Goal: Task Accomplishment & Management: Manage account settings

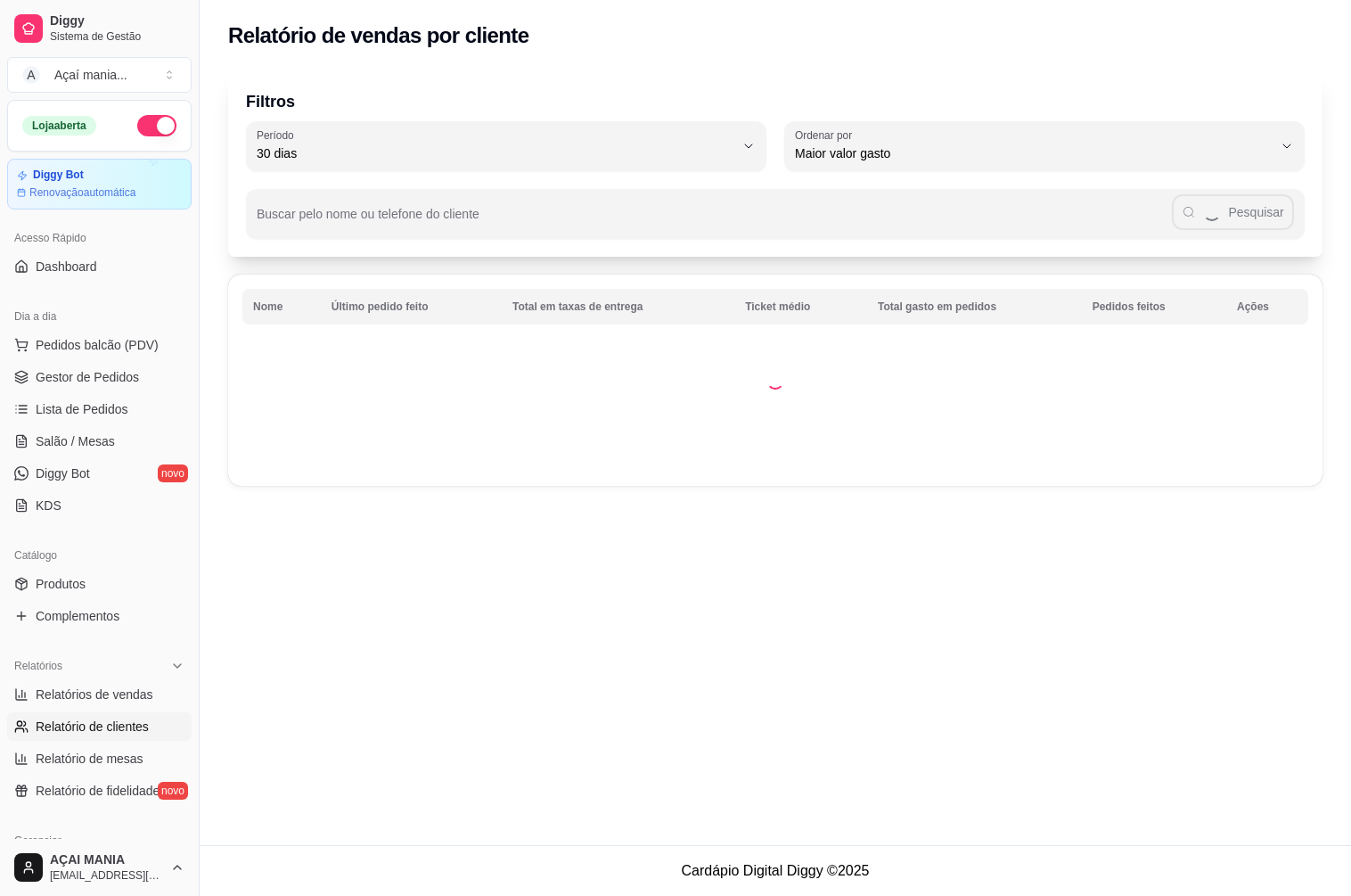
select select "30"
select select "HIGHEST_TOTAL_SPENT_WITH_ORDERS"
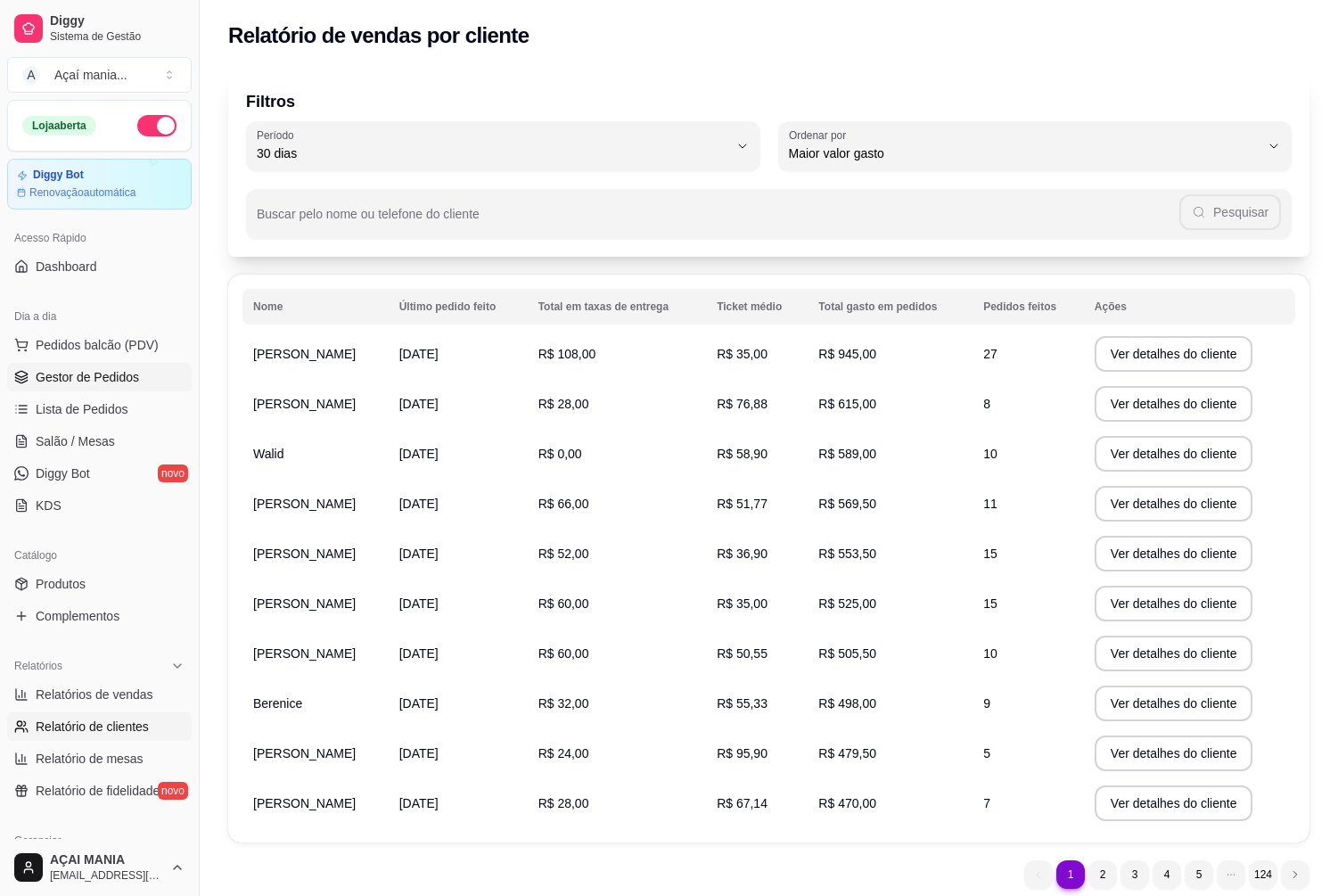
click at [92, 377] on span "Gestor de Pedidos" at bounding box center [87, 377] width 104 height 18
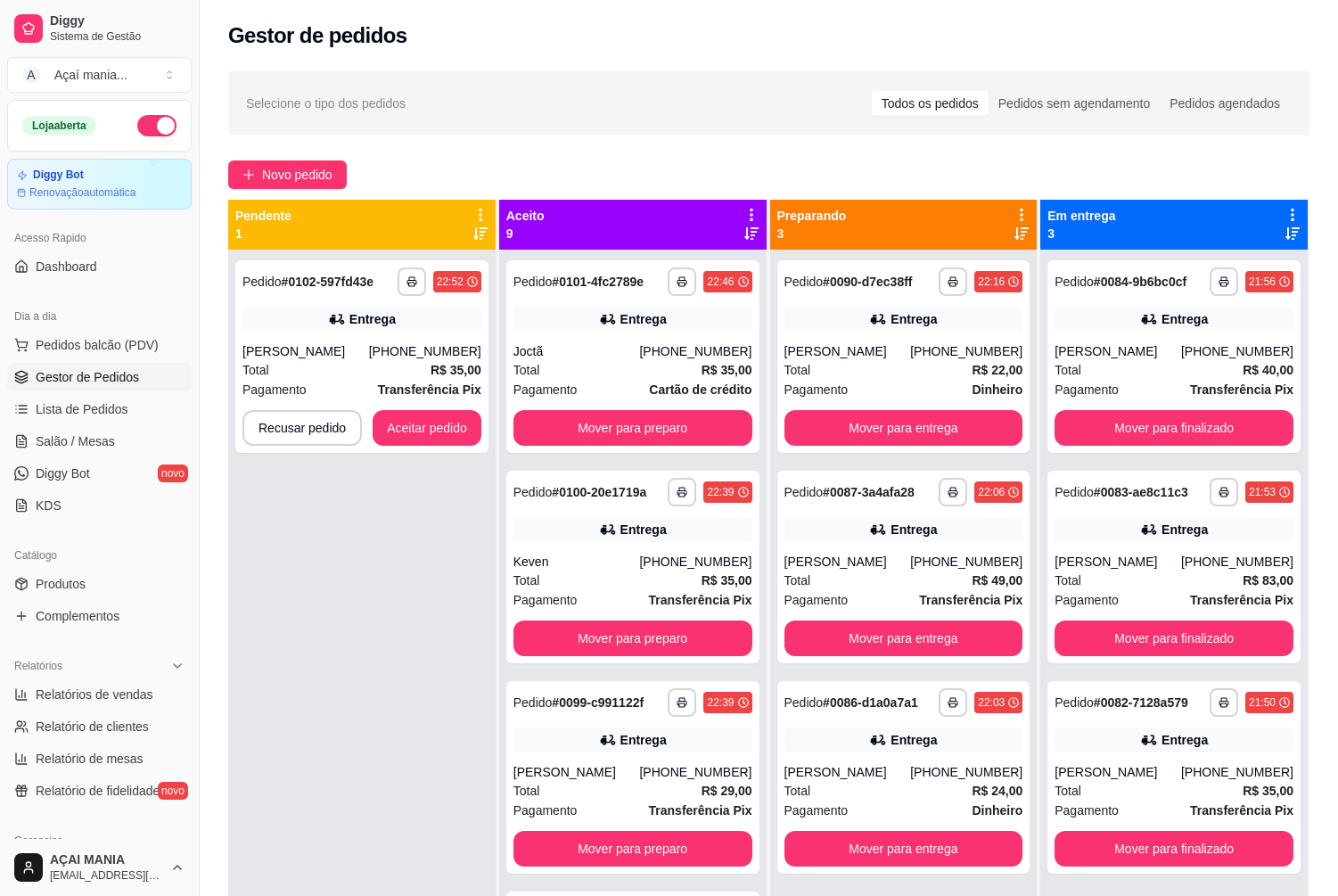
click at [391, 545] on div "**********" at bounding box center [361, 697] width 267 height 896
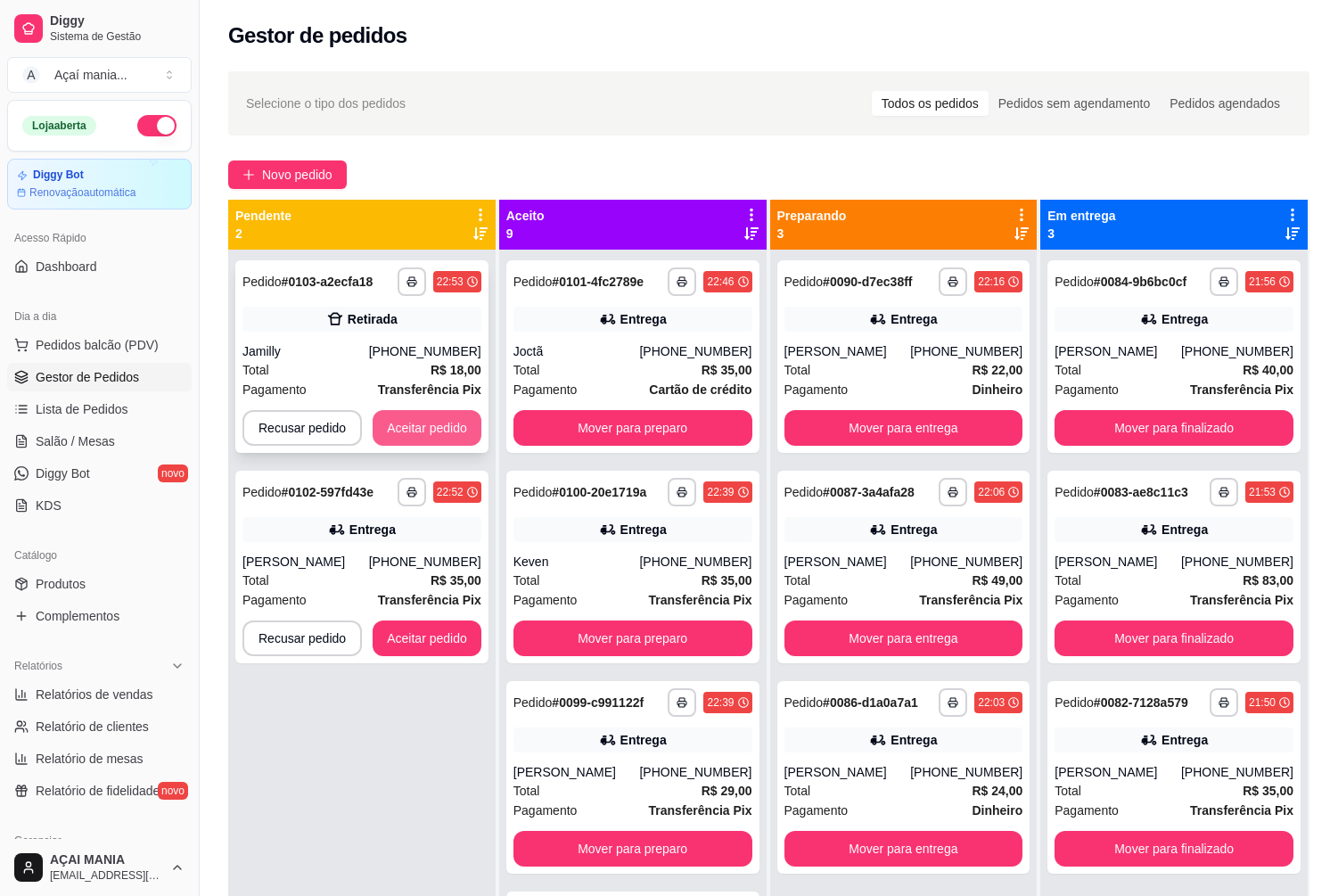
click at [395, 421] on button "Aceitar pedido" at bounding box center [427, 428] width 109 height 36
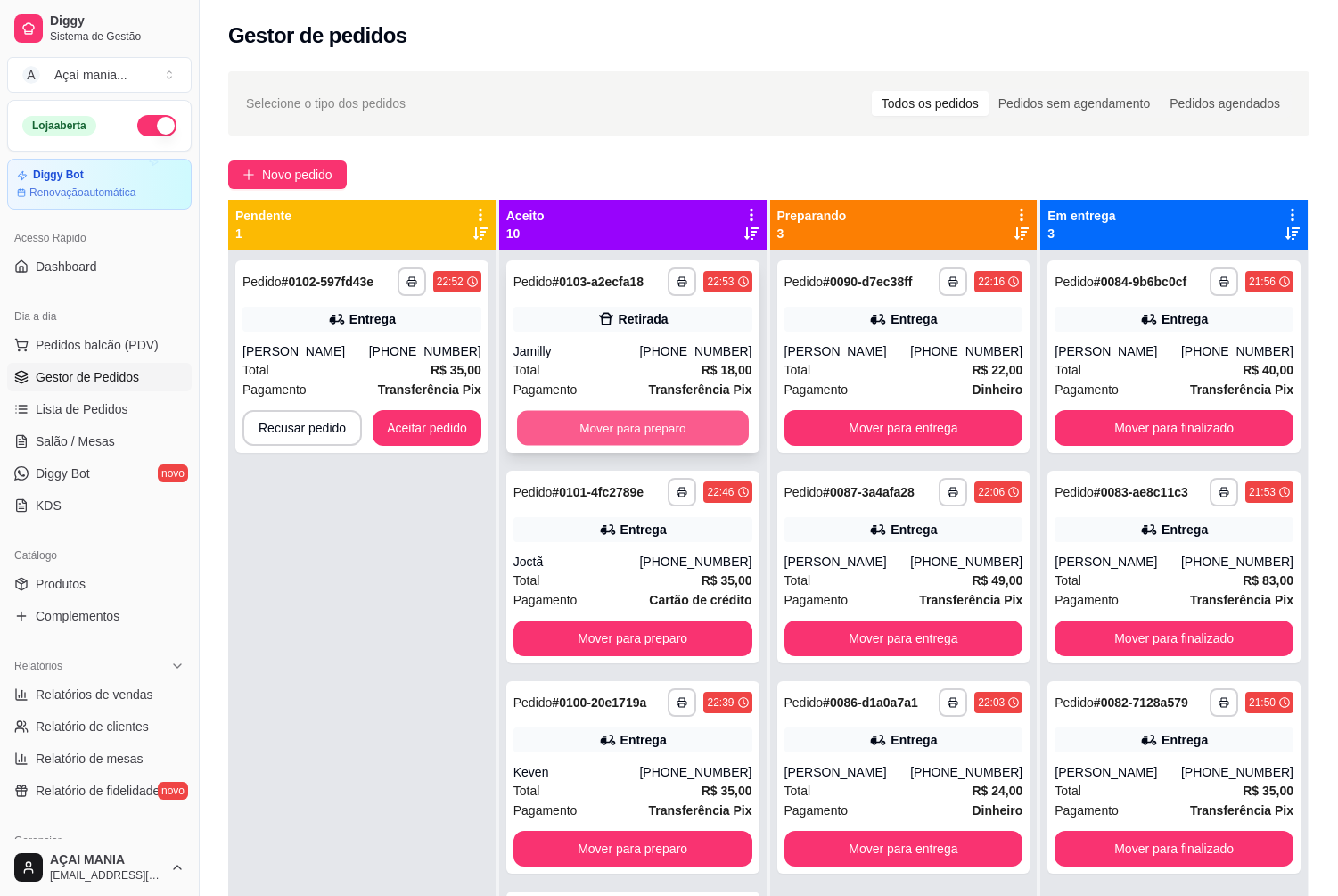
click at [610, 439] on button "Mover para preparo" at bounding box center [632, 428] width 231 height 35
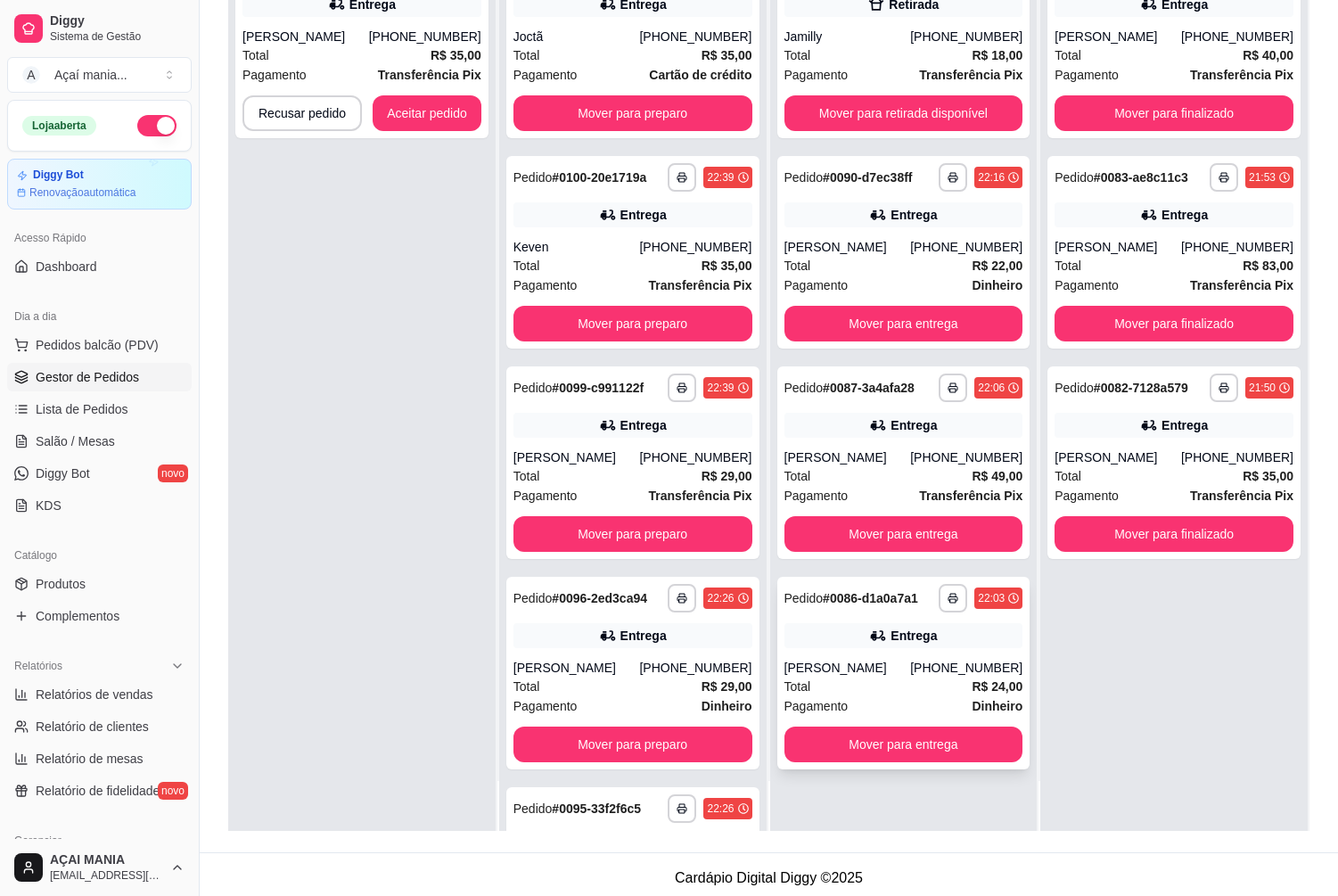
scroll to position [272, 0]
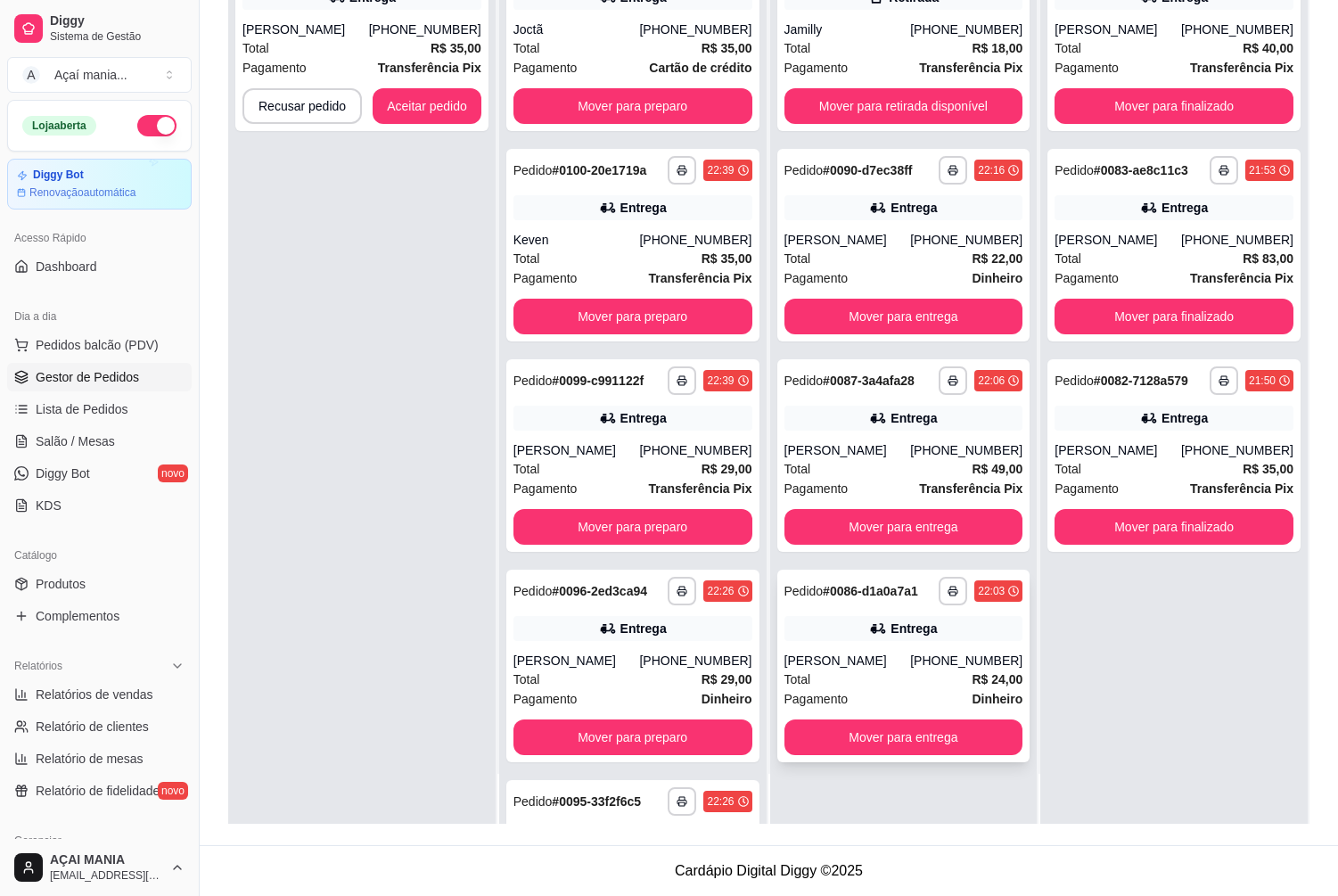
click at [898, 668] on div "[PERSON_NAME]" at bounding box center [847, 660] width 127 height 18
click at [903, 457] on div "[PERSON_NAME]" at bounding box center [847, 450] width 127 height 18
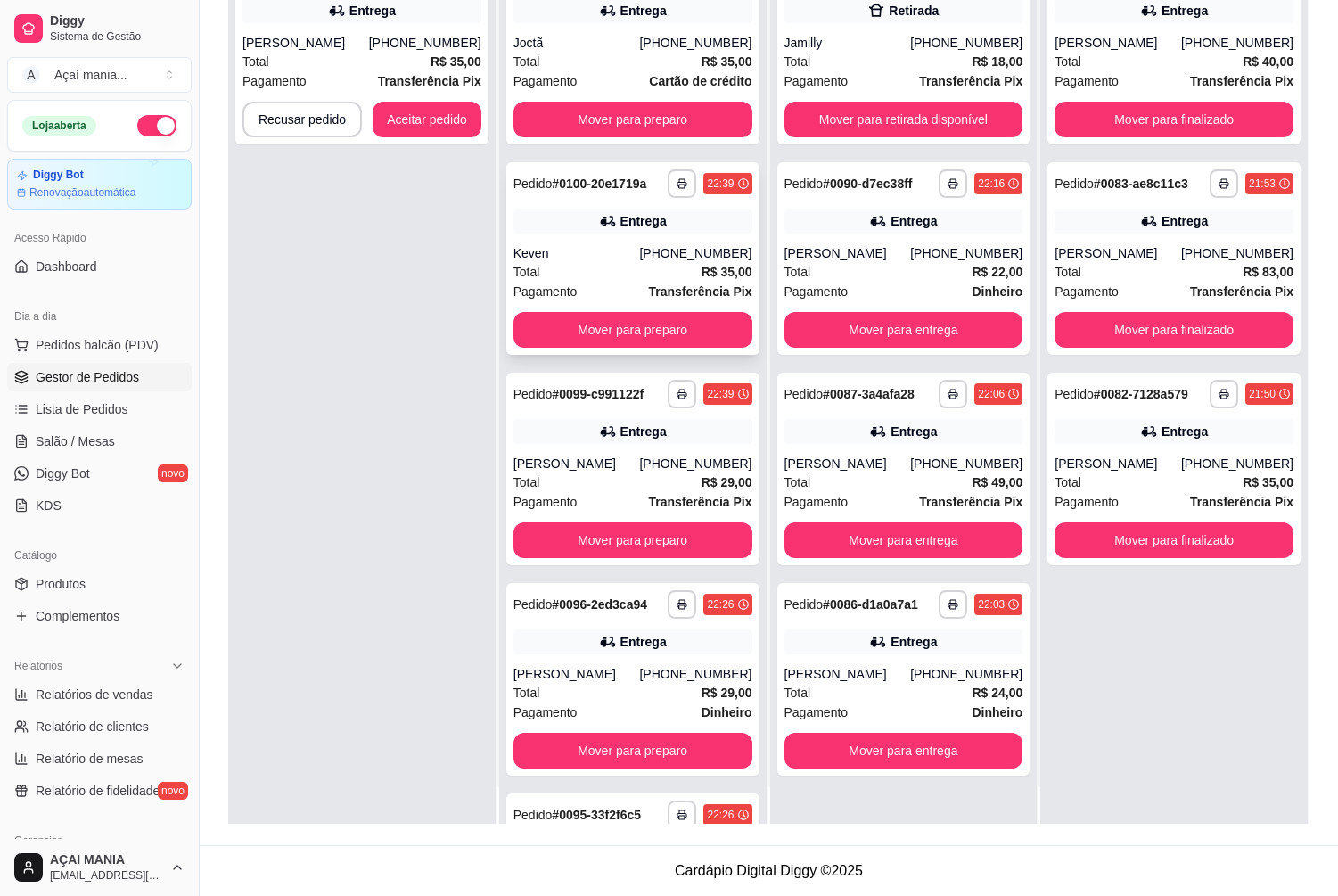
scroll to position [0, 0]
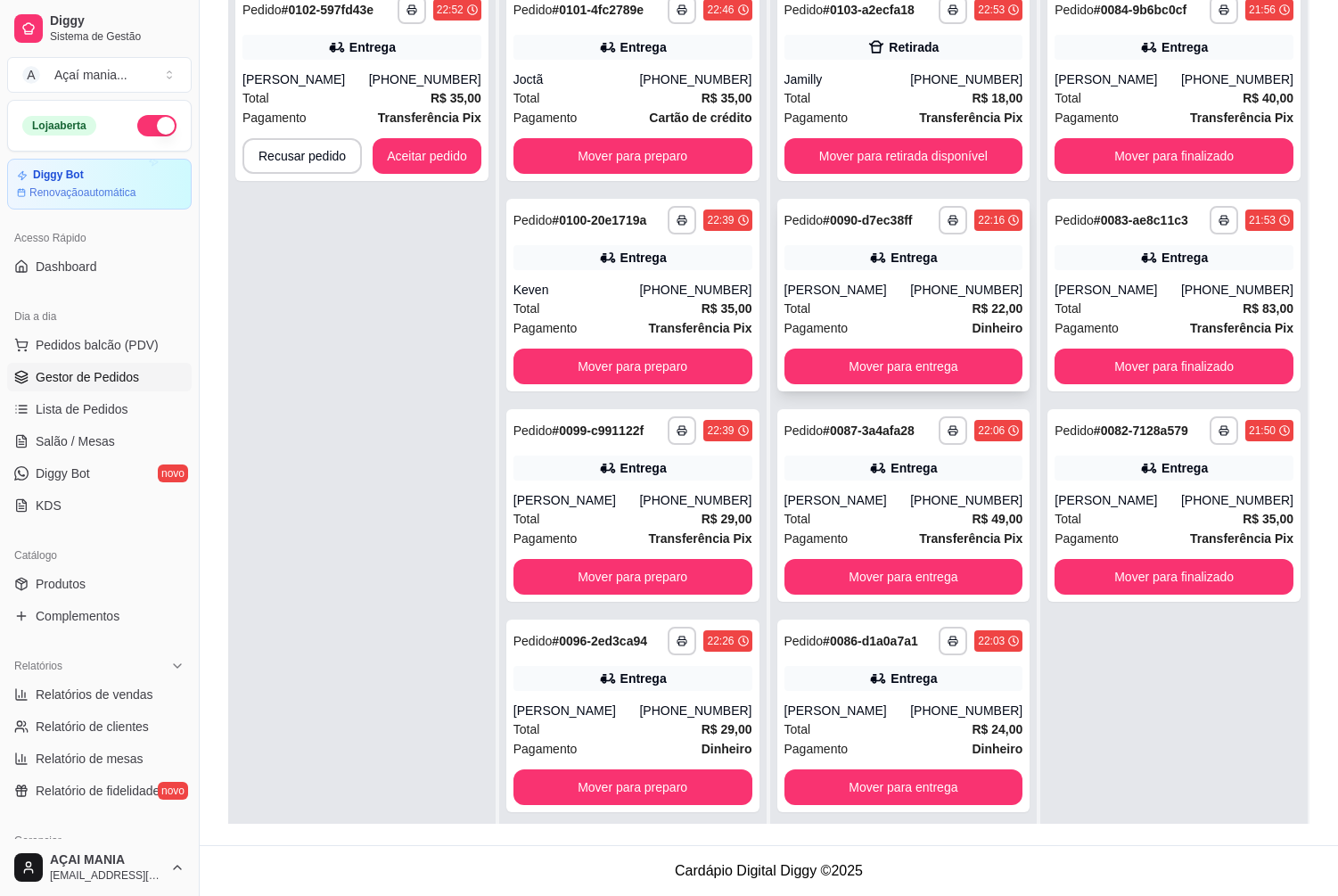
click at [963, 313] on div "Total R$ 22,00" at bounding box center [903, 309] width 239 height 20
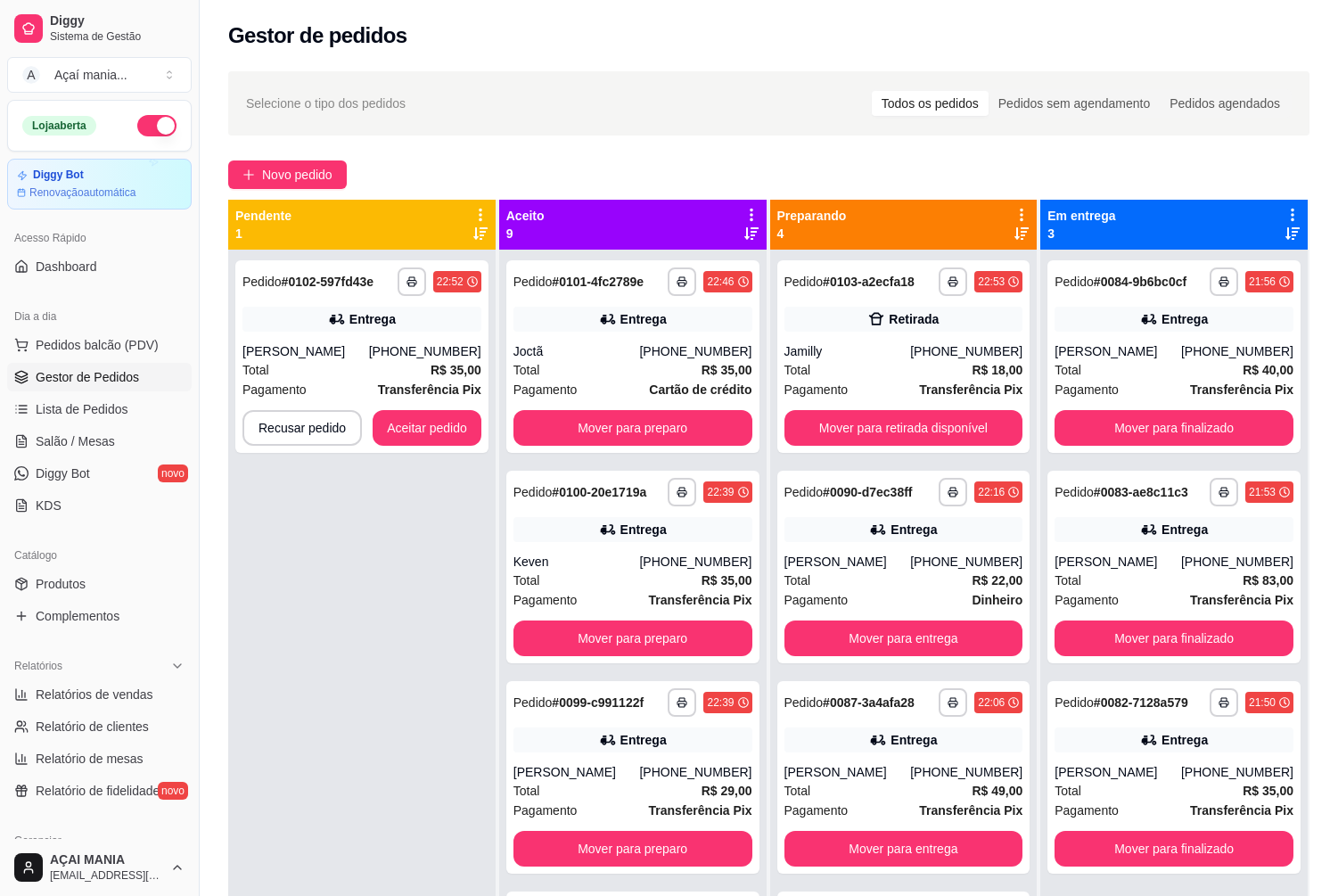
click at [406, 529] on div "**********" at bounding box center [361, 697] width 267 height 896
click at [406, 417] on button "Aceitar pedido" at bounding box center [427, 428] width 105 height 35
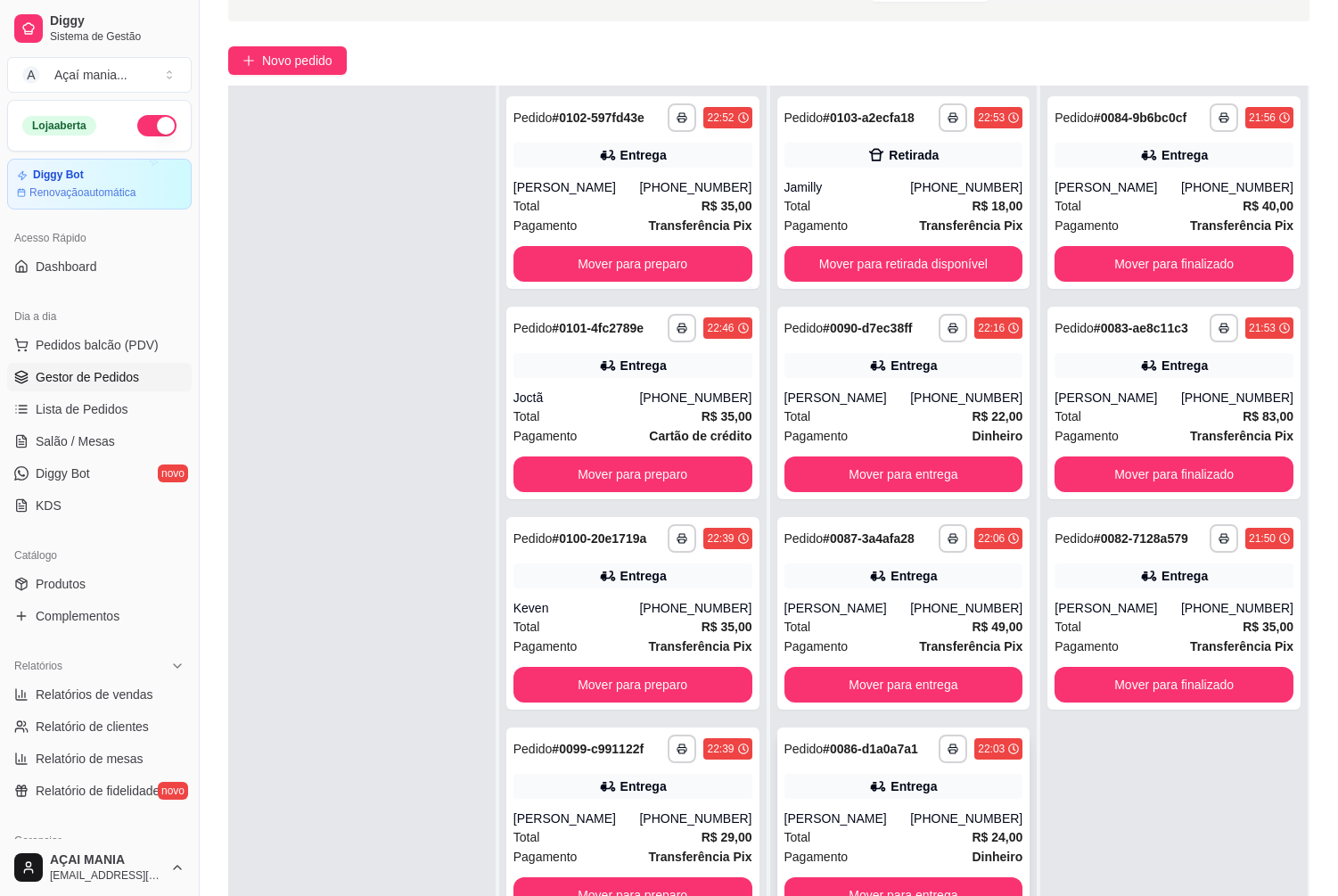
scroll to position [272, 0]
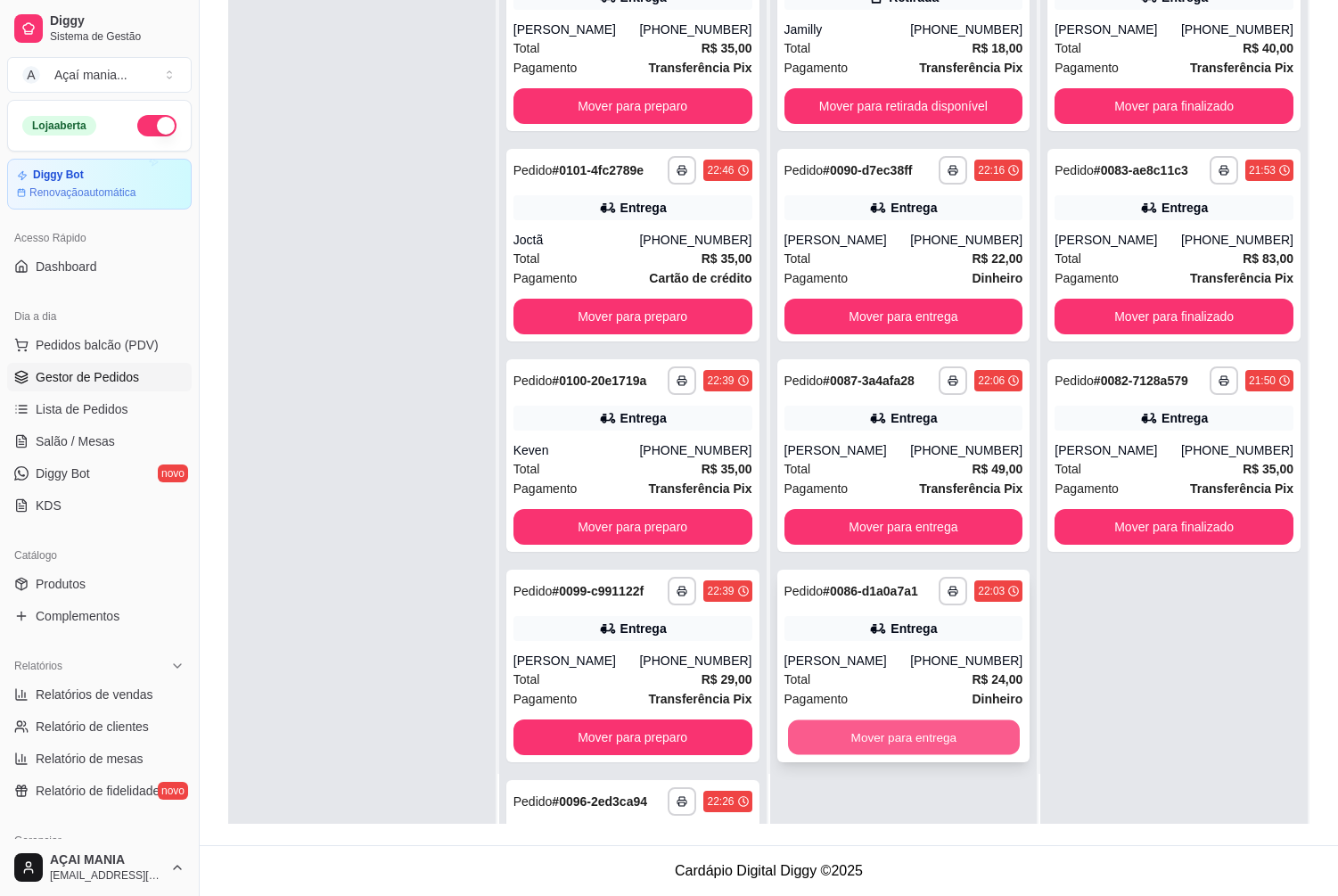
click at [893, 737] on button "Mover para entrega" at bounding box center [903, 738] width 231 height 35
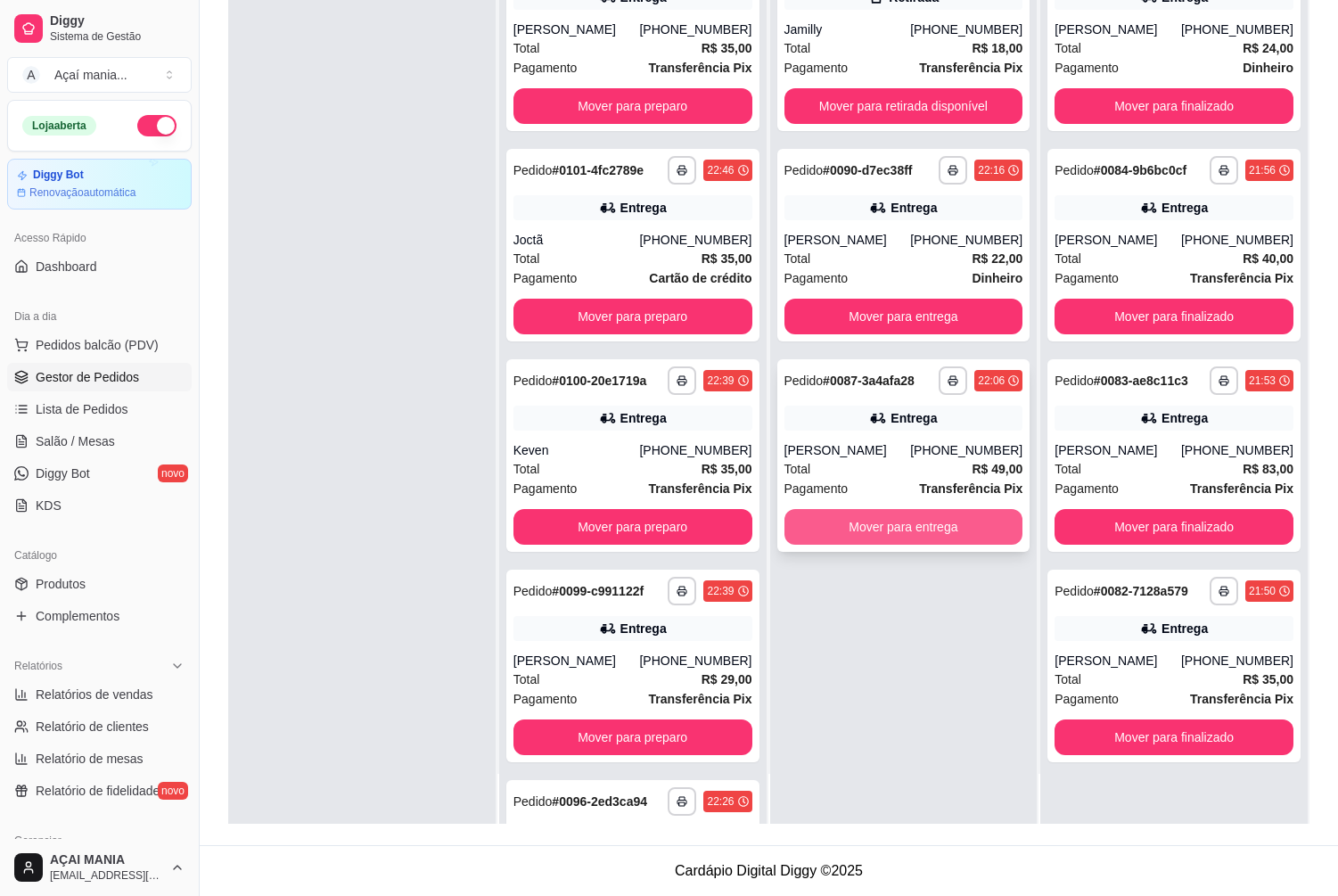
click at [850, 534] on button "Mover para entrega" at bounding box center [903, 527] width 239 height 36
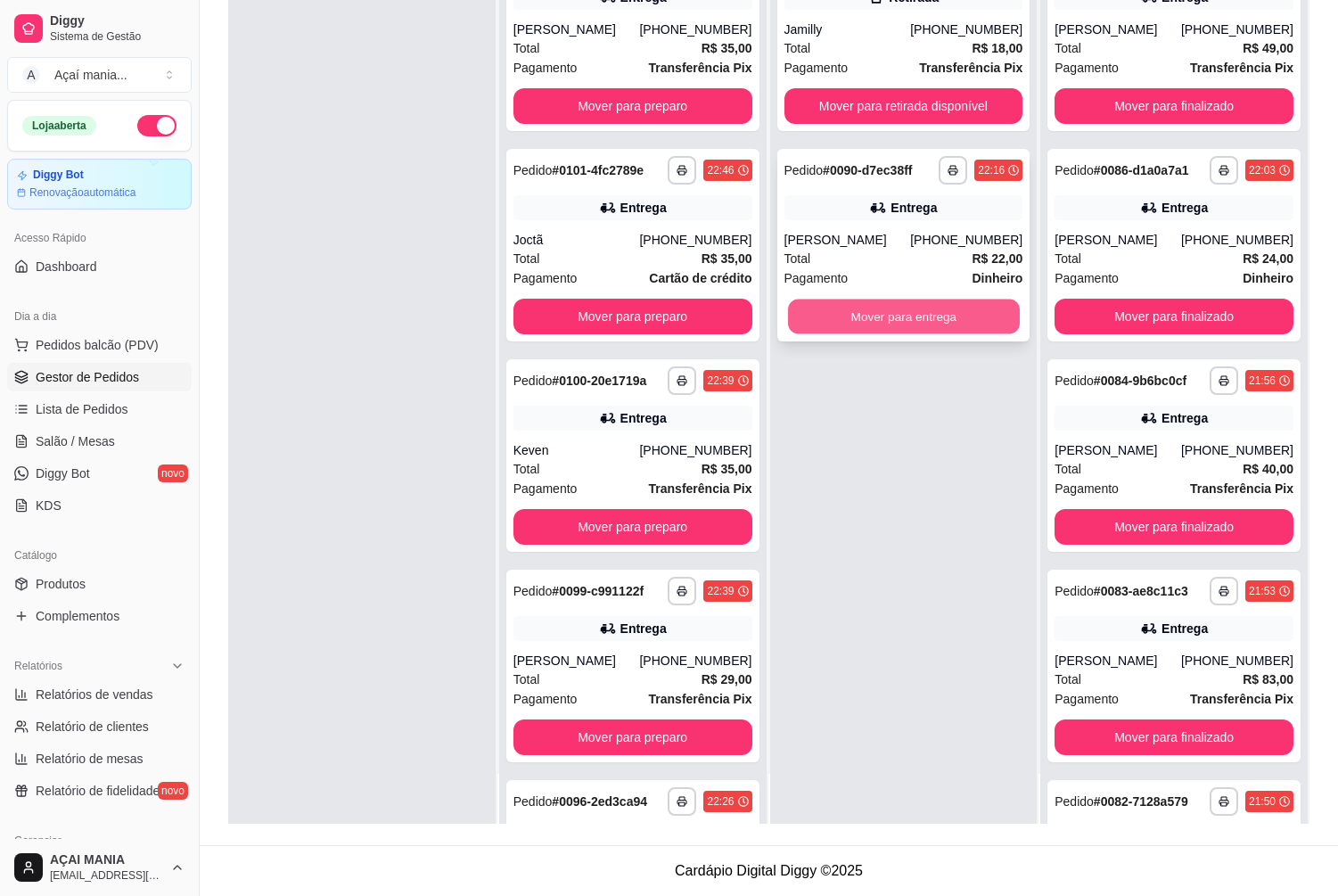
click at [890, 323] on button "Mover para entrega" at bounding box center [903, 317] width 231 height 35
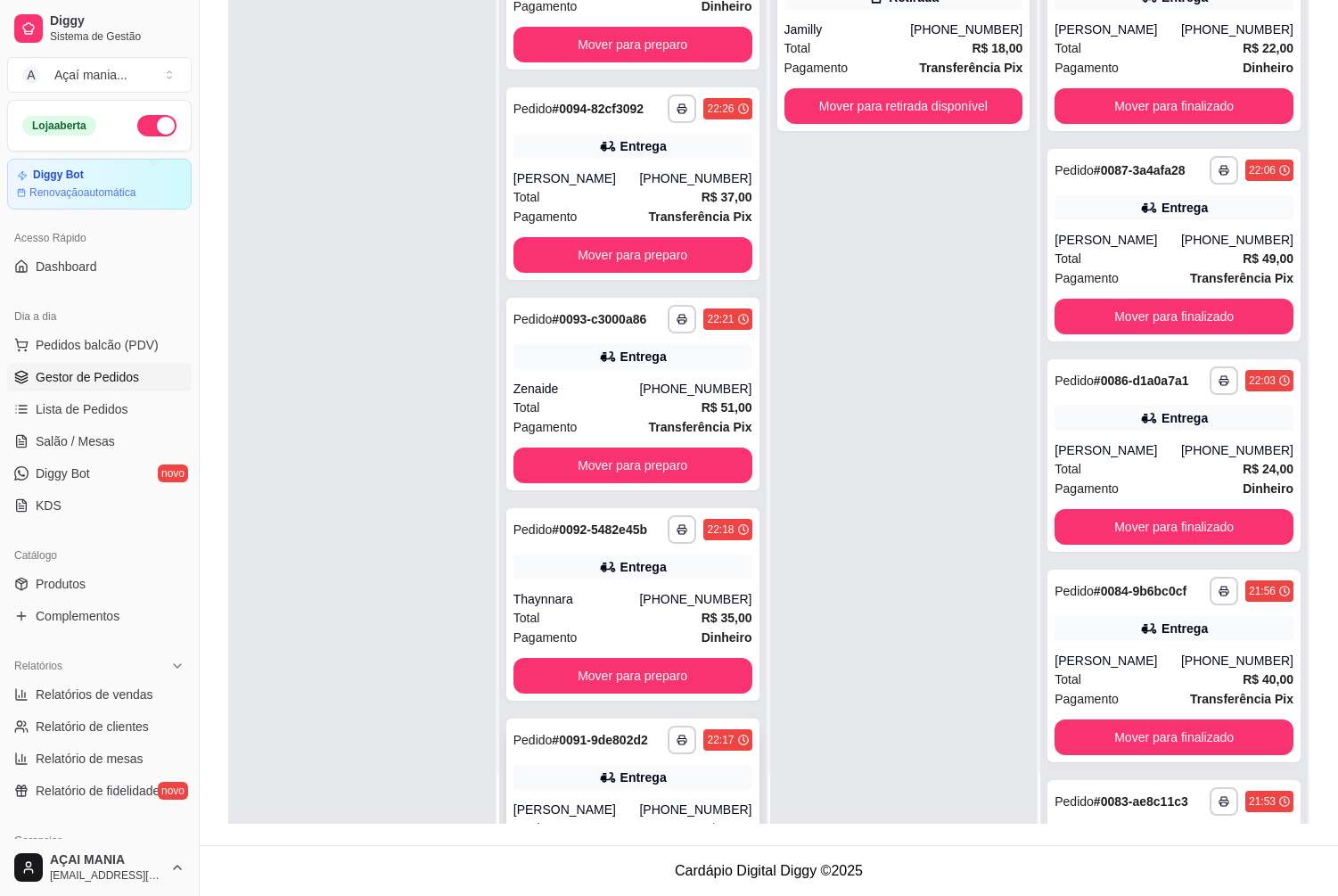
scroll to position [1226, 0]
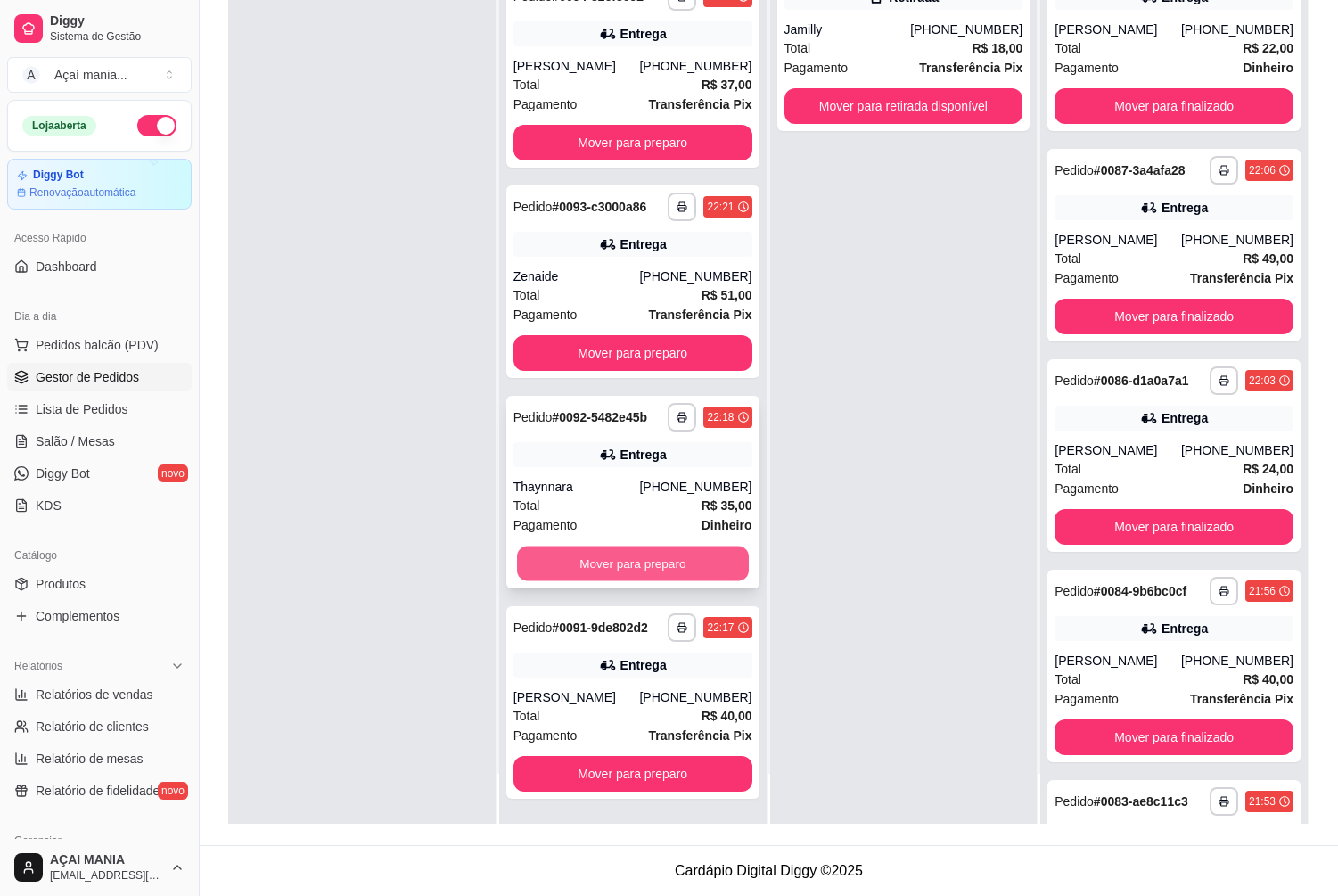
click at [590, 557] on button "Mover para preparo" at bounding box center [632, 564] width 231 height 35
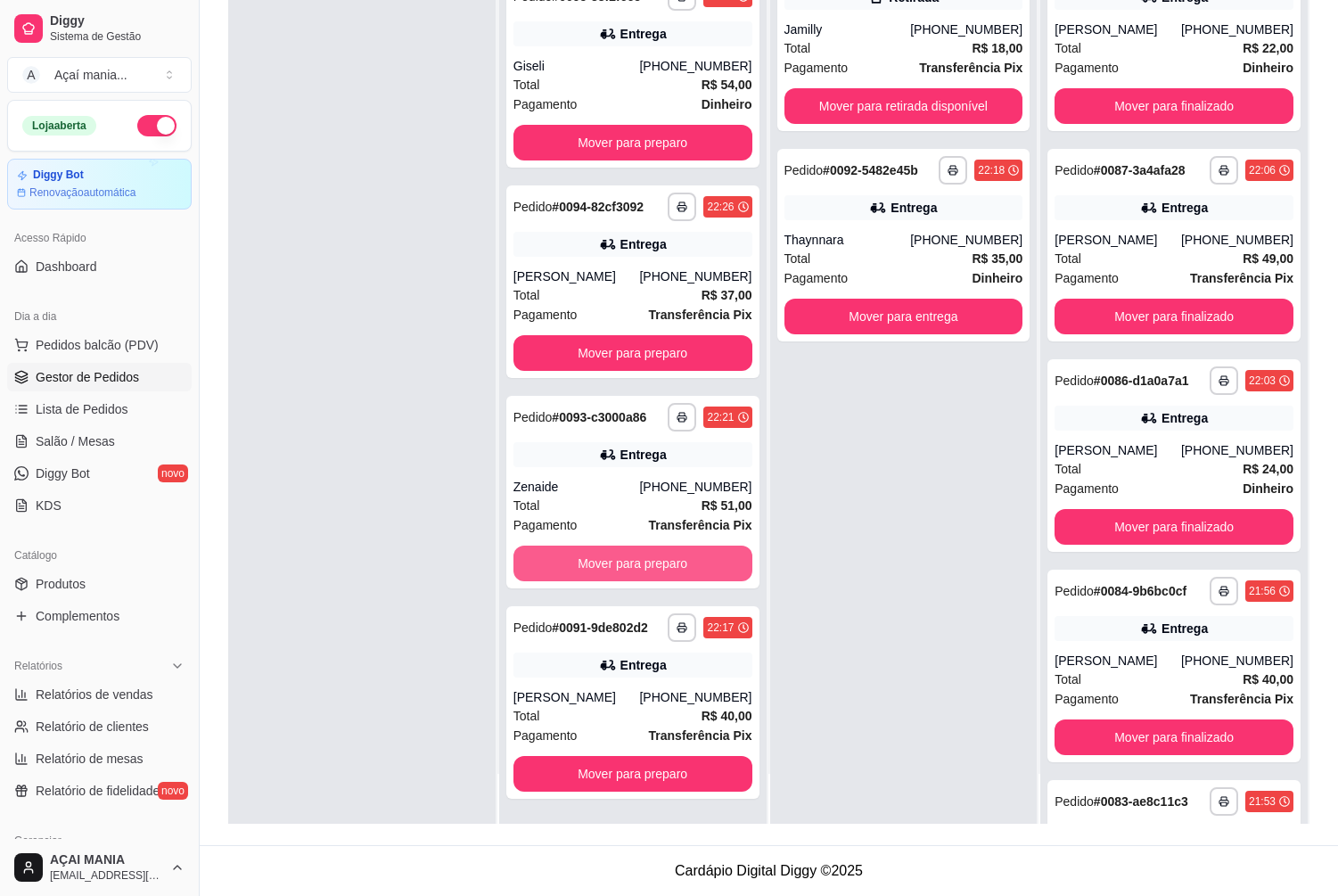
scroll to position [1015, 0]
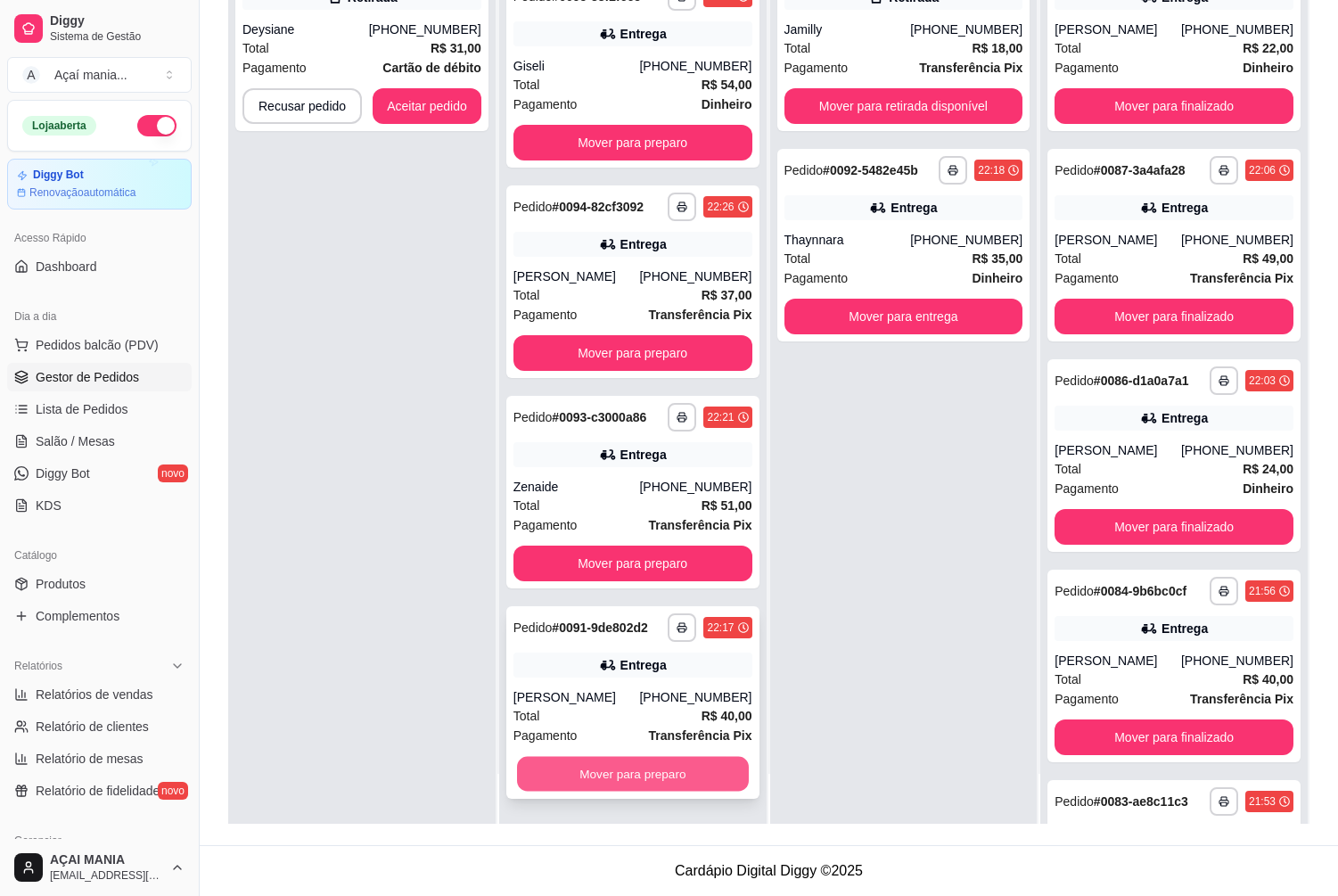
click at [610, 772] on button "Mover para preparo" at bounding box center [632, 774] width 231 height 35
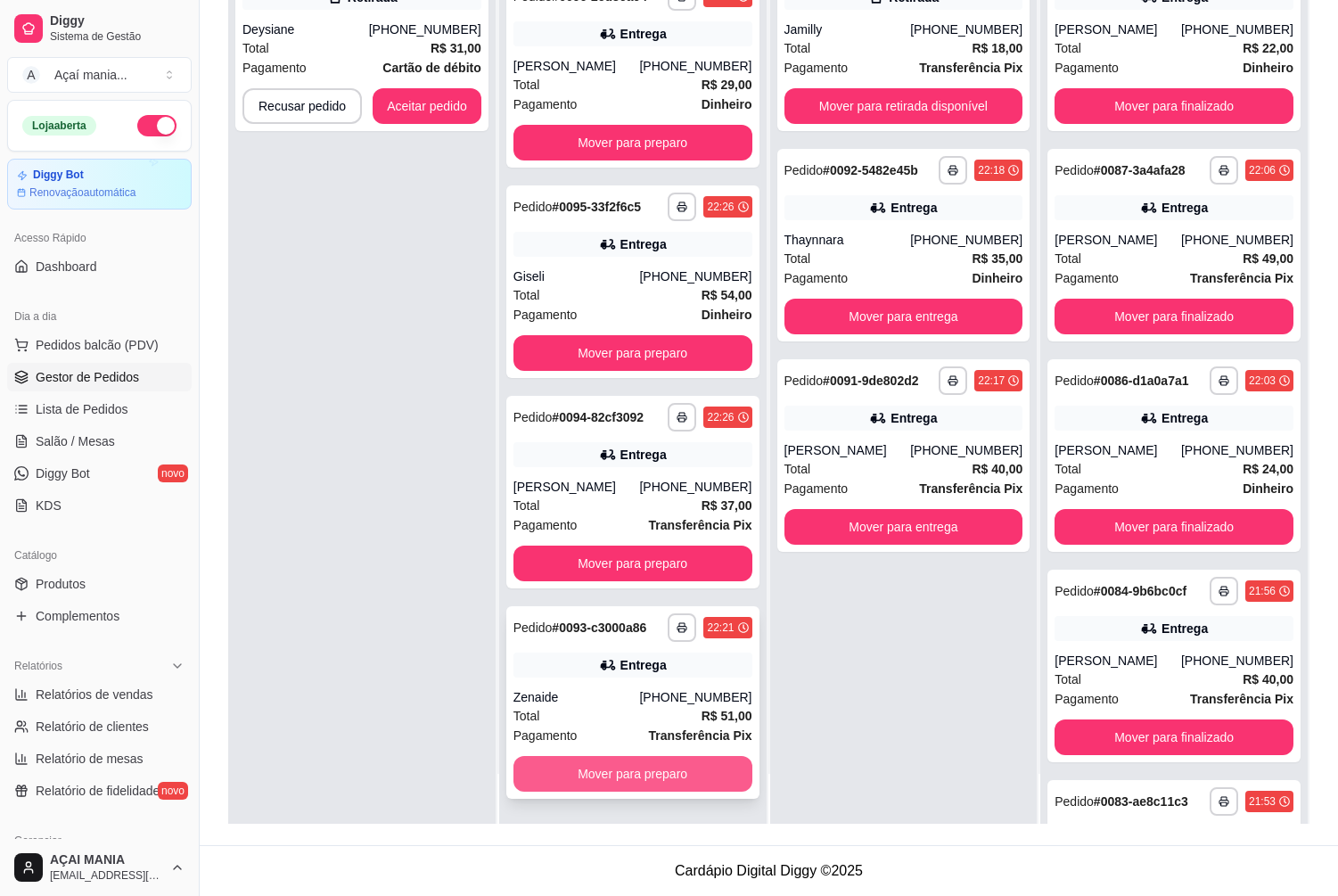
scroll to position [805, 0]
click at [618, 764] on button "Mover para preparo" at bounding box center [632, 774] width 239 height 36
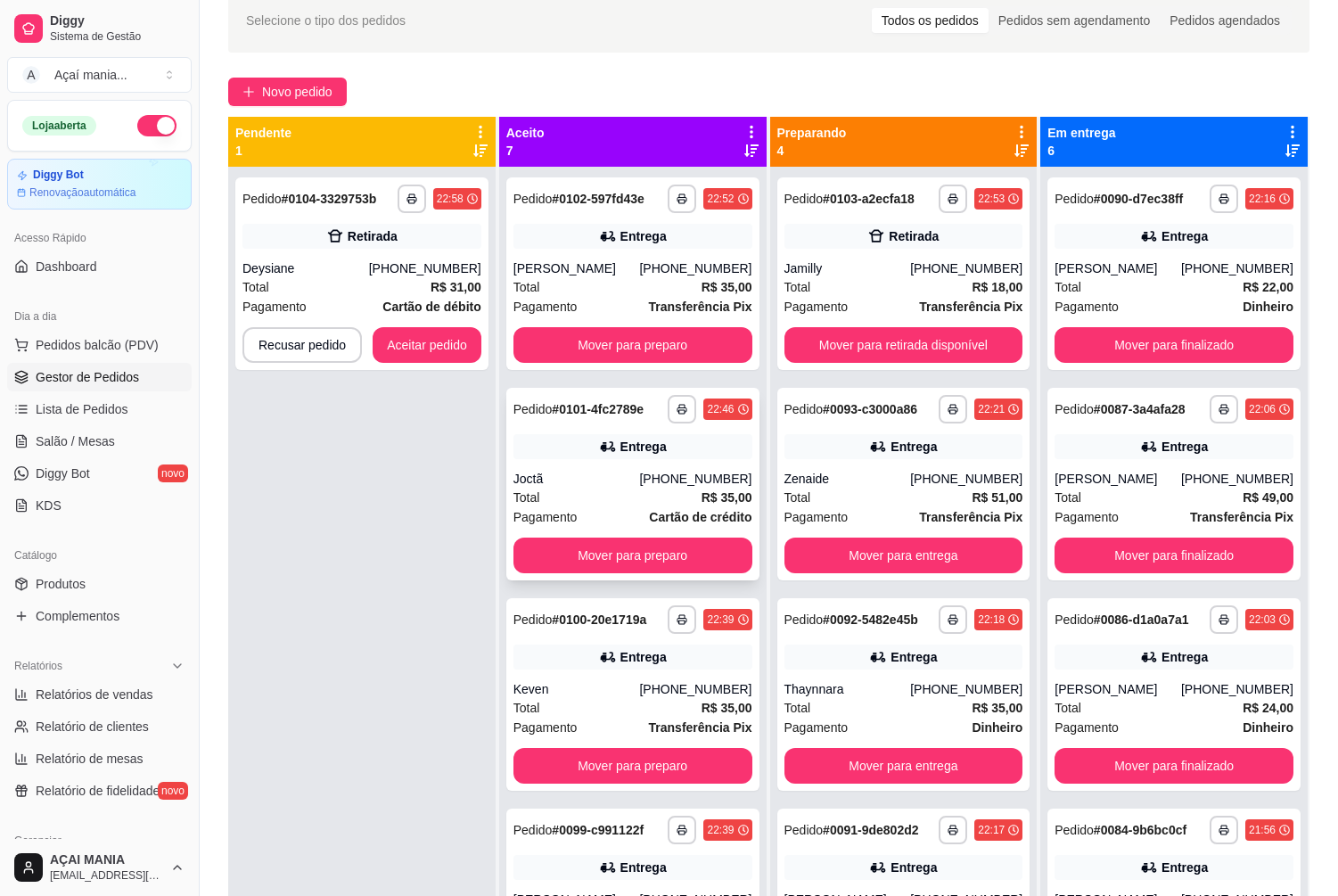
scroll to position [0, 0]
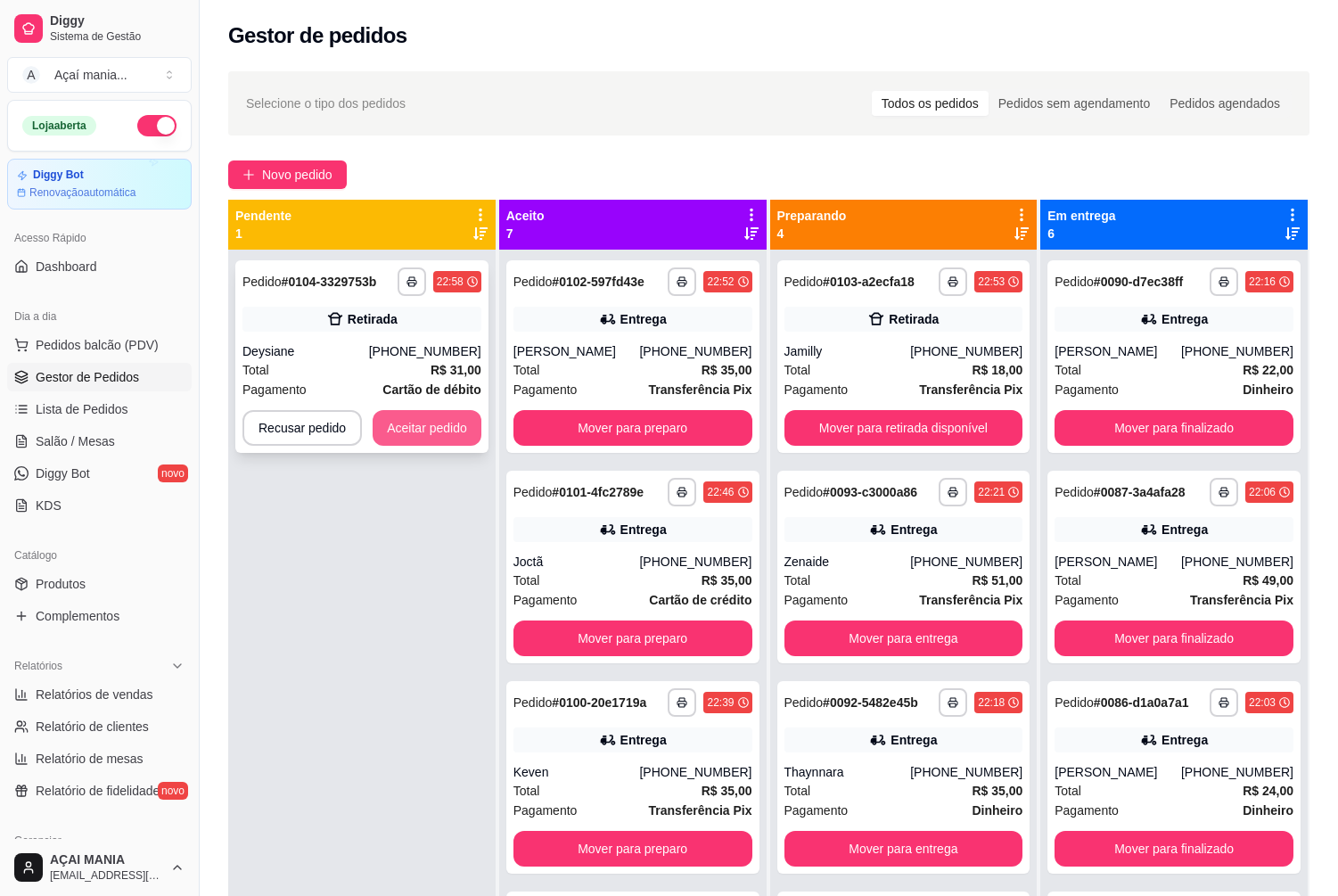
click at [406, 430] on button "Aceitar pedido" at bounding box center [427, 428] width 109 height 36
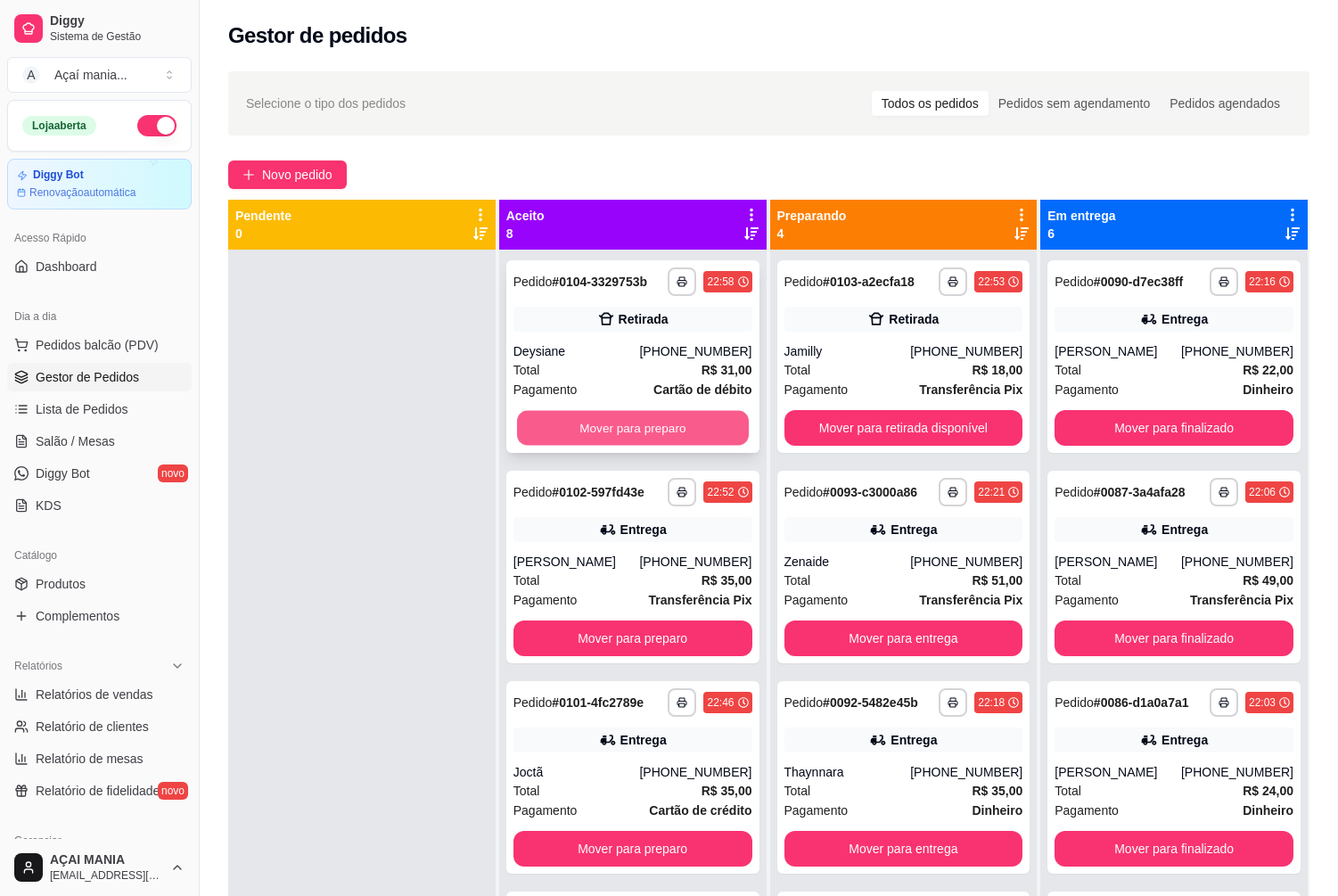
click at [609, 424] on button "Mover para preparo" at bounding box center [632, 428] width 231 height 35
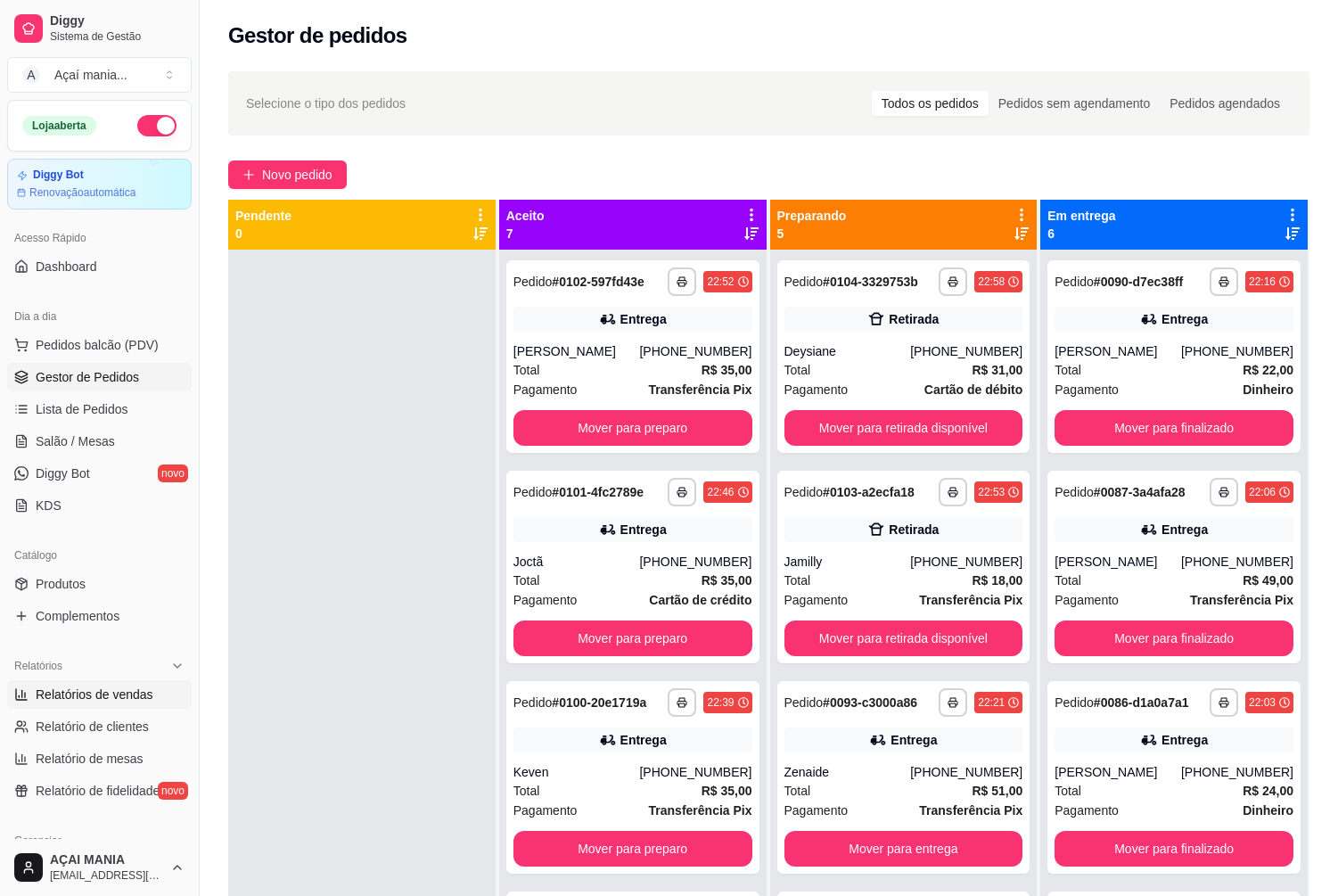
click at [125, 698] on span "Relatórios de vendas" at bounding box center [95, 694] width 118 height 18
select select "ALL"
select select "0"
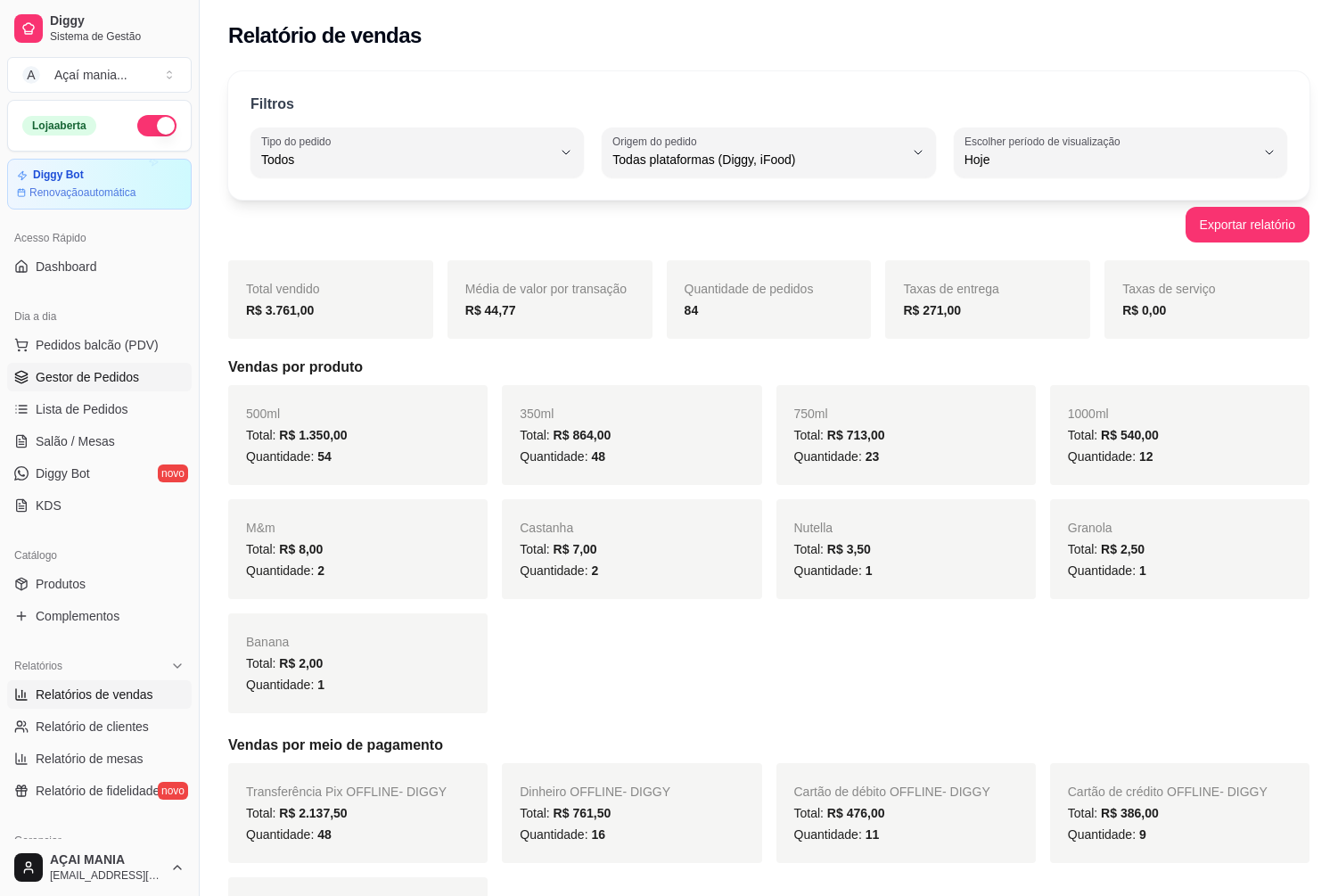
click at [131, 376] on span "Gestor de Pedidos" at bounding box center [87, 377] width 104 height 18
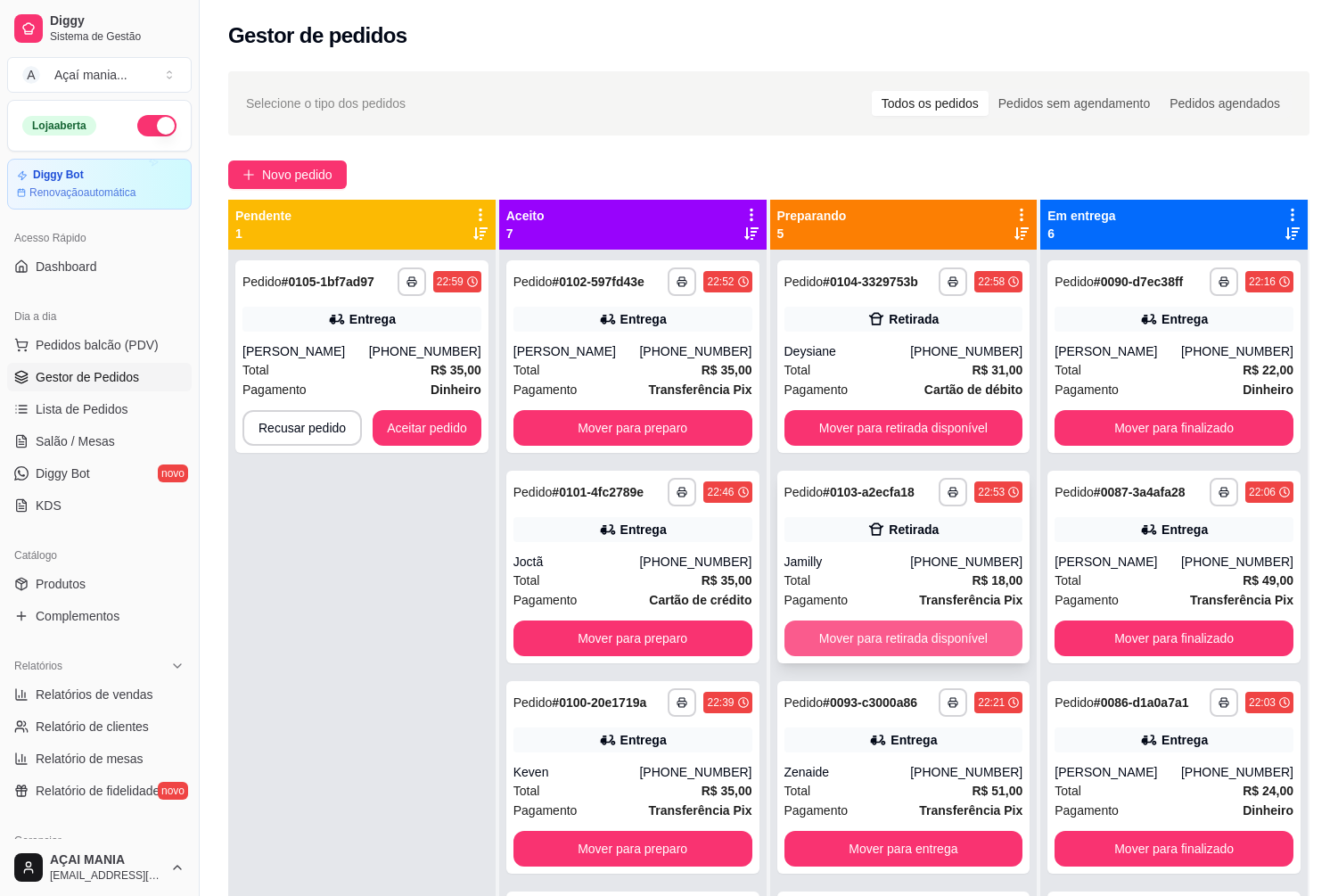
click at [889, 633] on button "Mover para retirada disponível" at bounding box center [903, 638] width 239 height 36
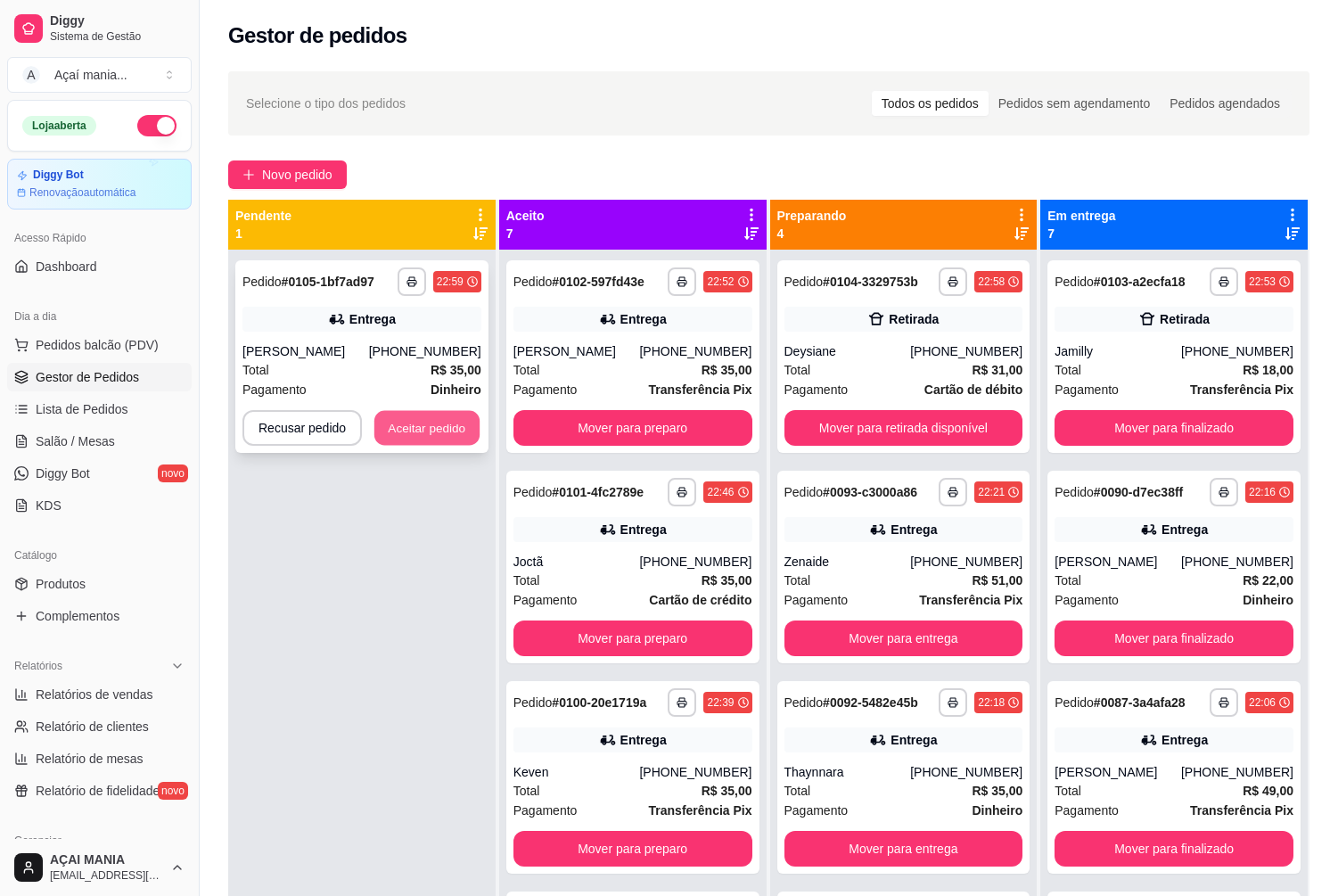
click at [402, 413] on button "Aceitar pedido" at bounding box center [427, 428] width 105 height 35
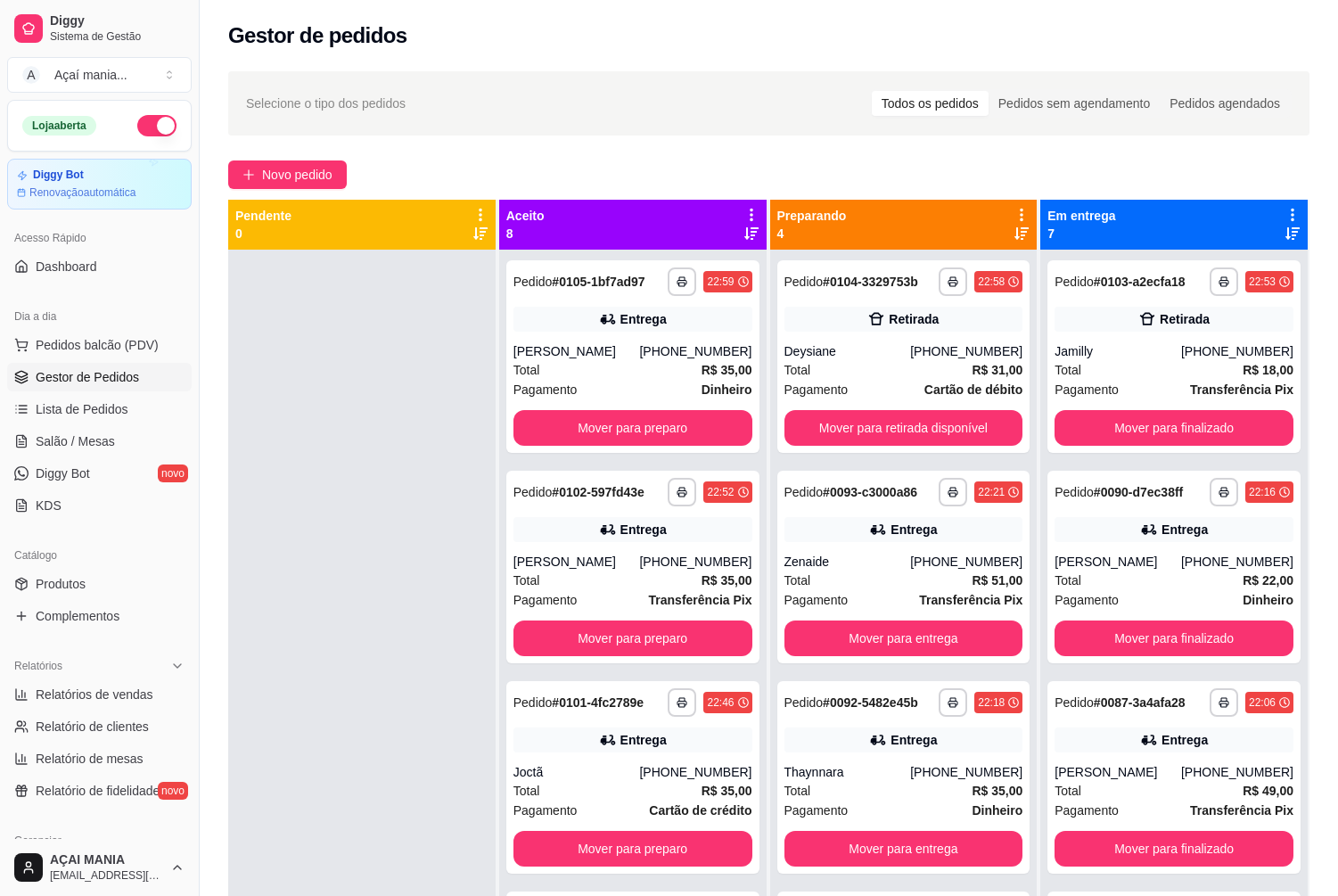
drag, startPoint x: 353, startPoint y: 484, endPoint x: 366, endPoint y: 488, distance: 13.6
click at [358, 488] on div at bounding box center [361, 697] width 267 height 896
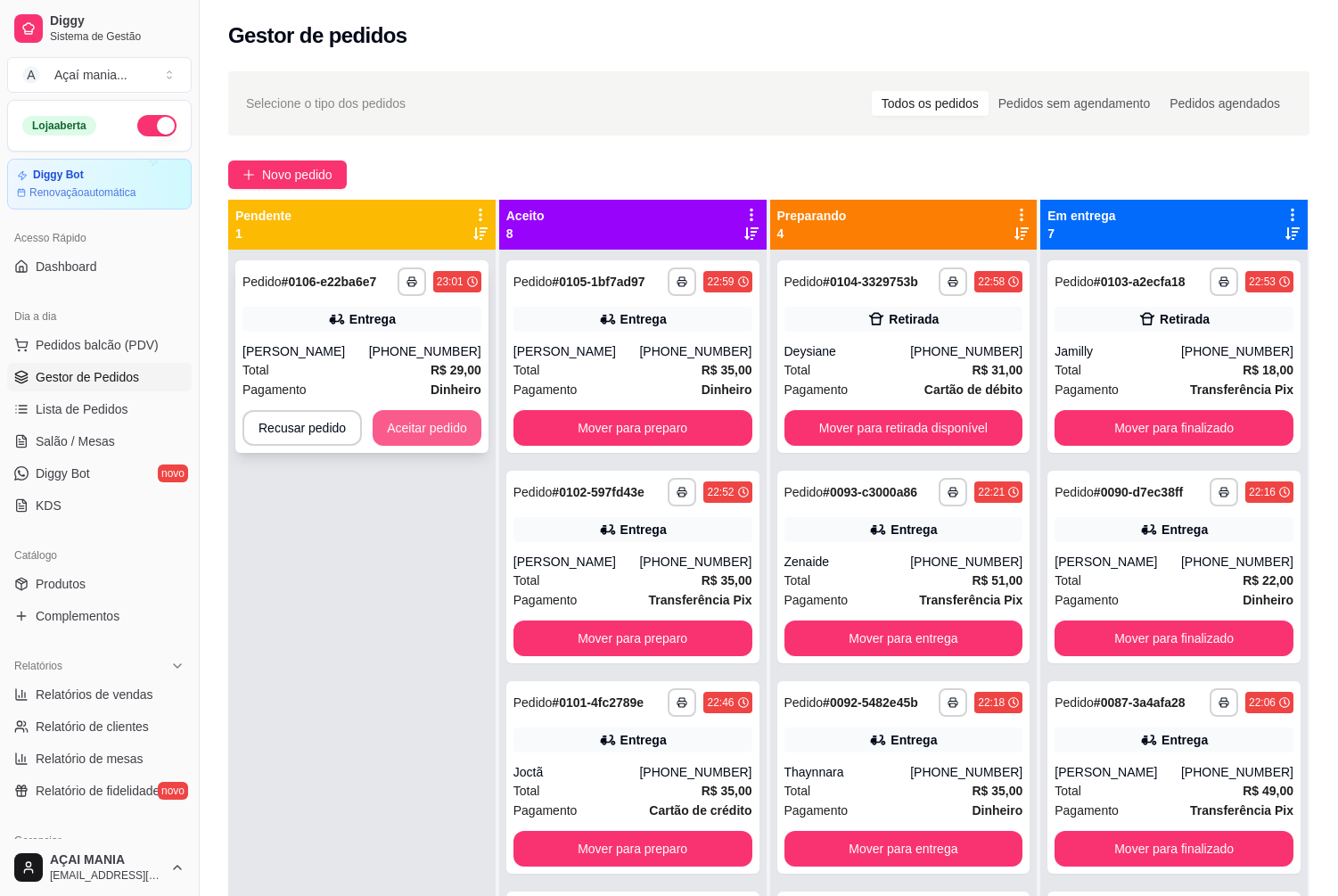
click at [416, 428] on button "Aceitar pedido" at bounding box center [427, 428] width 109 height 36
click at [891, 771] on div "Thaynnara" at bounding box center [847, 772] width 127 height 18
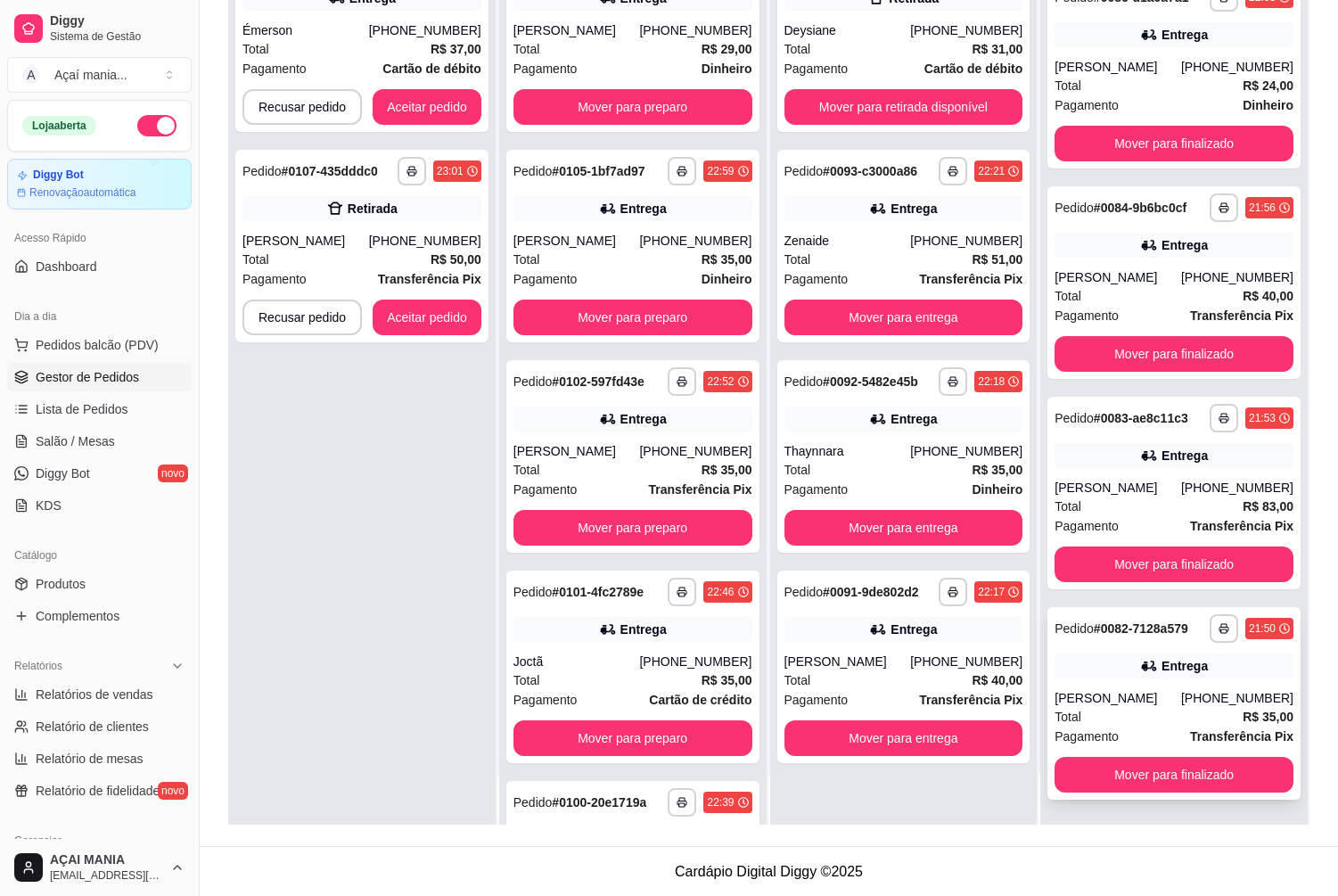
scroll to position [272, 0]
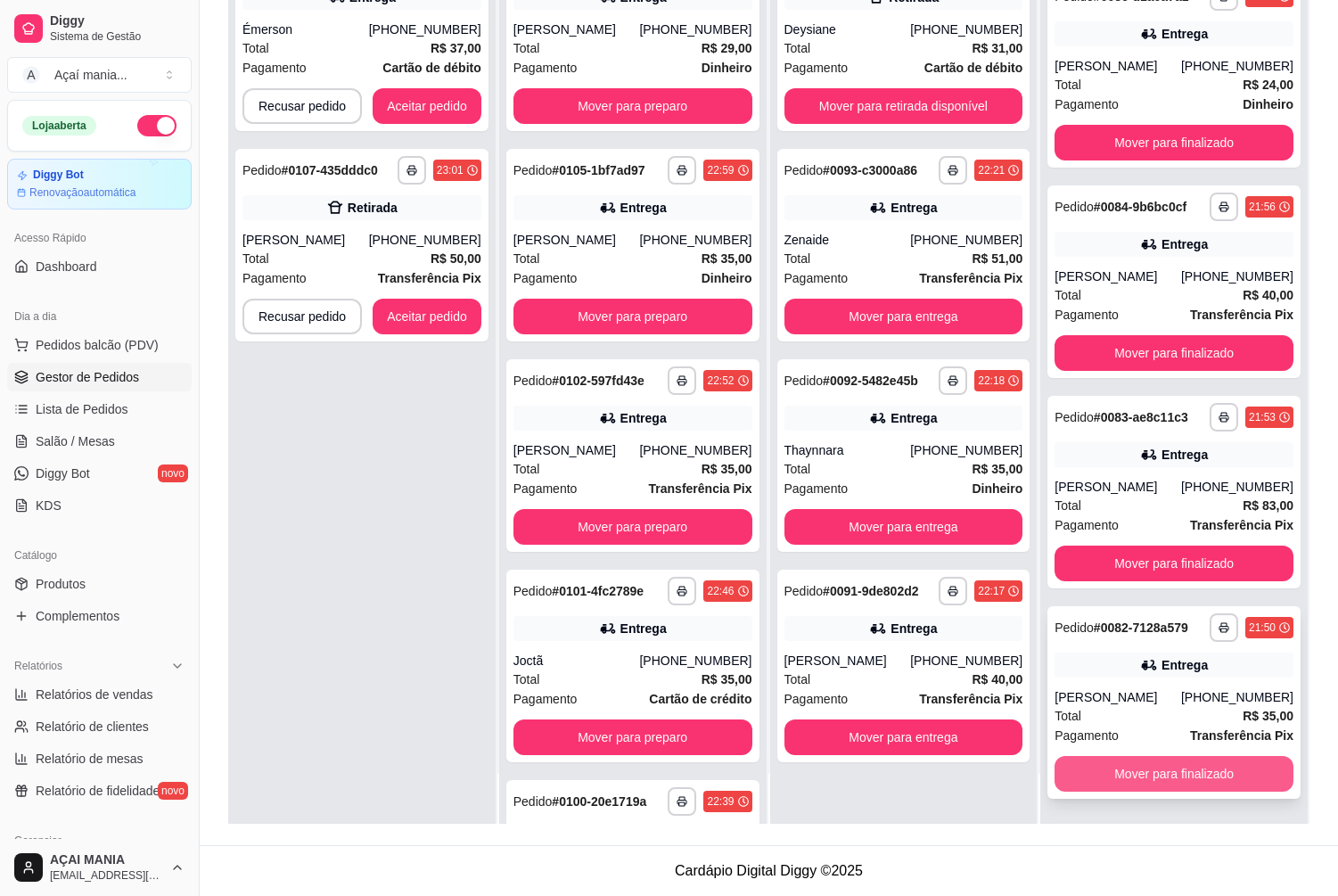
click at [1210, 760] on button "Mover para finalizado" at bounding box center [1173, 774] width 239 height 36
click at [1209, 760] on button "Mover para finalizado" at bounding box center [1173, 774] width 239 height 36
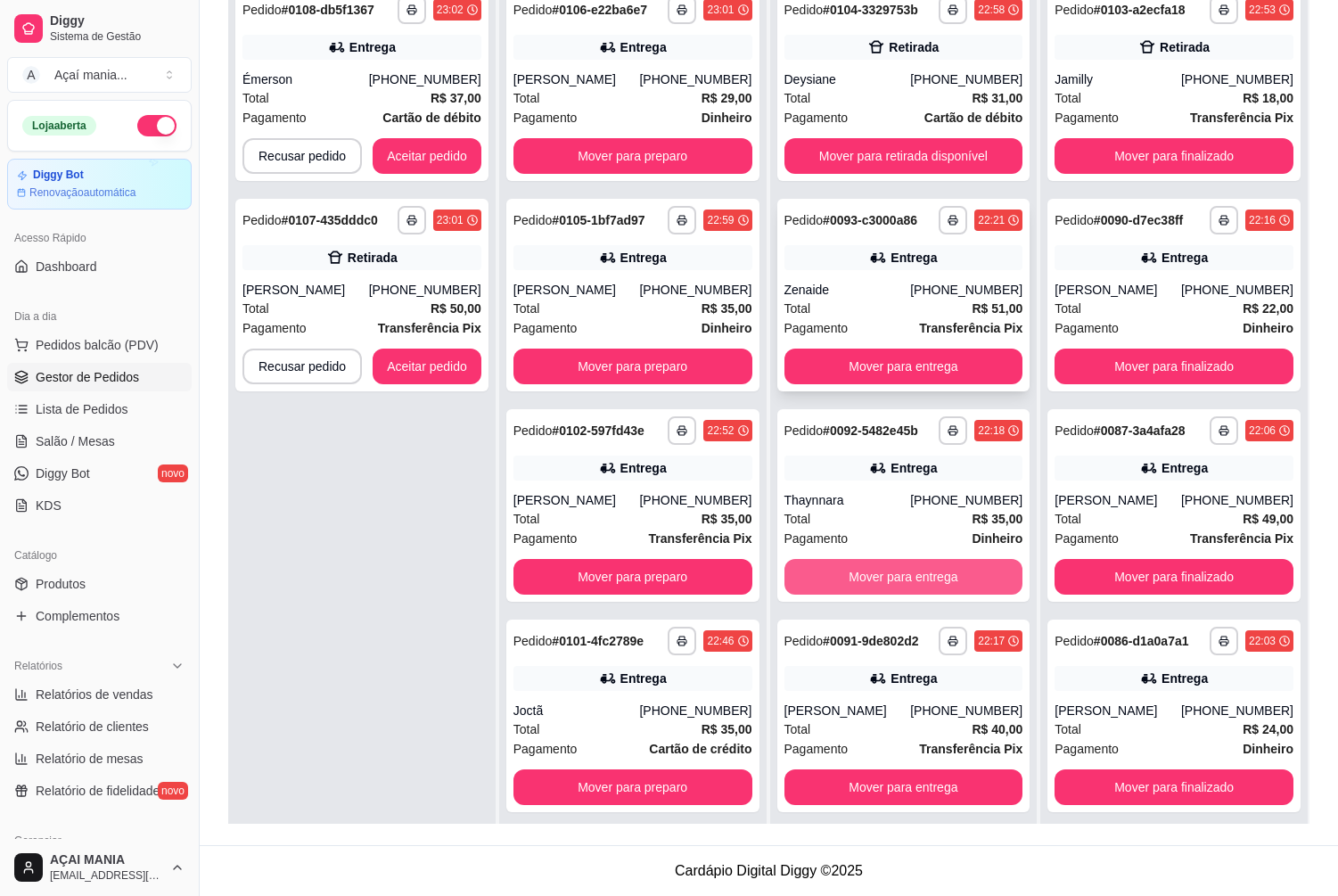
scroll to position [0, 0]
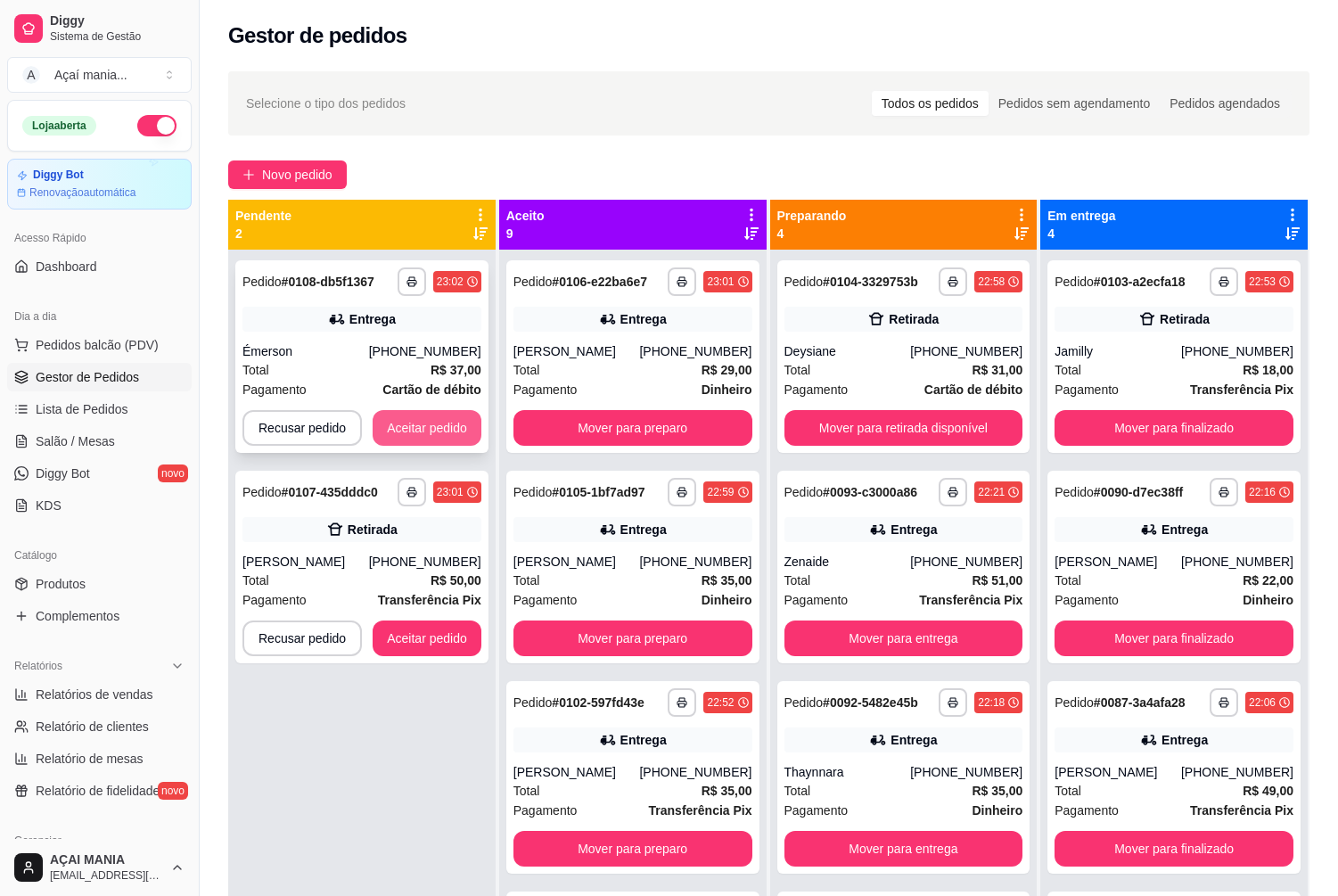
click at [442, 427] on button "Aceitar pedido" at bounding box center [427, 428] width 109 height 36
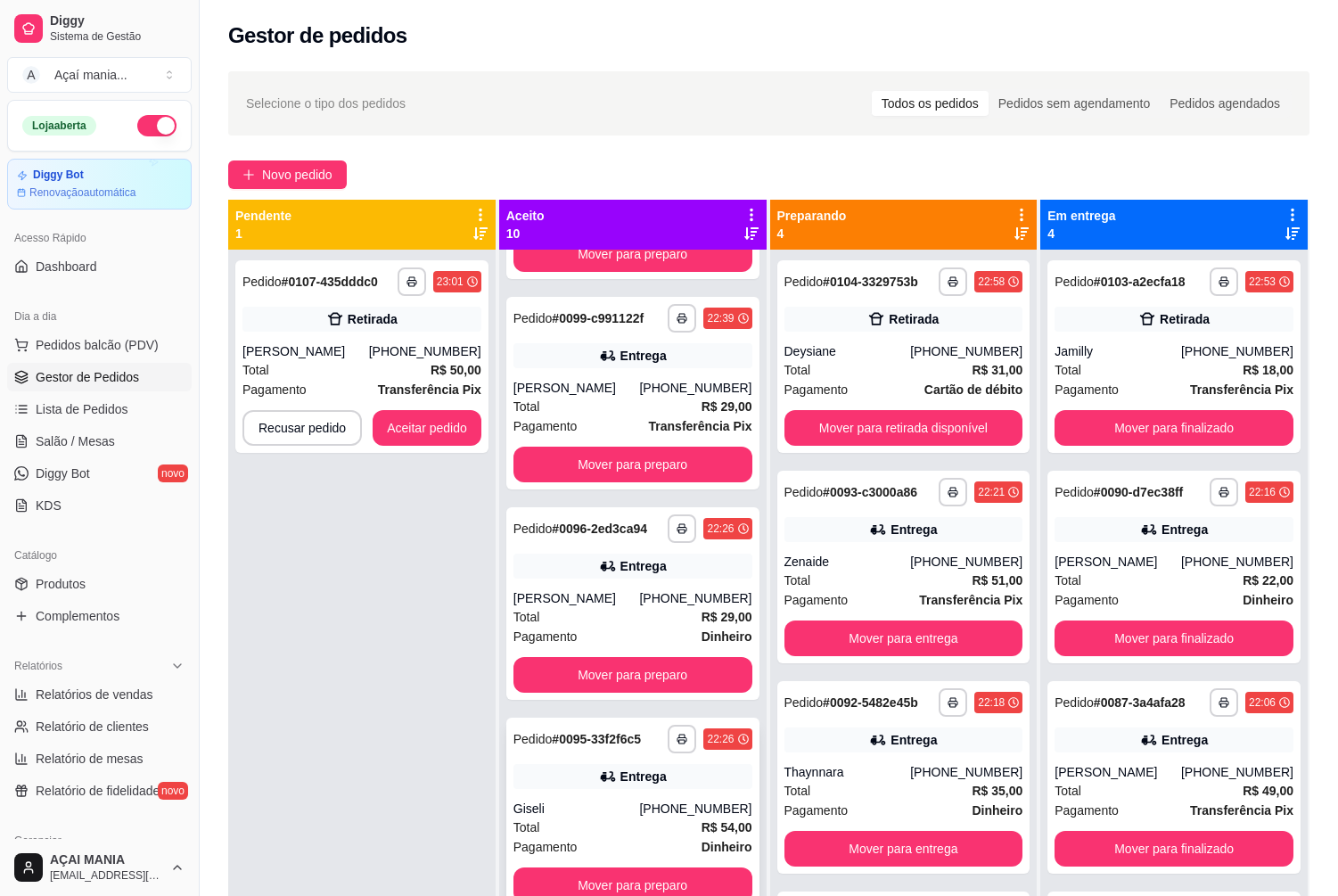
scroll to position [50, 0]
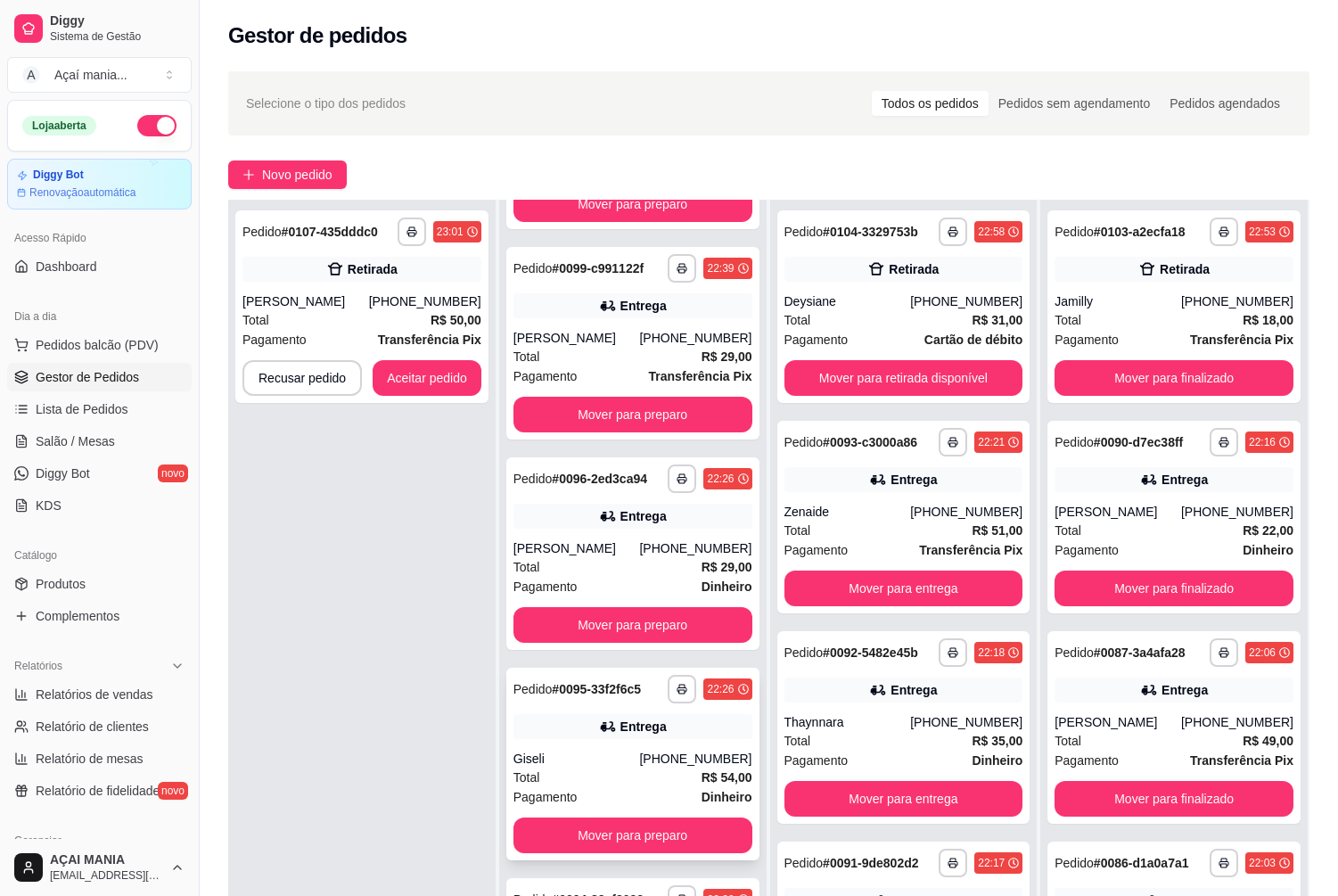
click at [601, 746] on div "**********" at bounding box center [632, 764] width 253 height 193
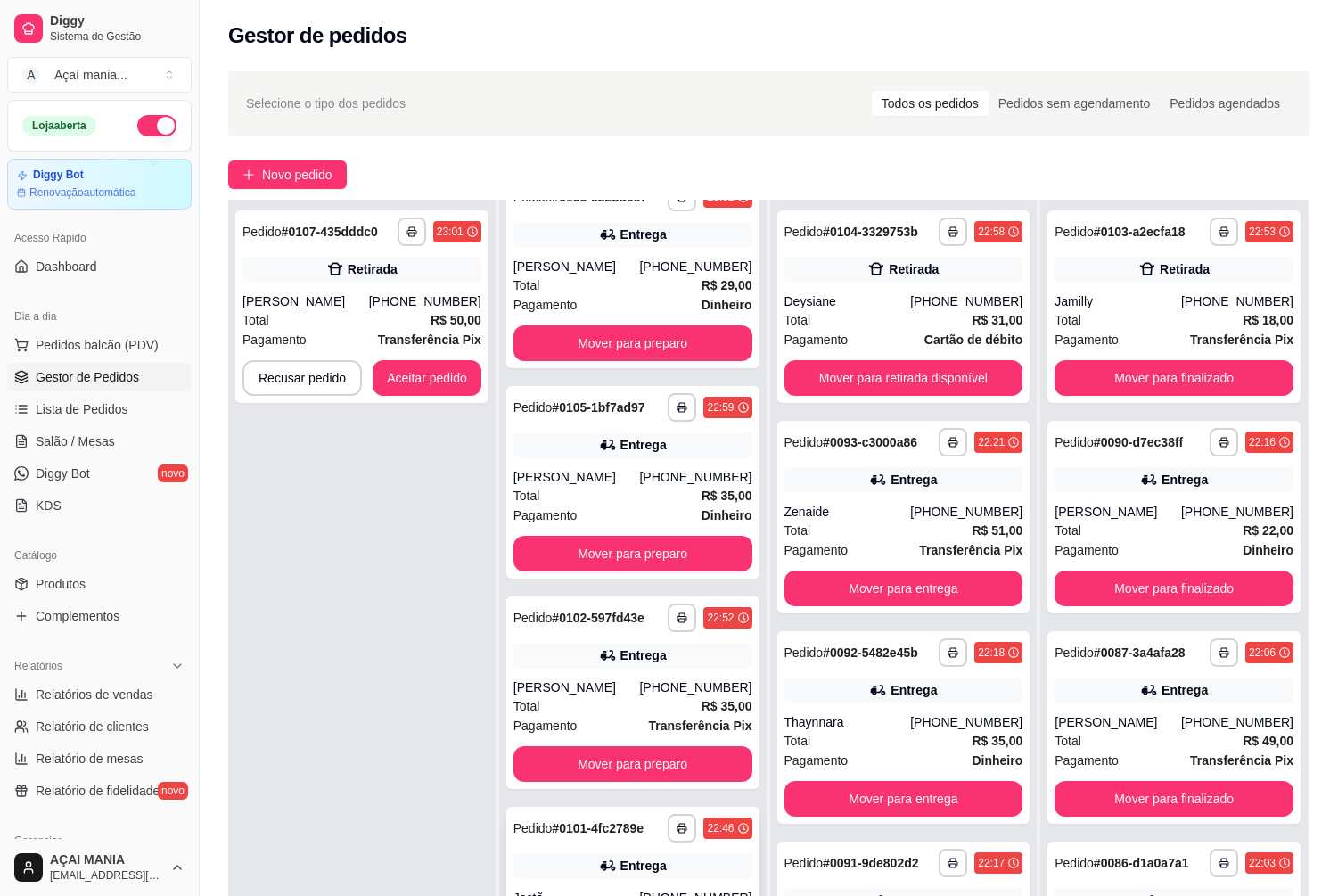
scroll to position [0, 0]
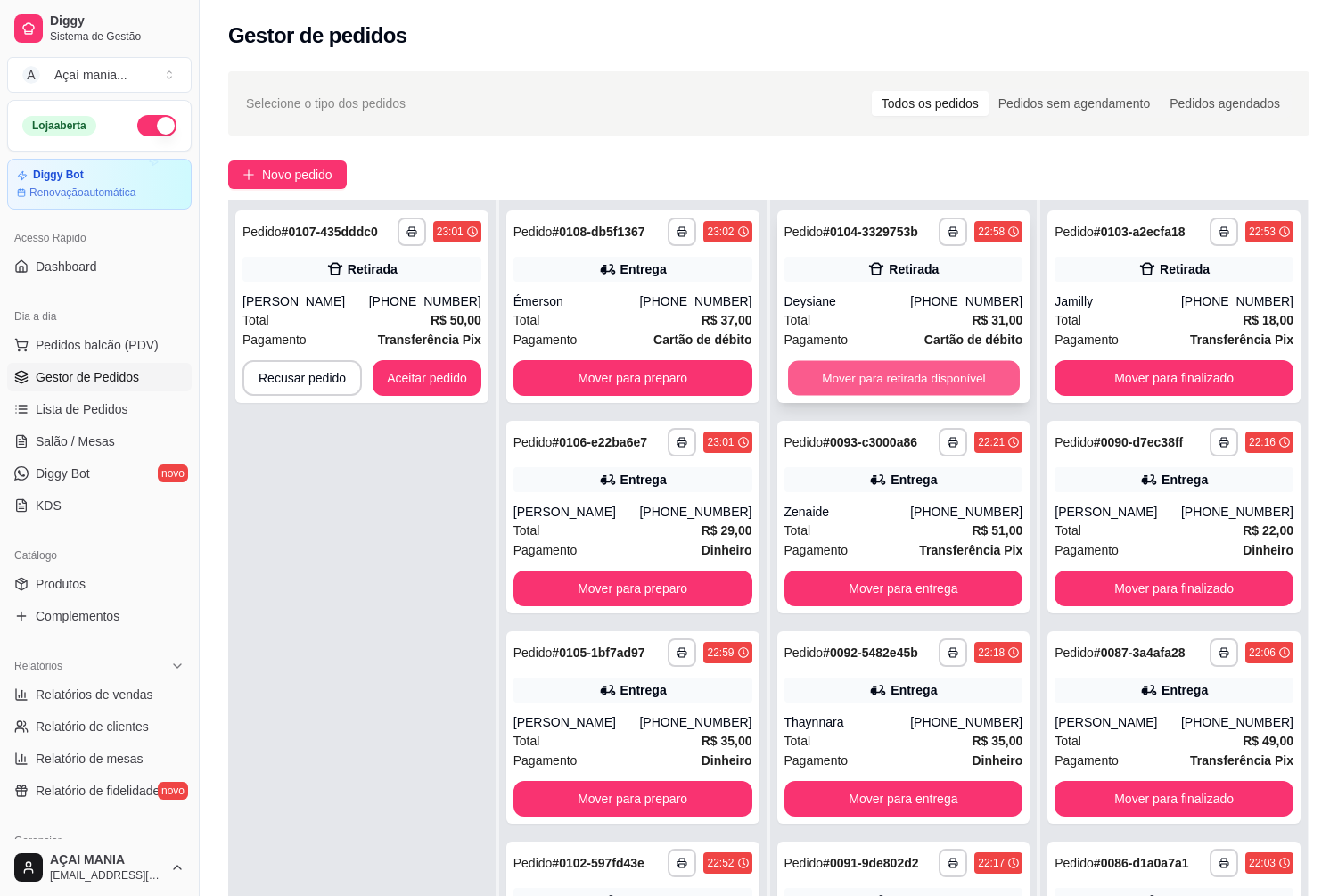
click at [977, 371] on button "Mover para retirada disponível" at bounding box center [903, 378] width 231 height 35
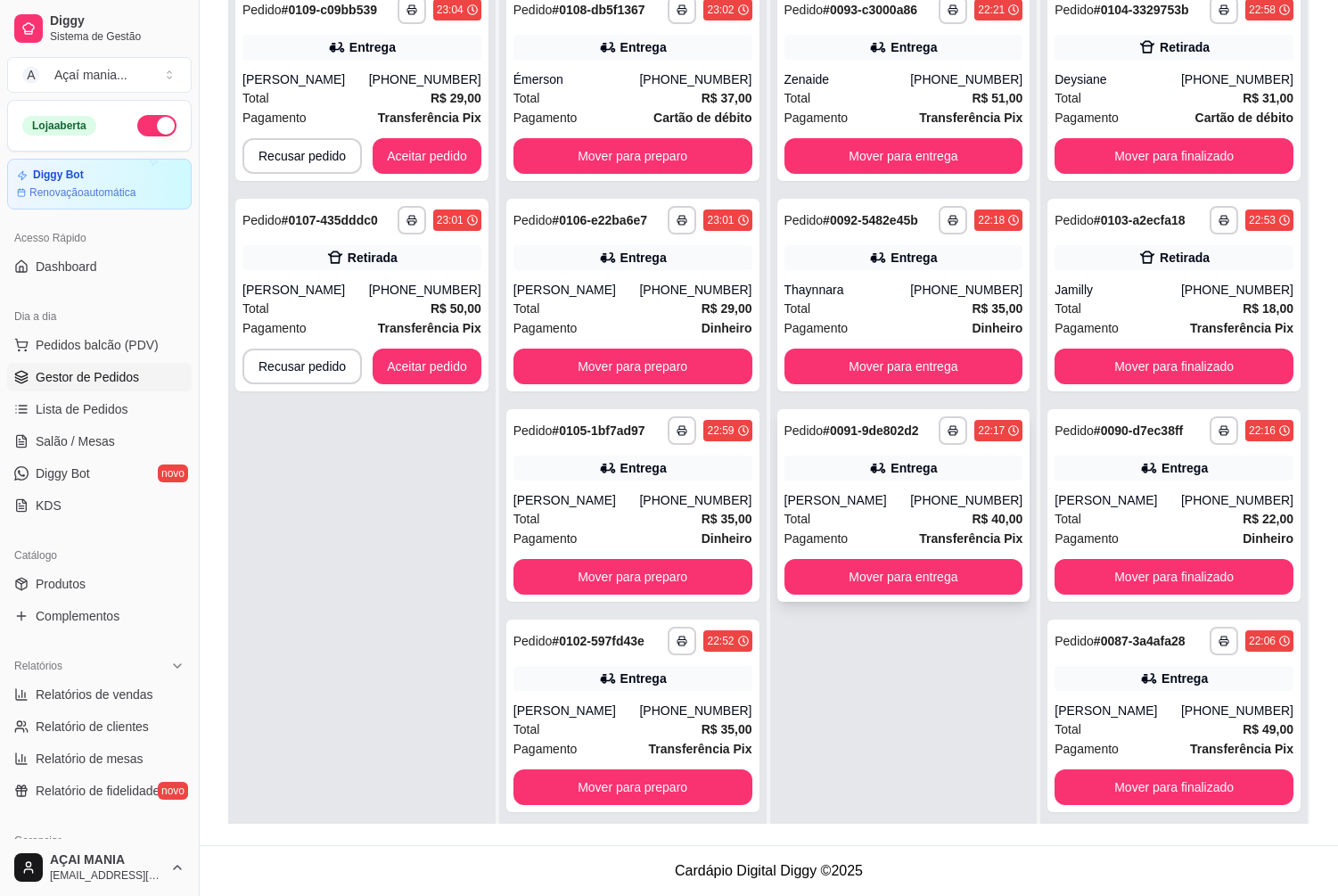
scroll to position [50, 0]
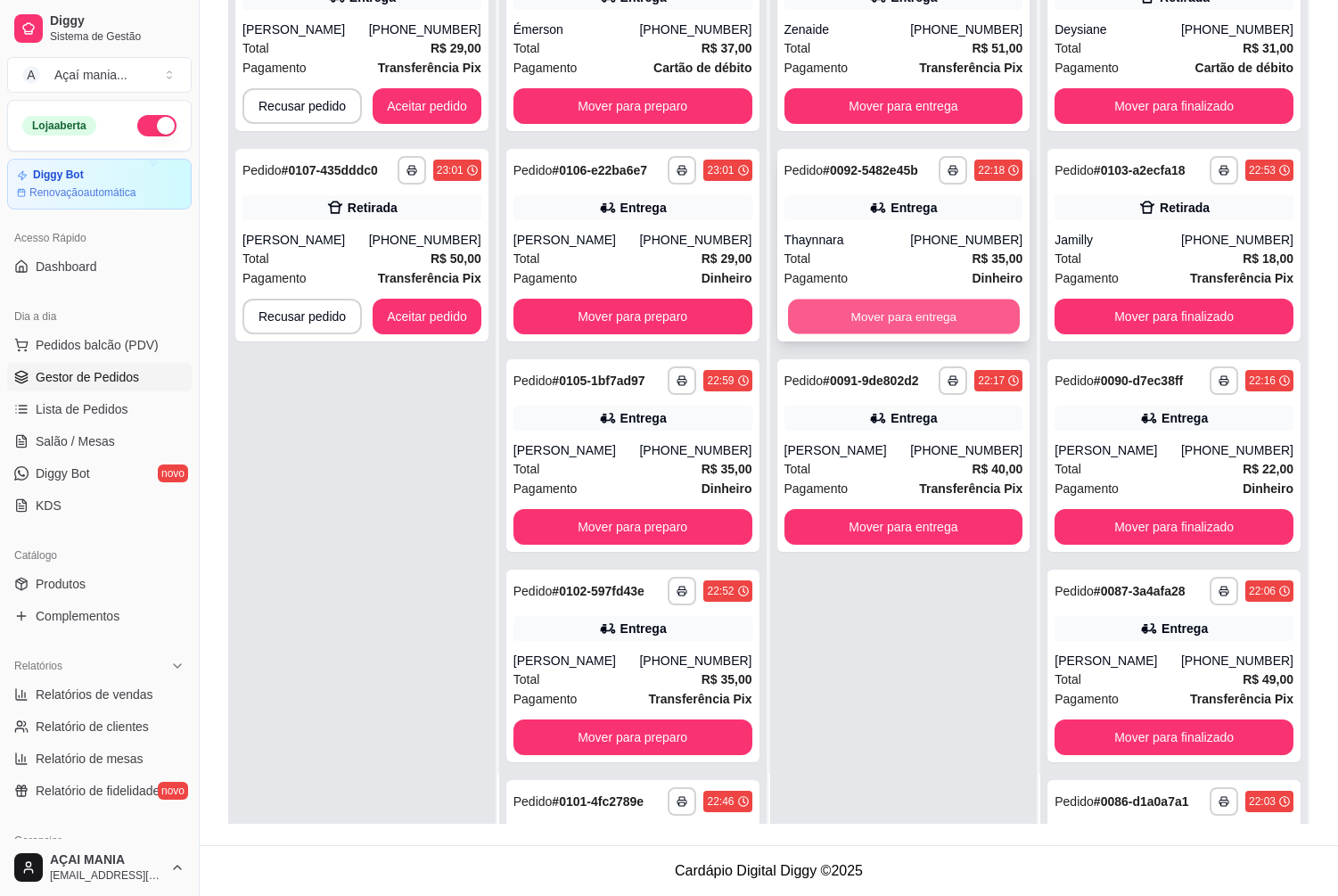
click at [885, 310] on button "Mover para entrega" at bounding box center [903, 317] width 231 height 35
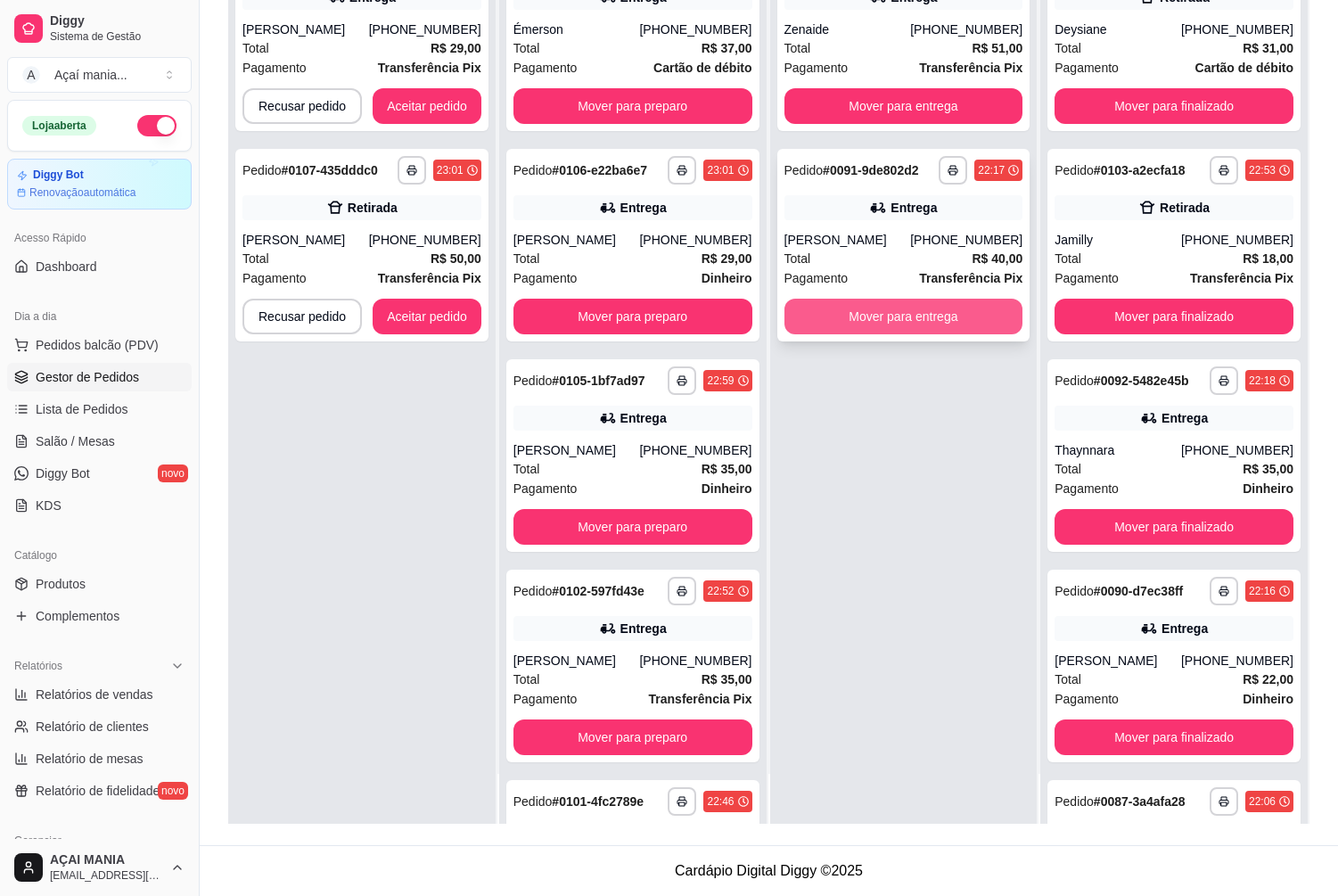
click at [877, 312] on button "Mover para entrega" at bounding box center [903, 317] width 239 height 36
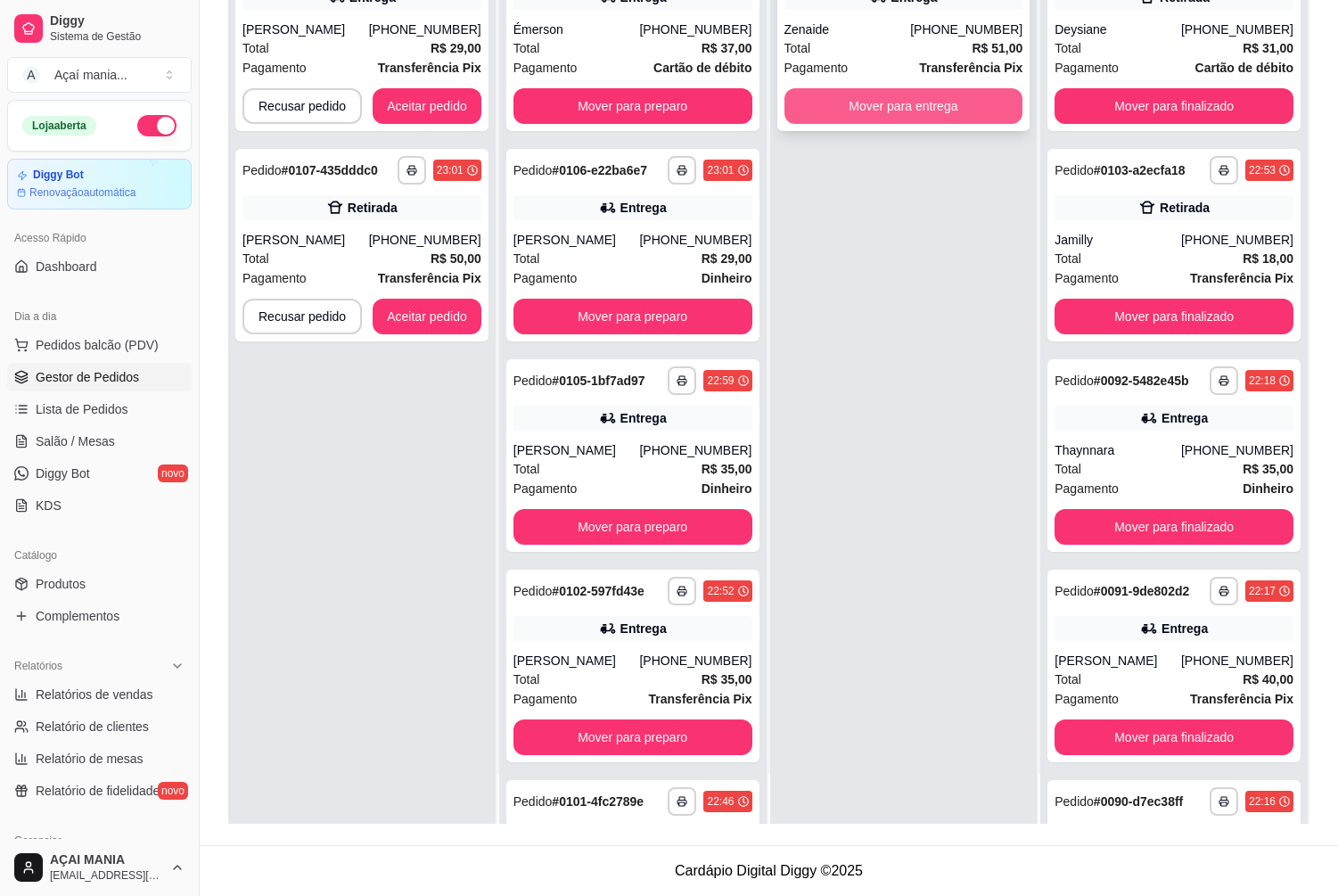
click at [840, 109] on button "Mover para entrega" at bounding box center [903, 106] width 239 height 36
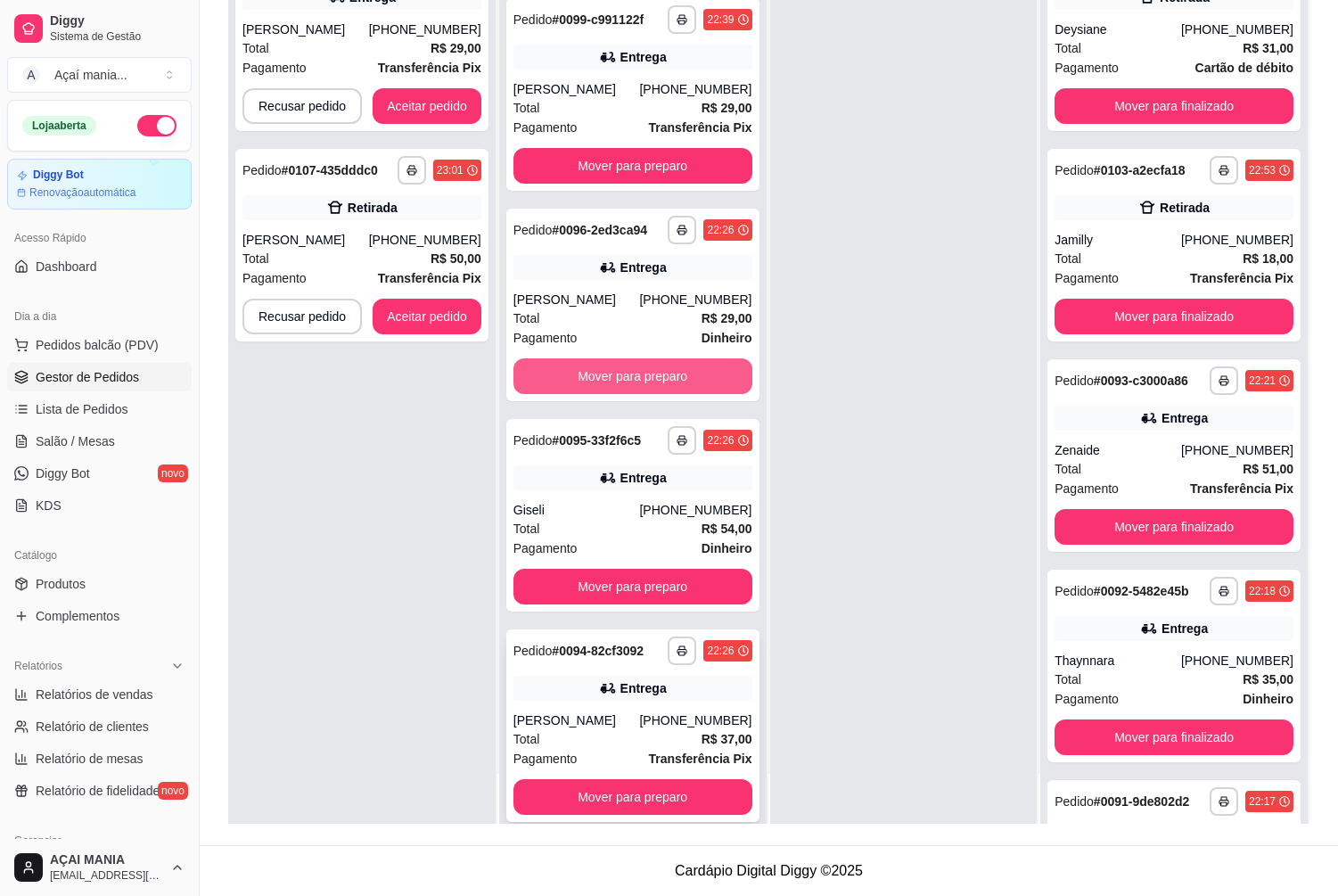
scroll to position [1226, 0]
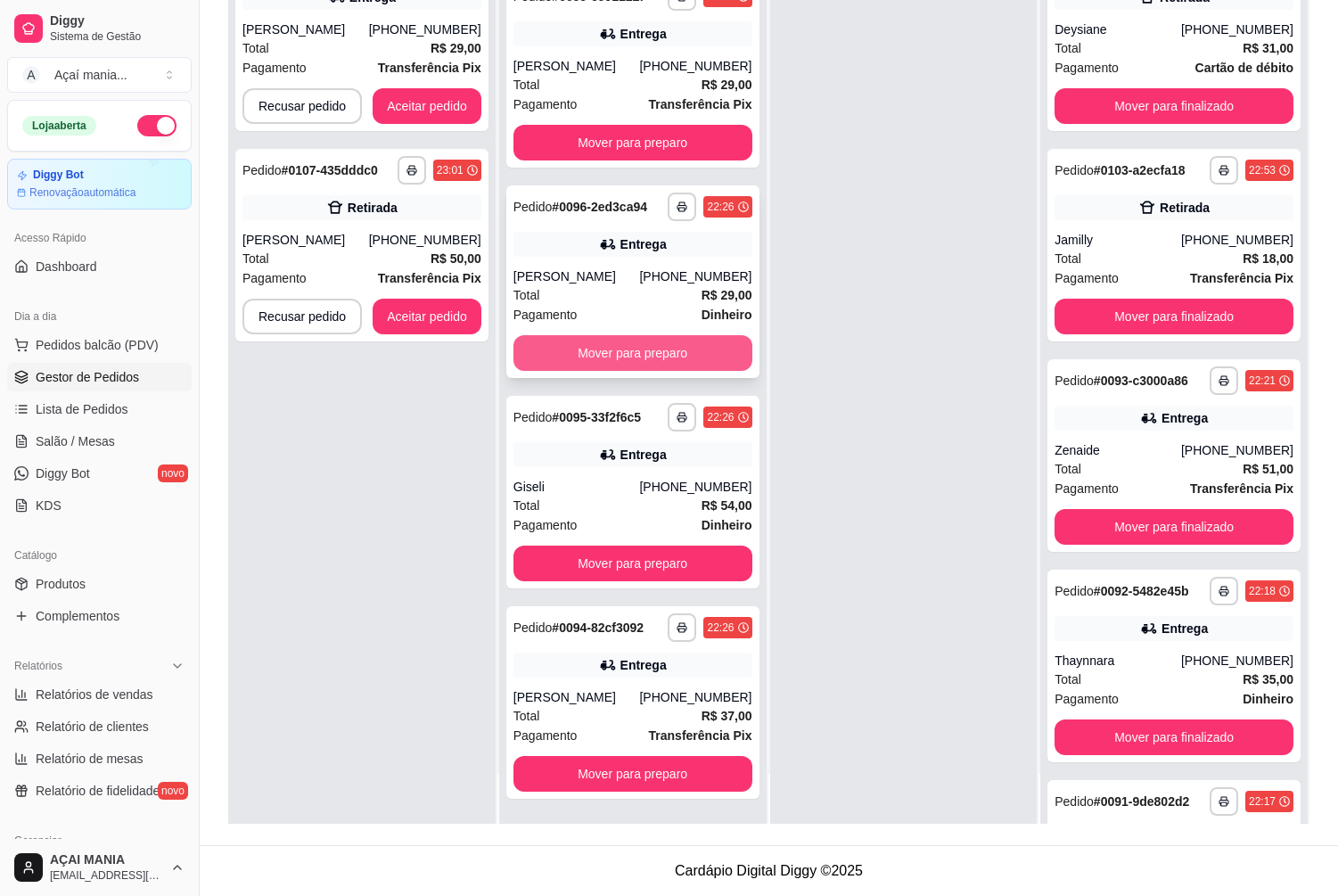
click at [584, 359] on button "Mover para preparo" at bounding box center [632, 353] width 239 height 36
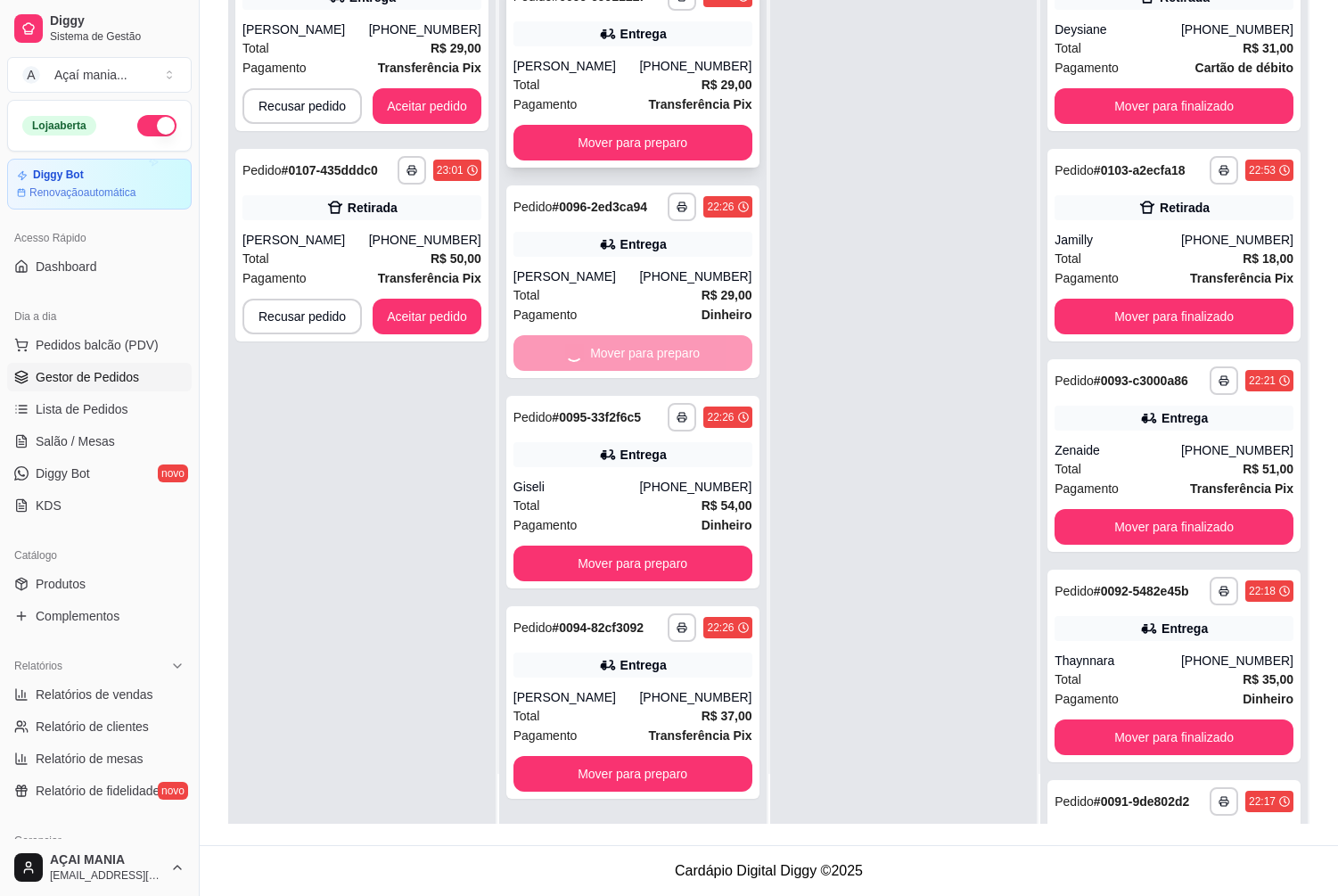
scroll to position [1015, 0]
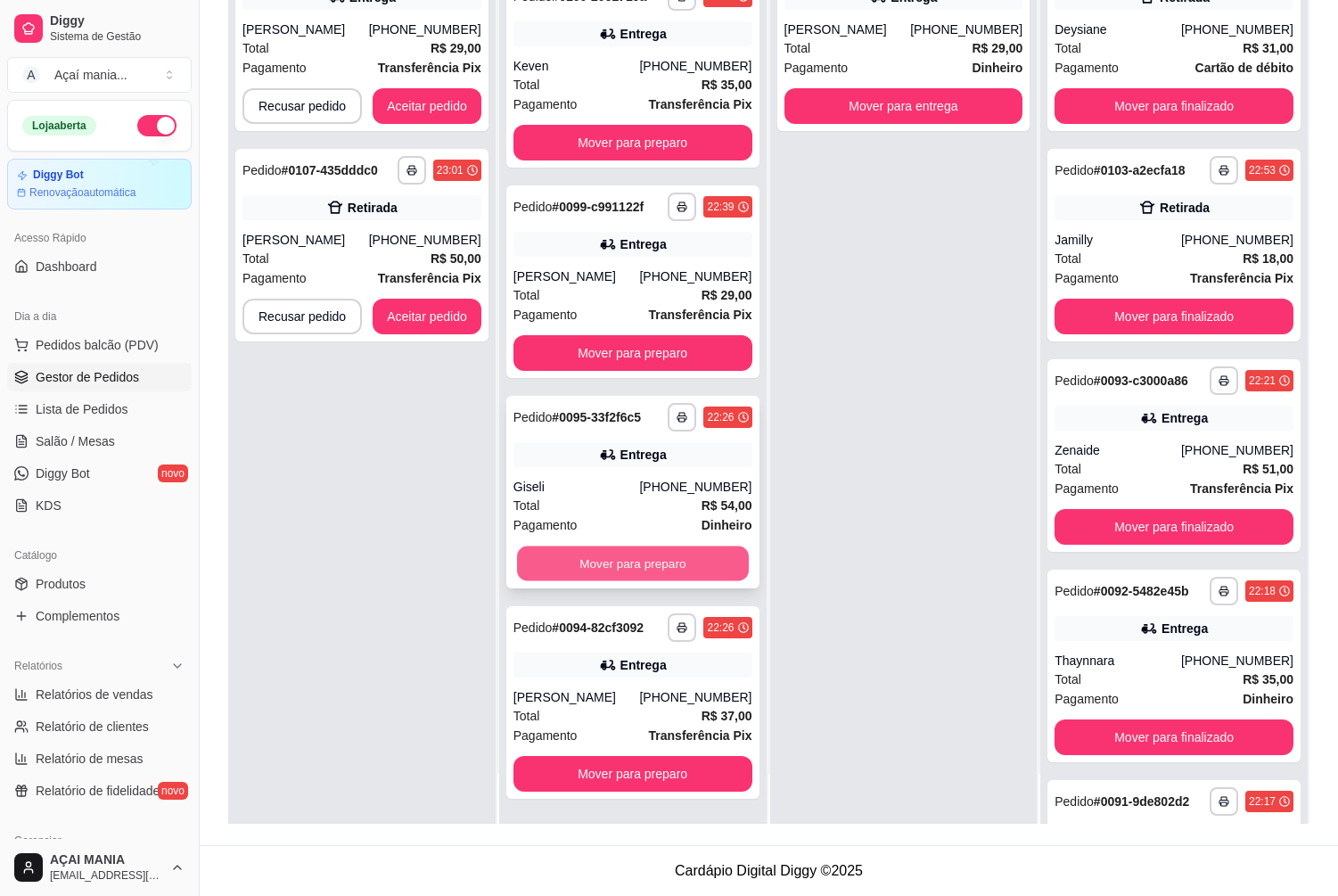
click at [571, 557] on button "Mover para preparo" at bounding box center [632, 564] width 231 height 35
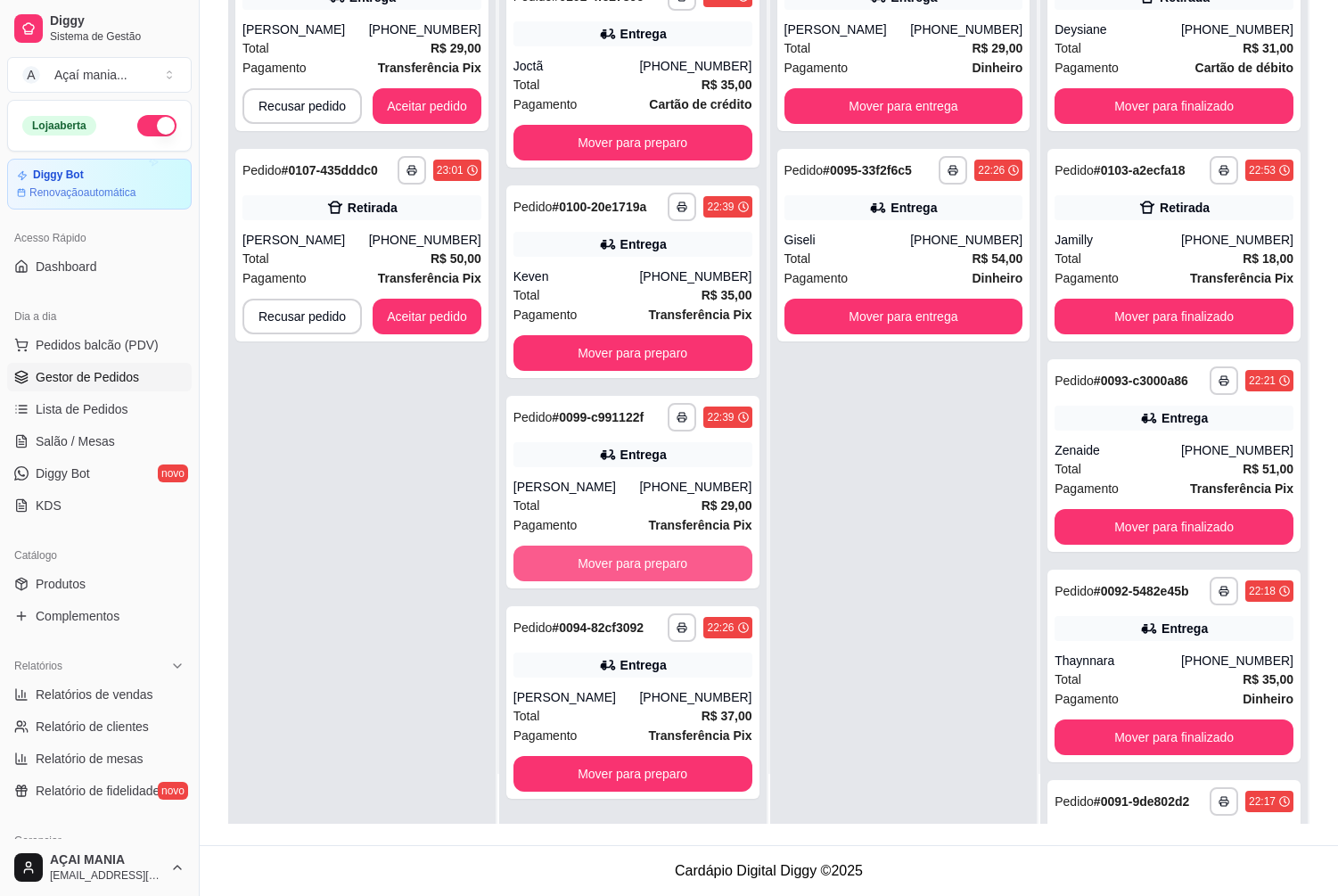
scroll to position [805, 0]
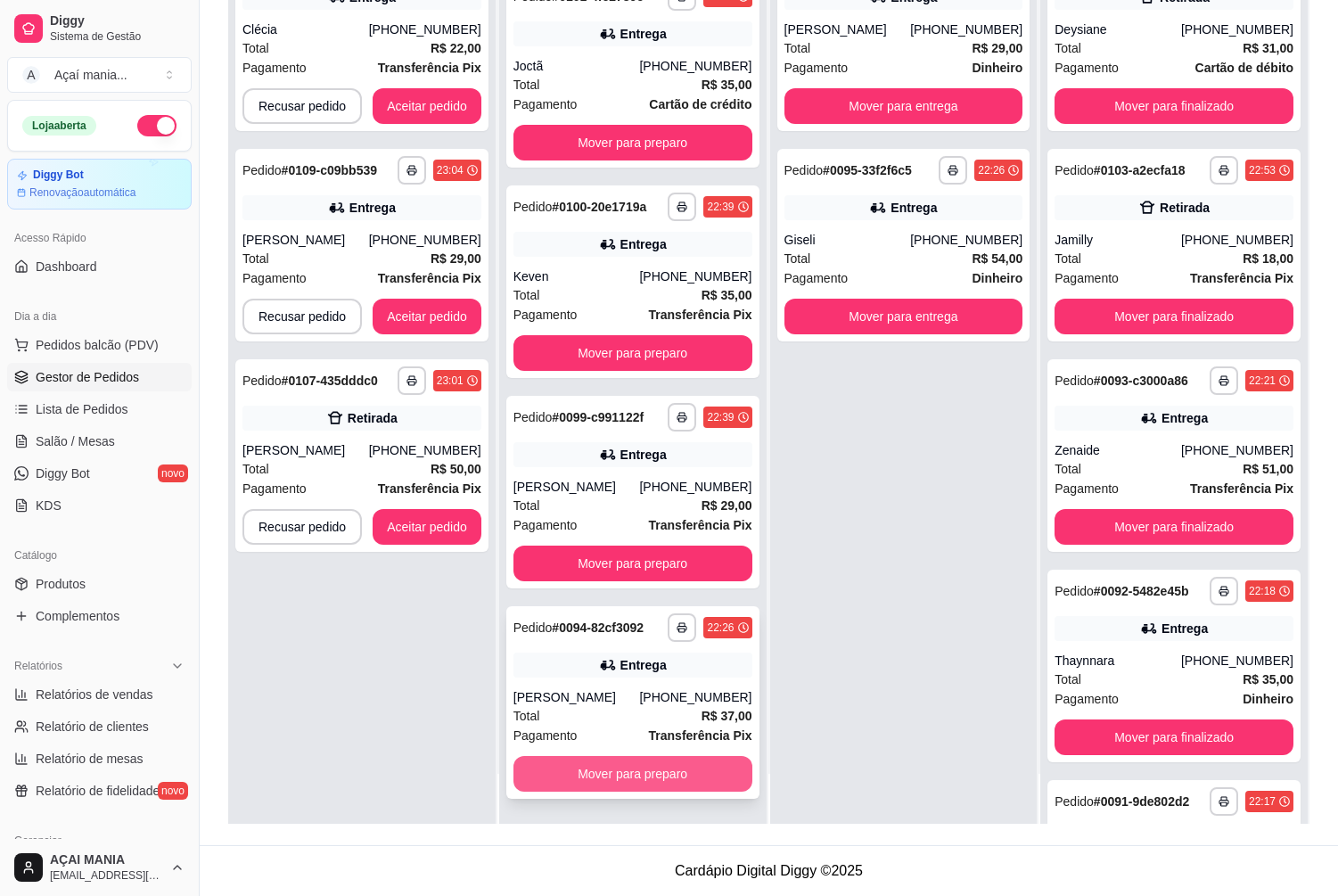
click at [598, 779] on button "Mover para preparo" at bounding box center [632, 774] width 239 height 36
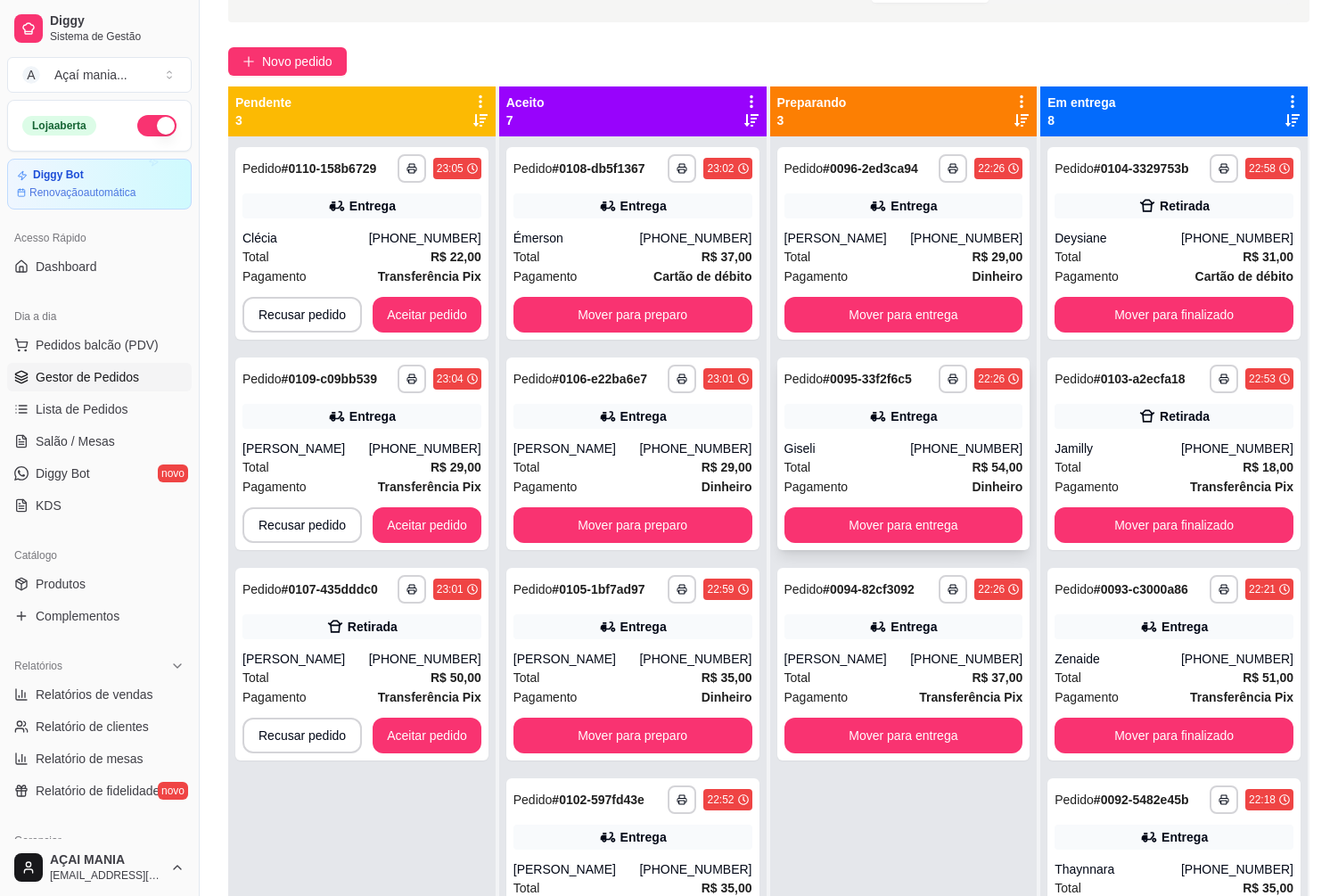
scroll to position [0, 0]
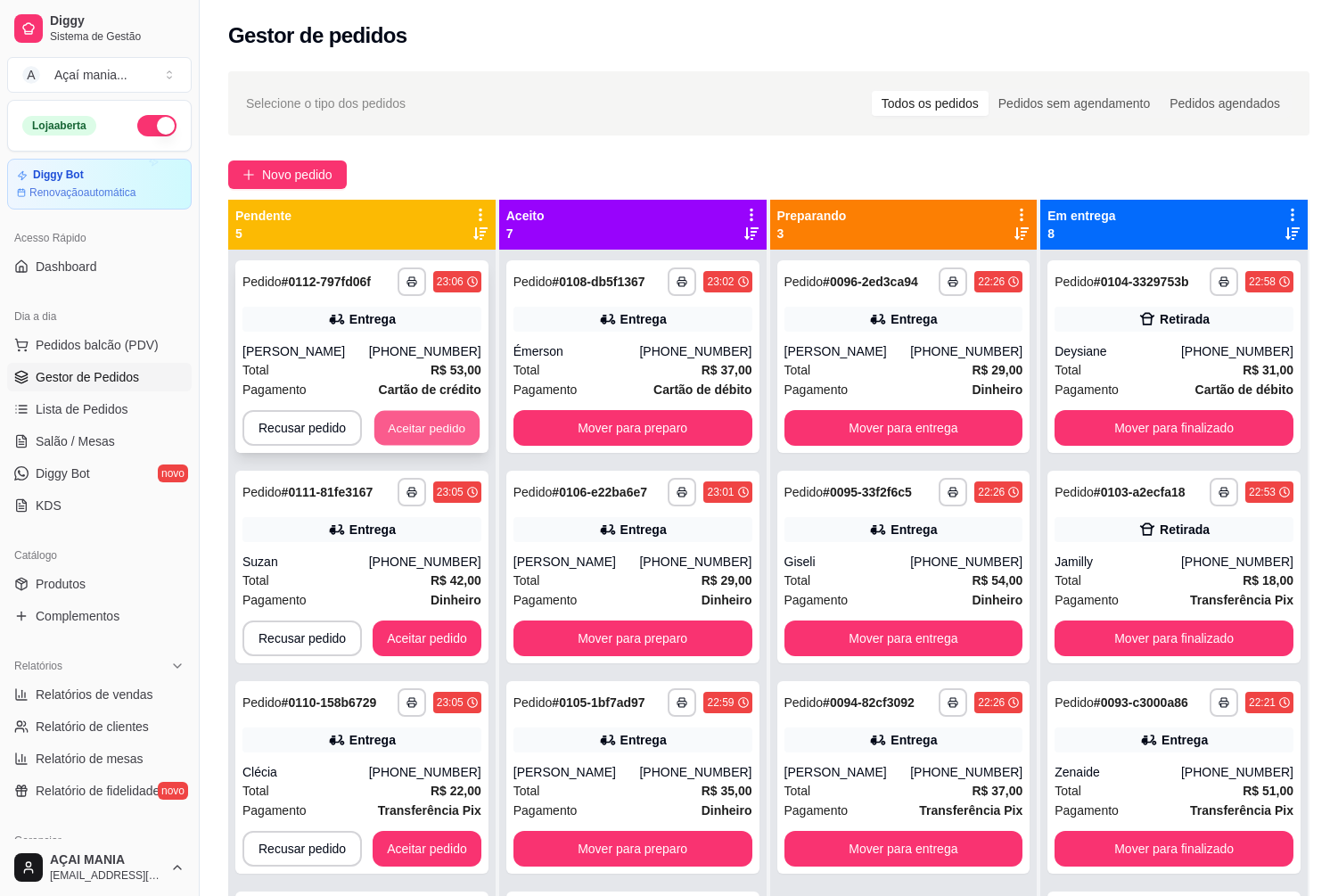
click at [404, 415] on button "Aceitar pedido" at bounding box center [427, 428] width 105 height 35
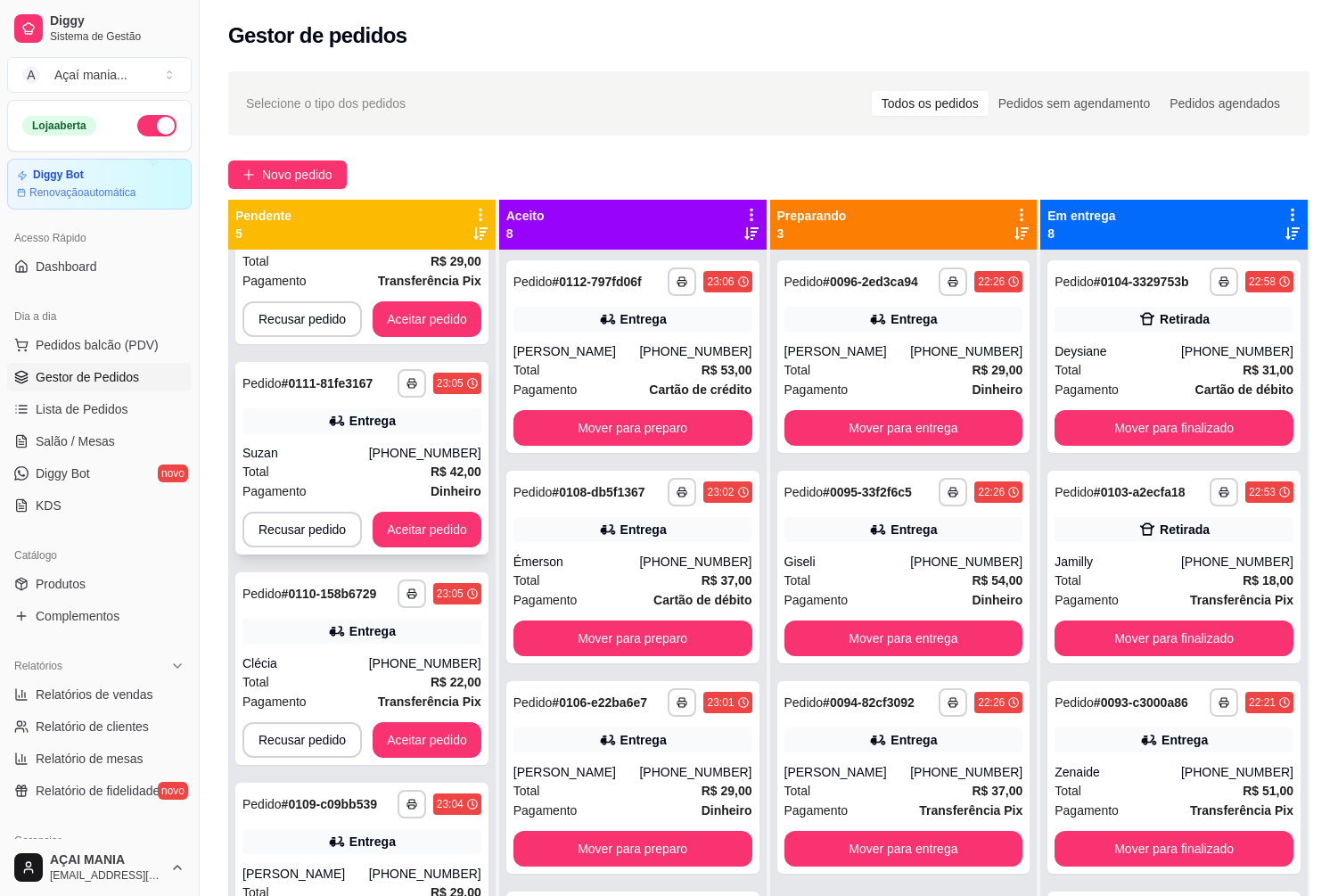
scroll to position [174, 0]
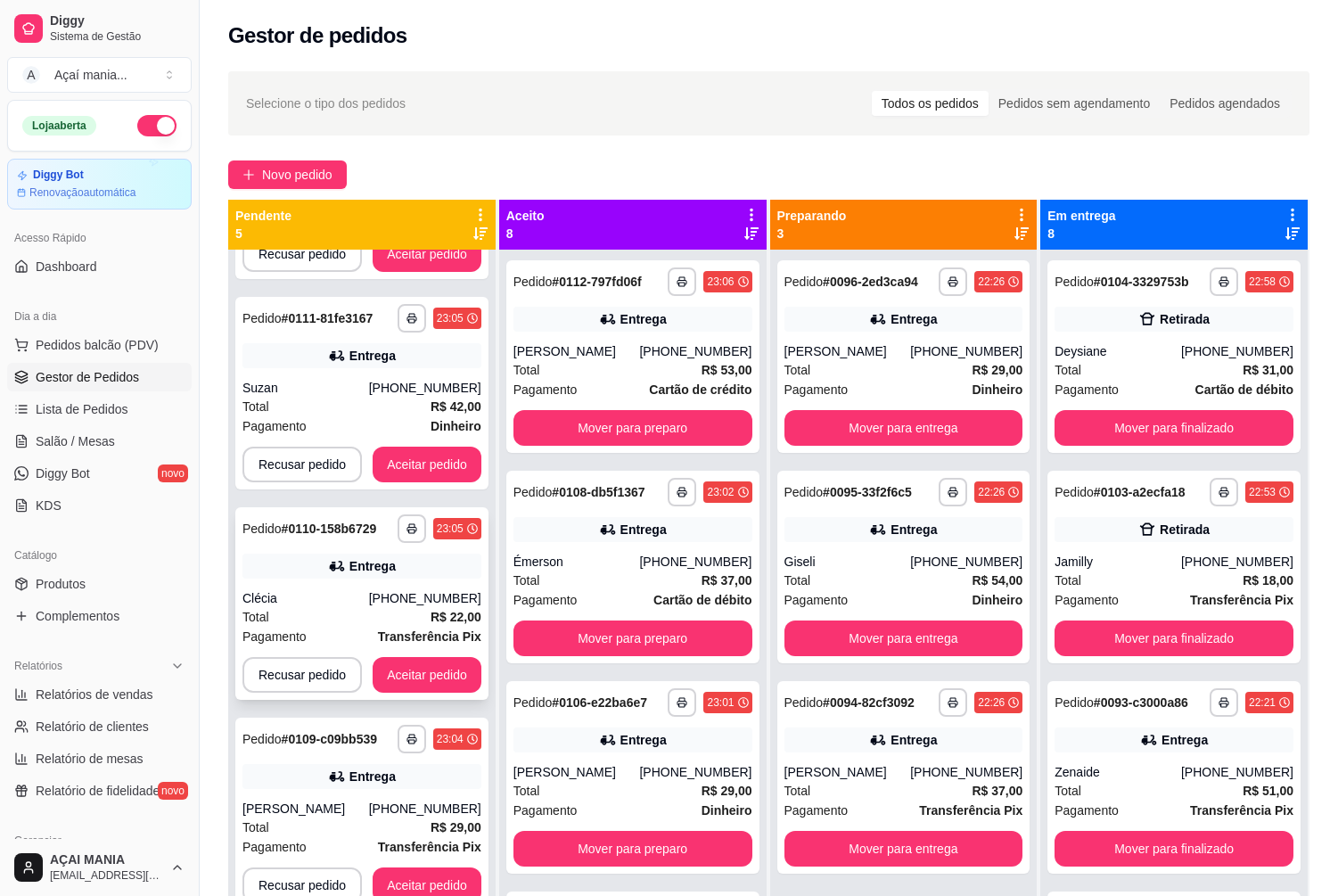
click at [404, 600] on div "**********" at bounding box center [361, 697] width 267 height 896
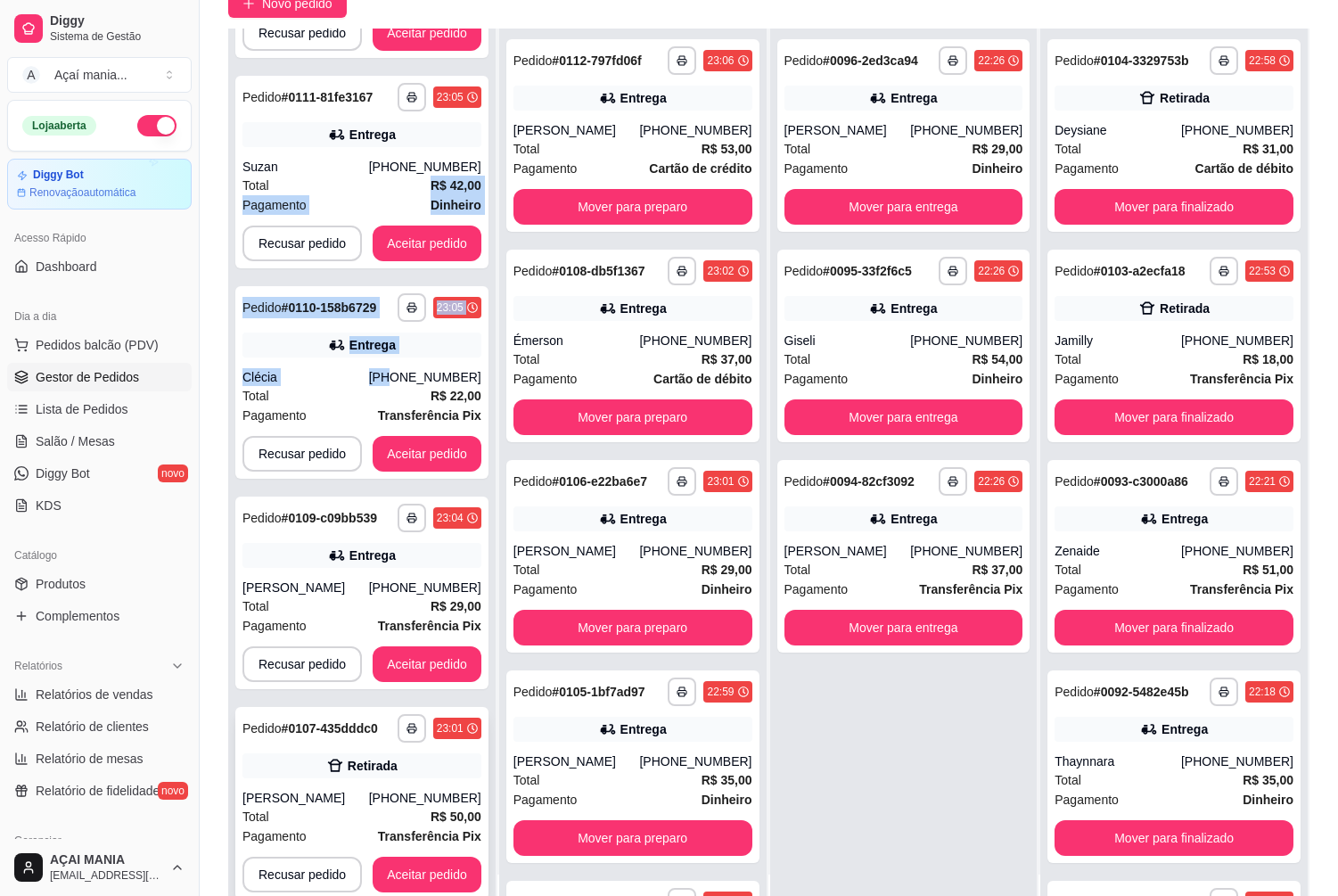
scroll to position [178, 0]
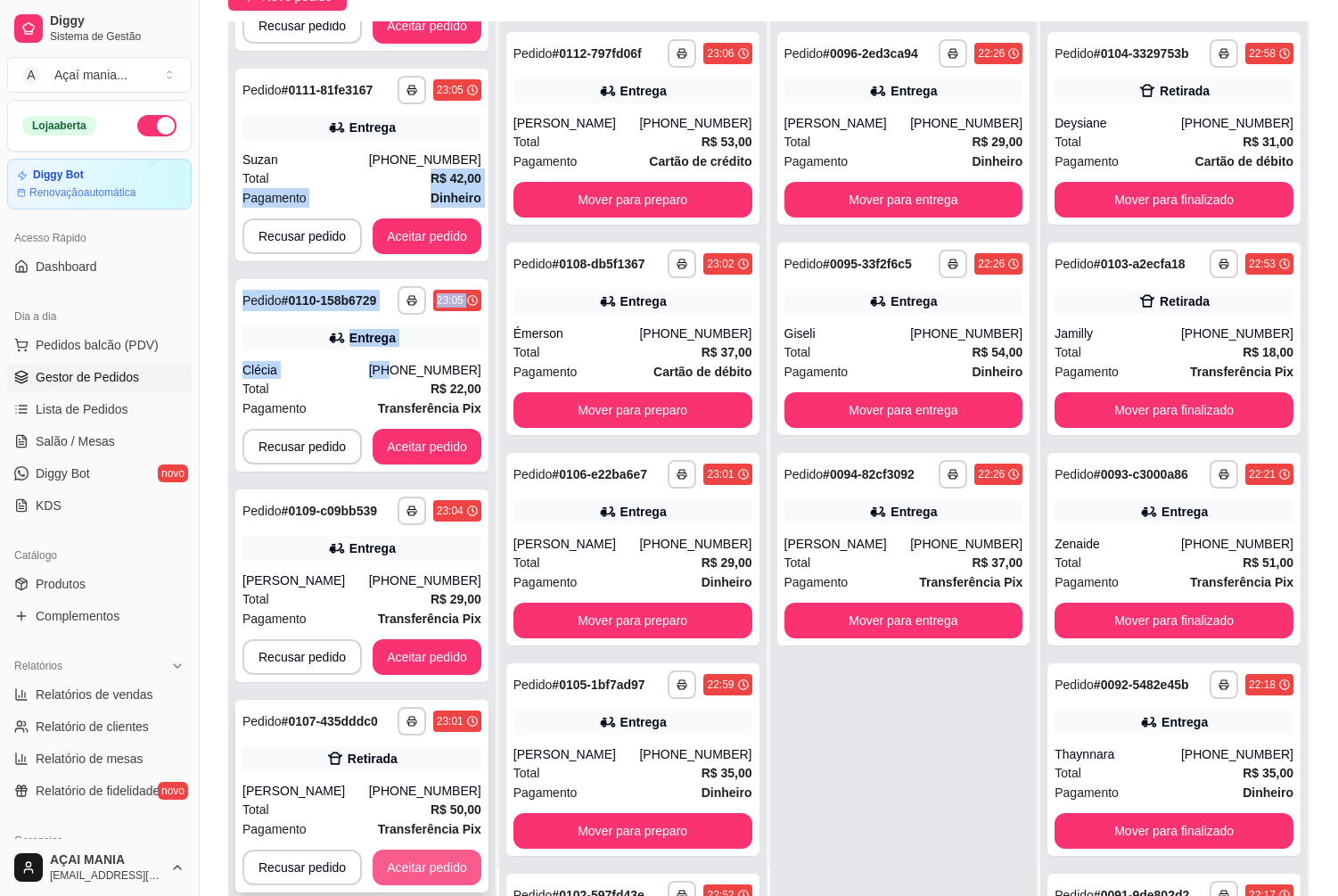
click at [415, 852] on button "Aceitar pedido" at bounding box center [427, 867] width 109 height 36
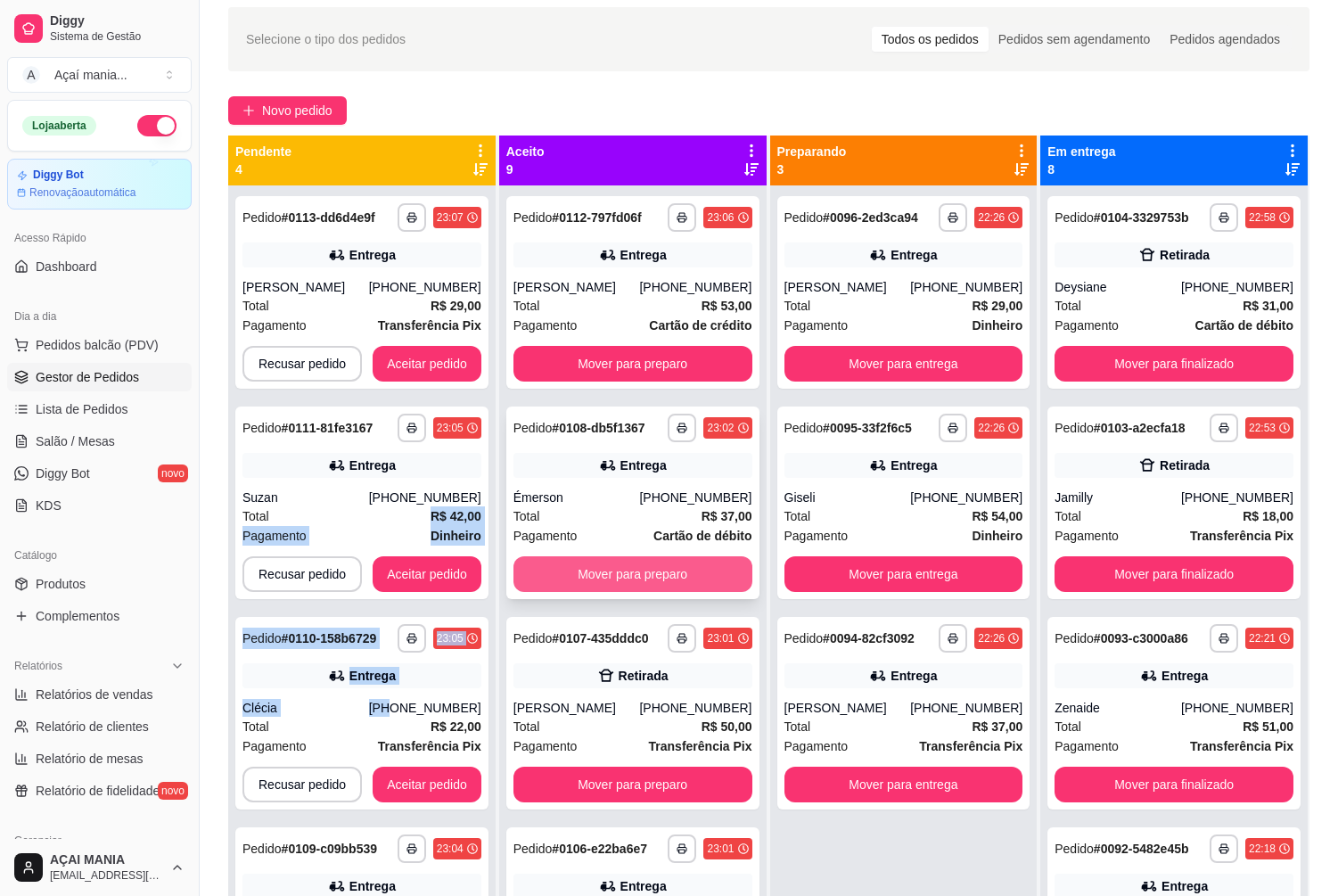
scroll to position [0, 0]
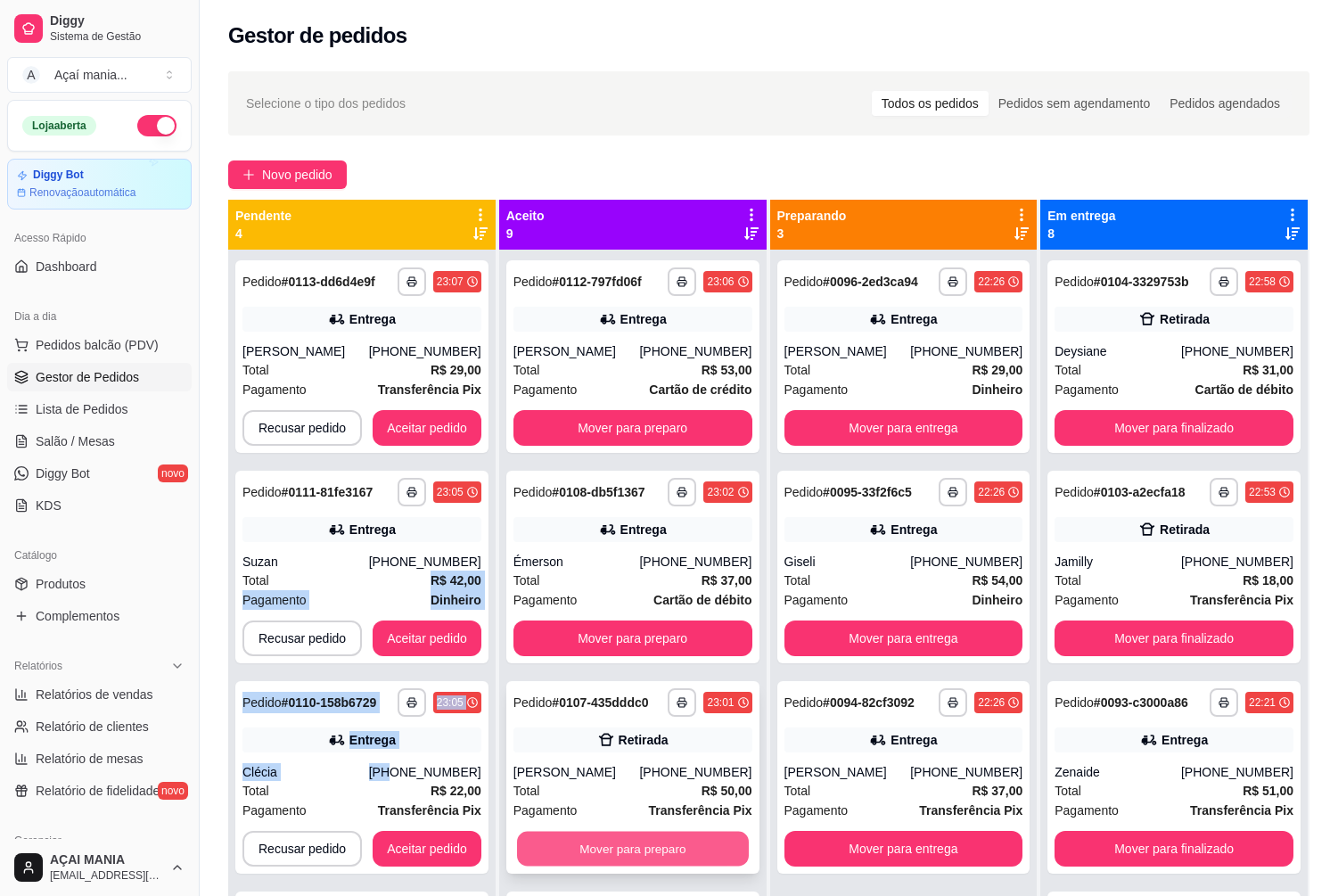
click at [621, 853] on button "Mover para preparo" at bounding box center [632, 848] width 231 height 35
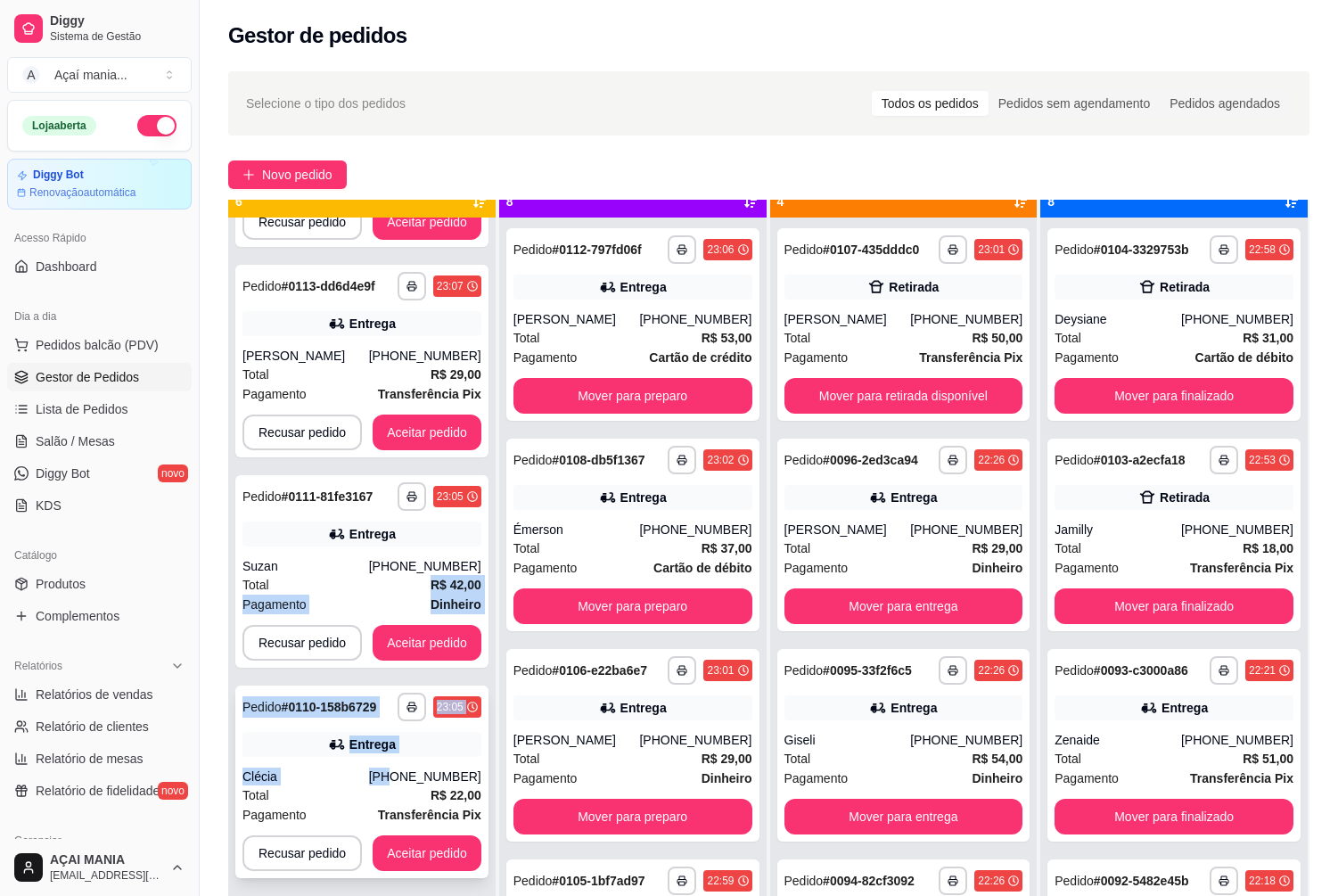
scroll to position [50, 0]
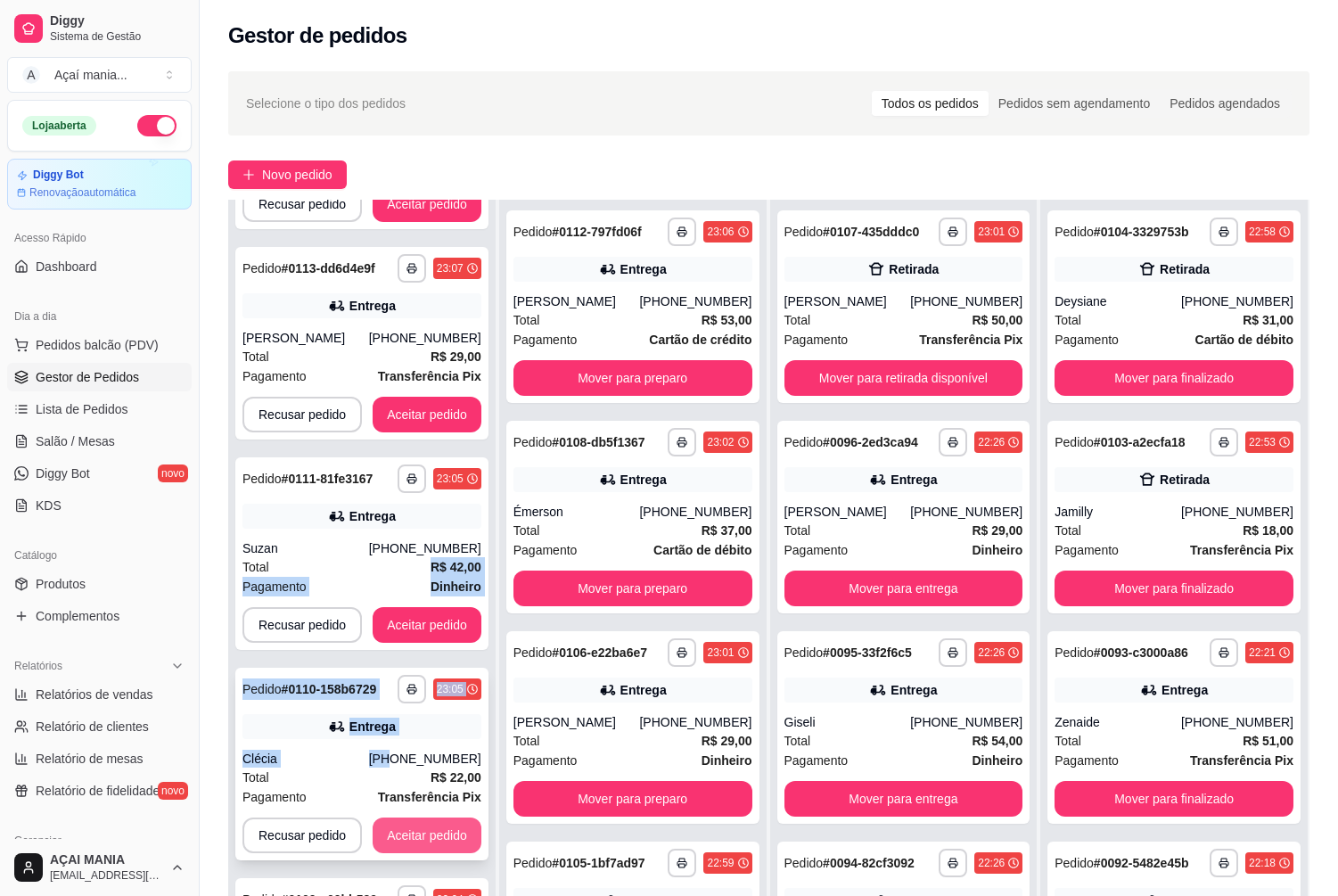
click at [427, 827] on button "Aceitar pedido" at bounding box center [427, 836] width 109 height 36
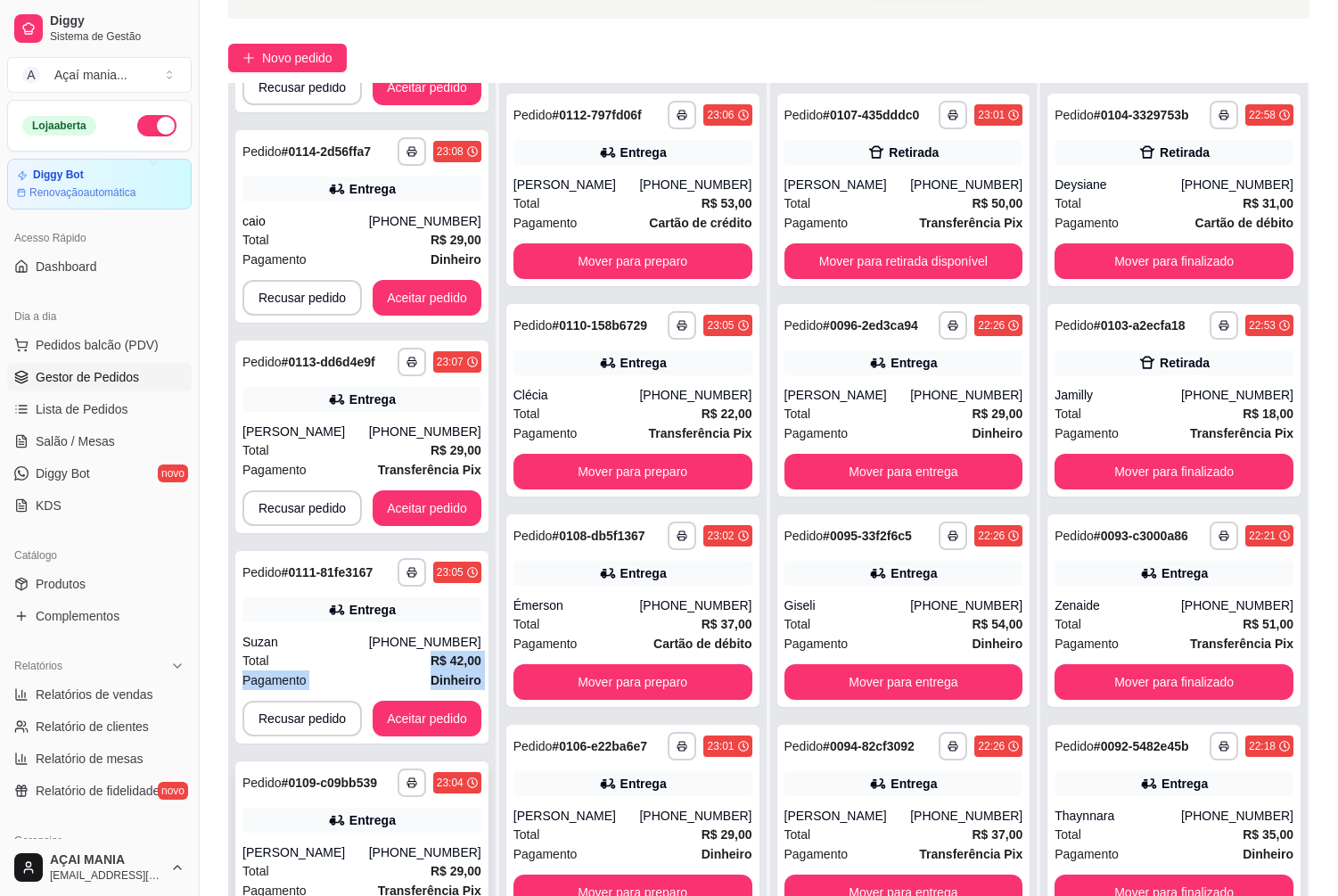
scroll to position [272, 0]
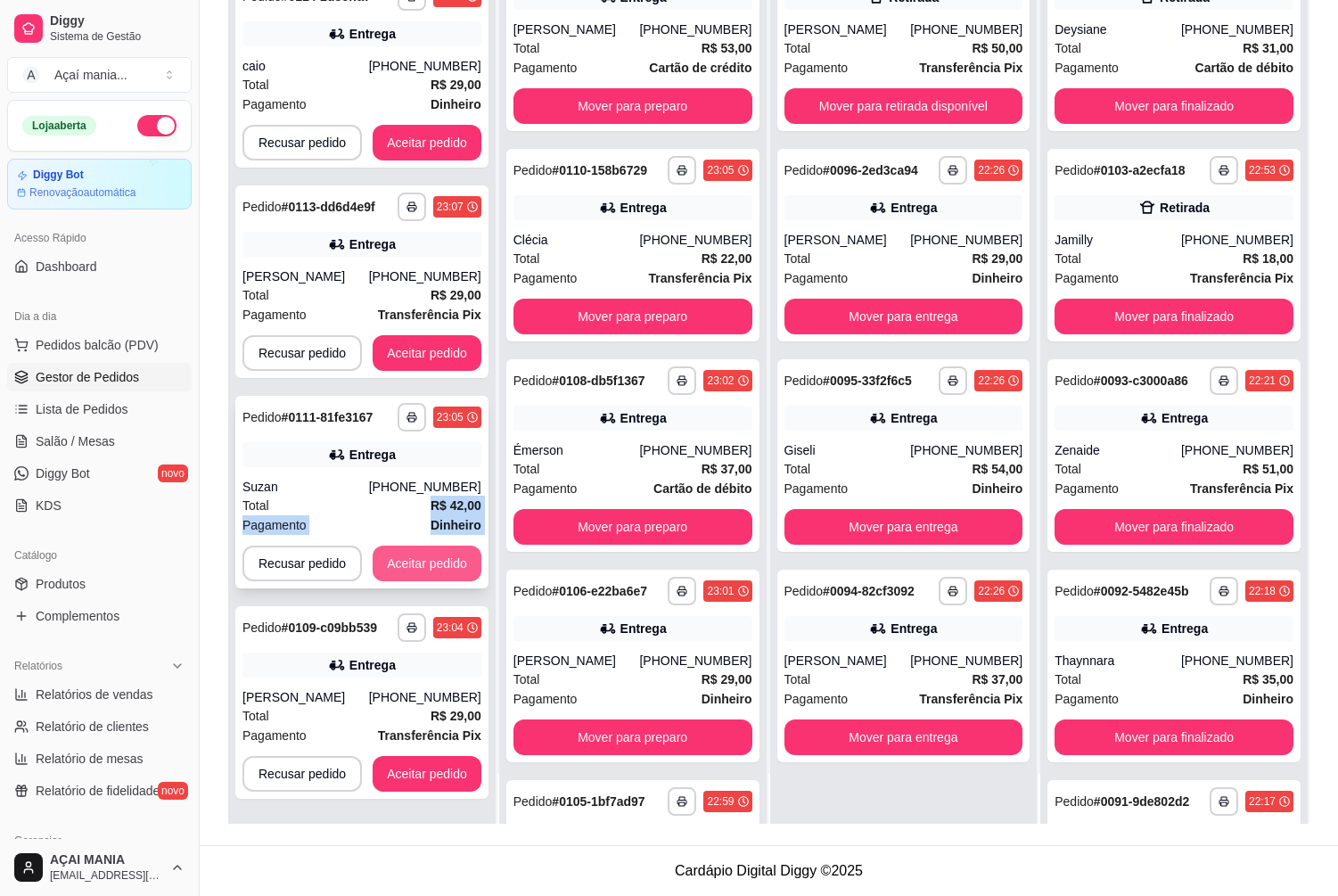
click at [442, 552] on button "Aceitar pedido" at bounding box center [427, 564] width 109 height 36
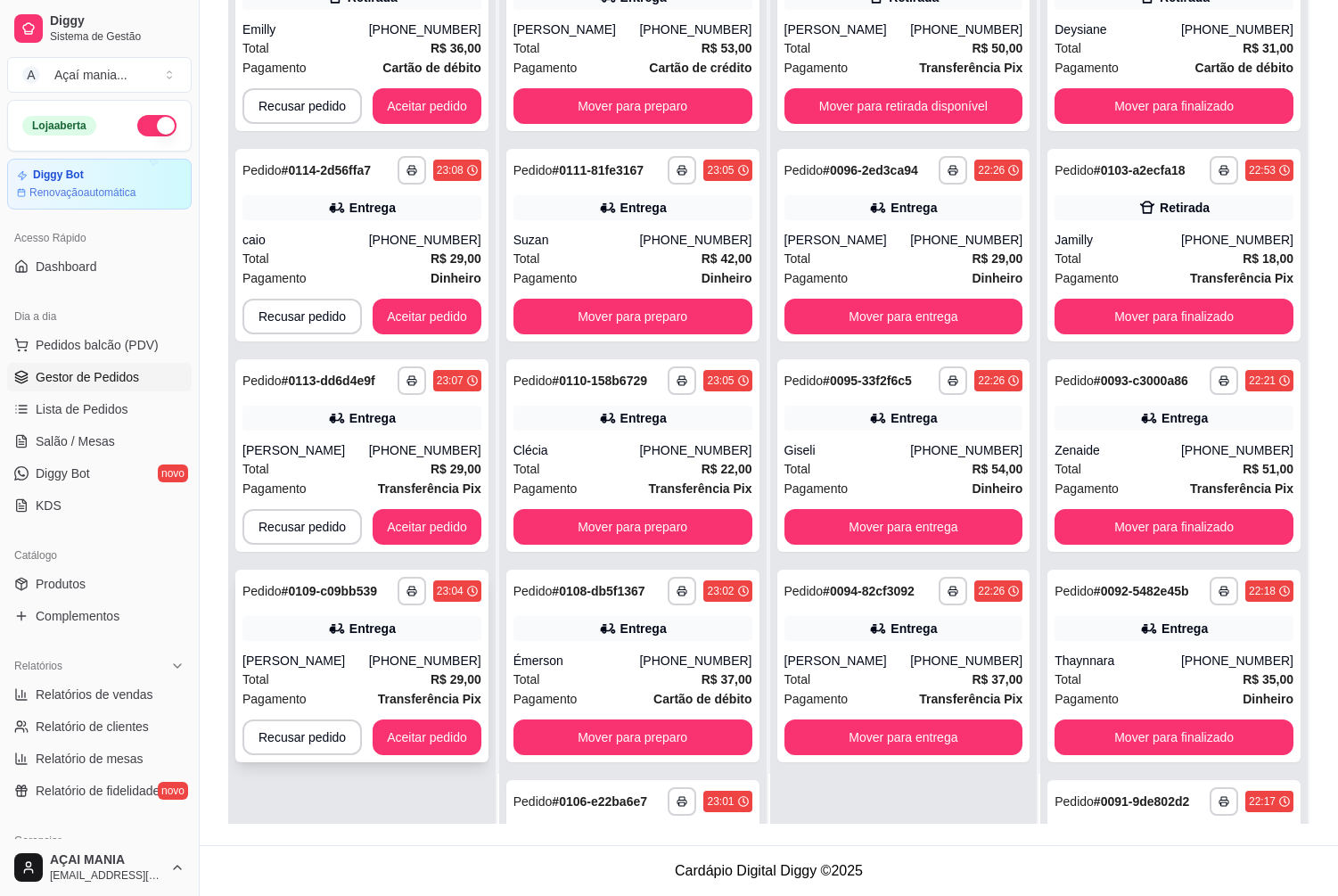
scroll to position [0, 0]
click at [413, 738] on button "Aceitar pedido" at bounding box center [427, 738] width 109 height 36
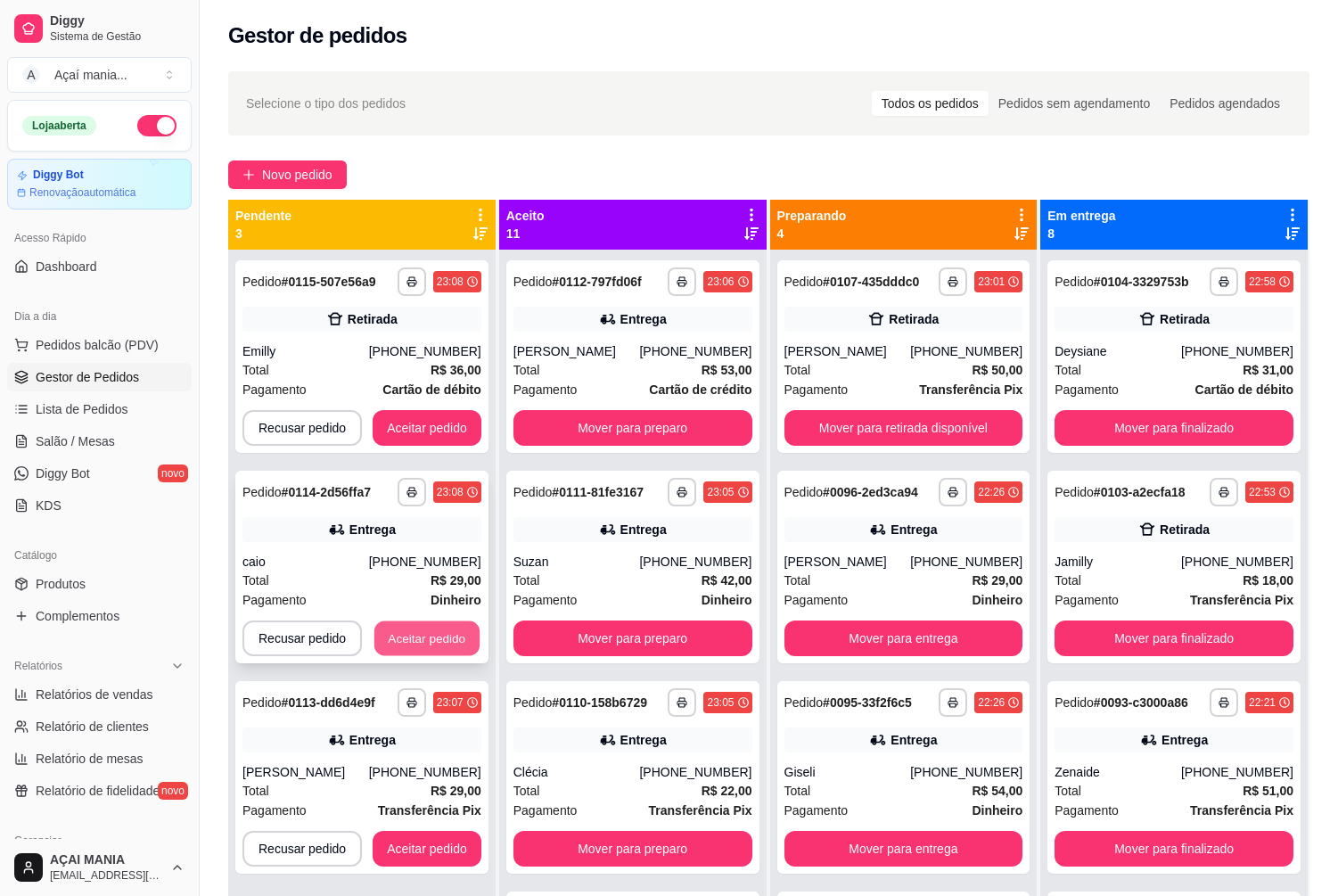
click at [405, 637] on button "Aceitar pedido" at bounding box center [427, 638] width 105 height 35
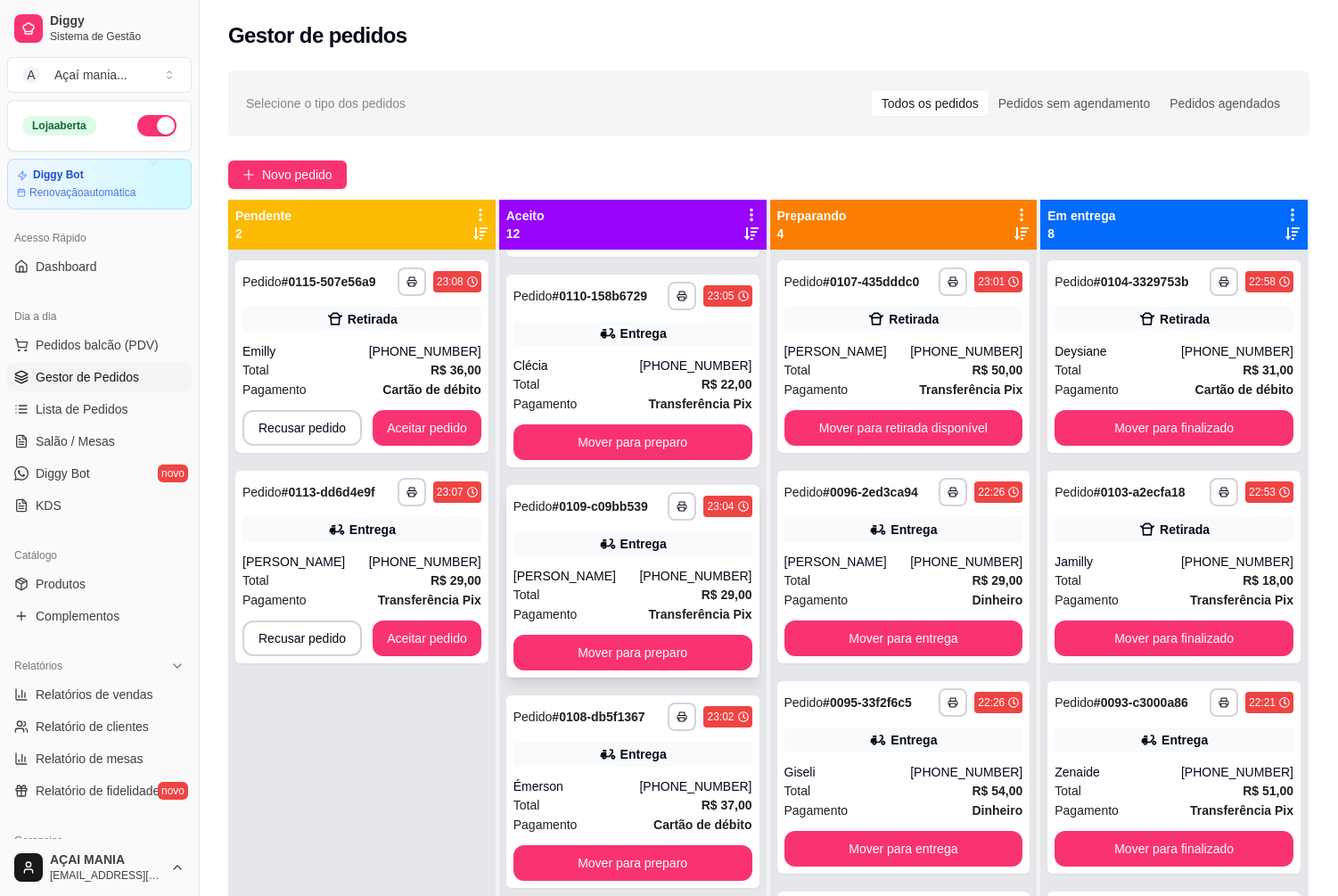
scroll to position [624, 0]
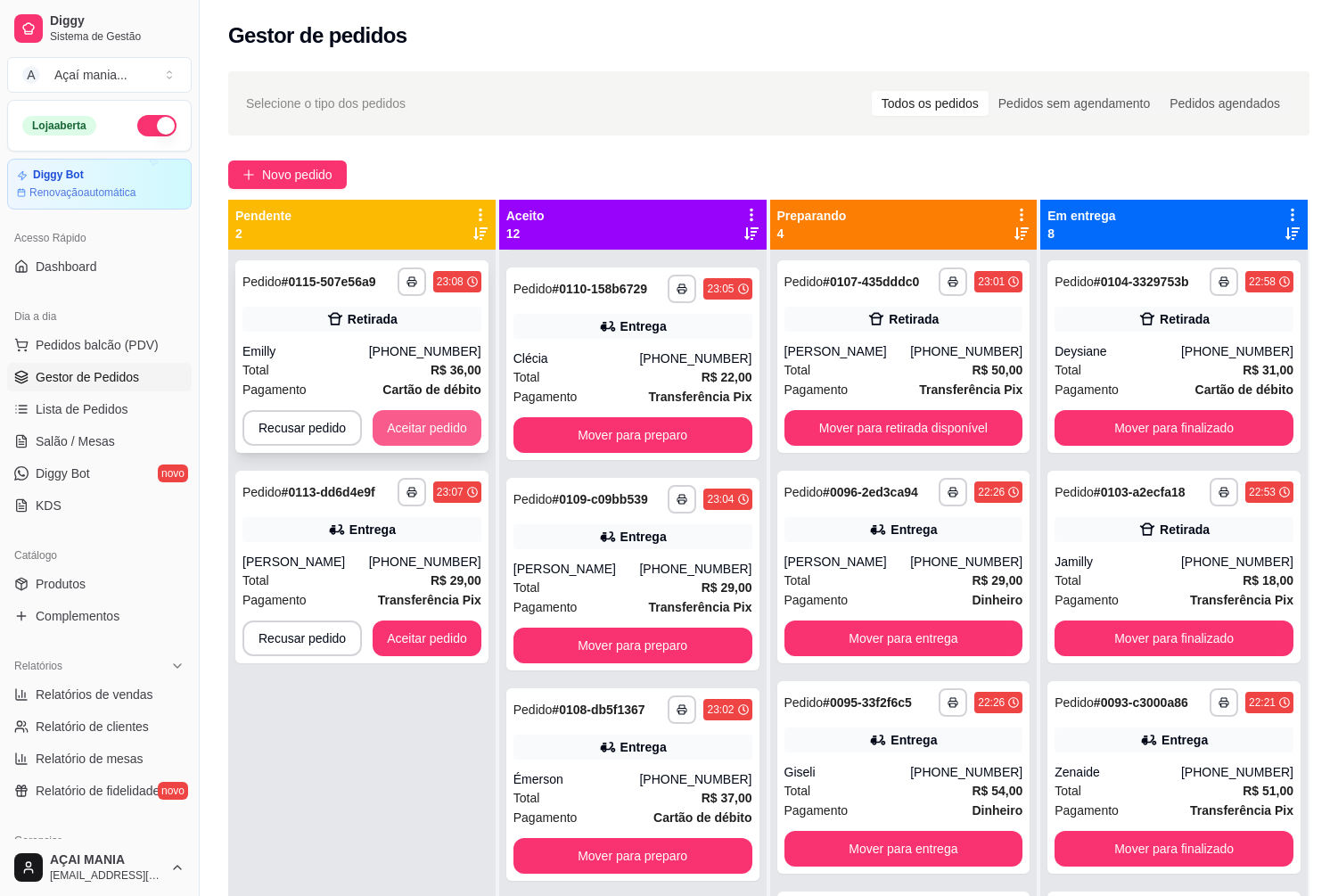
click at [425, 417] on button "Aceitar pedido" at bounding box center [427, 428] width 109 height 36
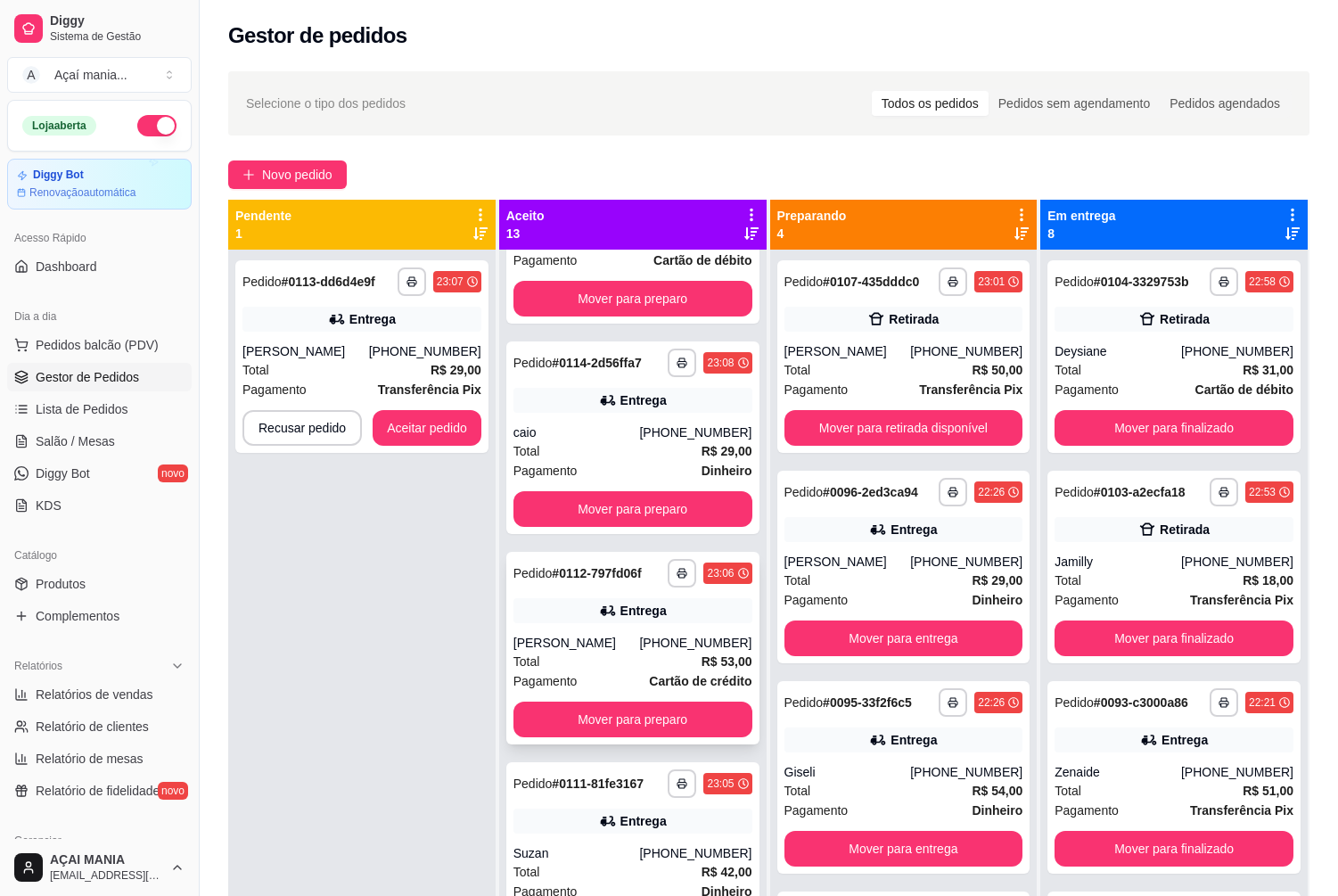
scroll to position [0, 0]
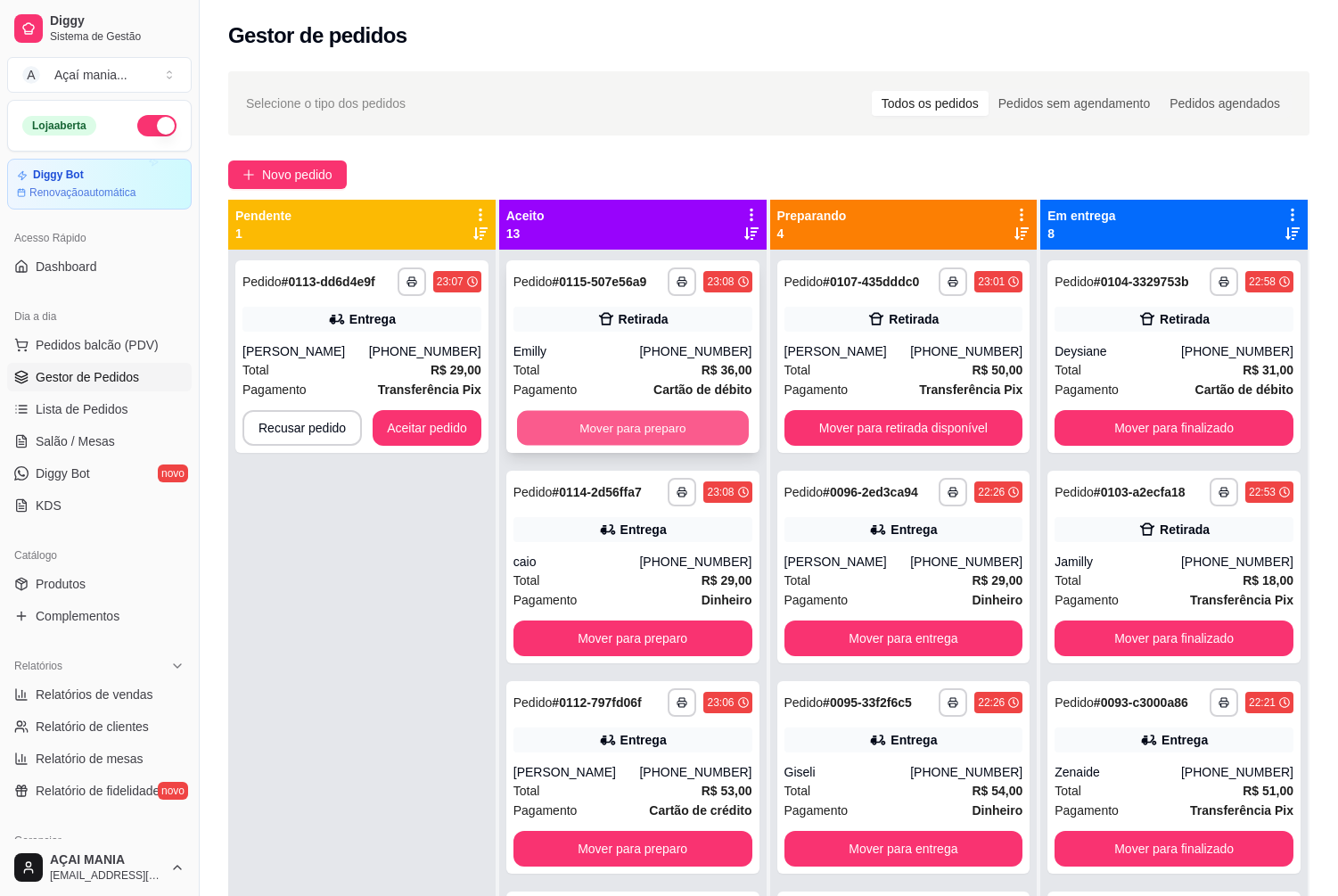
click at [617, 420] on button "Mover para preparo" at bounding box center [632, 428] width 231 height 35
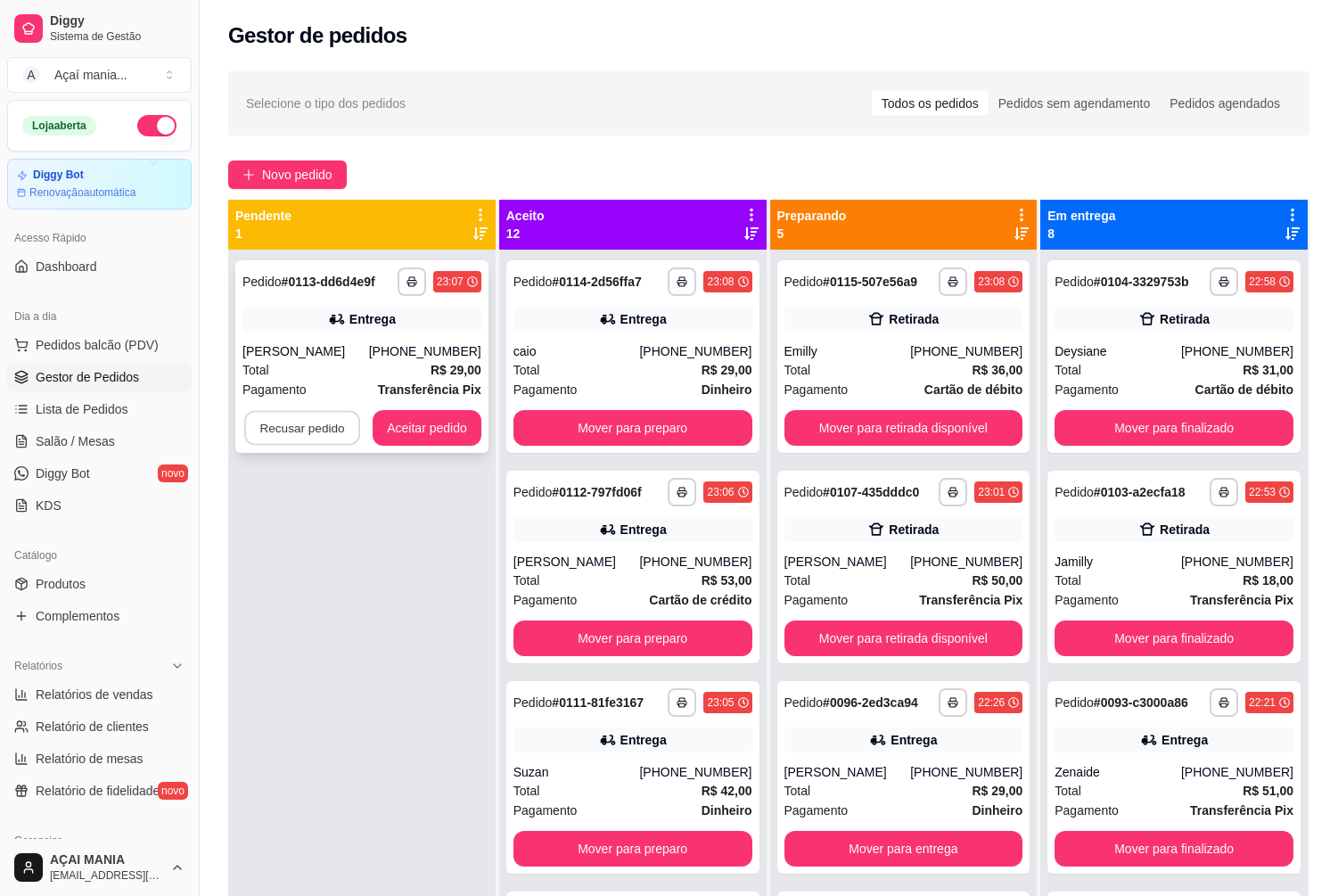
click at [301, 425] on button "Recusar pedido" at bounding box center [302, 428] width 116 height 35
click at [352, 368] on button "Sim" at bounding box center [349, 384] width 69 height 35
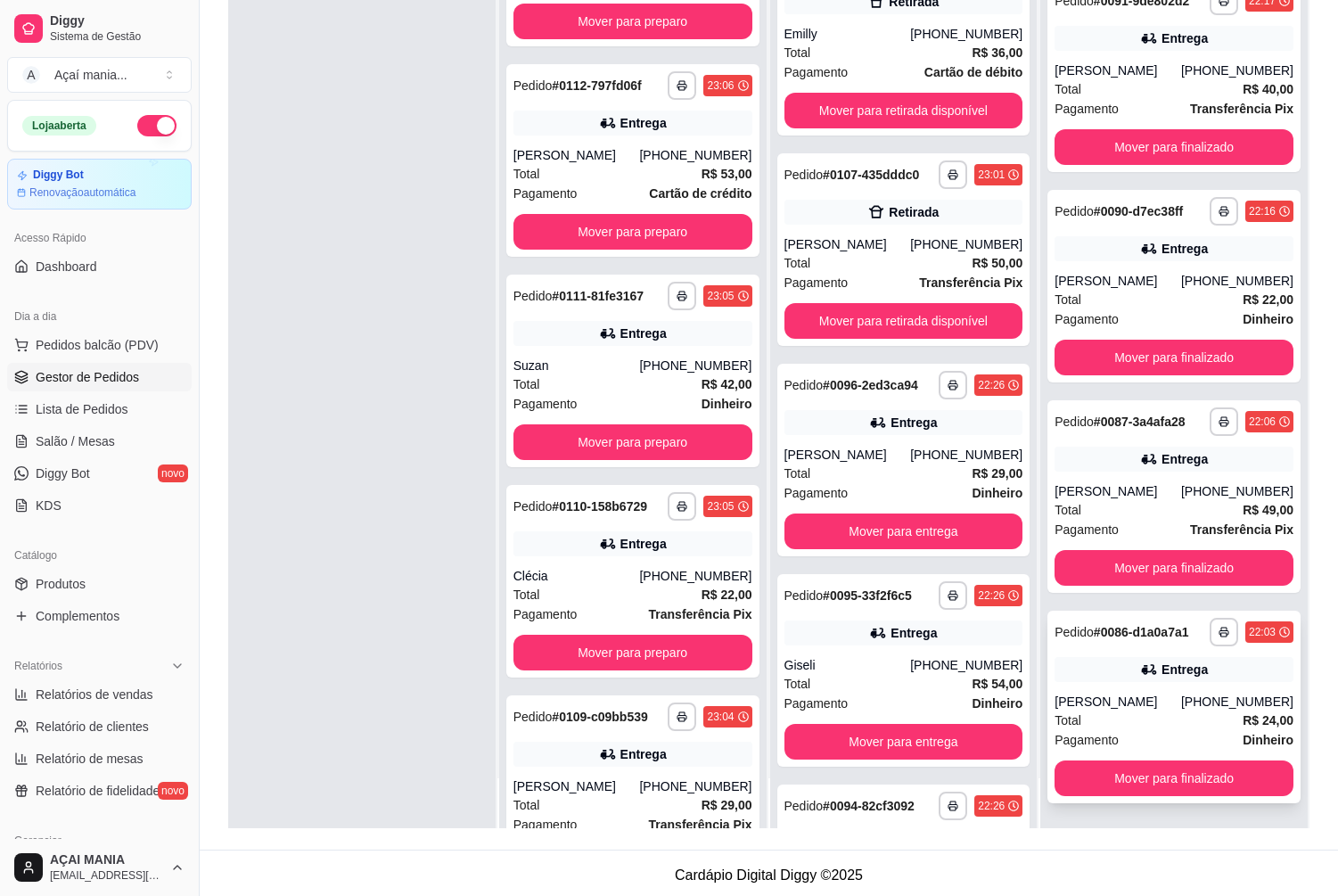
scroll to position [272, 0]
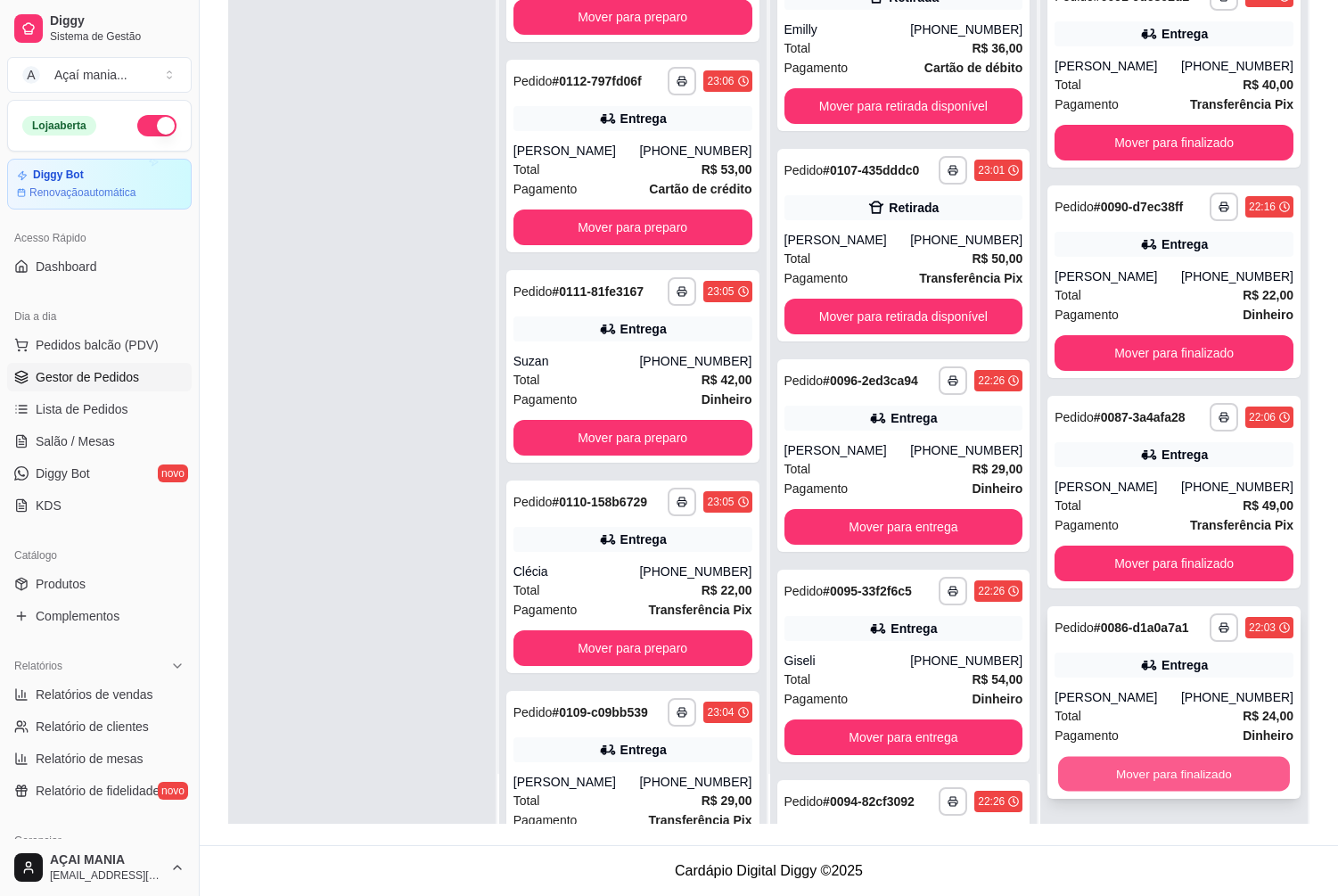
click at [1152, 760] on button "Mover para finalizado" at bounding box center [1173, 774] width 231 height 35
click at [1148, 764] on button "Mover para finalizado" at bounding box center [1173, 774] width 231 height 35
click at [1148, 764] on button "Mover para finalizado" at bounding box center [1173, 774] width 239 height 36
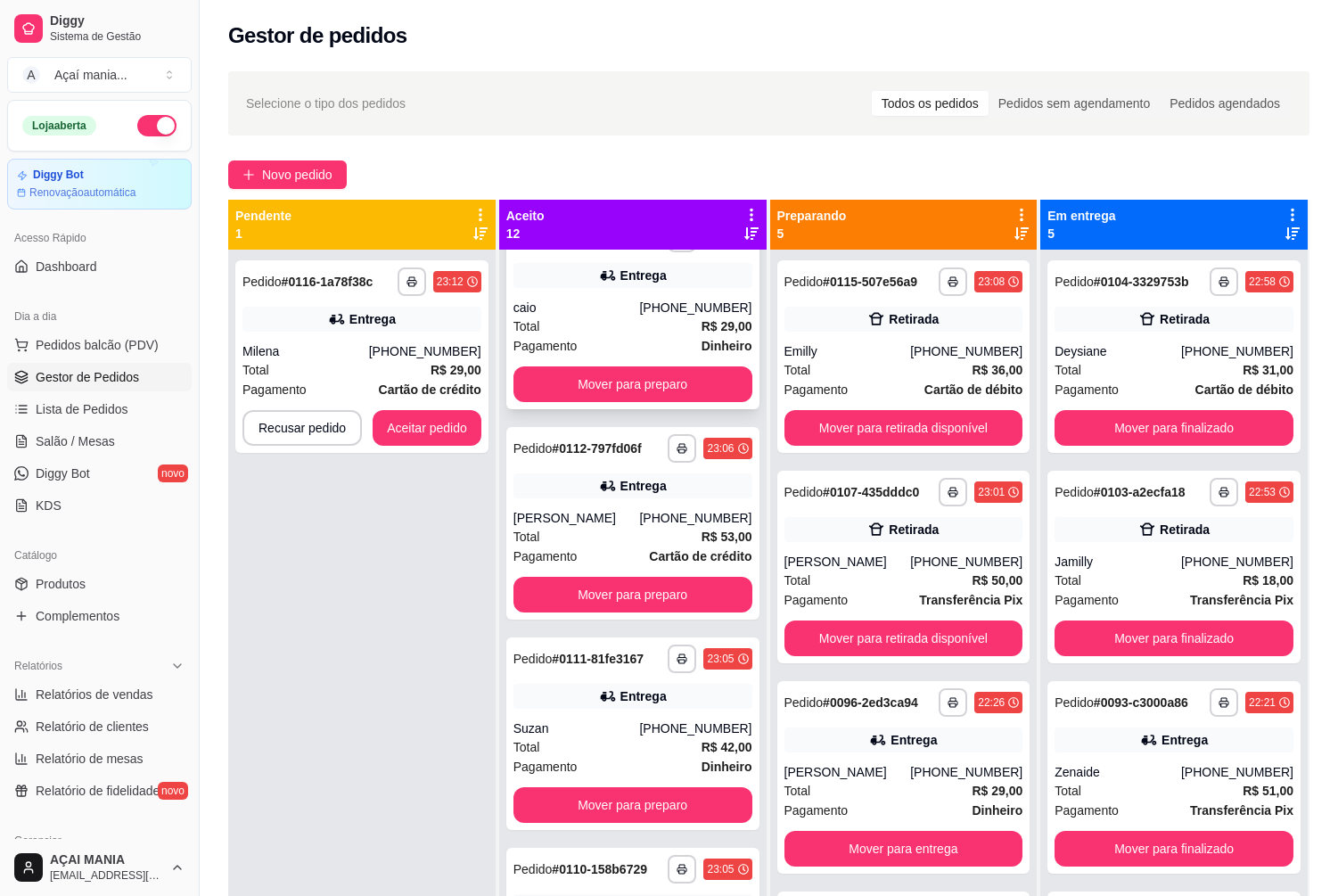
scroll to position [0, 0]
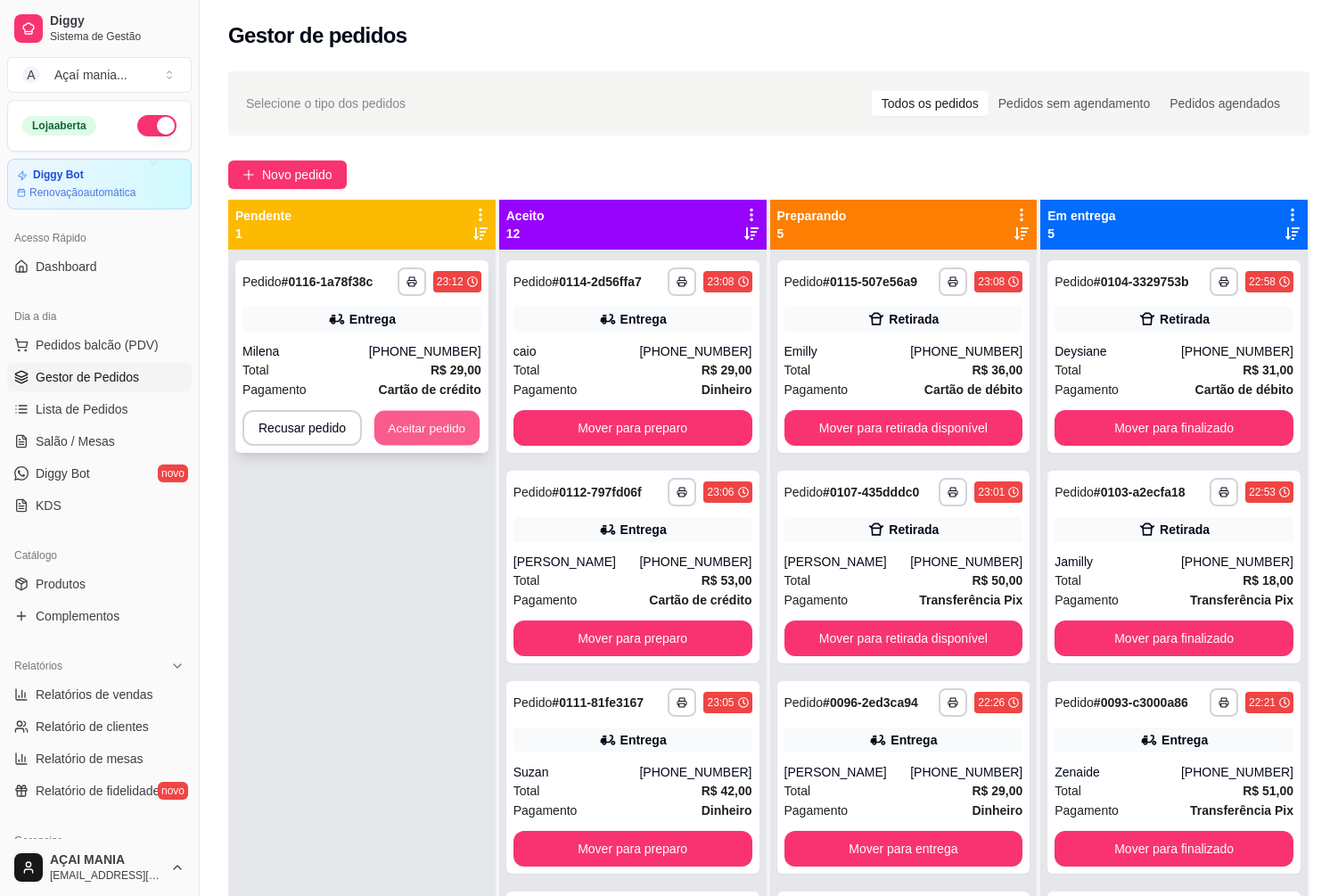
click at [455, 436] on button "Aceitar pedido" at bounding box center [427, 428] width 105 height 35
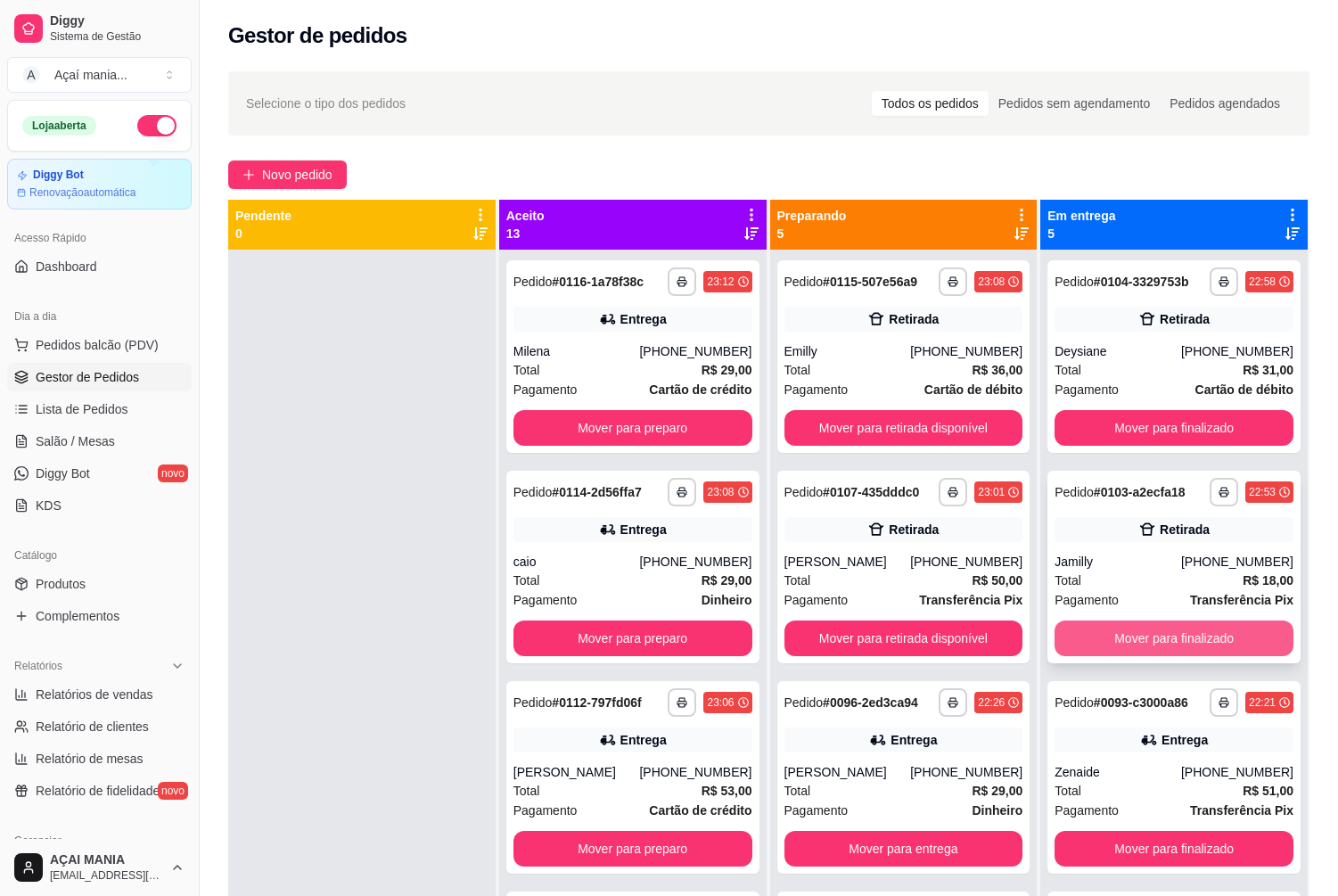
click at [1245, 636] on button "Mover para finalizado" at bounding box center [1173, 638] width 239 height 36
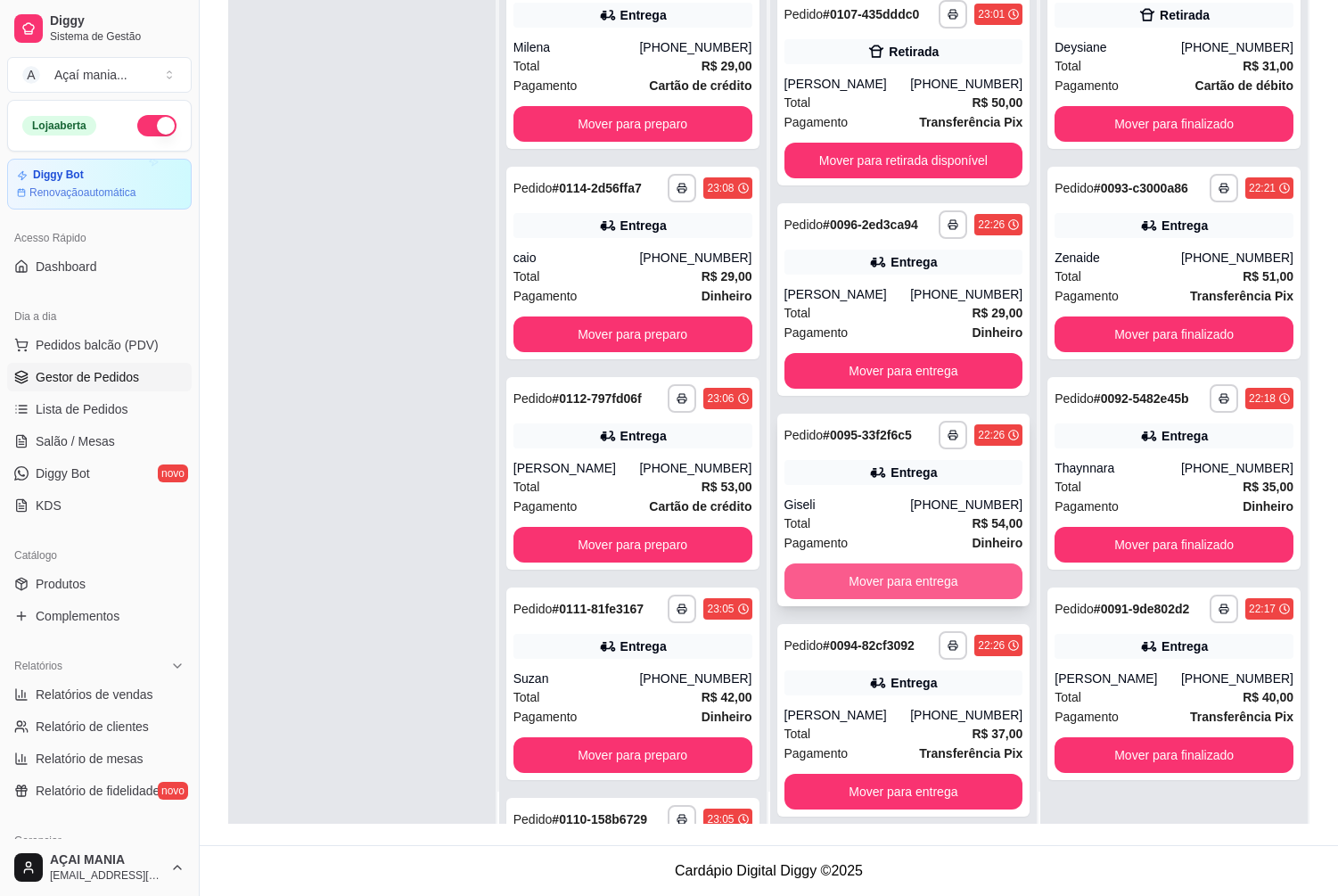
scroll to position [50, 0]
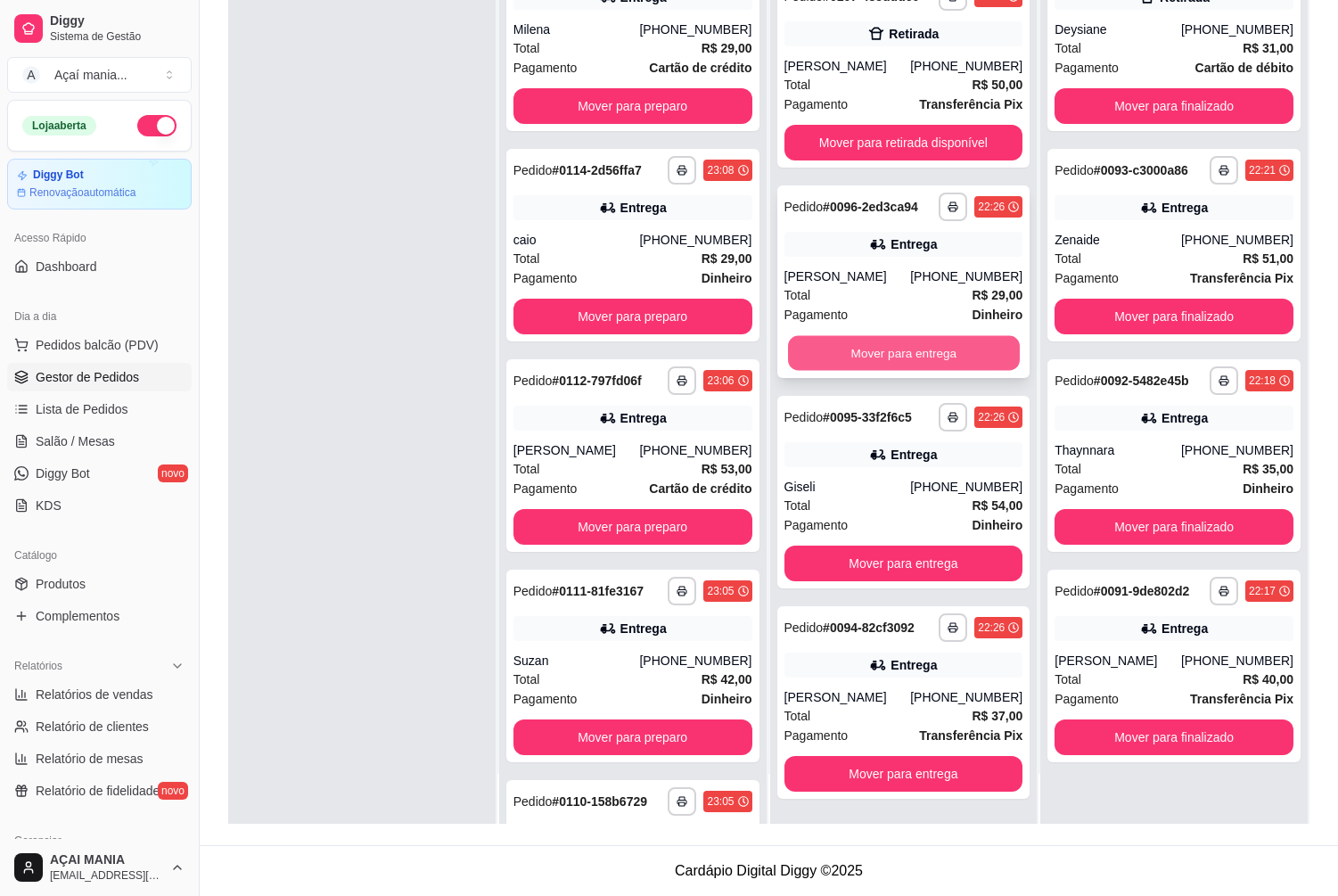
click at [854, 361] on button "Mover para entrega" at bounding box center [903, 353] width 231 height 35
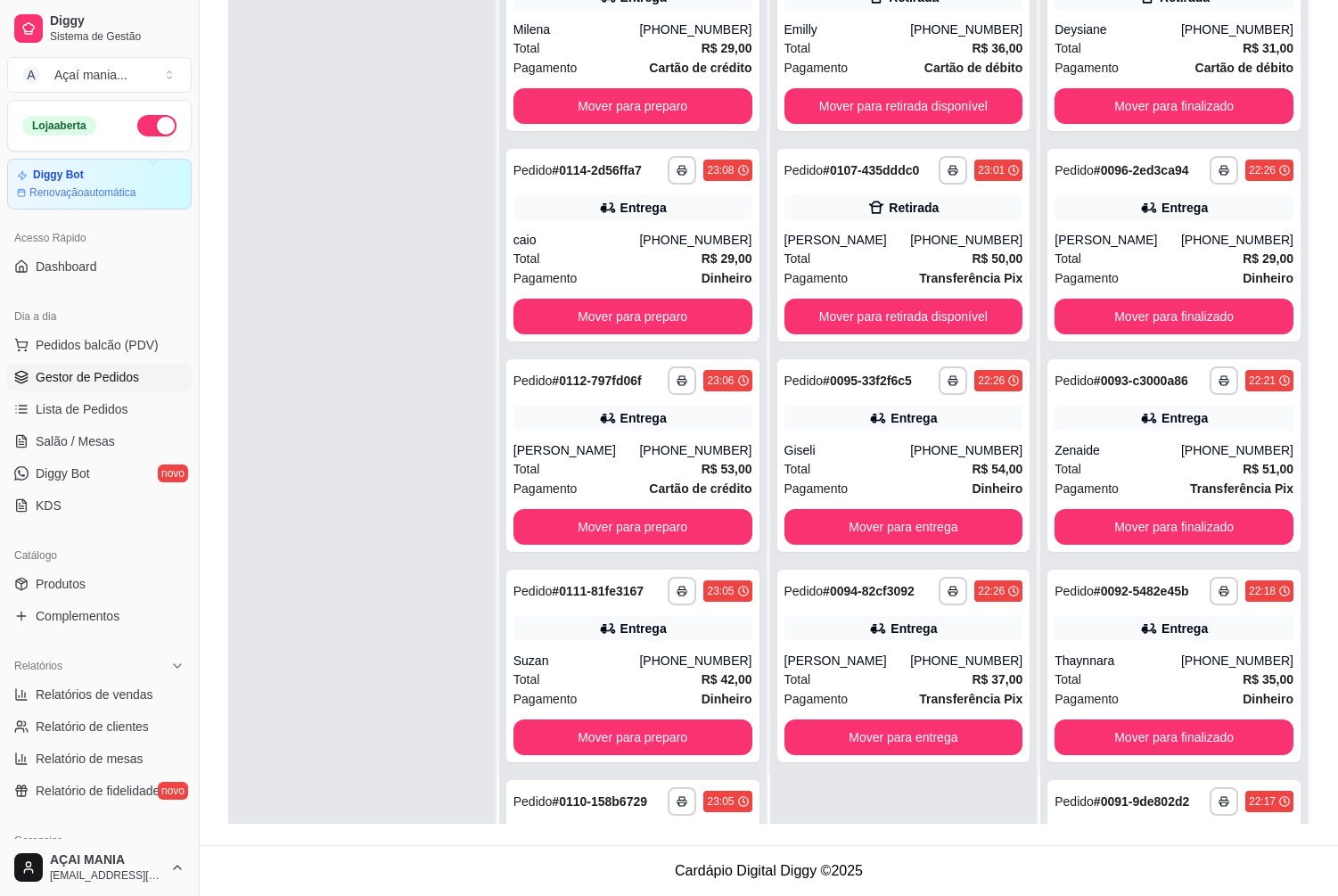
scroll to position [0, 0]
click at [850, 525] on button "Mover para entrega" at bounding box center [903, 527] width 231 height 35
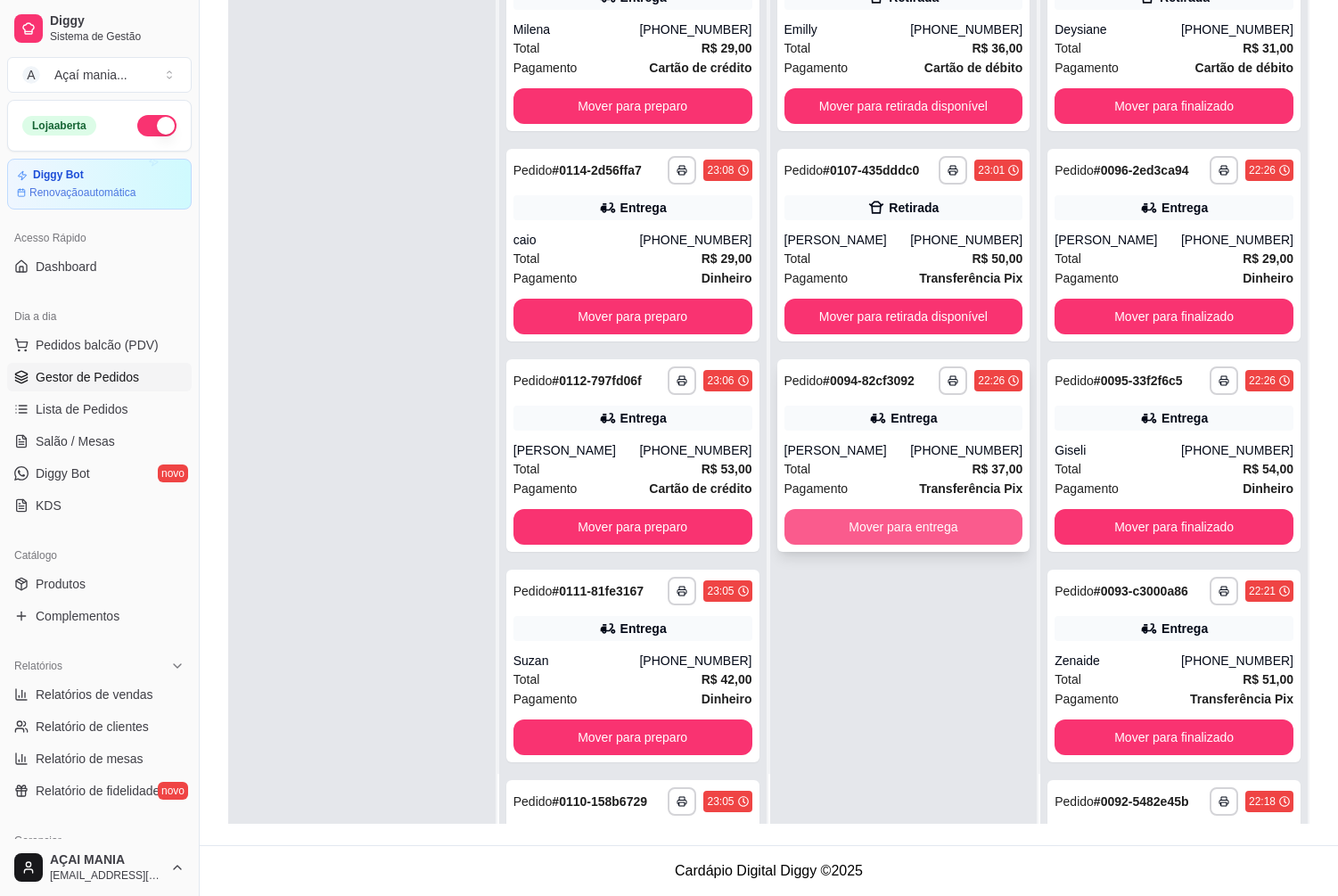
click at [851, 525] on button "Mover para entrega" at bounding box center [903, 527] width 239 height 36
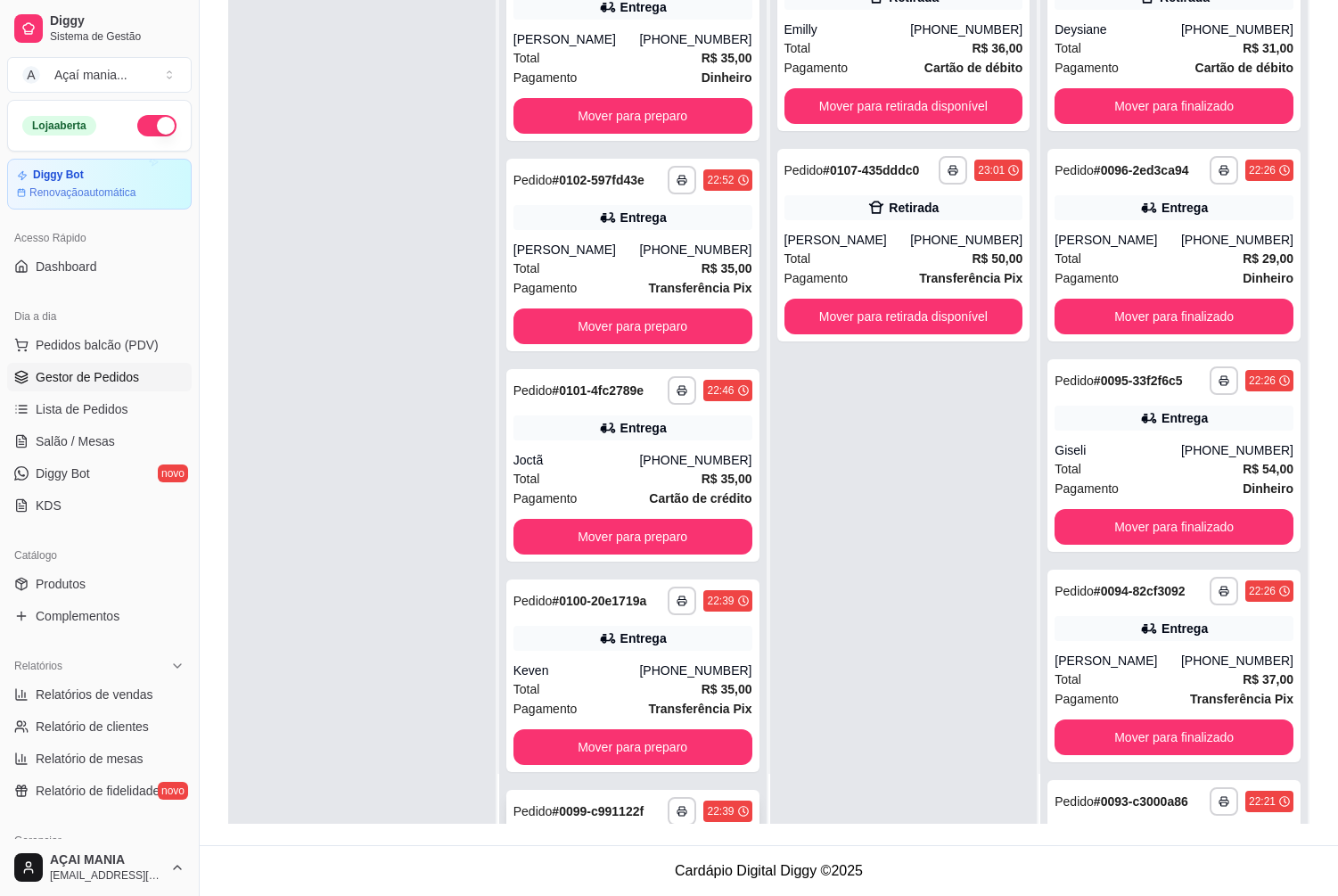
scroll to position [1857, 0]
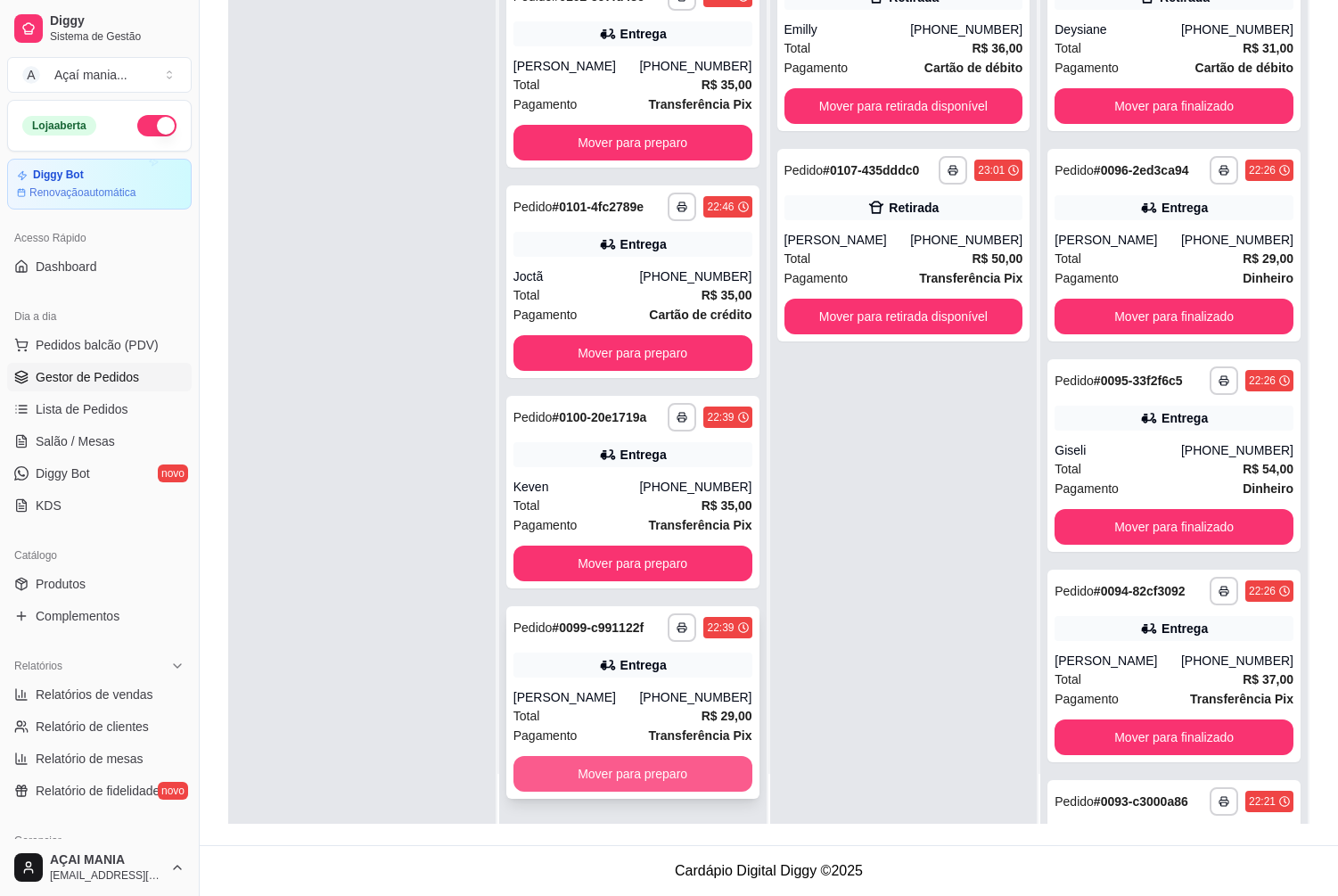
click at [644, 776] on button "Mover para preparo" at bounding box center [632, 774] width 239 height 36
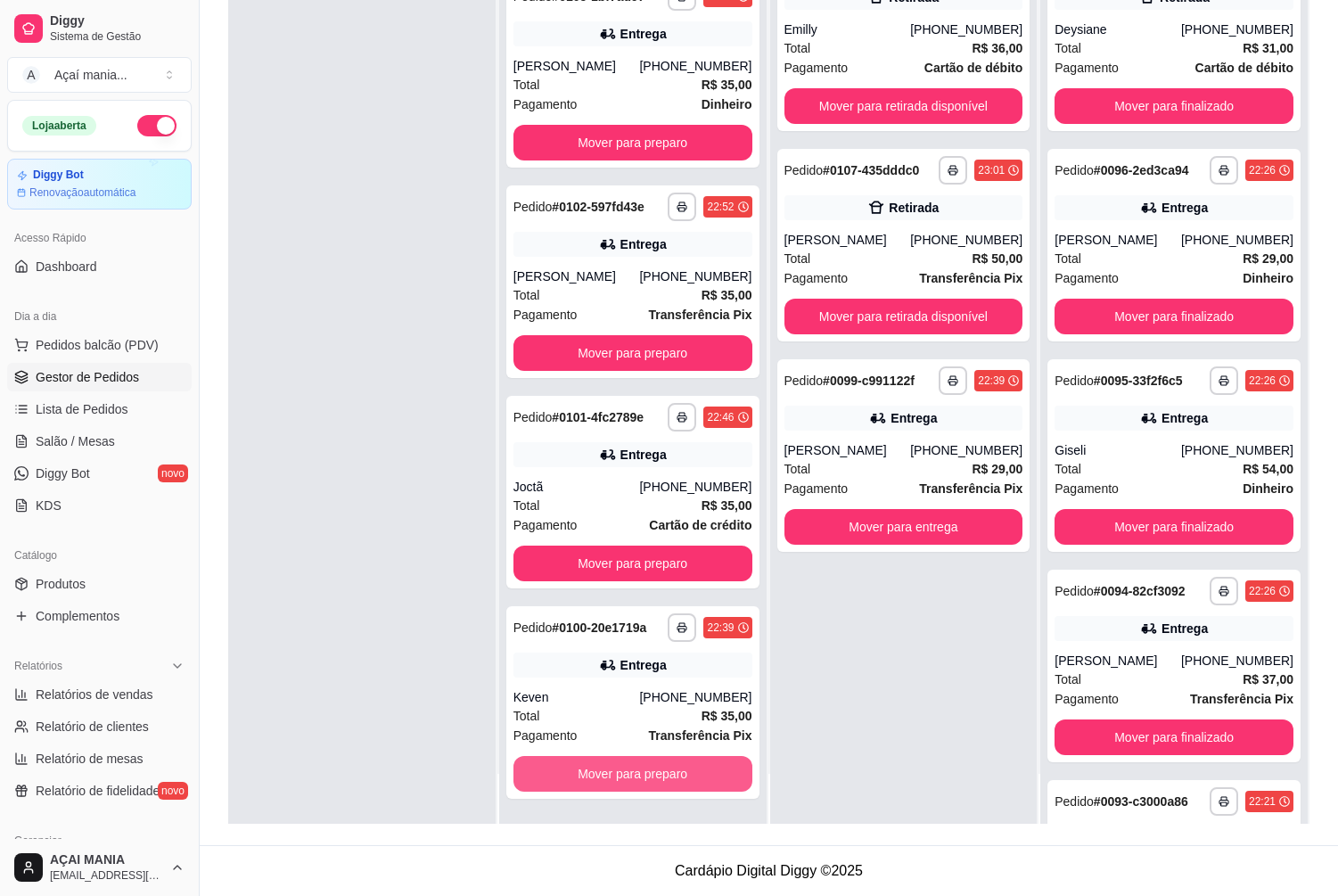
scroll to position [1646, 0]
click at [644, 776] on button "Mover para preparo" at bounding box center [632, 774] width 231 height 35
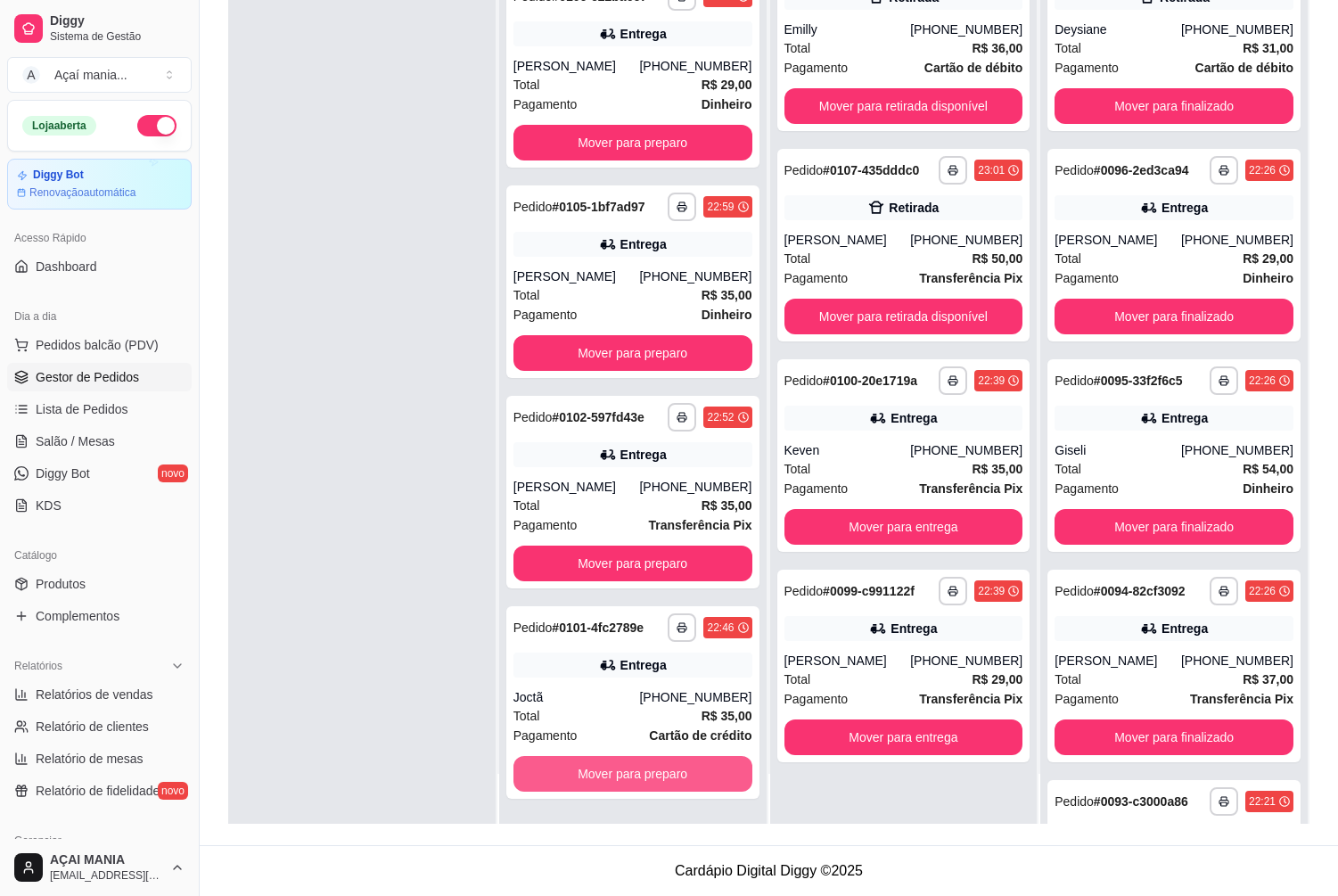
scroll to position [1435, 0]
click at [644, 776] on button "Mover para preparo" at bounding box center [632, 774] width 239 height 36
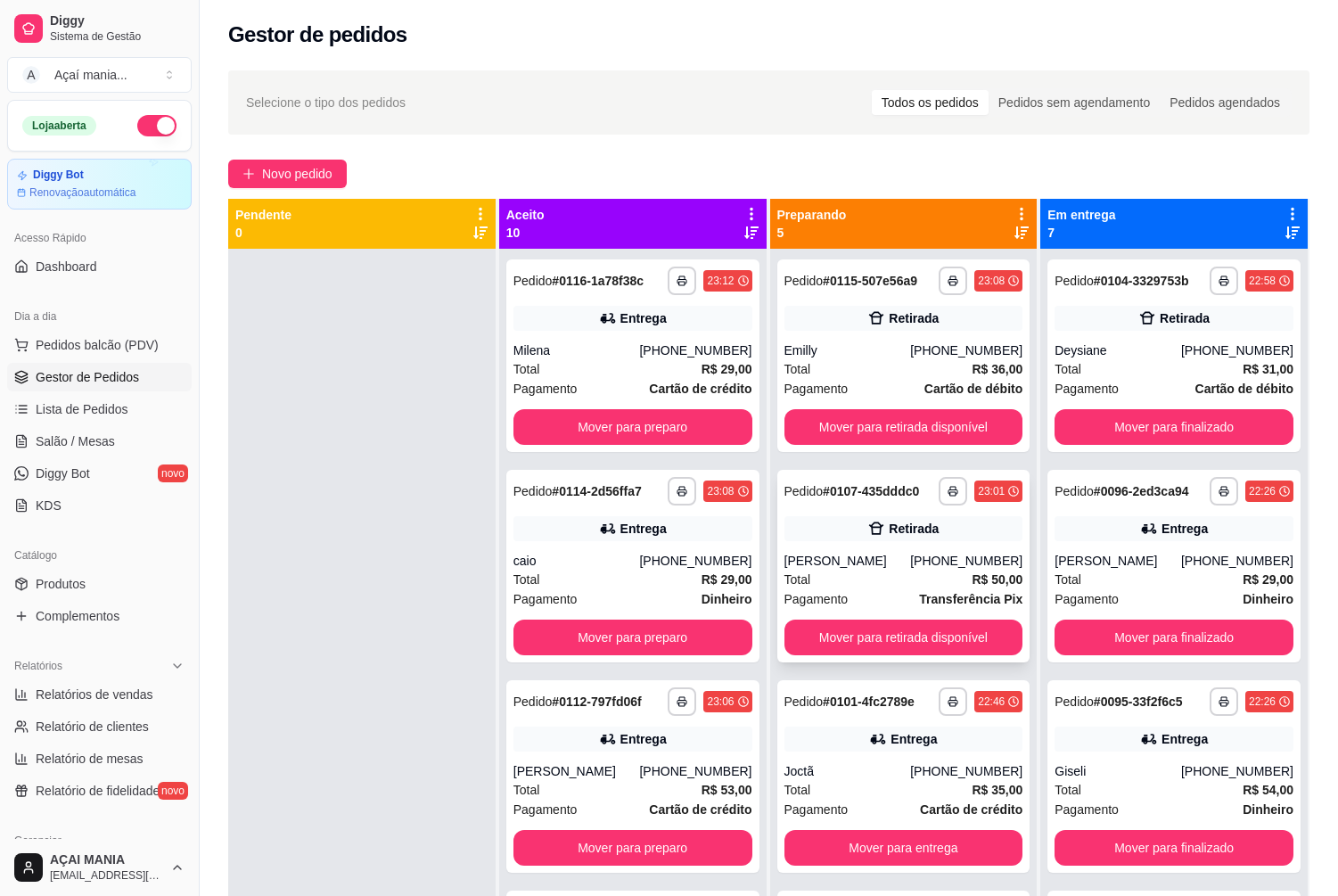
scroll to position [0, 0]
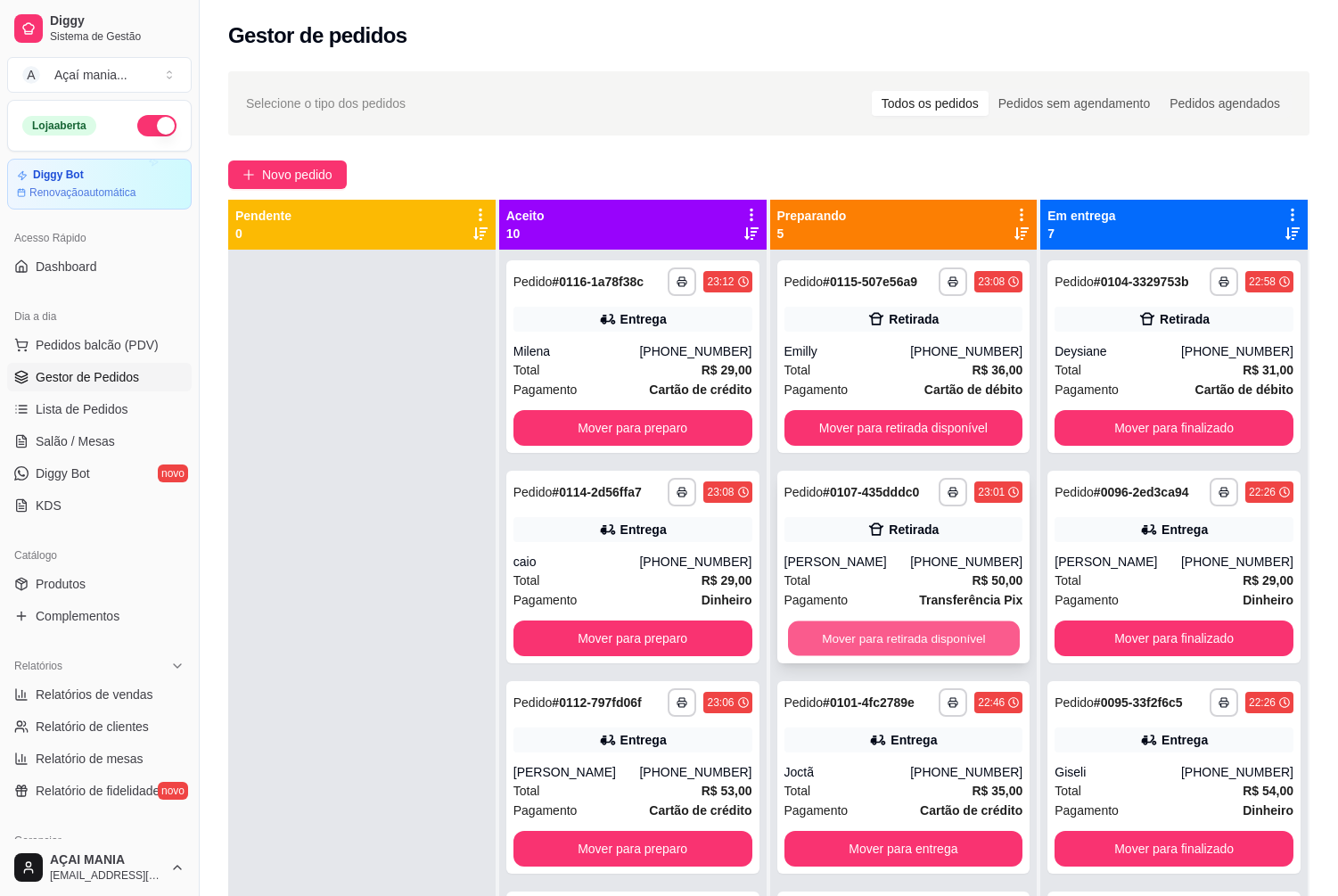
click at [871, 640] on button "Mover para retirada disponível" at bounding box center [903, 638] width 231 height 35
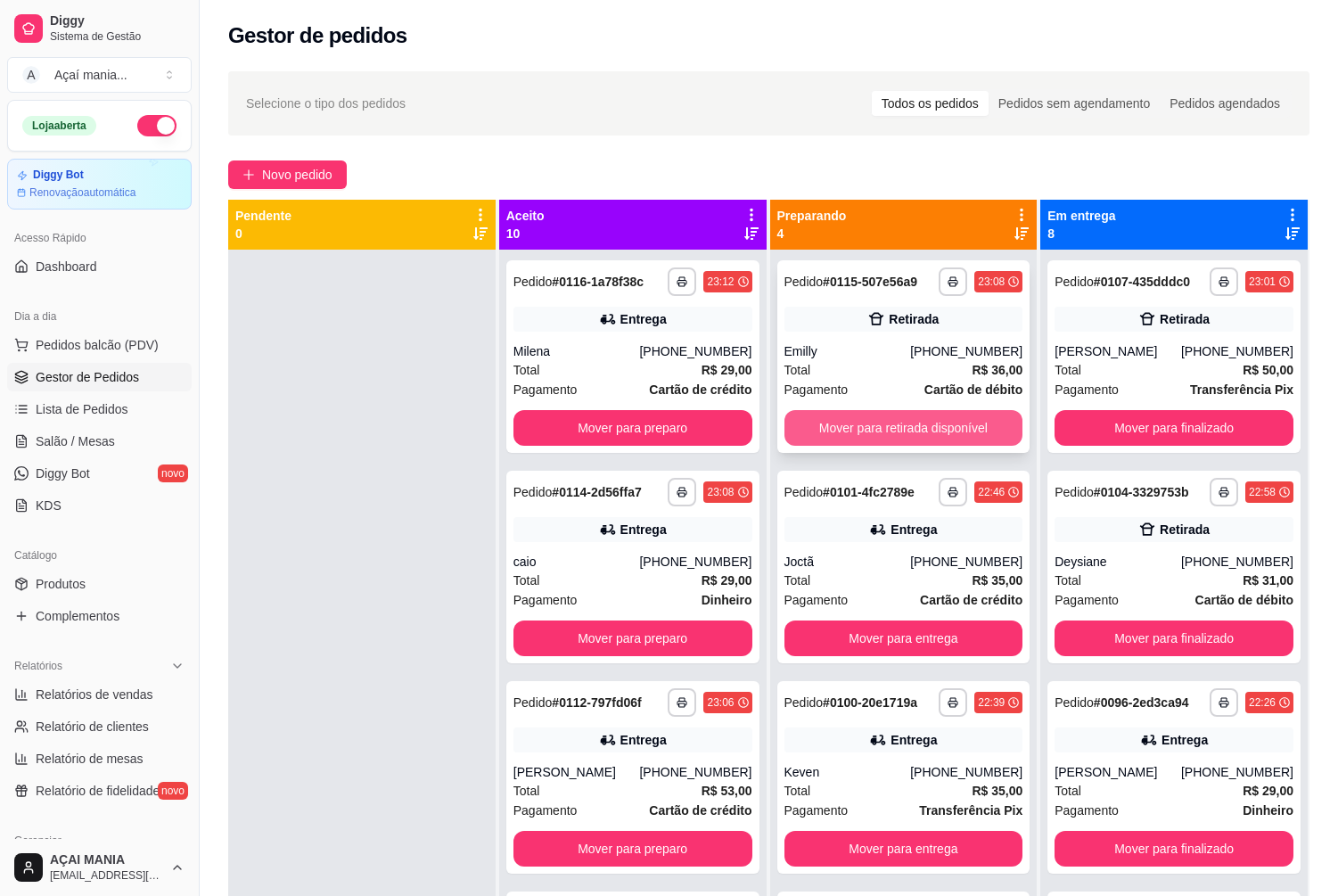
click at [981, 432] on button "Mover para retirada disponível" at bounding box center [903, 428] width 239 height 36
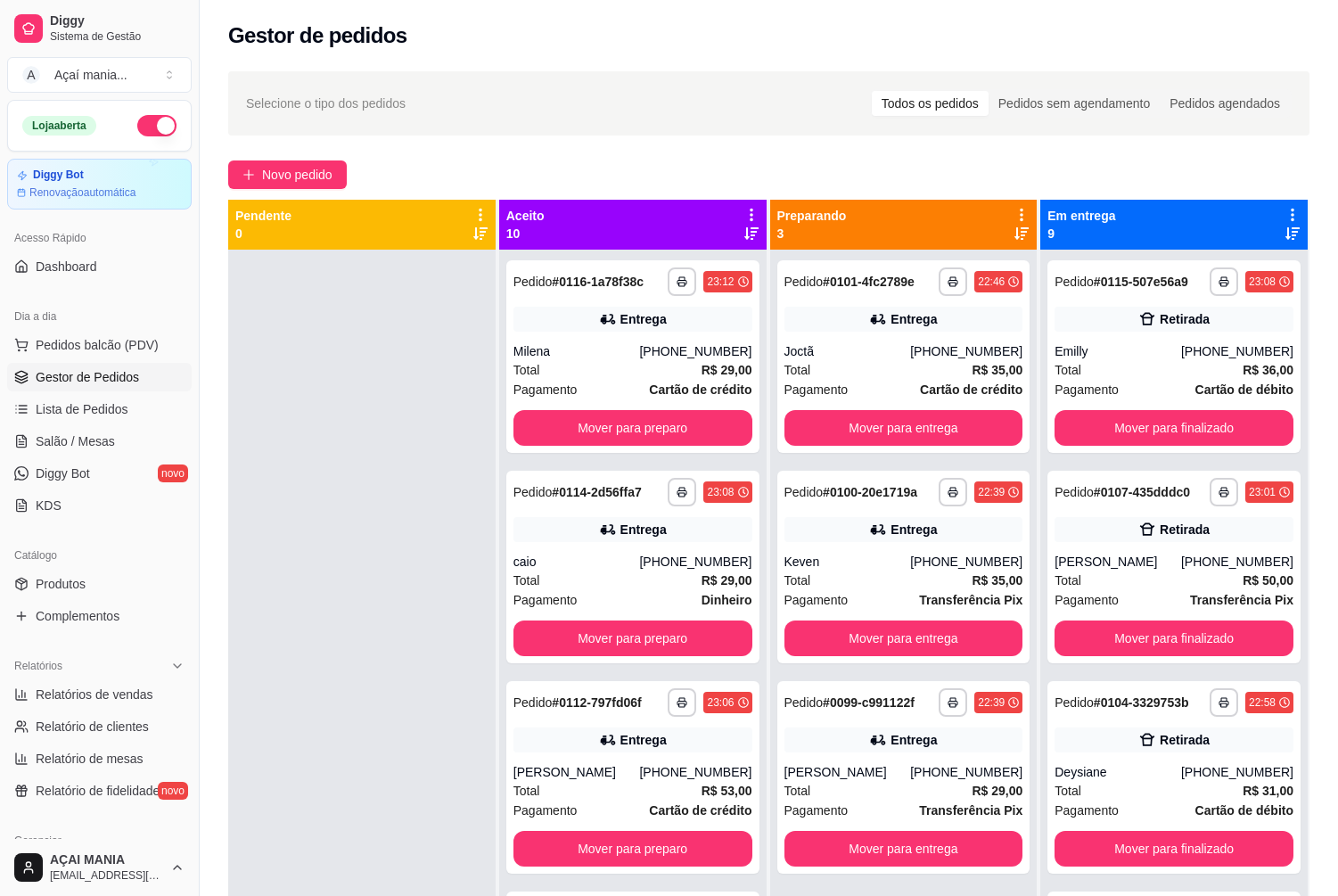
click at [303, 745] on div at bounding box center [361, 697] width 267 height 896
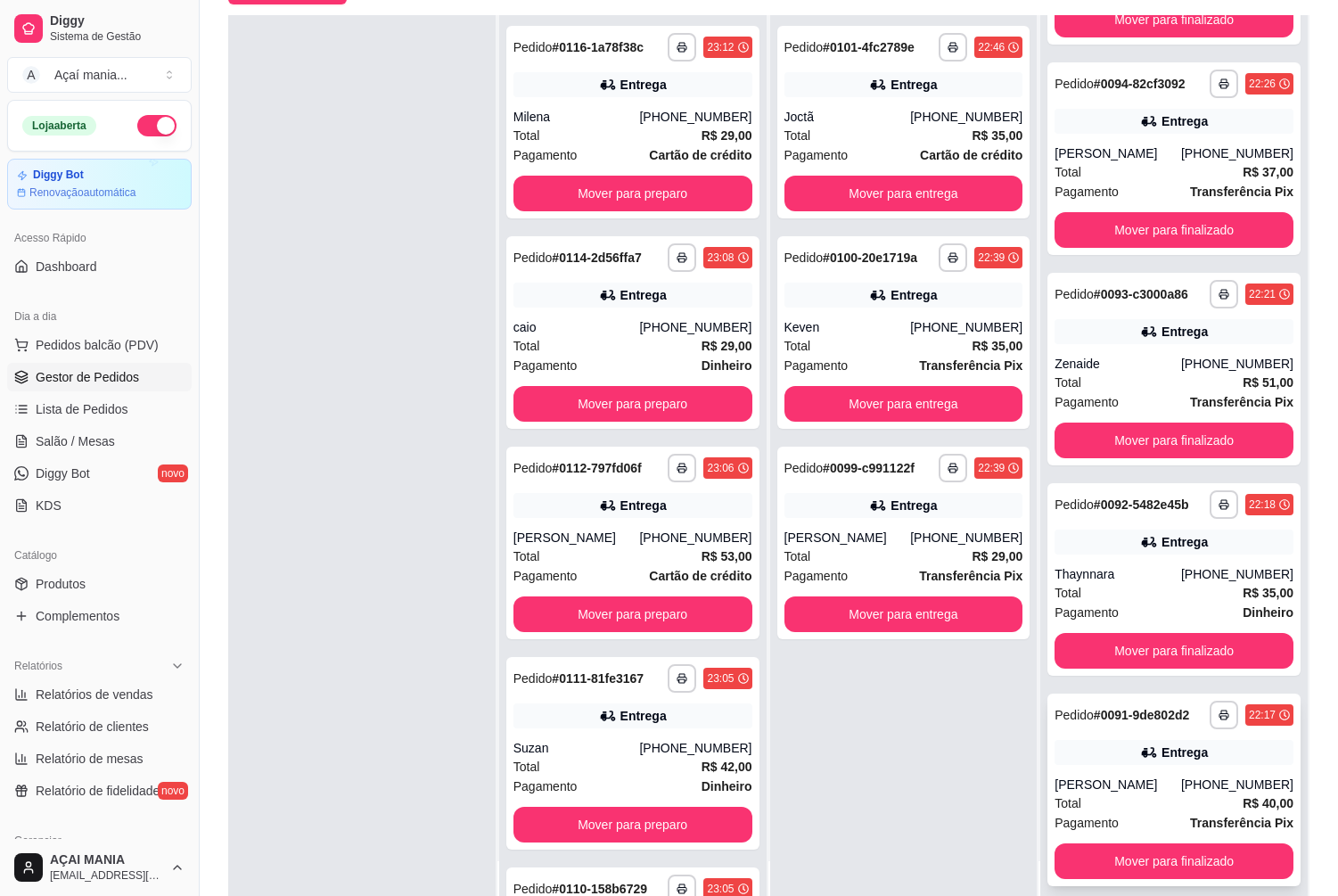
scroll to position [272, 0]
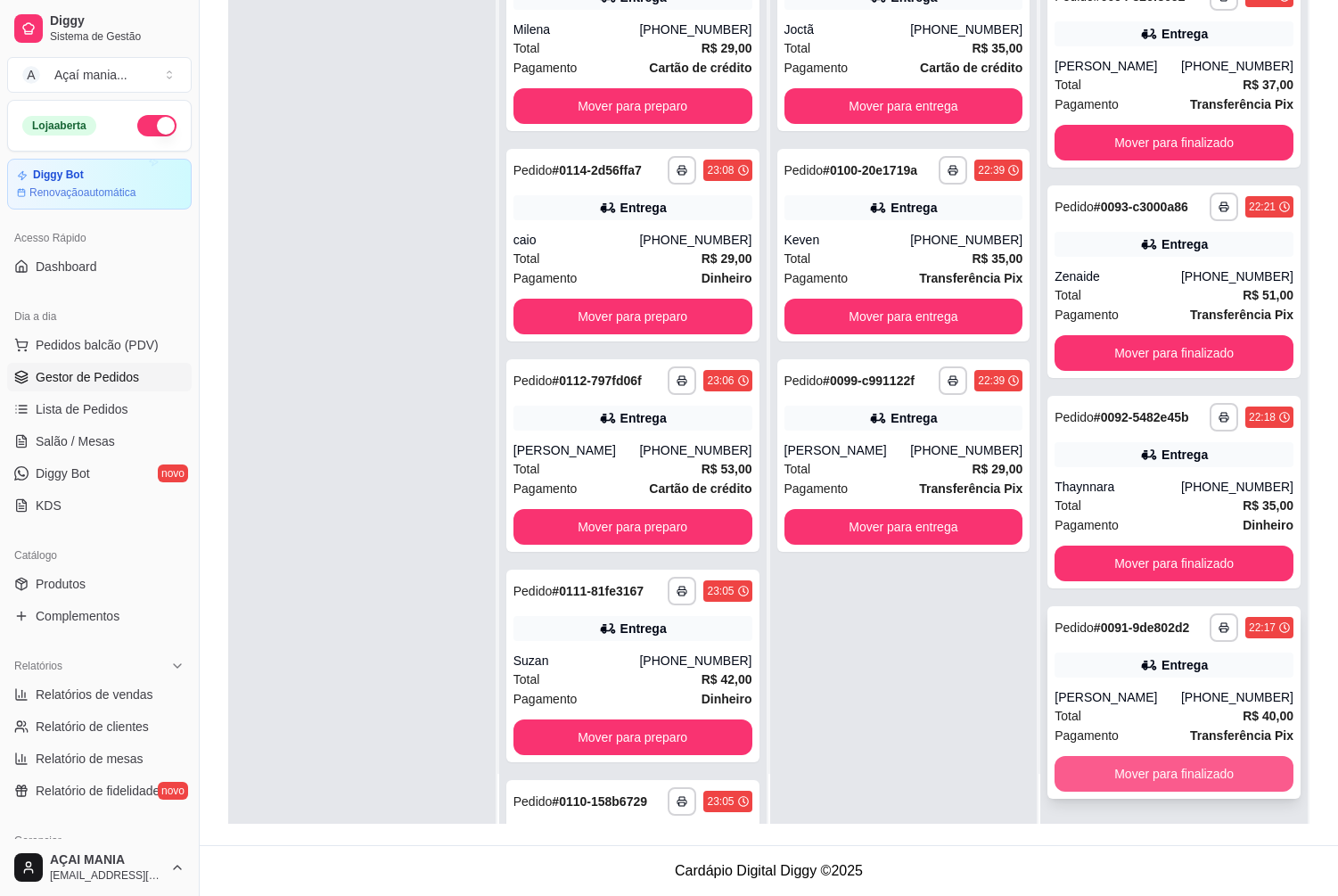
click at [1171, 774] on button "Mover para finalizado" at bounding box center [1173, 774] width 239 height 36
click at [1171, 773] on button "Mover para finalizado" at bounding box center [1173, 774] width 239 height 36
click at [1171, 773] on button "Mover para finalizado" at bounding box center [1173, 774] width 231 height 35
click at [1169, 773] on button "Mover para finalizado" at bounding box center [1173, 774] width 231 height 35
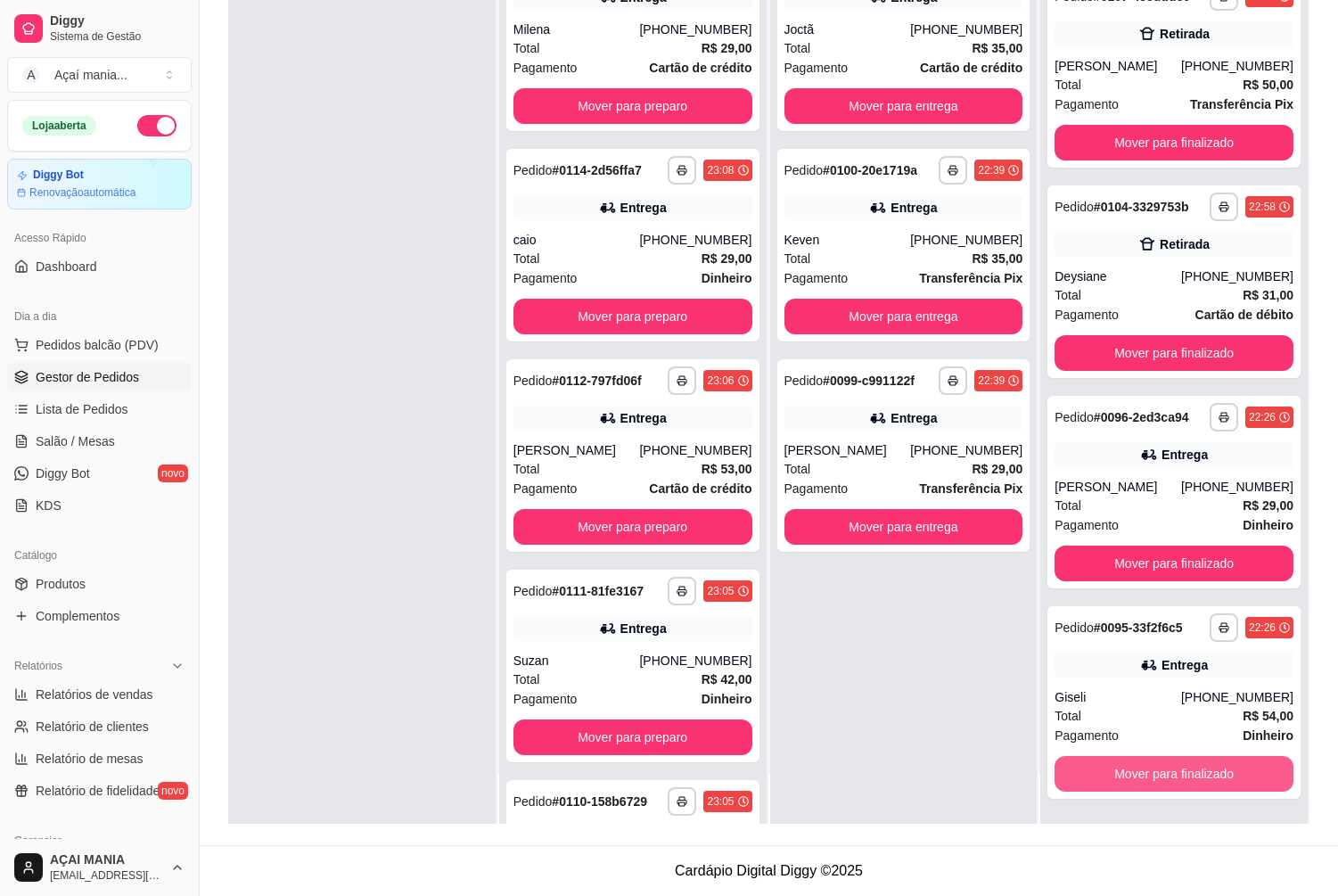
scroll to position [174, 0]
click at [1169, 773] on button "Mover para finalizado" at bounding box center [1173, 774] width 231 height 35
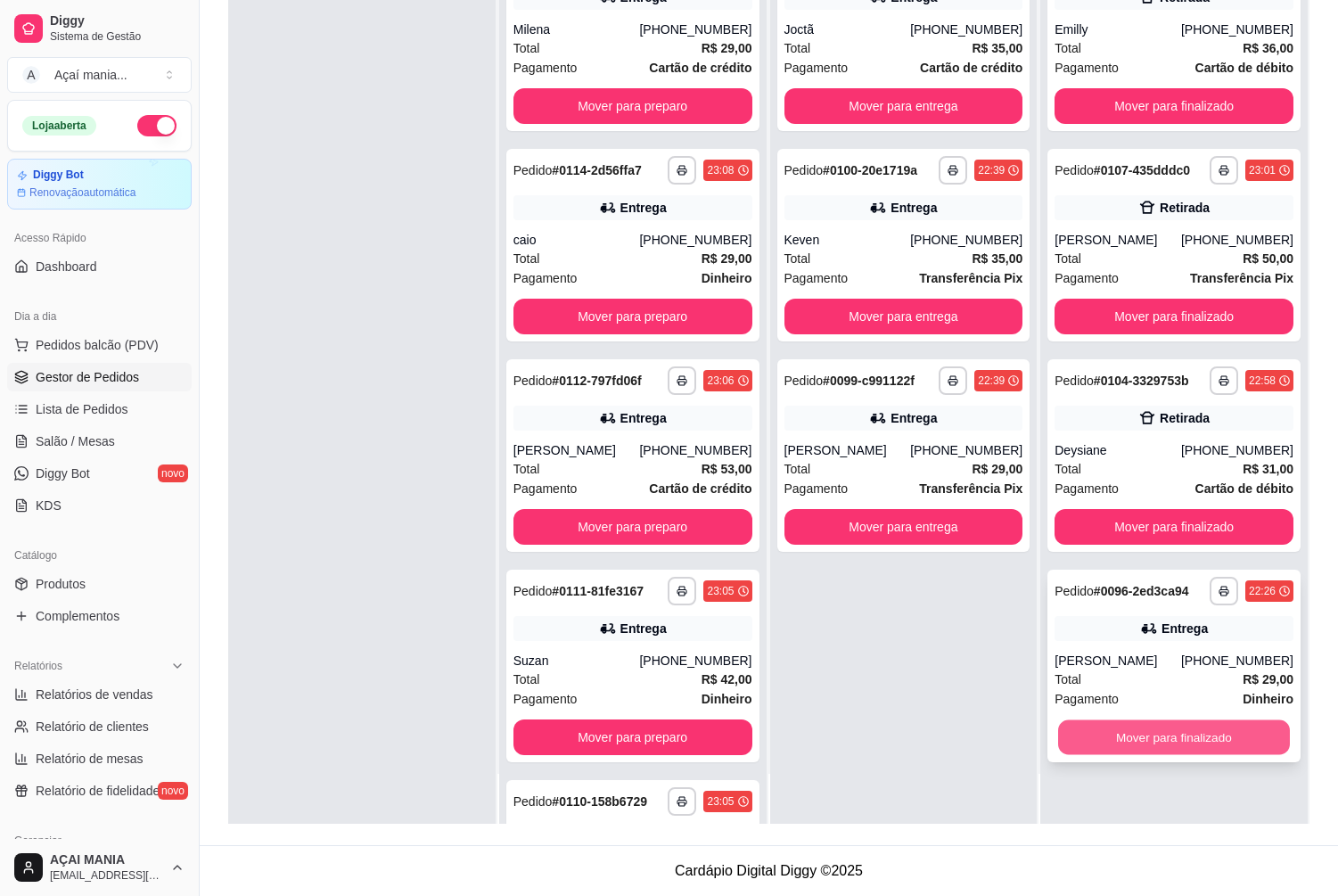
click at [1154, 731] on button "Mover para finalizado" at bounding box center [1173, 738] width 231 height 35
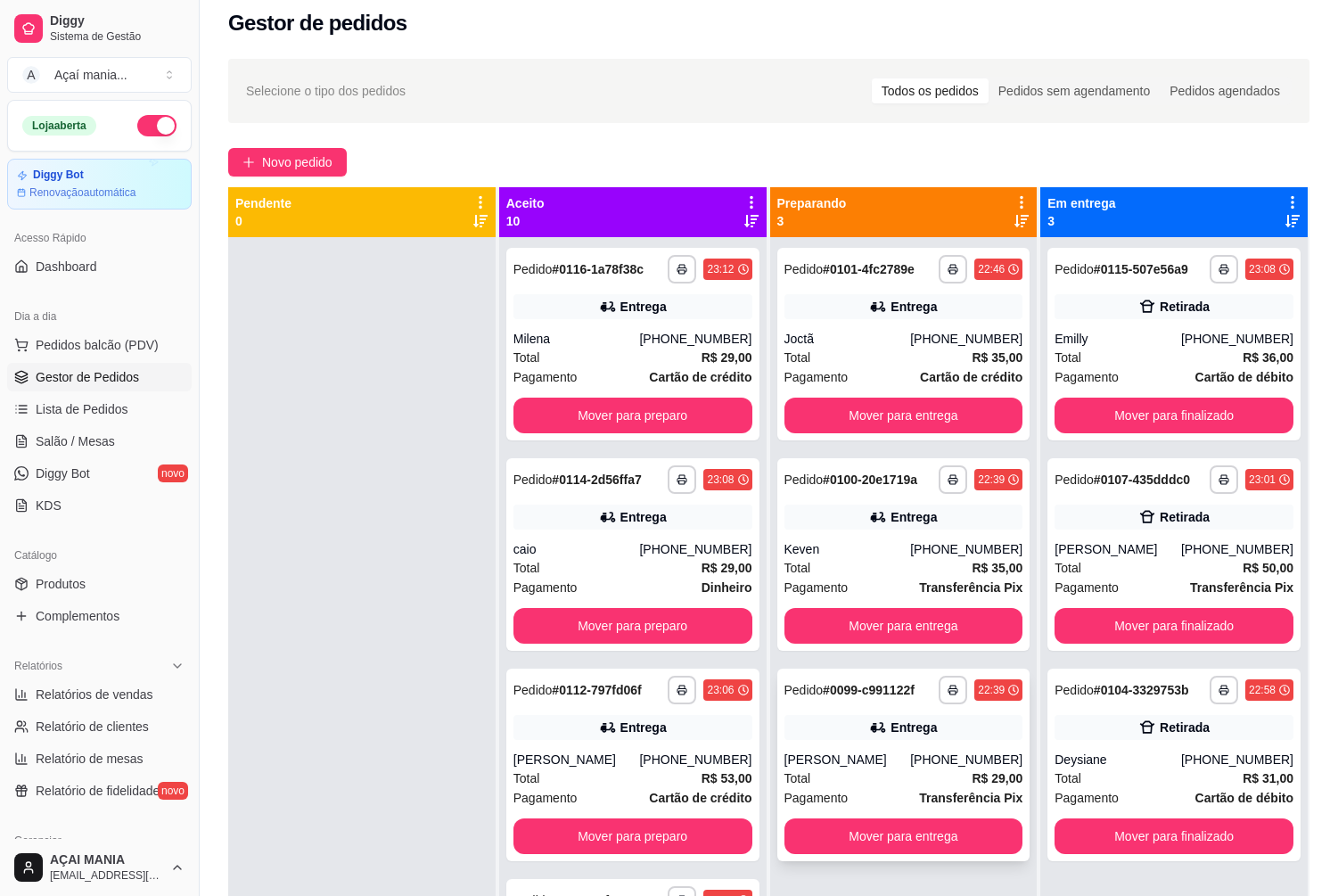
scroll to position [5, 0]
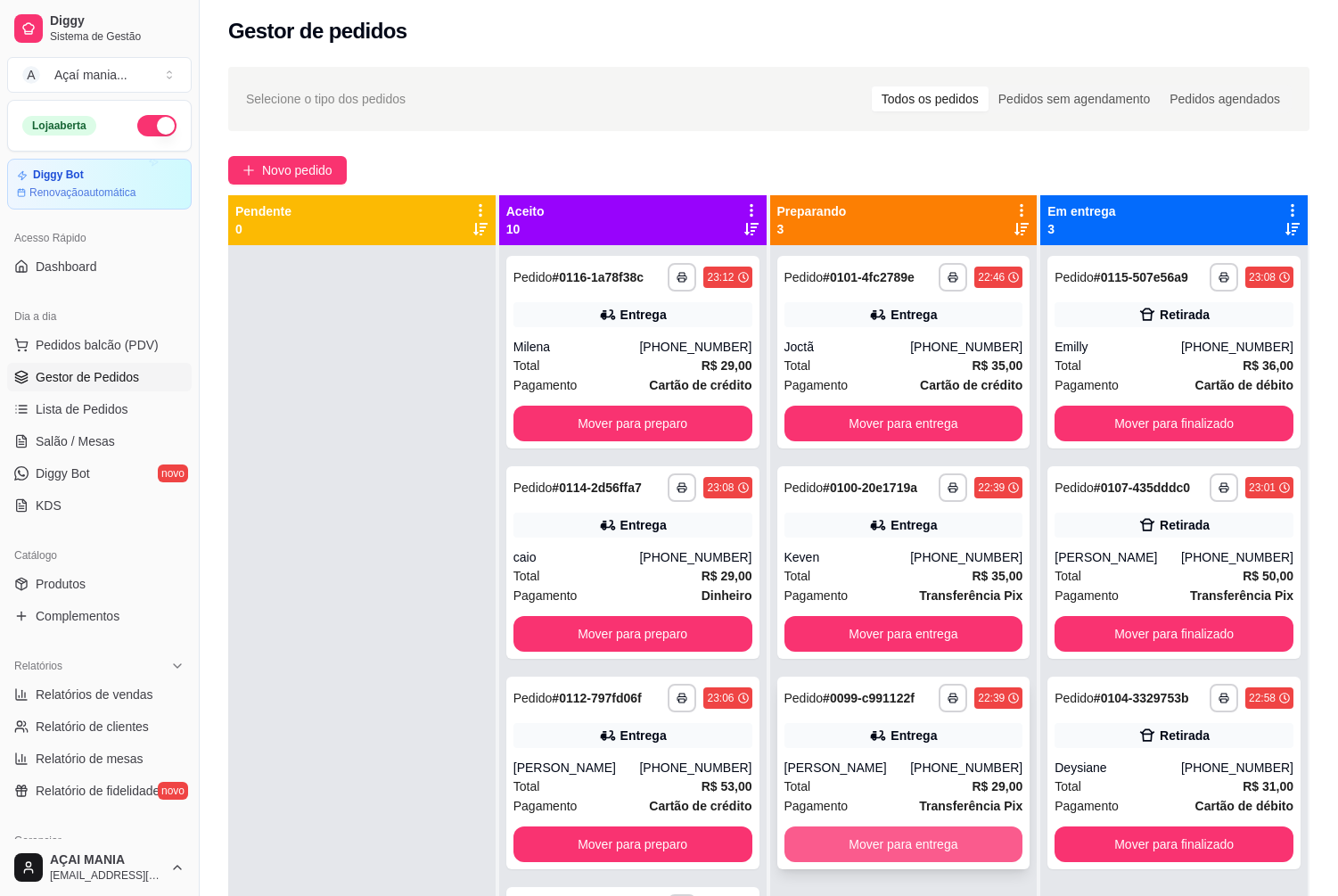
click at [952, 845] on button "Mover para entrega" at bounding box center [903, 844] width 239 height 36
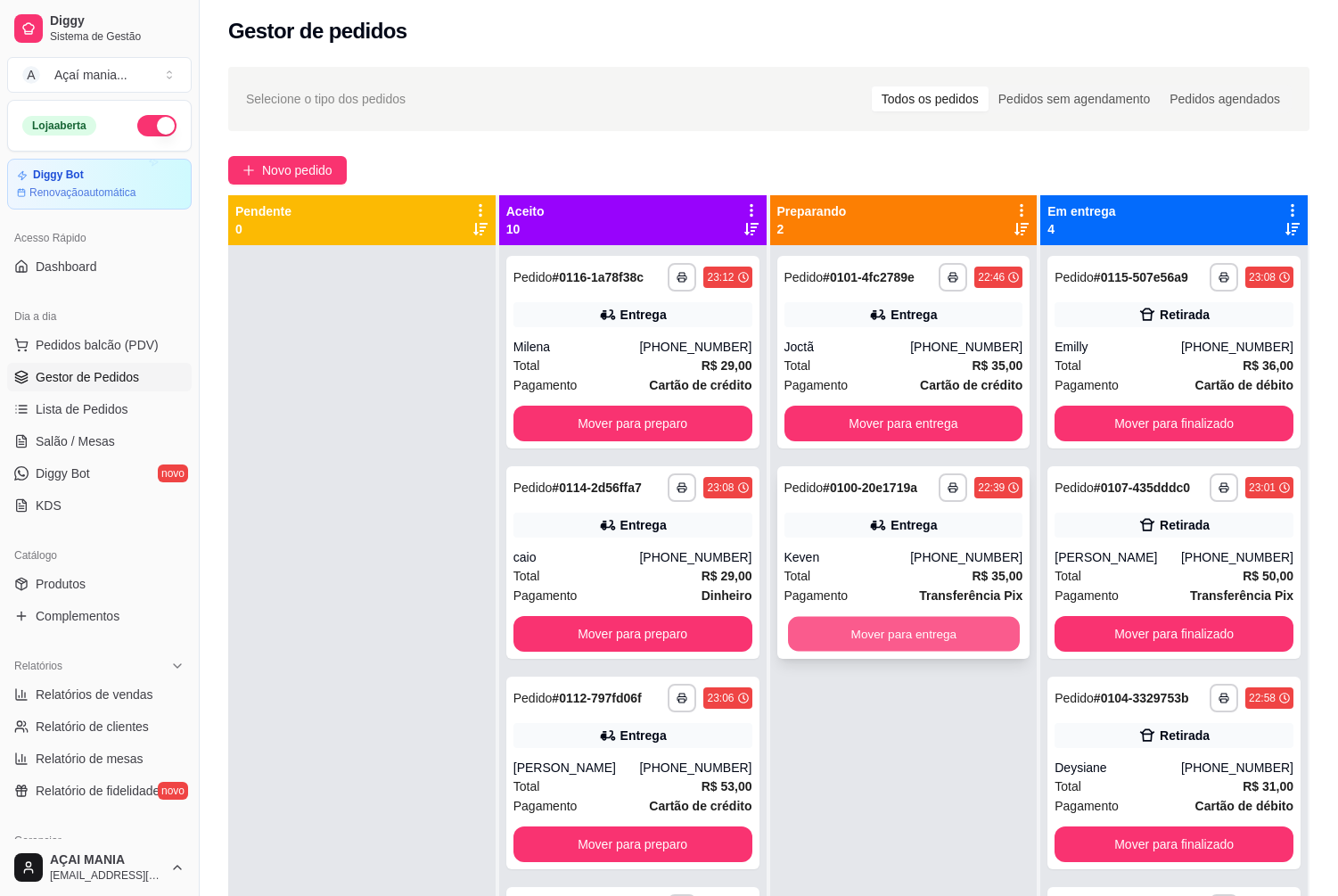
click at [922, 637] on button "Mover para entrega" at bounding box center [903, 634] width 231 height 35
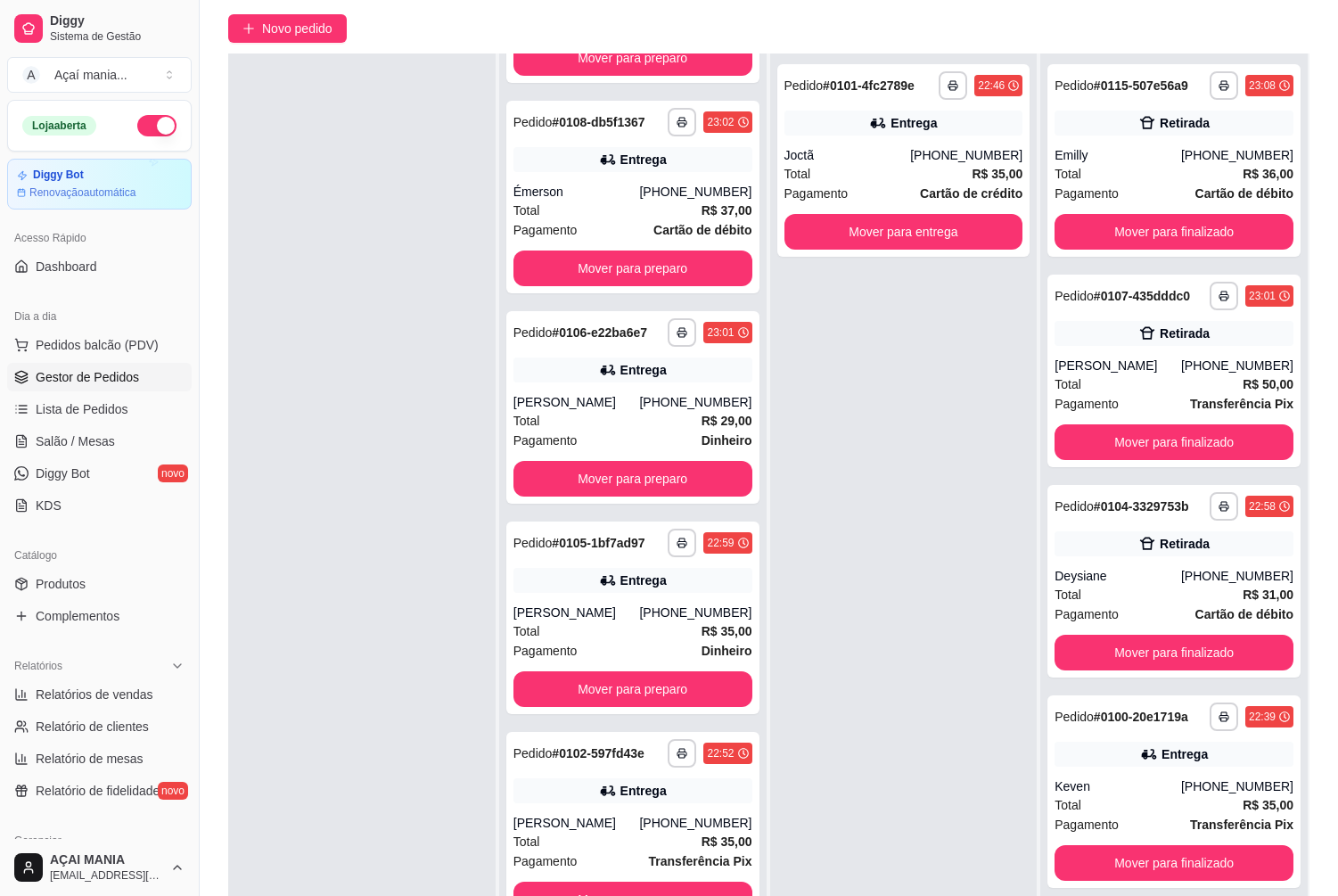
scroll to position [272, 0]
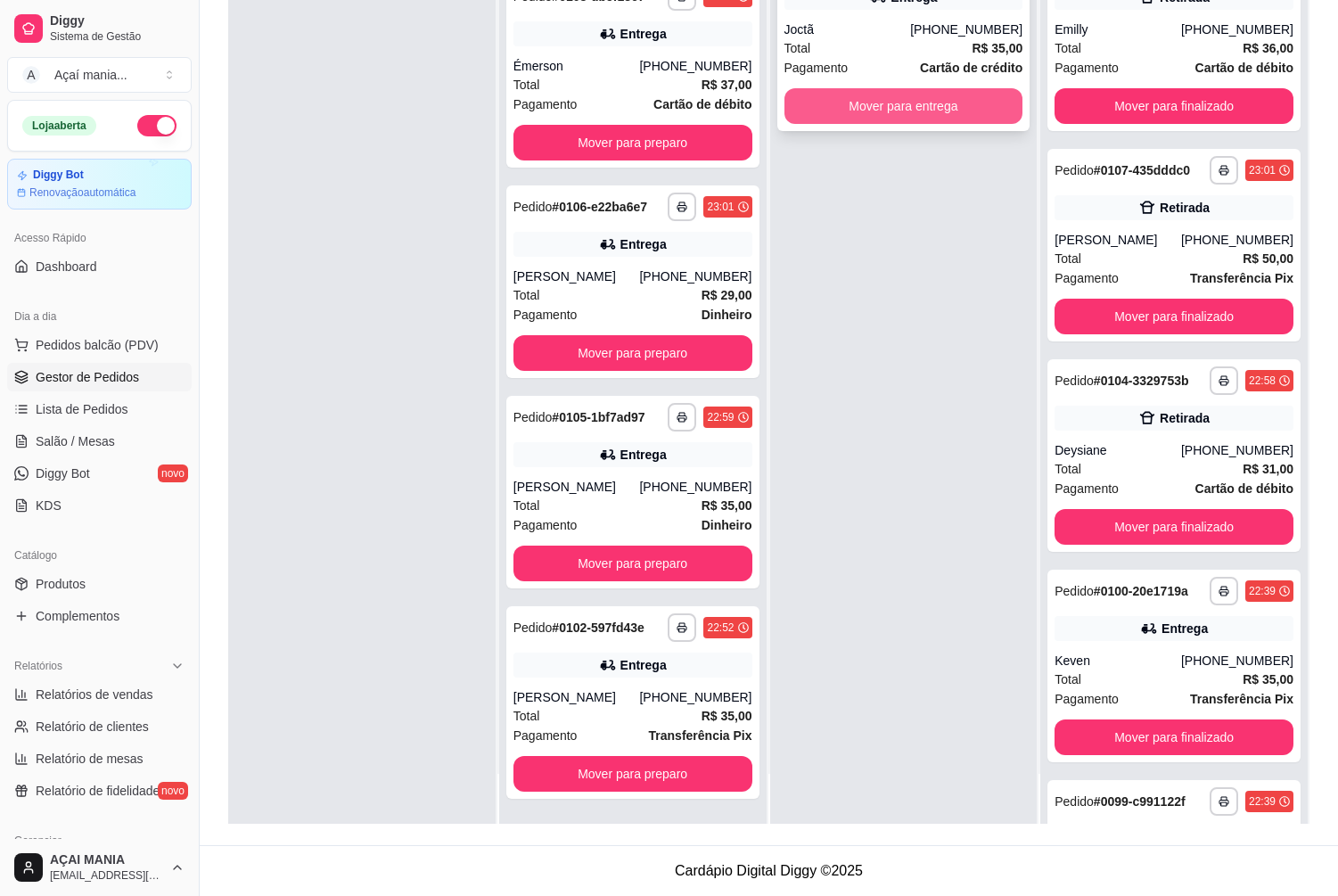
click at [921, 104] on button "Mover para entrega" at bounding box center [903, 106] width 239 height 36
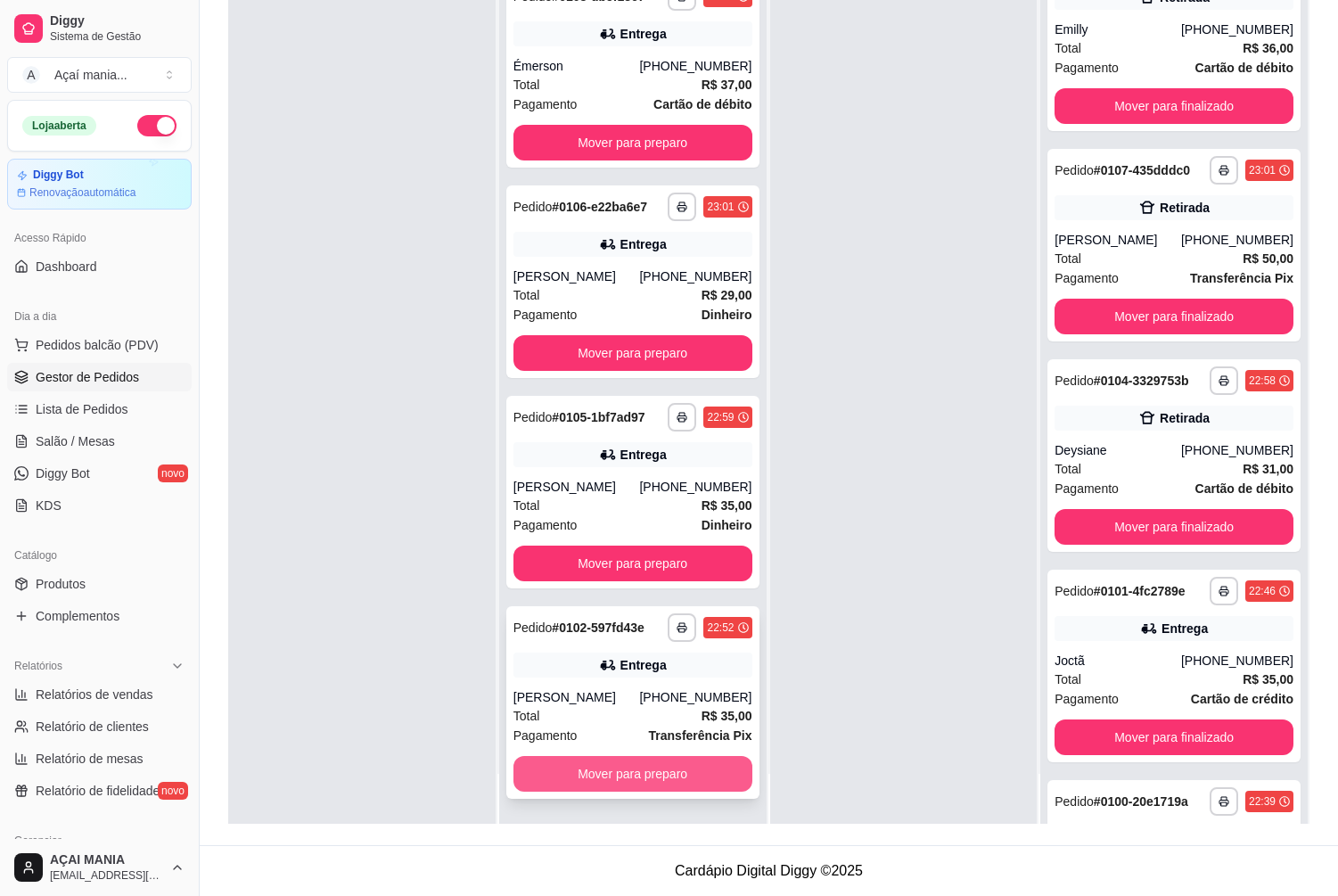
click at [623, 776] on button "Mover para preparo" at bounding box center [632, 774] width 239 height 36
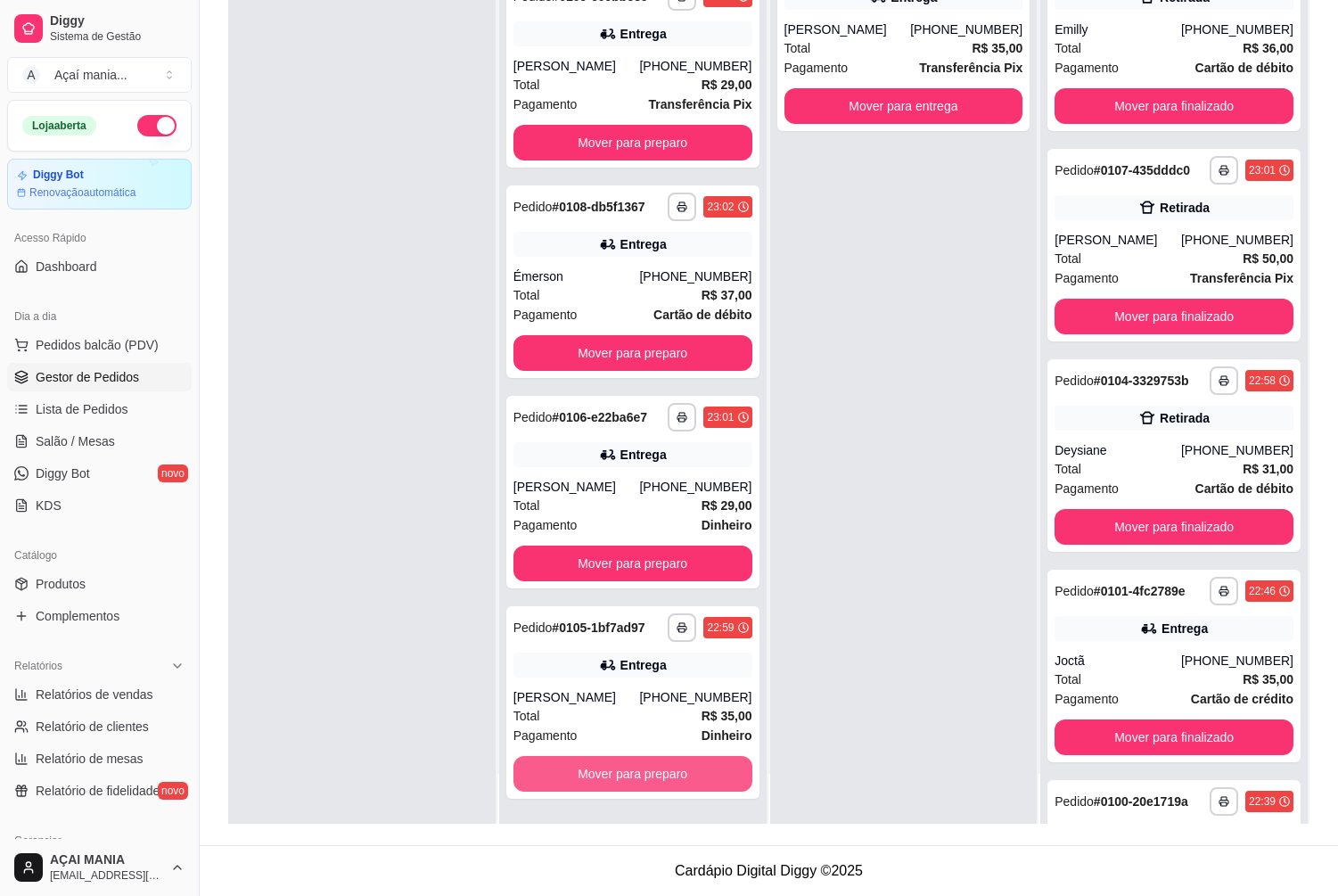
scroll to position [1015, 0]
click at [623, 776] on button "Mover para preparo" at bounding box center [632, 774] width 231 height 35
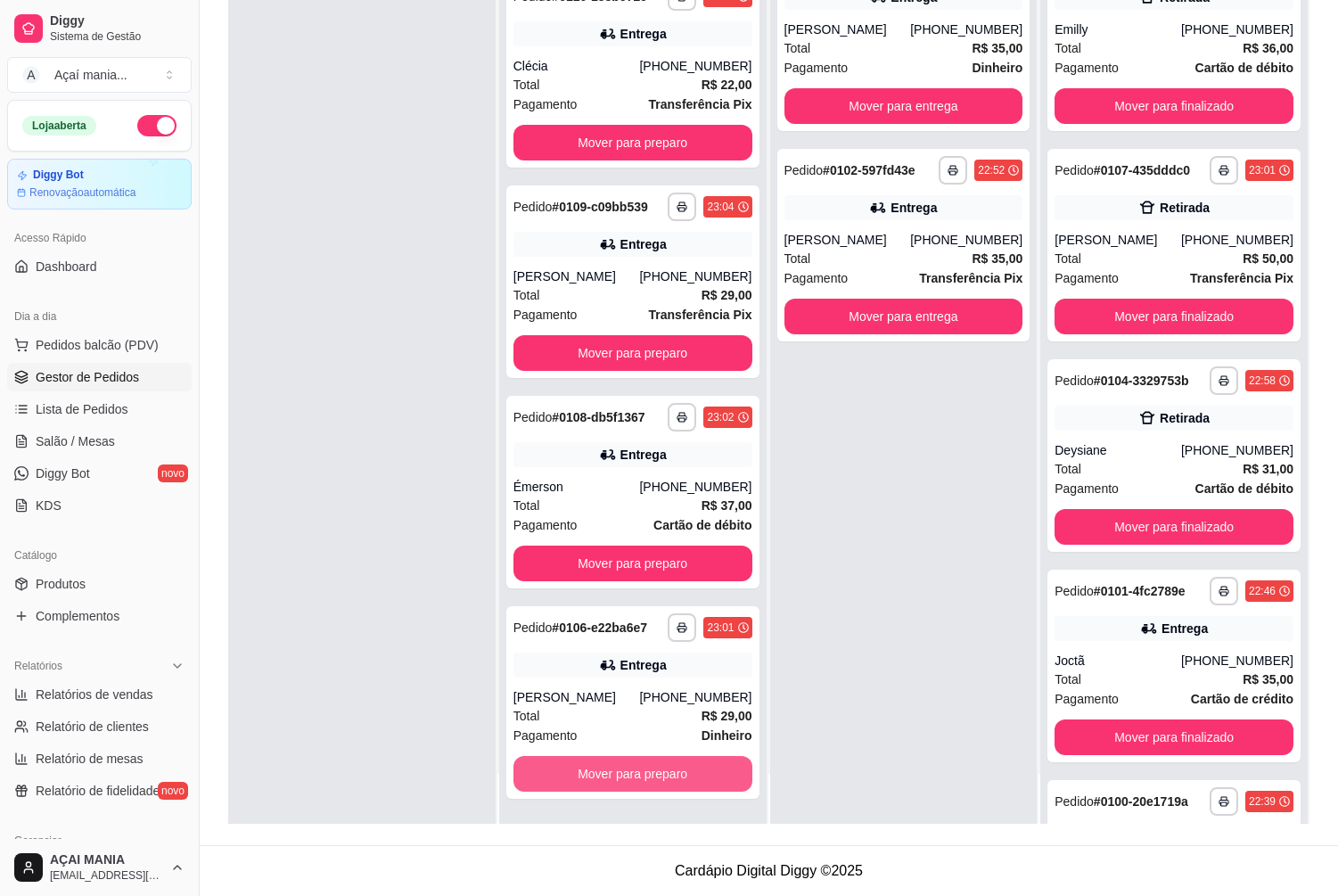
scroll to position [805, 0]
click at [623, 776] on button "Mover para preparo" at bounding box center [632, 774] width 239 height 36
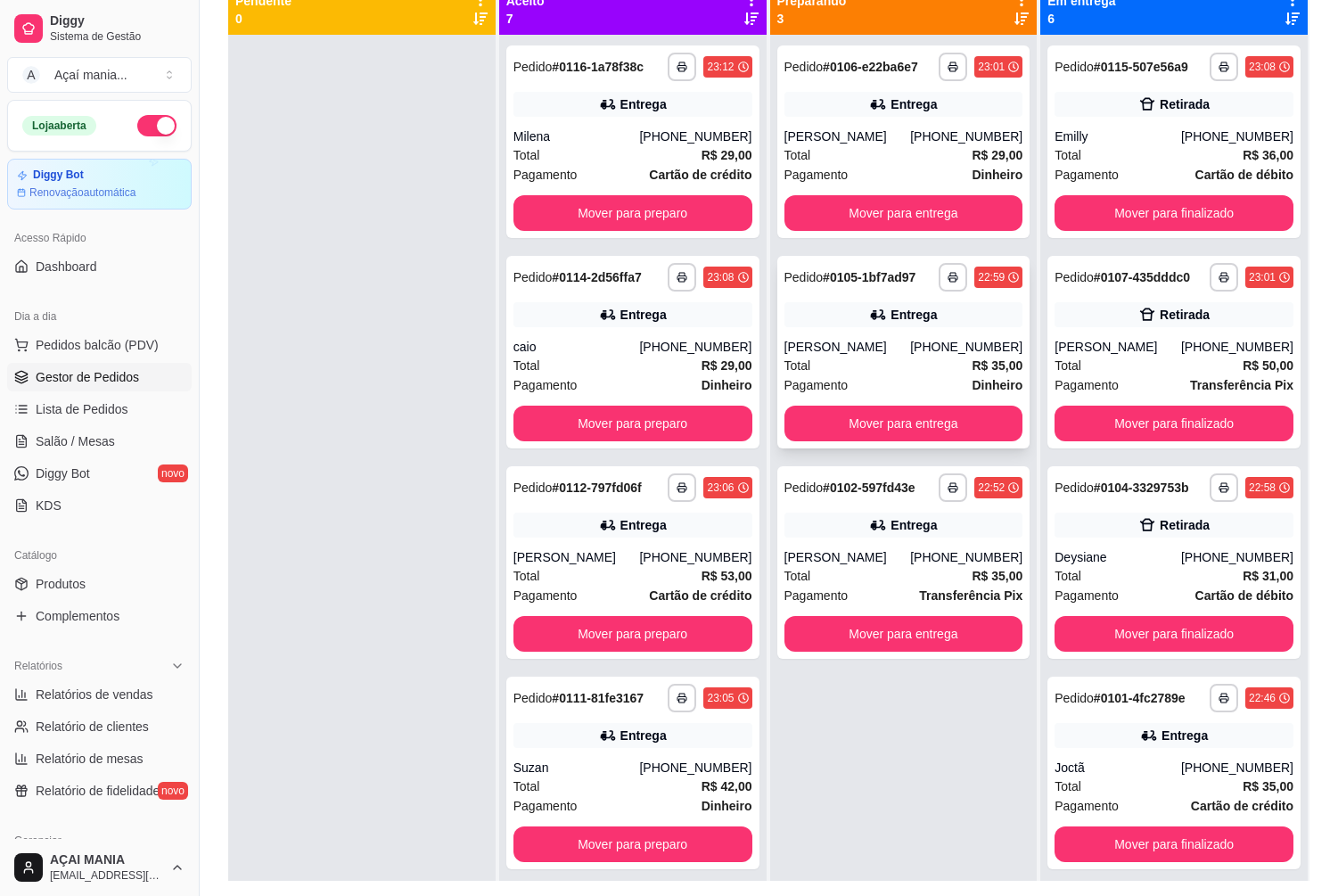
scroll to position [272, 0]
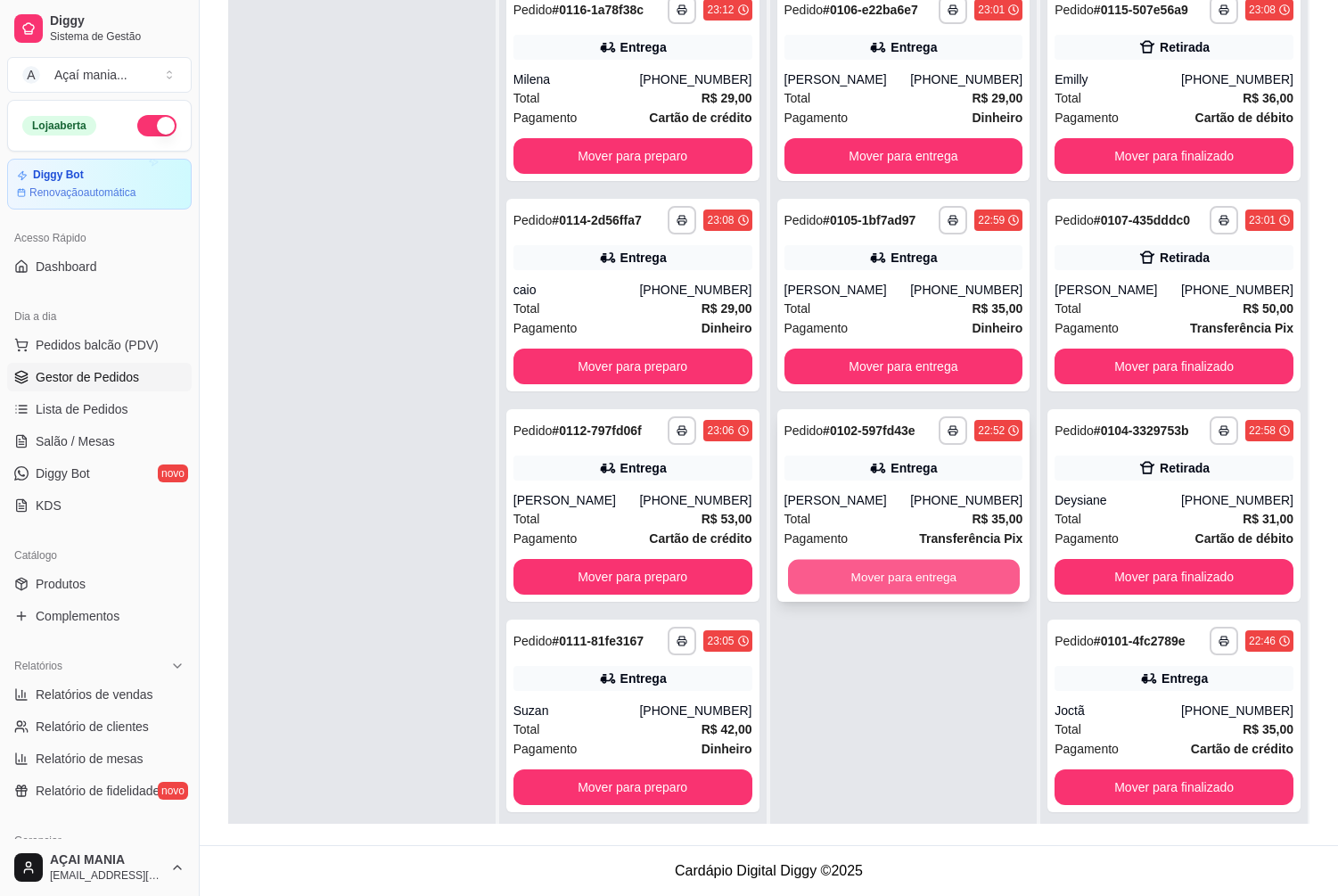
click at [876, 571] on button "Mover para entrega" at bounding box center [903, 577] width 231 height 35
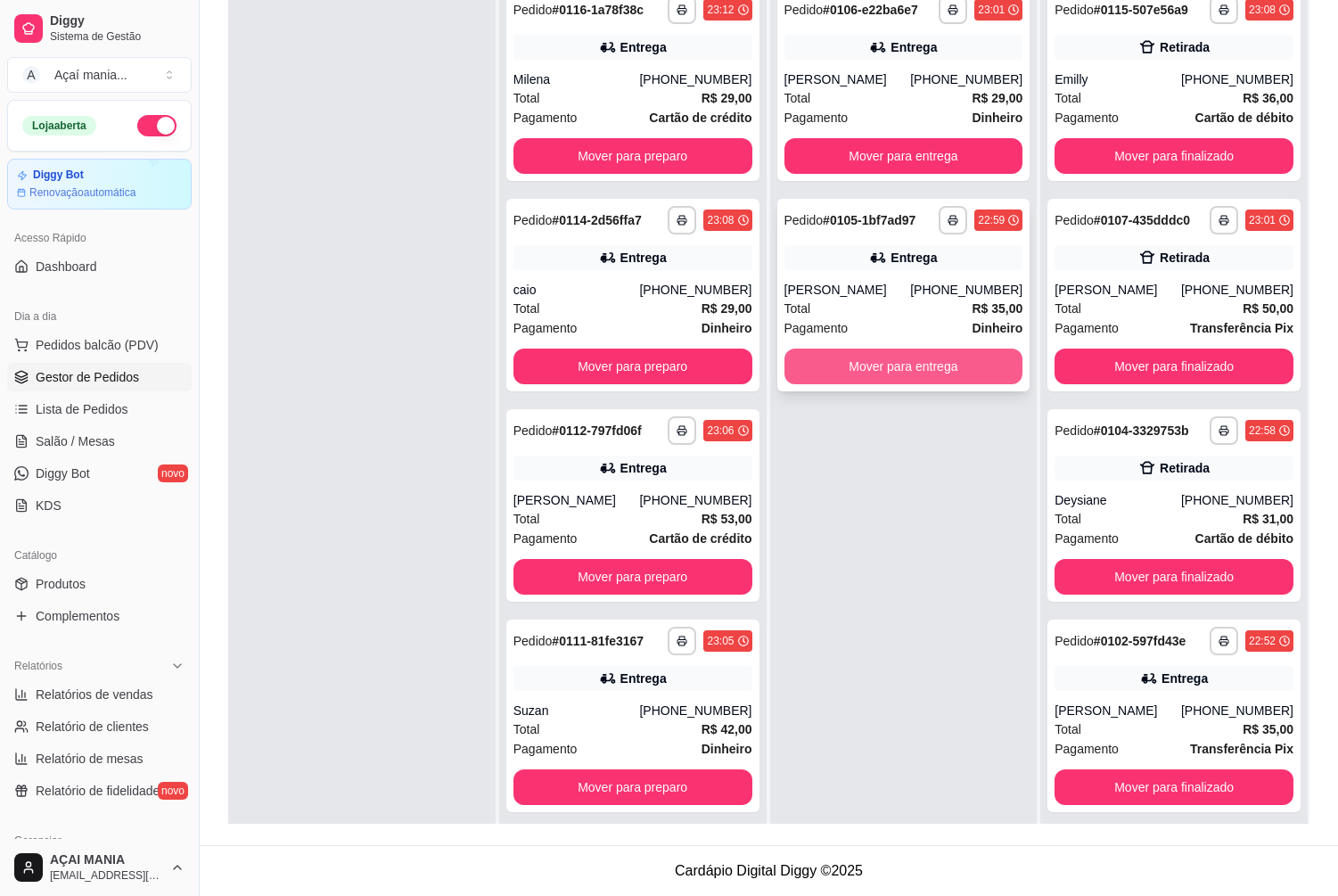
click at [876, 369] on button "Mover para entrega" at bounding box center [903, 367] width 239 height 36
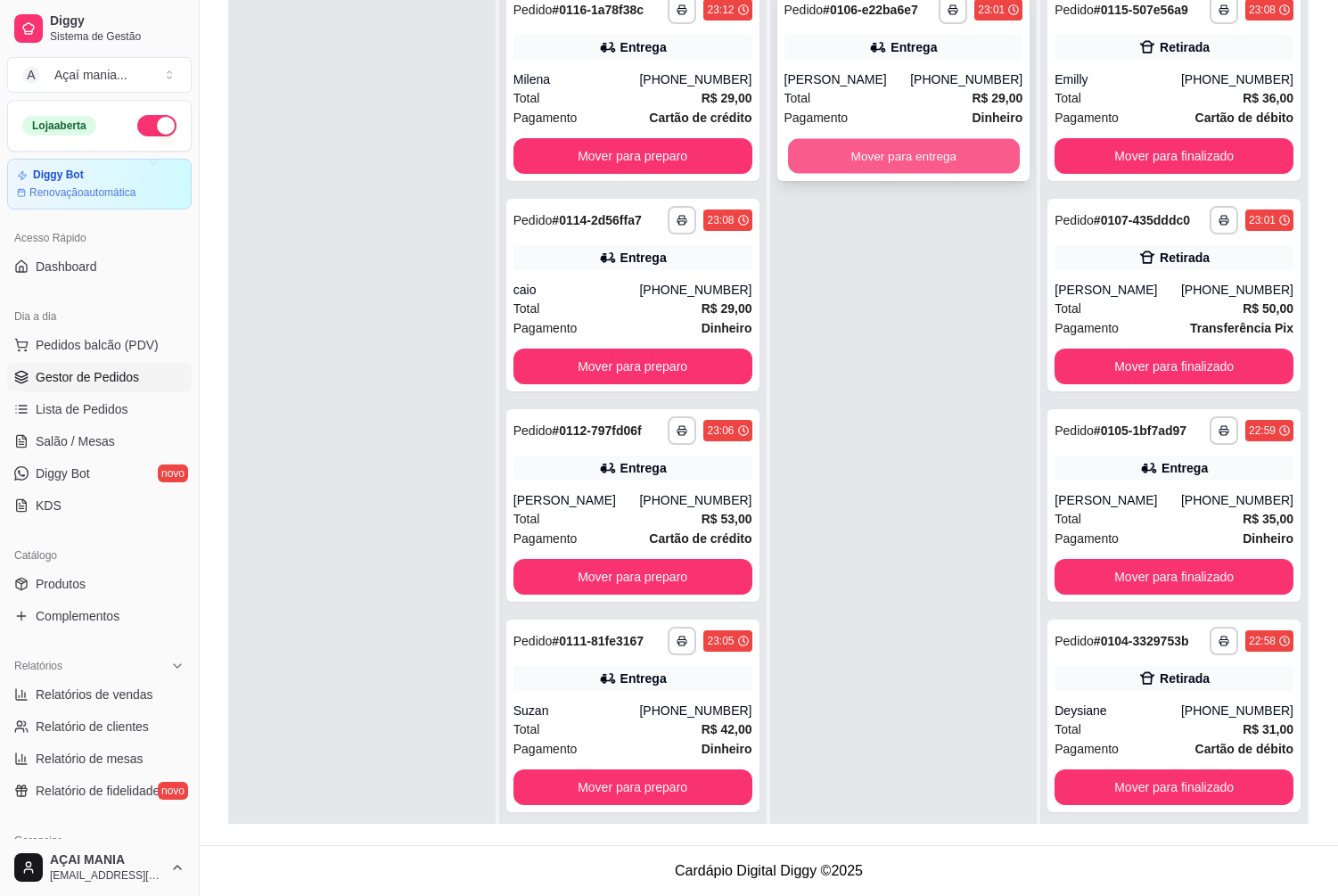
click at [893, 146] on button "Mover para entrega" at bounding box center [903, 156] width 231 height 35
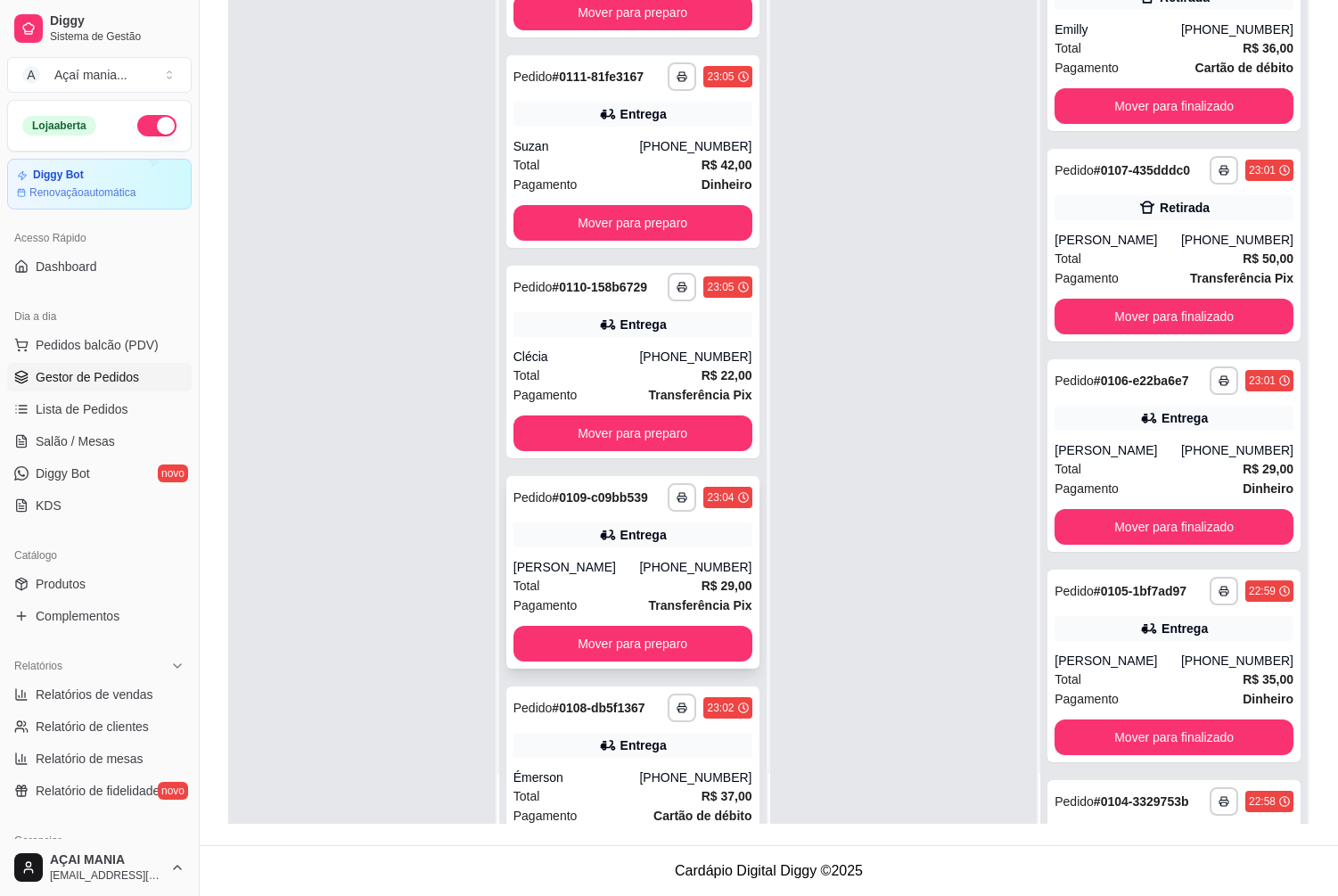
scroll to position [594, 0]
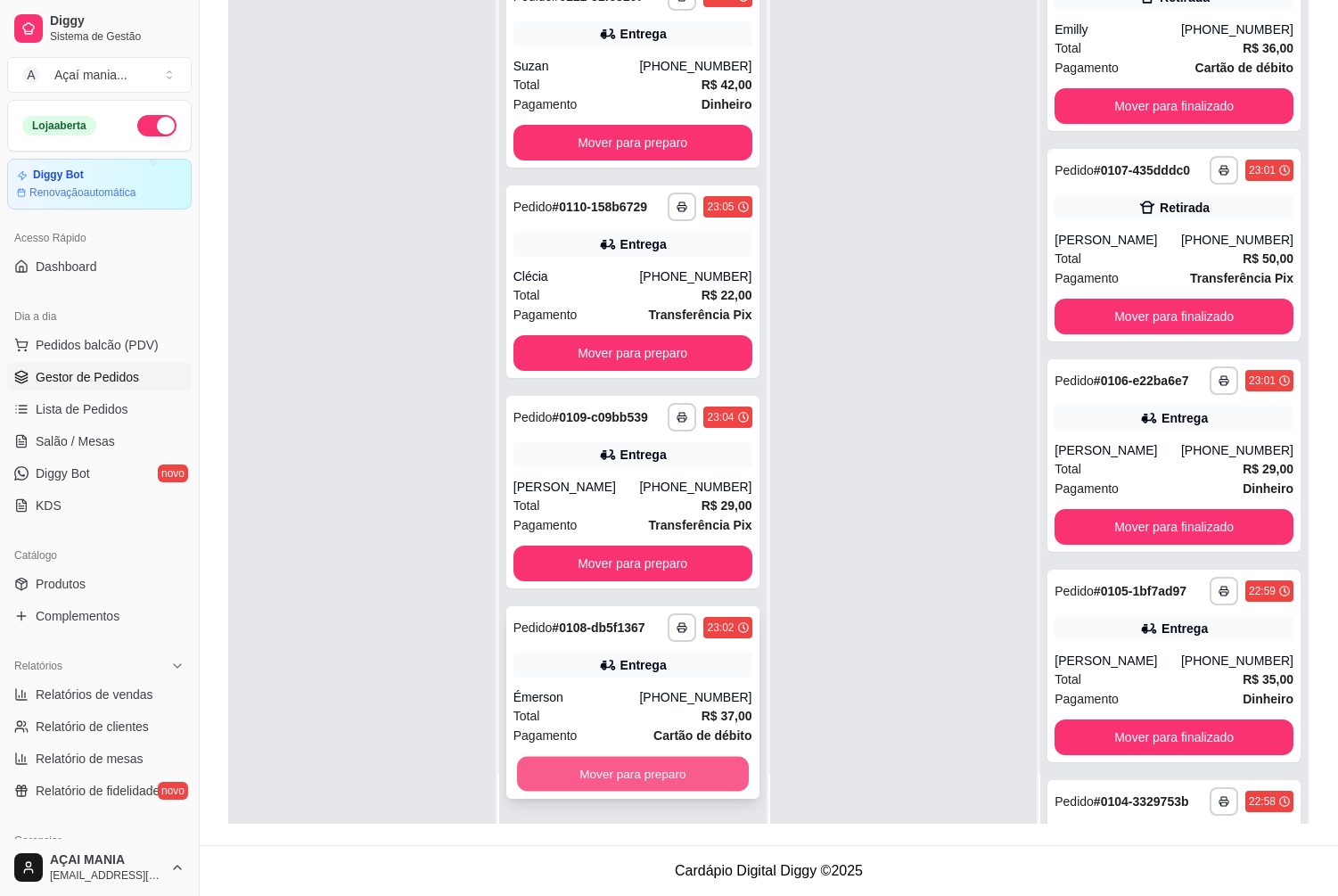
click at [626, 776] on button "Mover para preparo" at bounding box center [632, 774] width 231 height 35
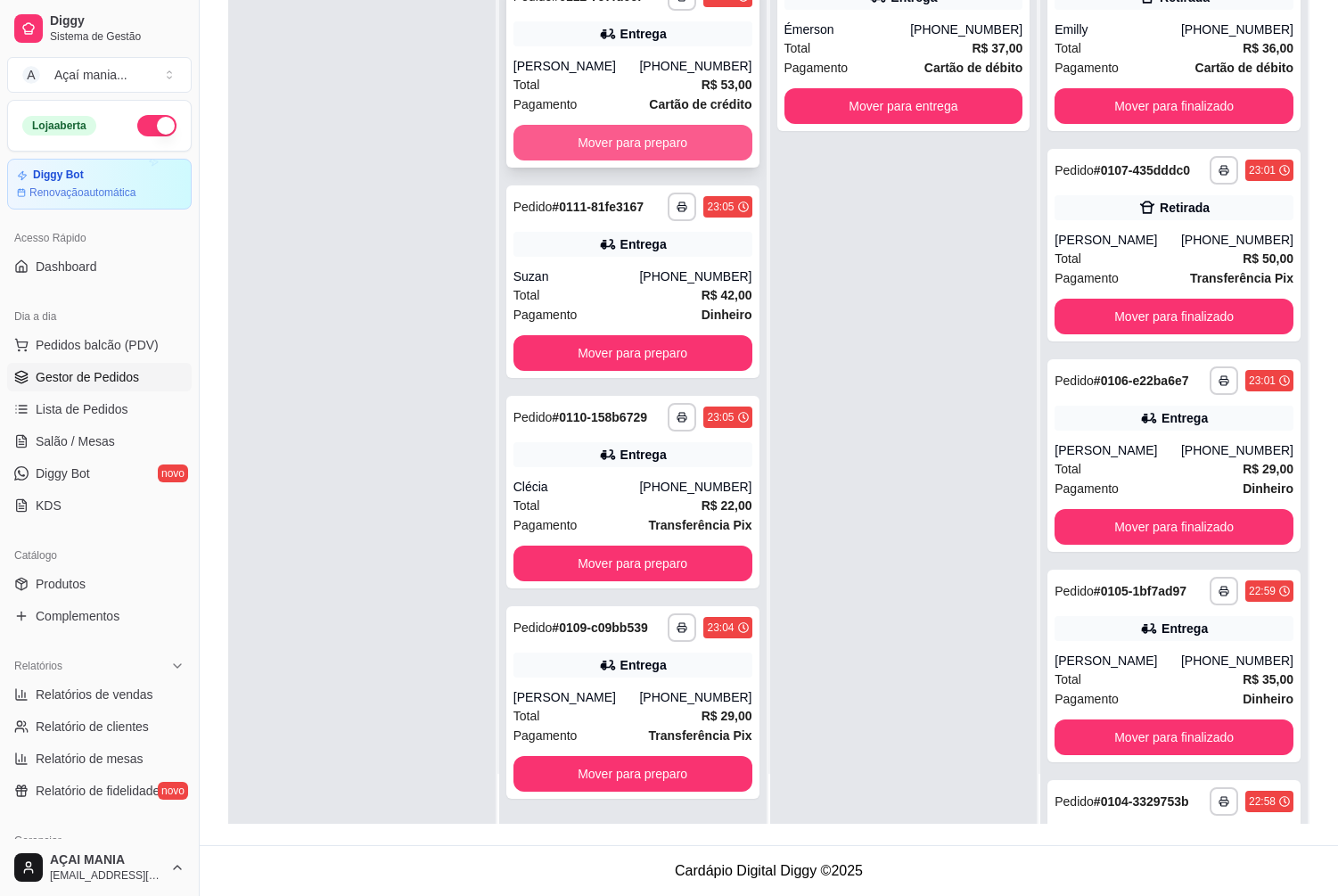
click at [587, 136] on button "Mover para preparo" at bounding box center [632, 143] width 239 height 36
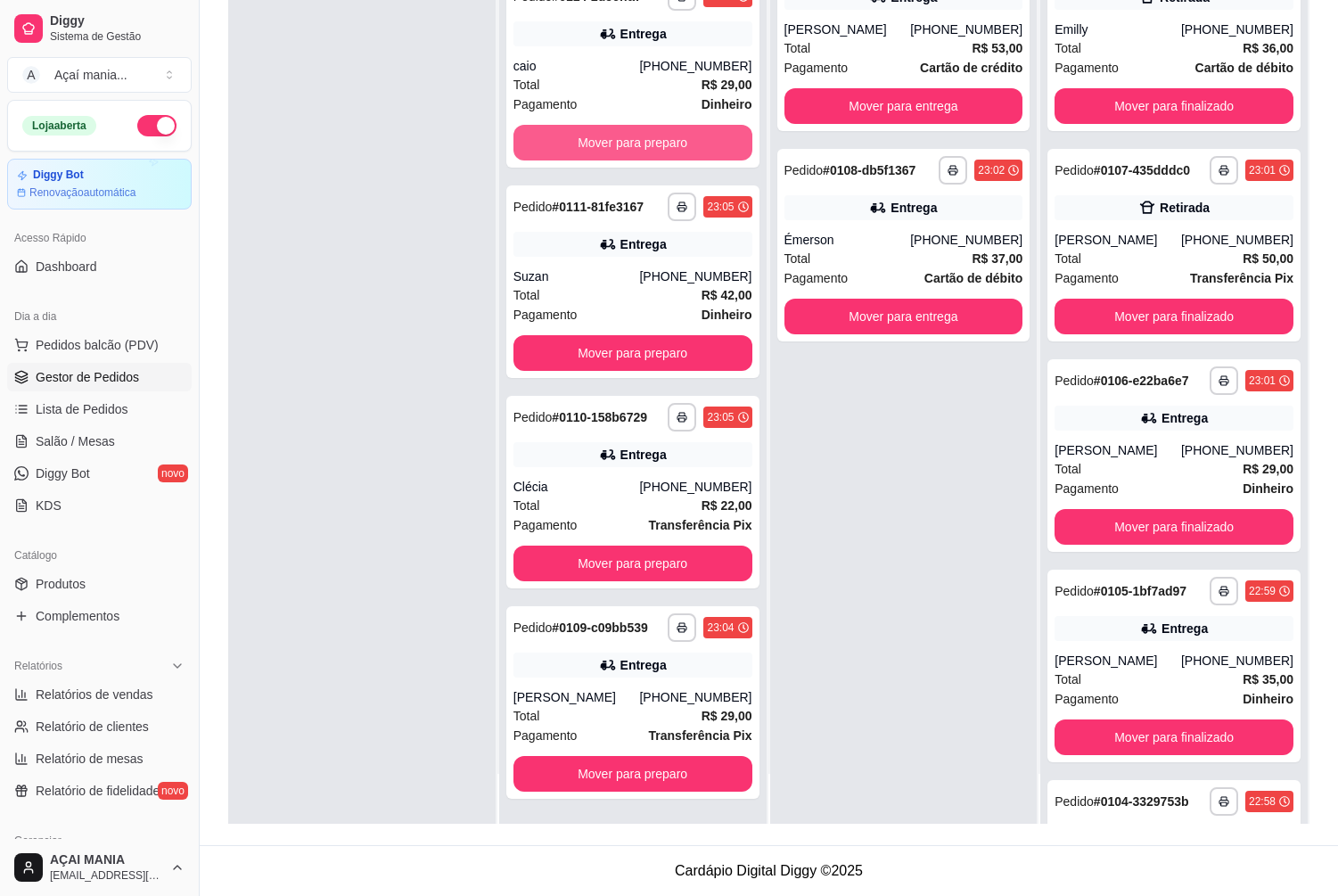
scroll to position [174, 0]
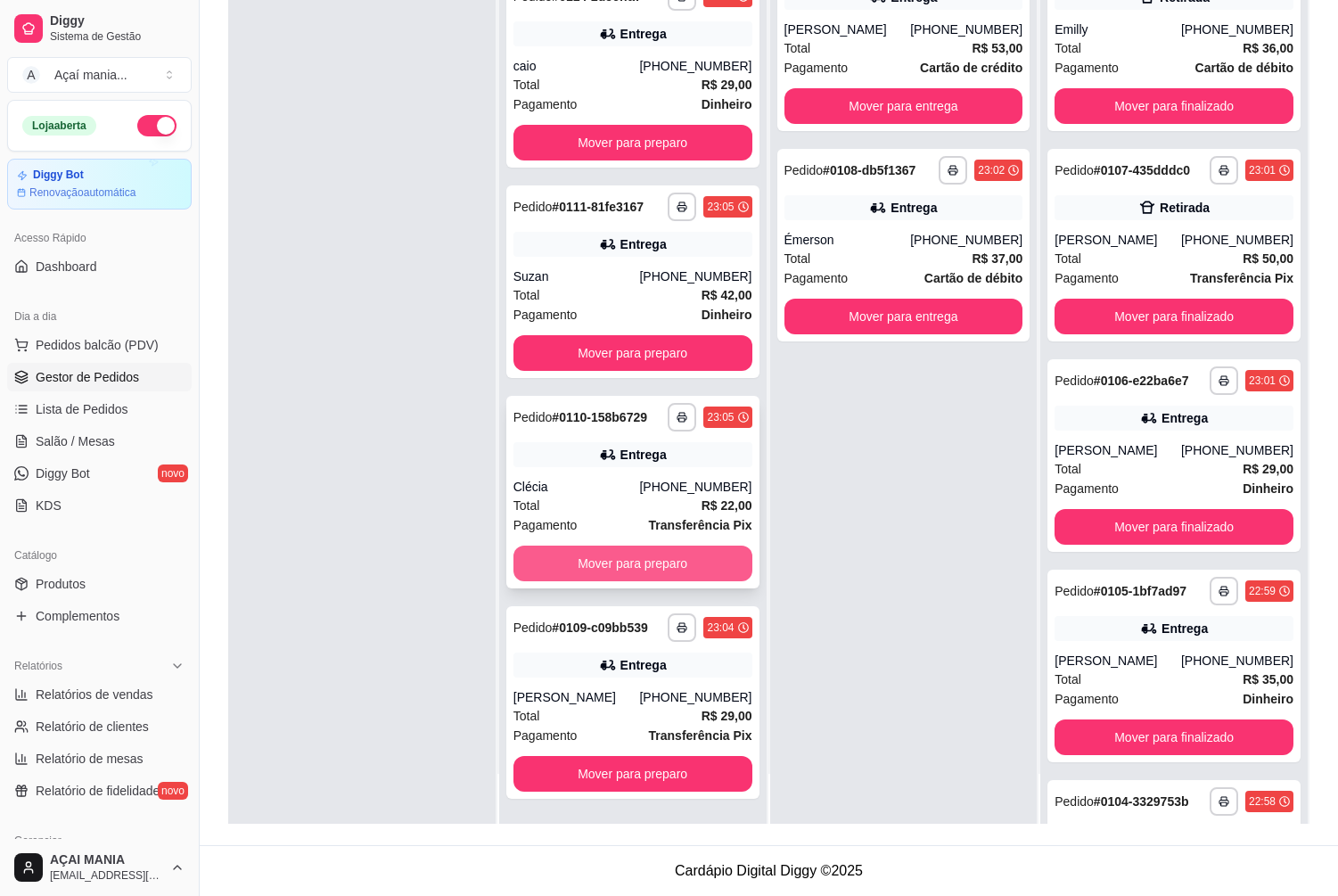
click at [587, 563] on button "Mover para preparo" at bounding box center [632, 564] width 239 height 36
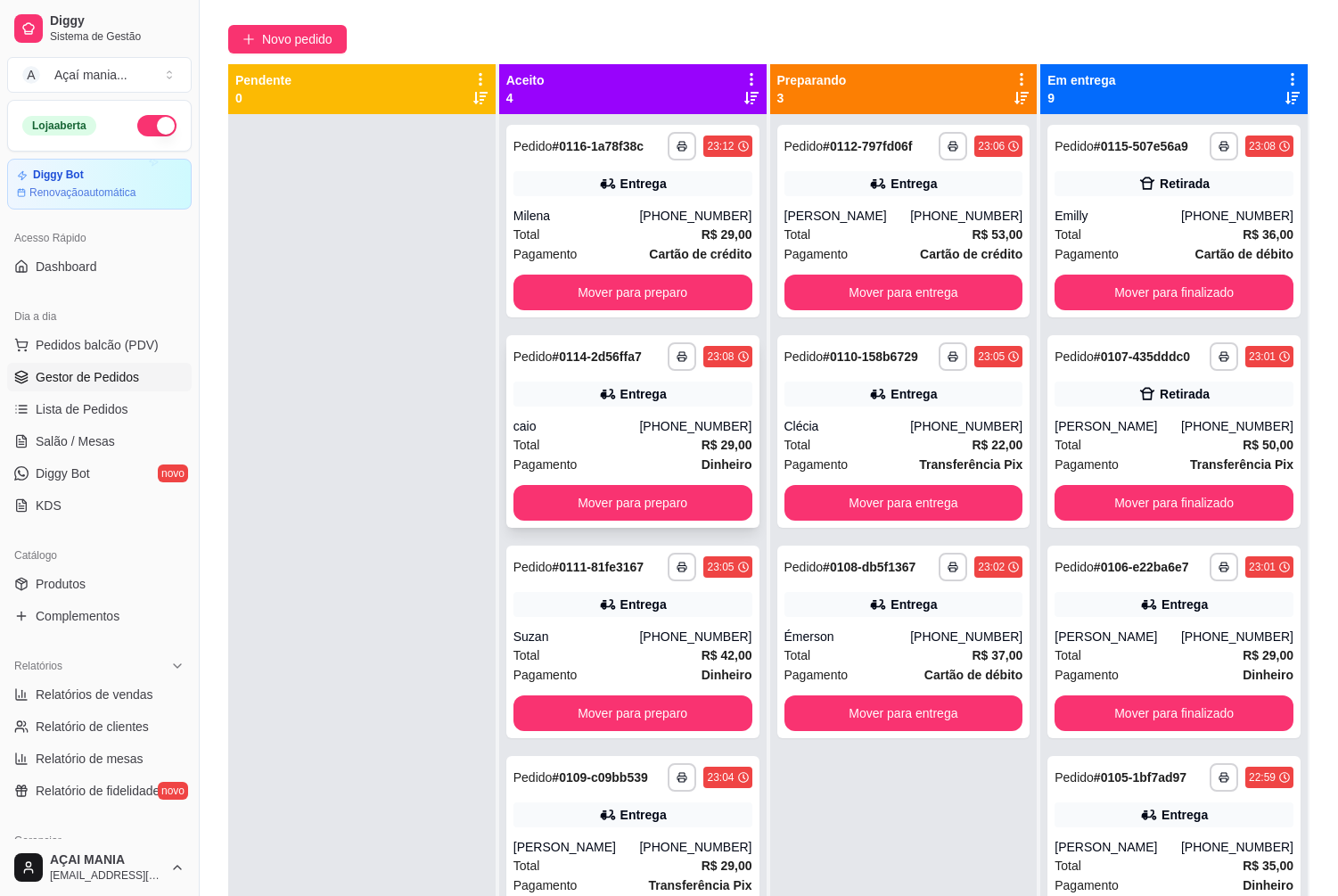
scroll to position [0, 0]
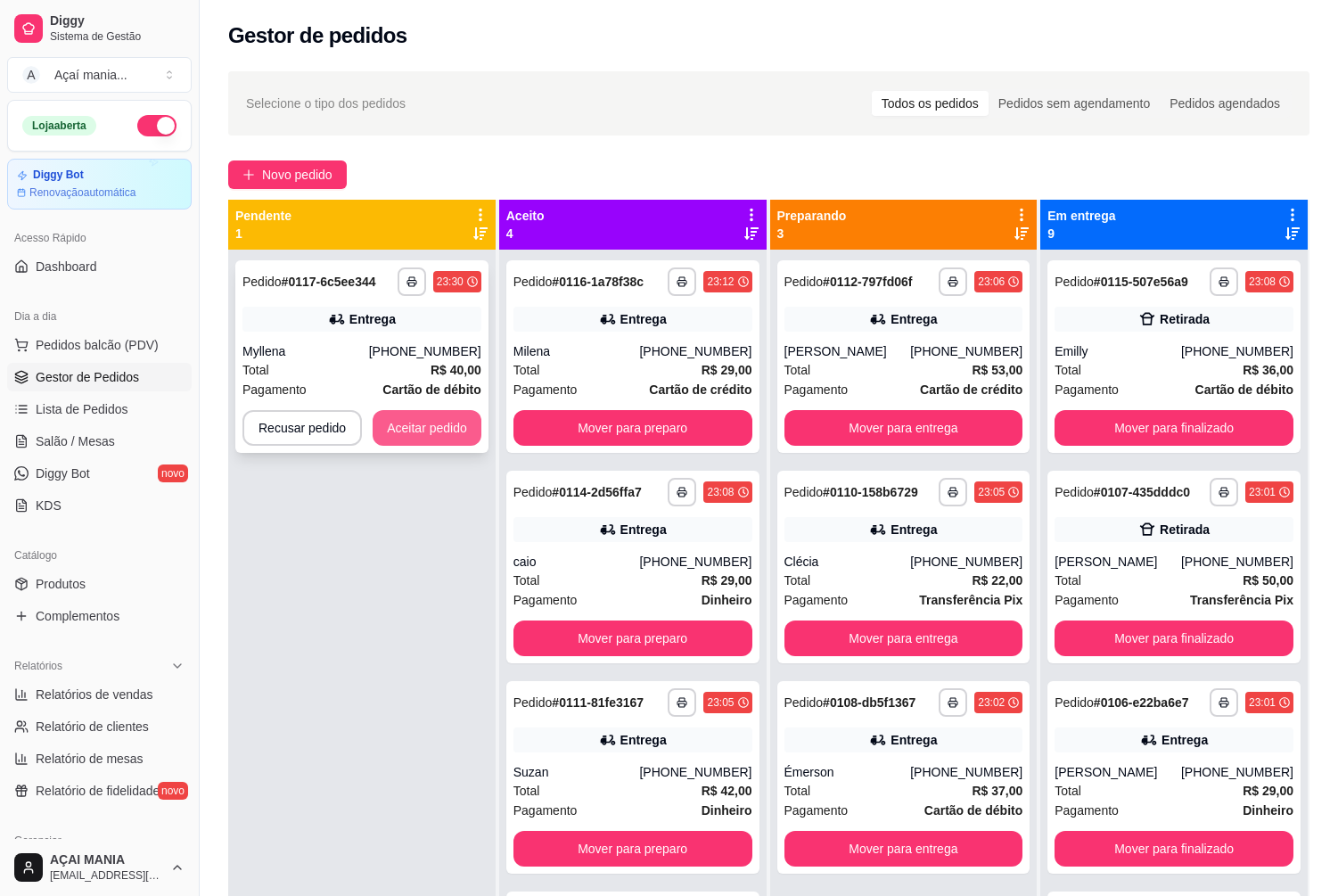
click at [398, 417] on button "Aceitar pedido" at bounding box center [427, 428] width 109 height 36
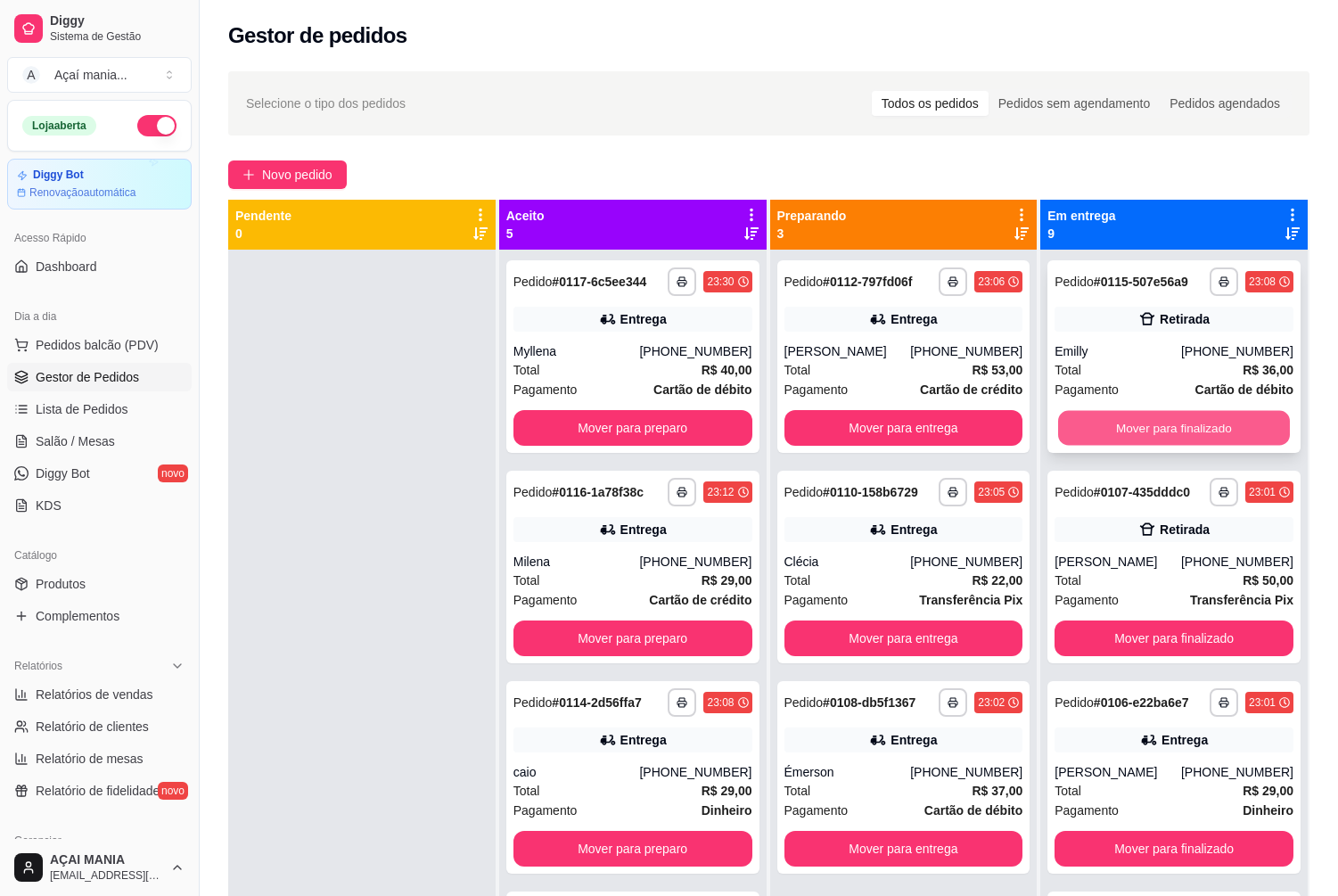
click at [1199, 440] on button "Mover para finalizado" at bounding box center [1173, 428] width 231 height 35
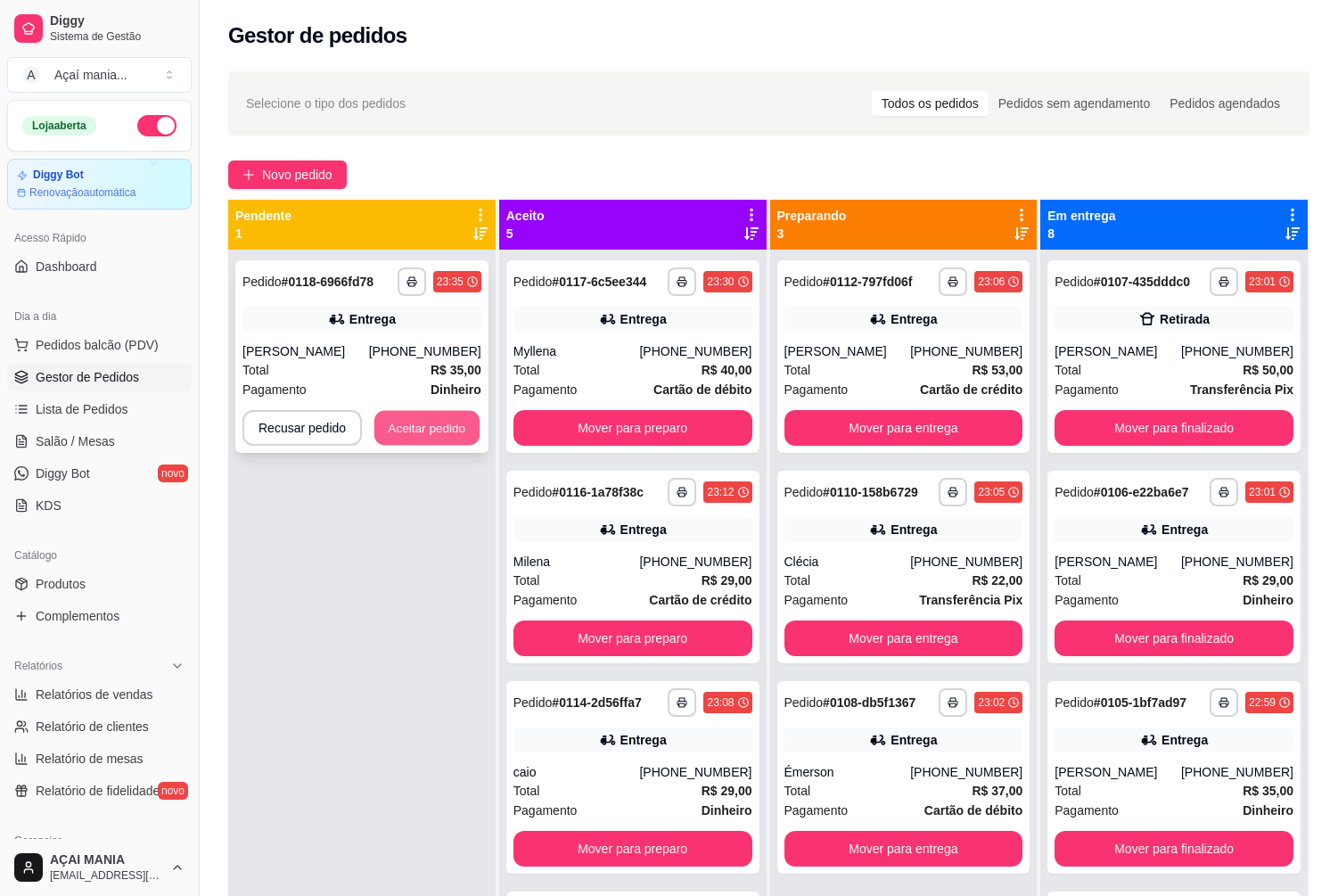
click at [432, 421] on button "Aceitar pedido" at bounding box center [427, 428] width 105 height 35
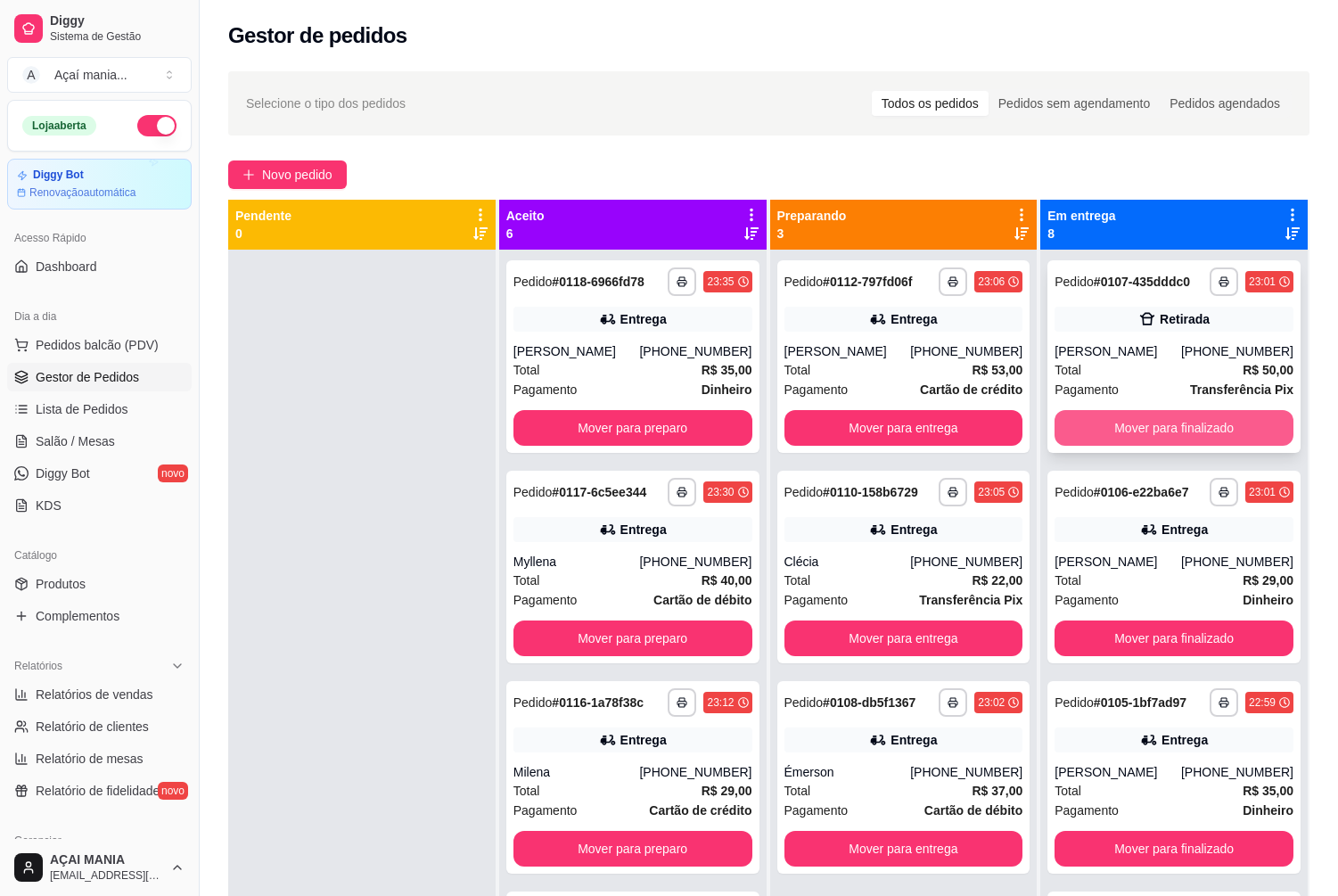
click at [1229, 425] on button "Mover para finalizado" at bounding box center [1173, 428] width 239 height 36
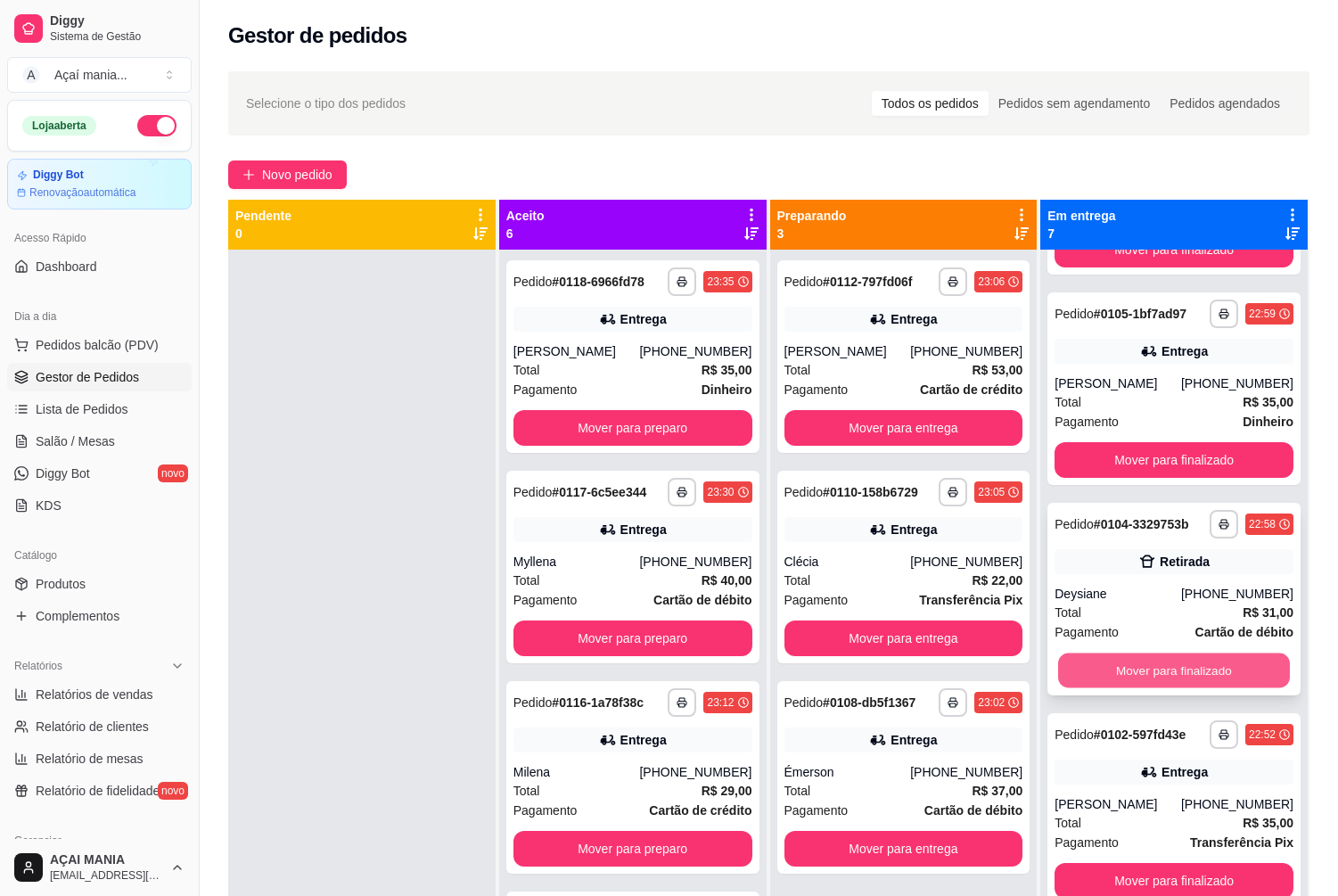
click at [1200, 671] on button "Mover para finalizado" at bounding box center [1173, 670] width 231 height 35
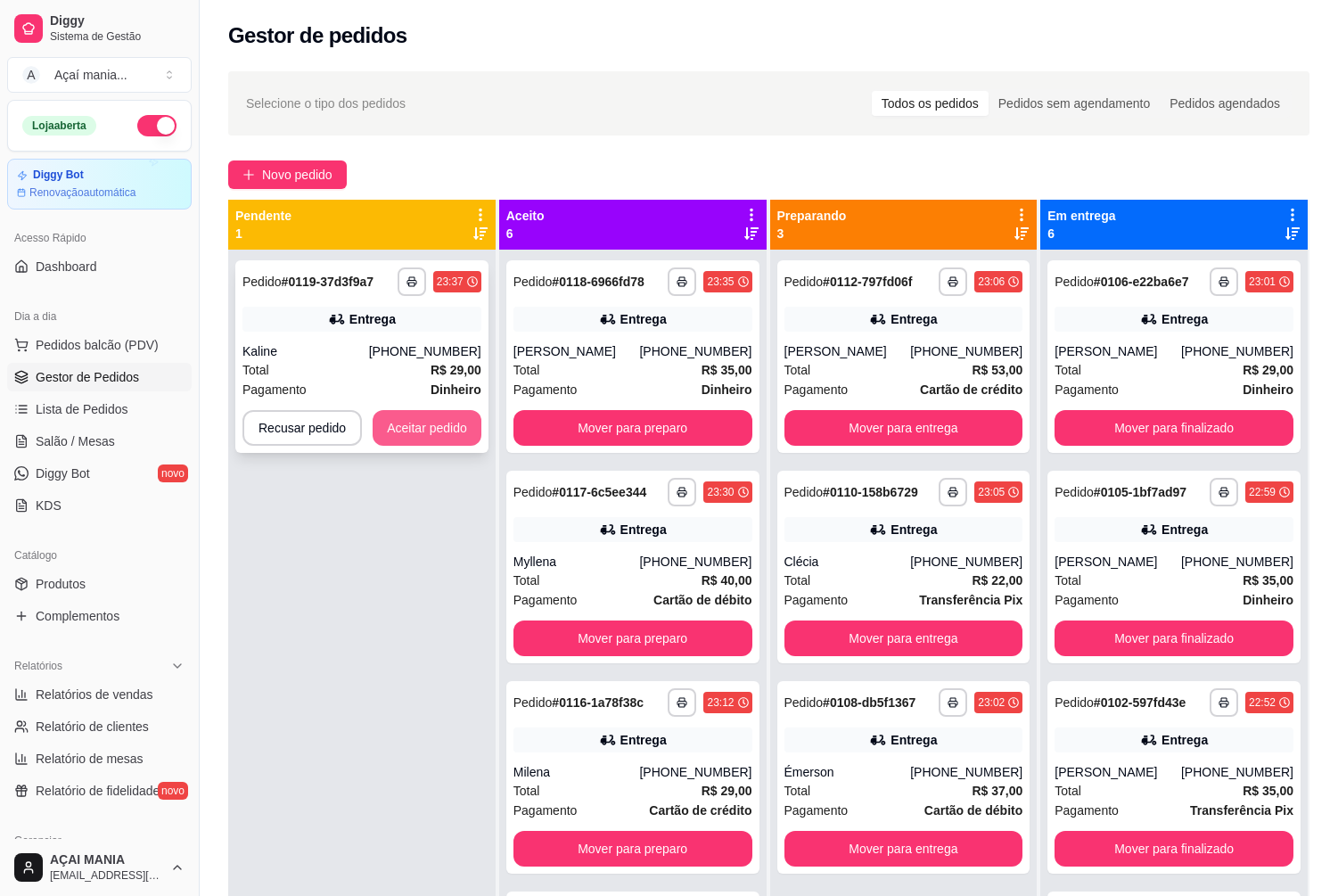
click at [455, 427] on button "Aceitar pedido" at bounding box center [427, 428] width 109 height 36
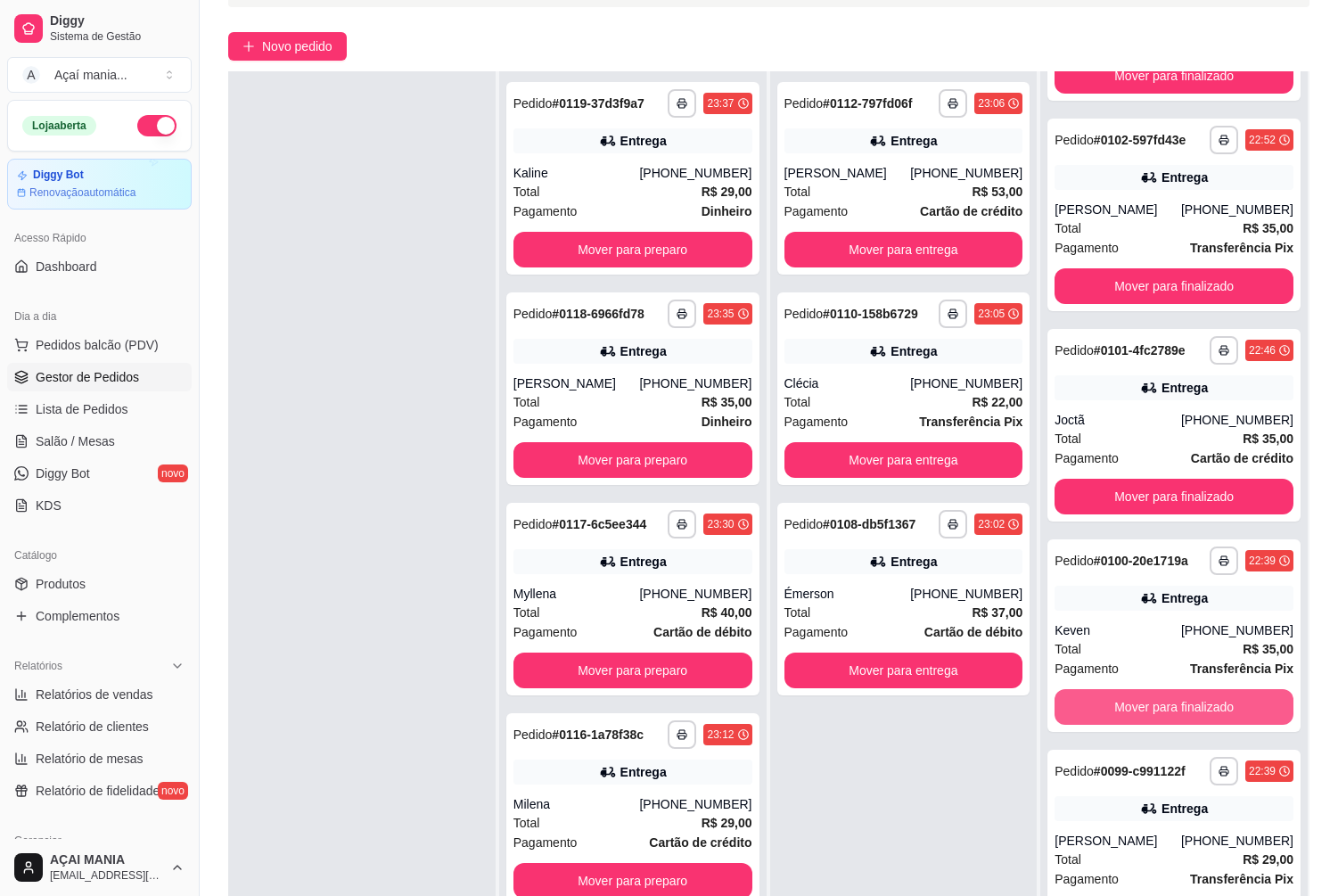
scroll to position [272, 0]
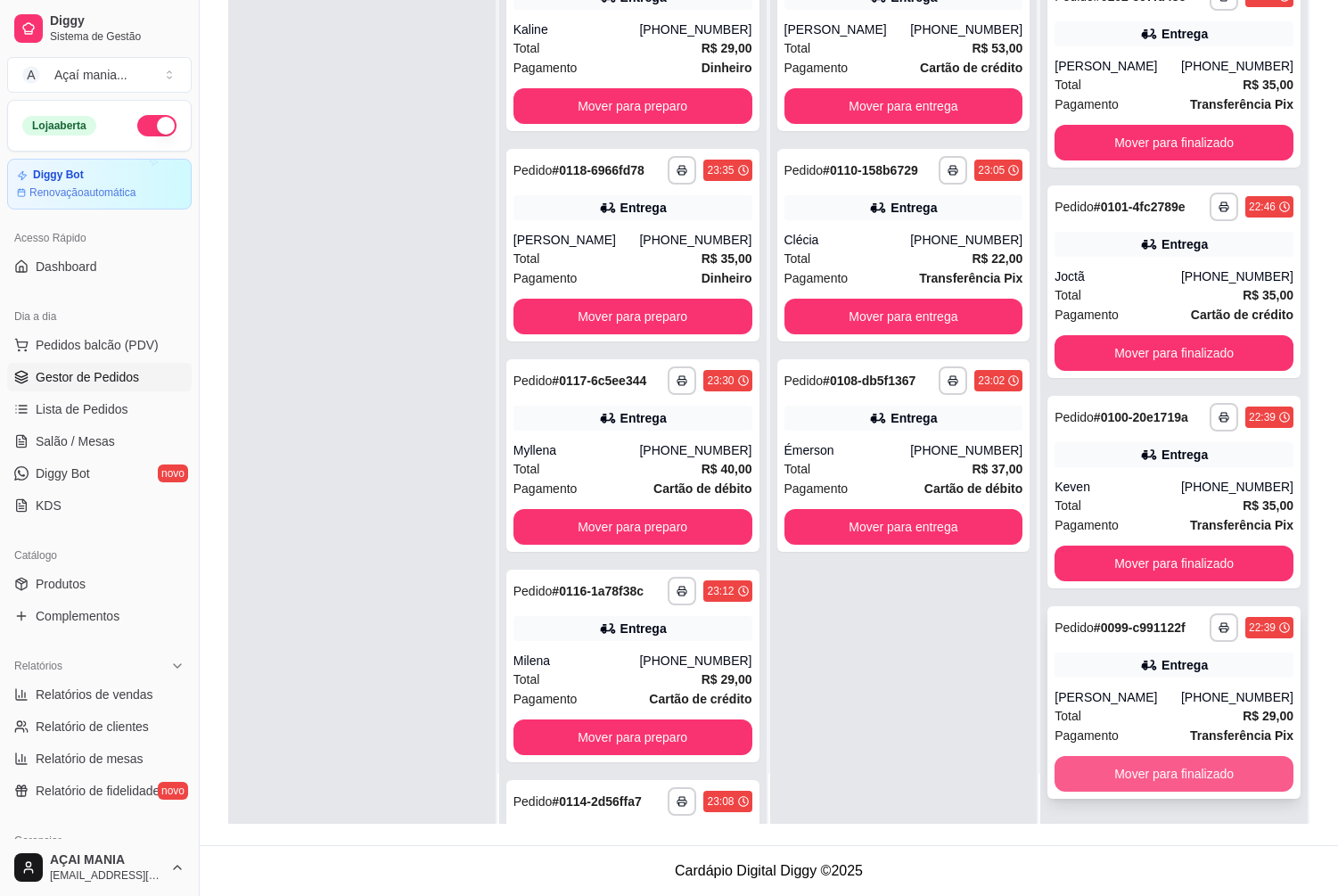
click at [1137, 772] on button "Mover para finalizado" at bounding box center [1173, 774] width 239 height 36
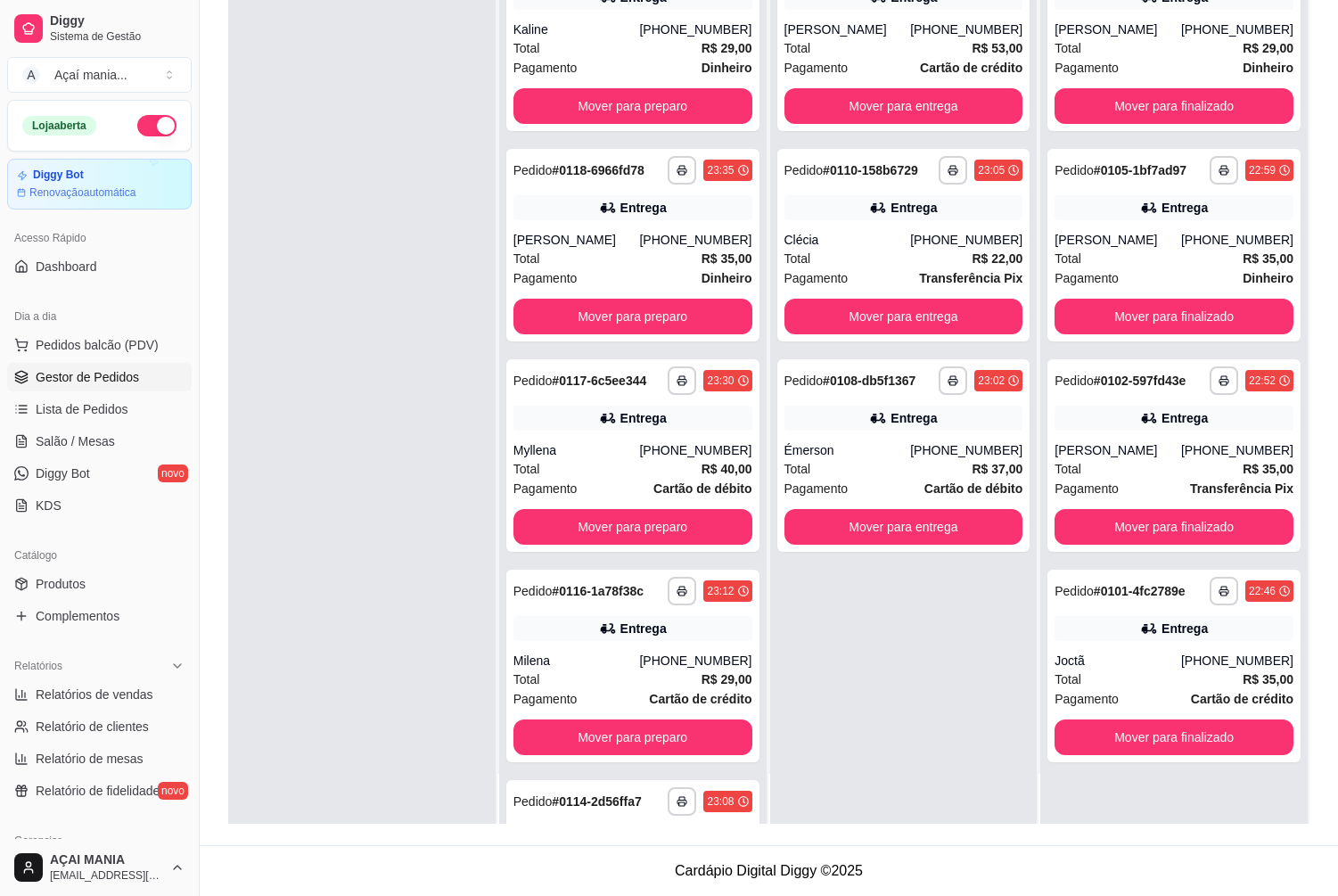
scroll to position [0, 0]
click at [1145, 725] on button "Mover para finalizado" at bounding box center [1173, 738] width 239 height 36
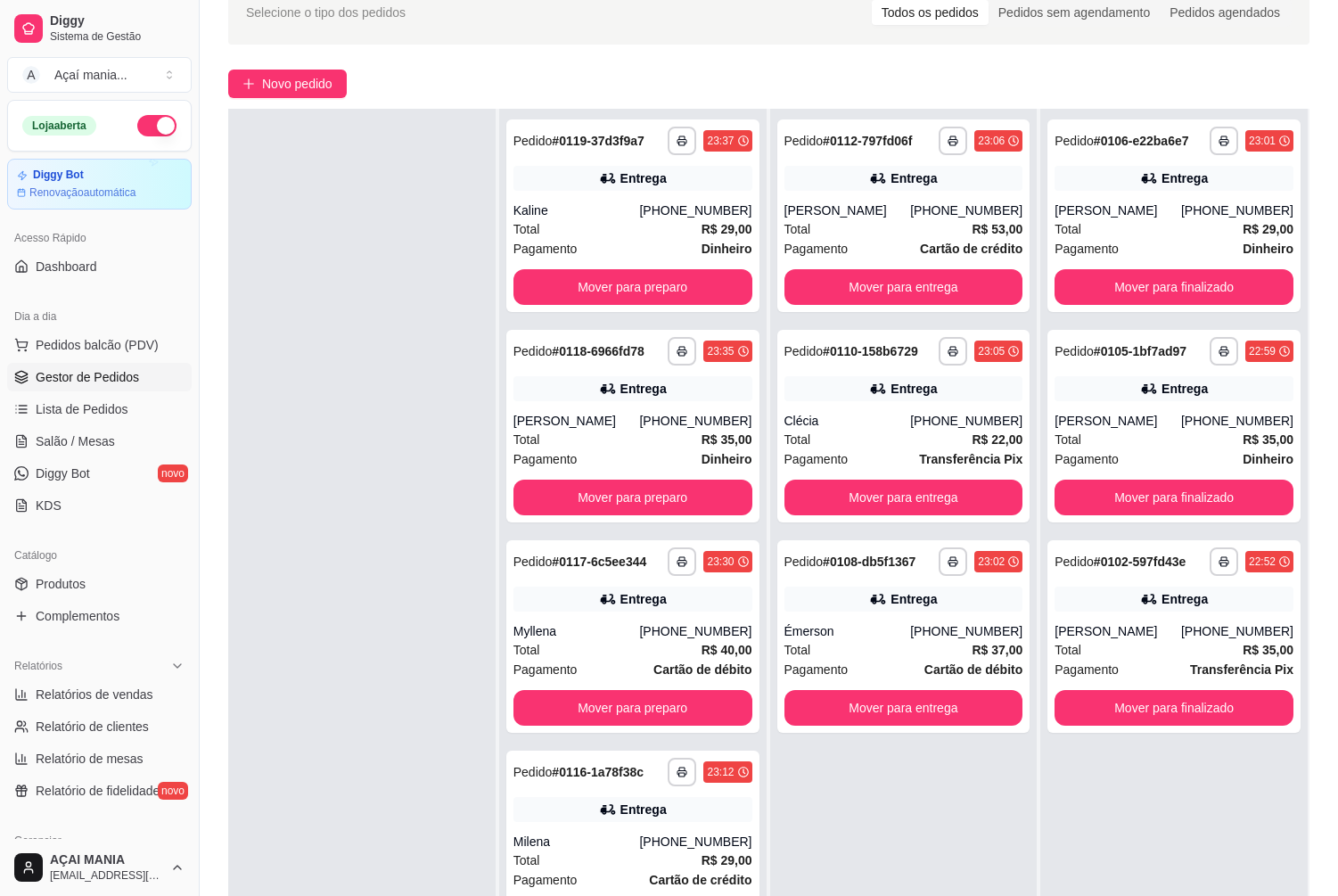
scroll to position [178, 0]
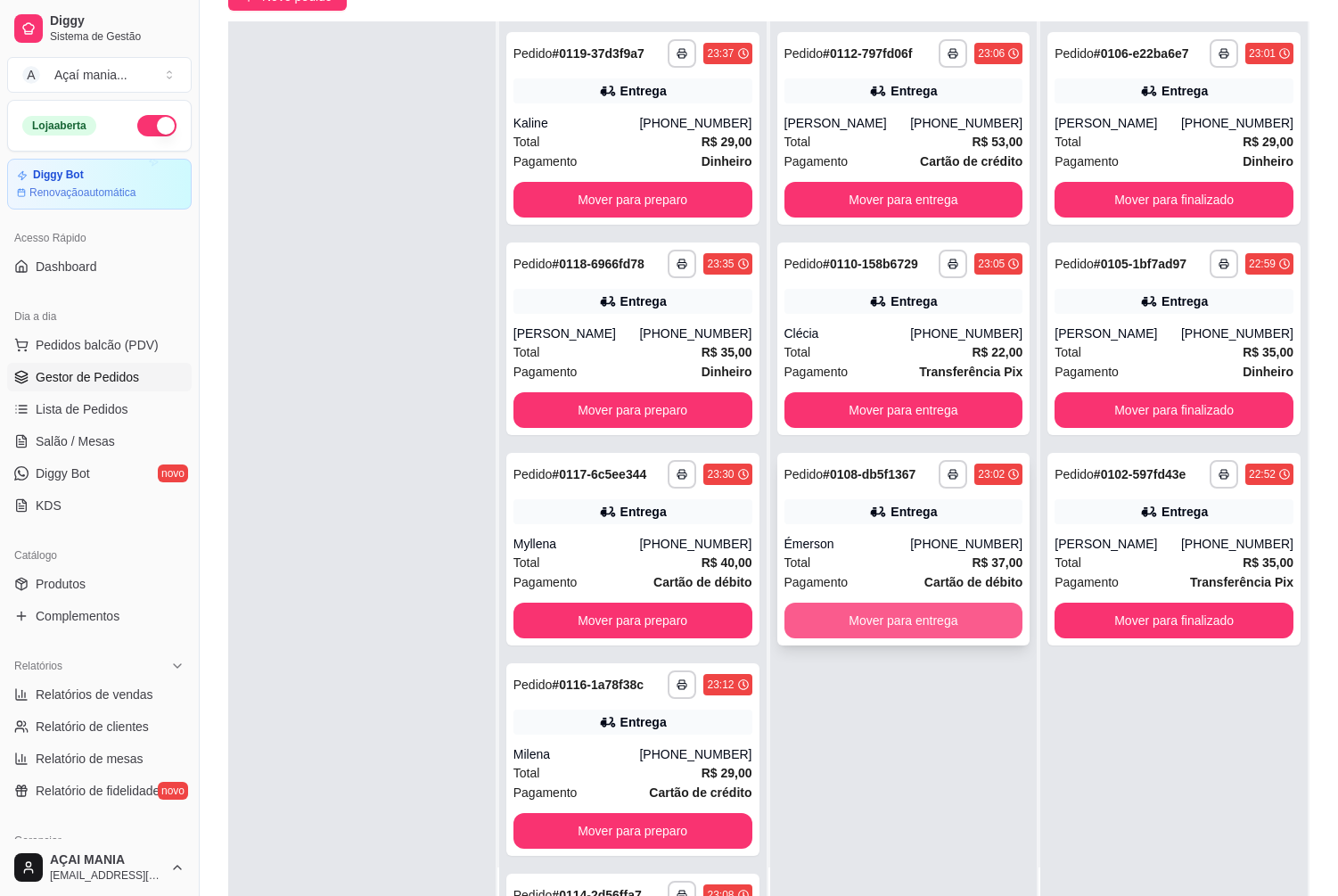
click at [912, 619] on button "Mover para entrega" at bounding box center [903, 620] width 239 height 36
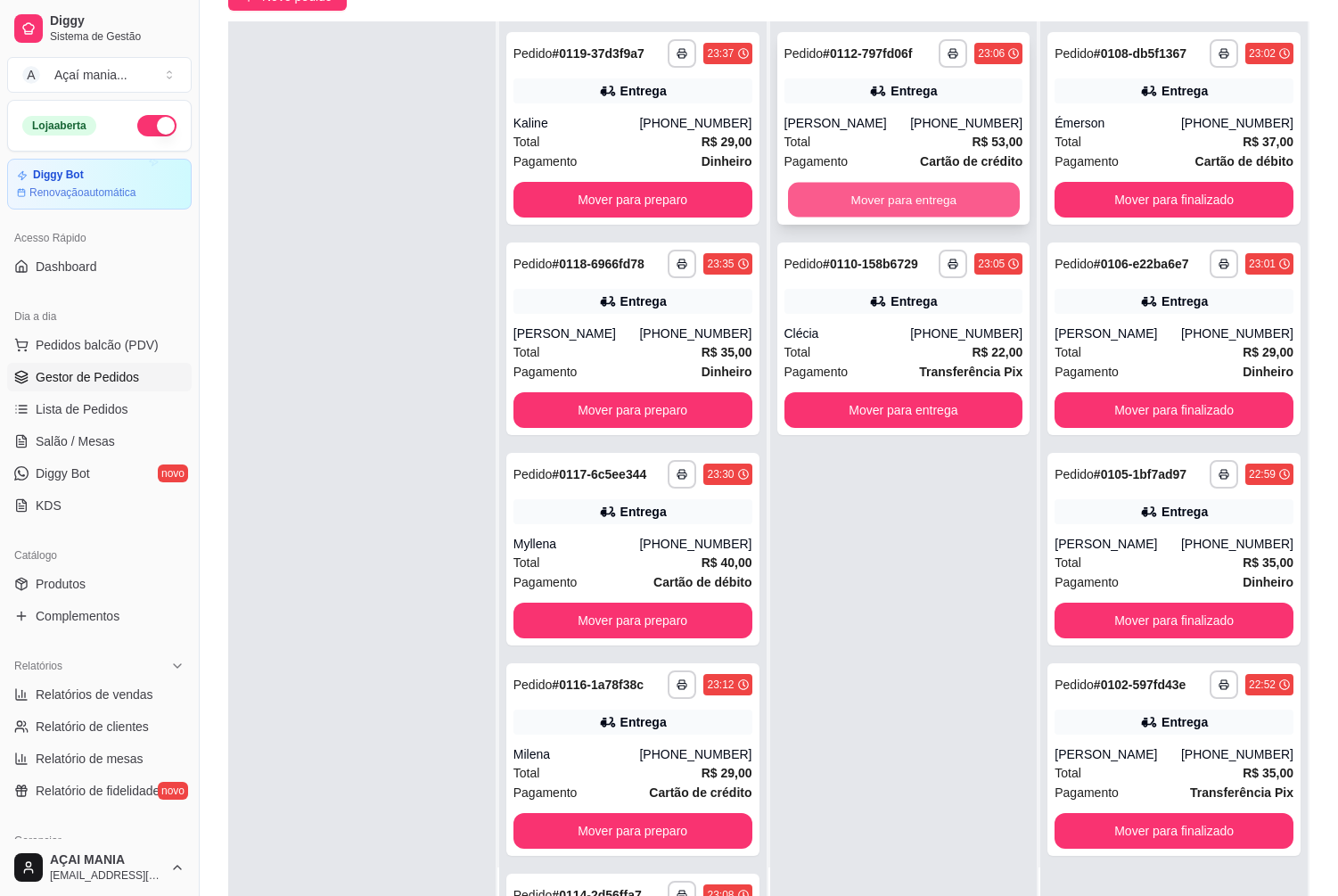
click at [836, 198] on button "Mover para entrega" at bounding box center [903, 200] width 231 height 35
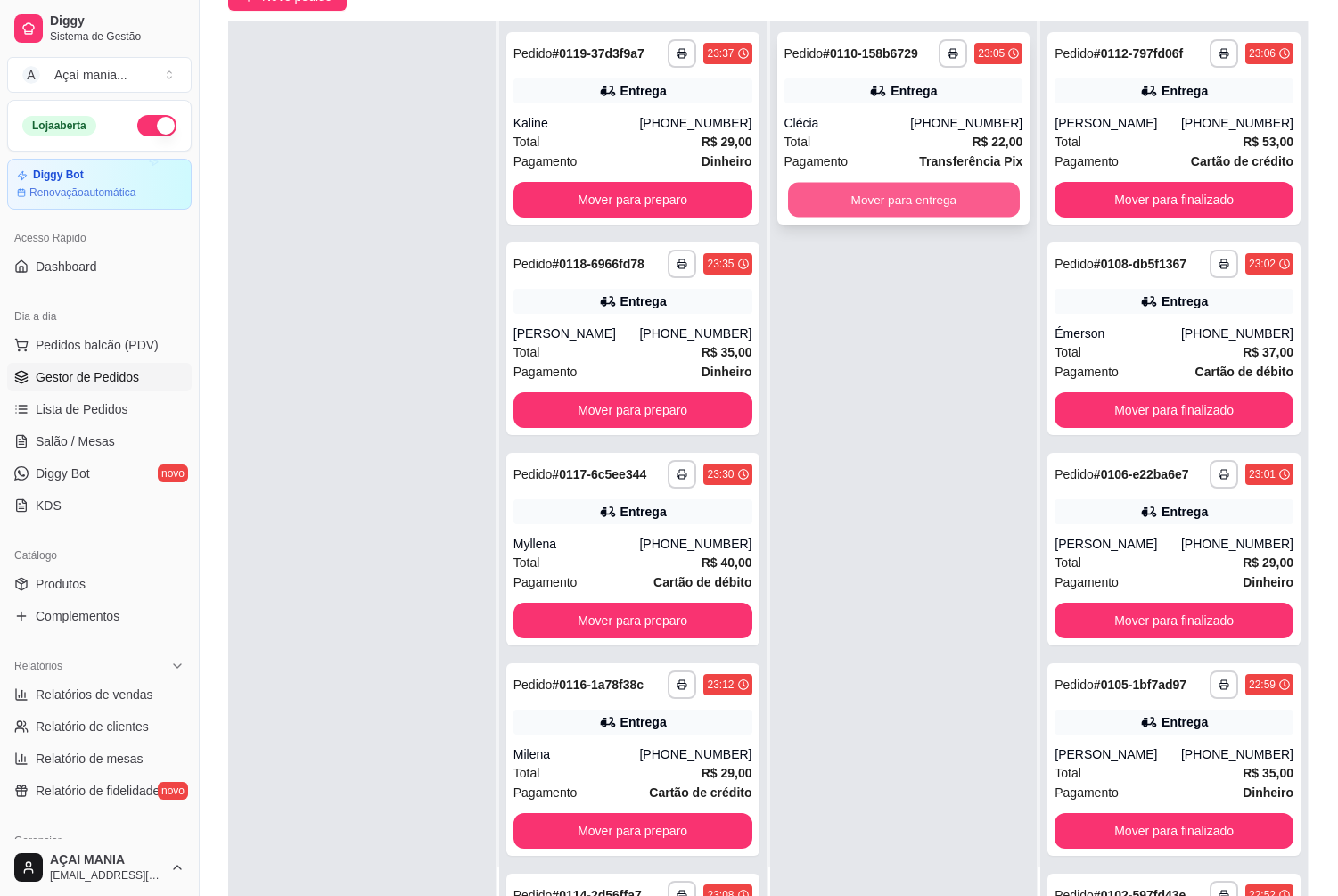
click at [863, 193] on button "Mover para entrega" at bounding box center [903, 200] width 231 height 35
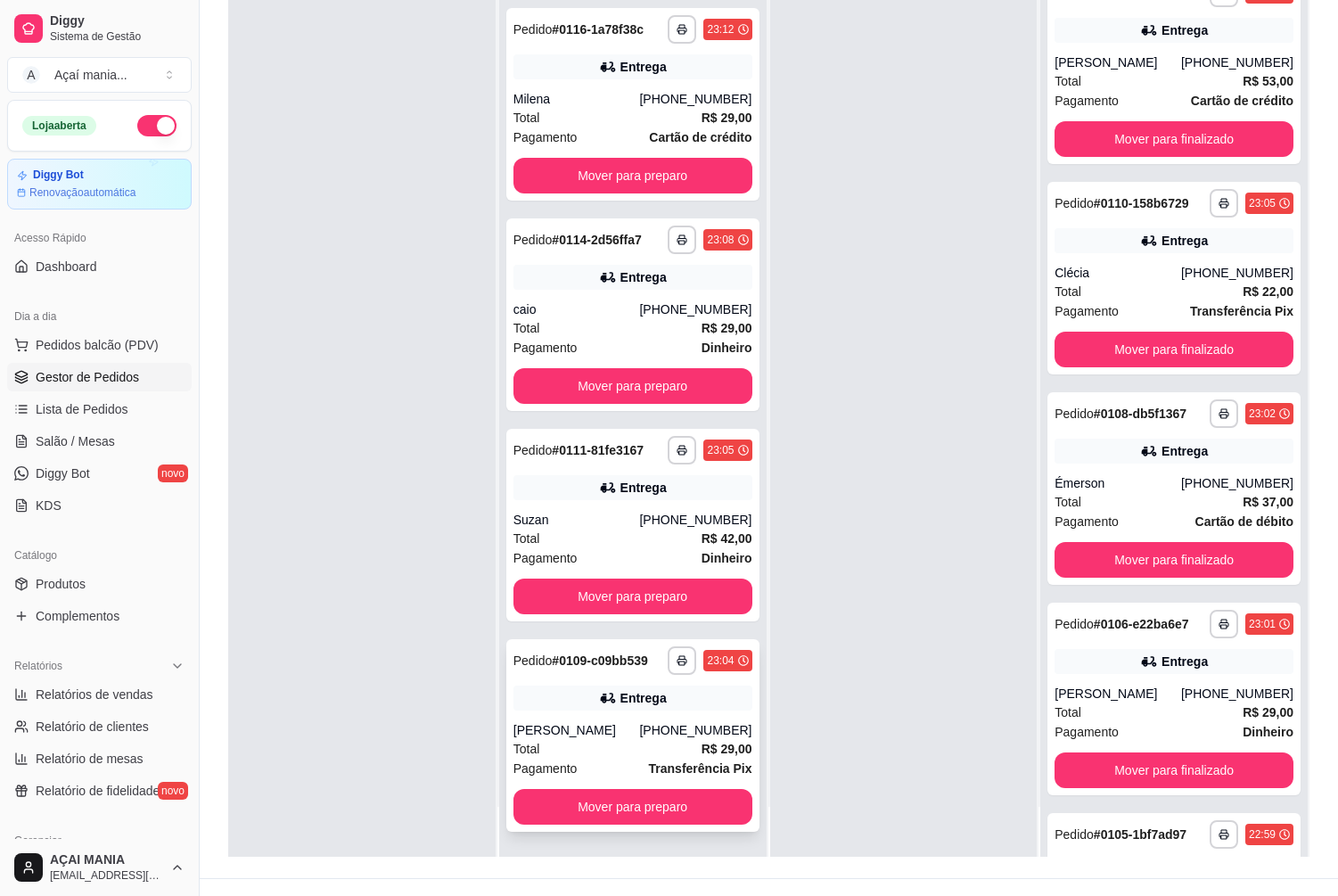
scroll to position [272, 0]
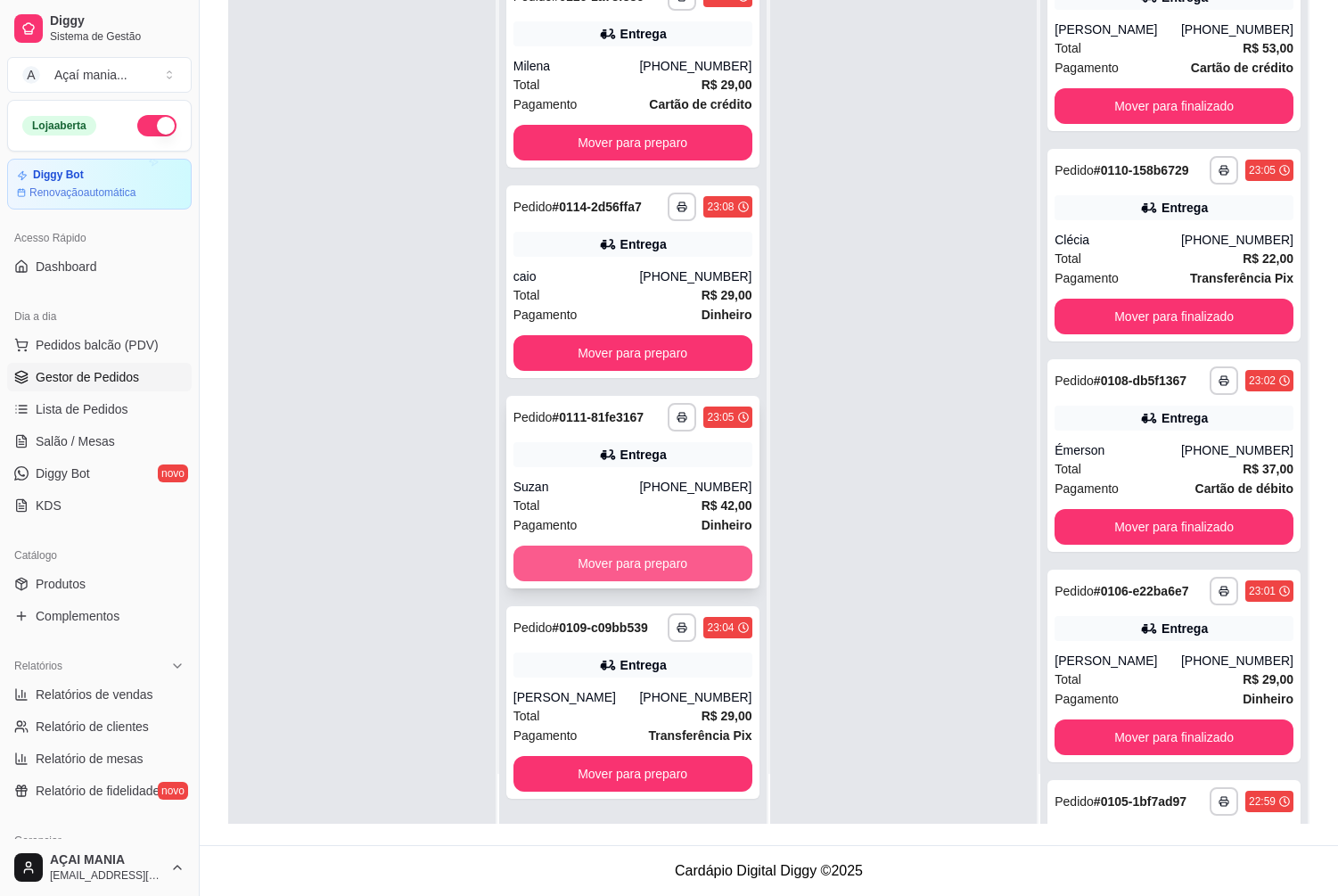
click at [646, 565] on button "Mover para preparo" at bounding box center [632, 564] width 239 height 36
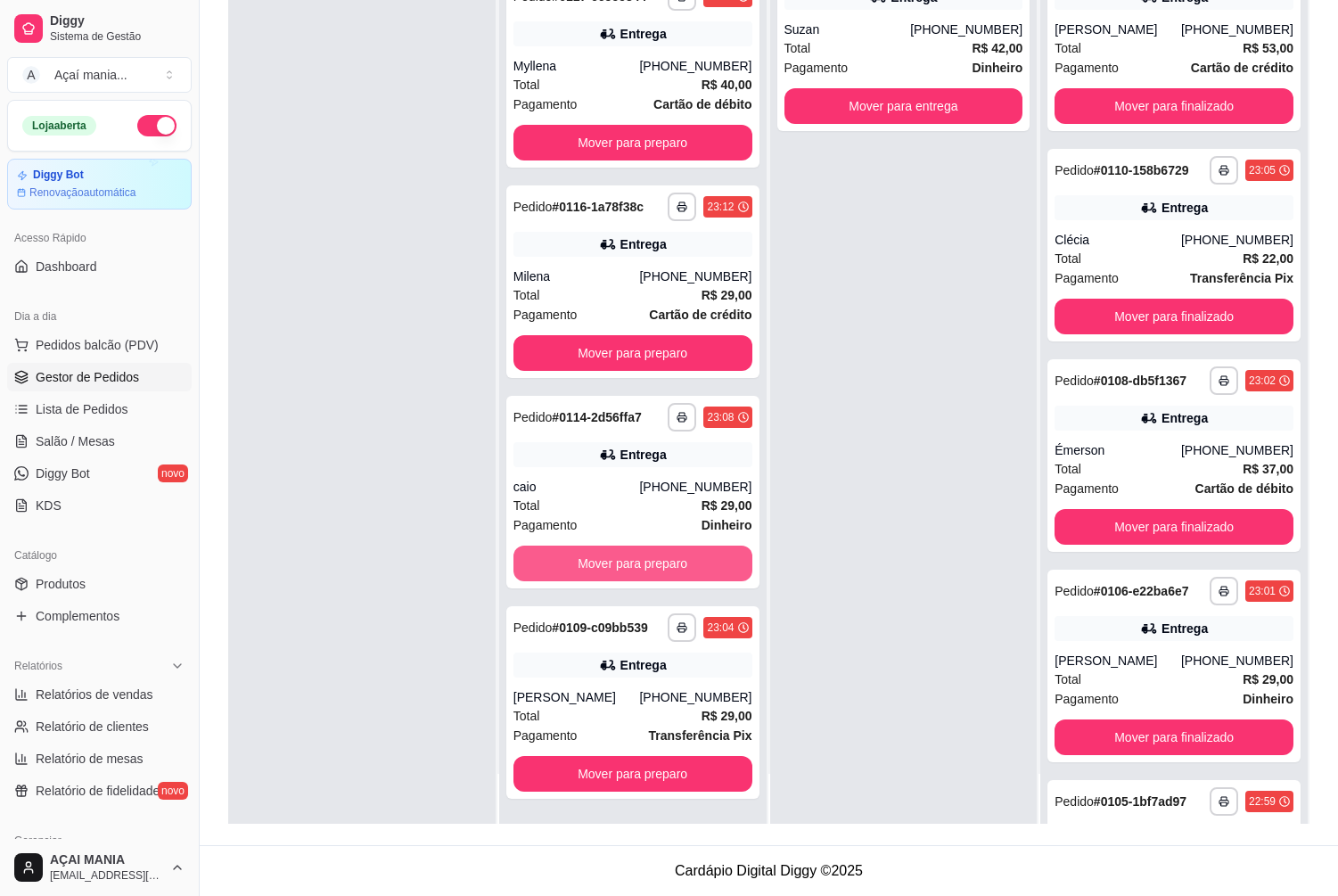
scroll to position [402, 0]
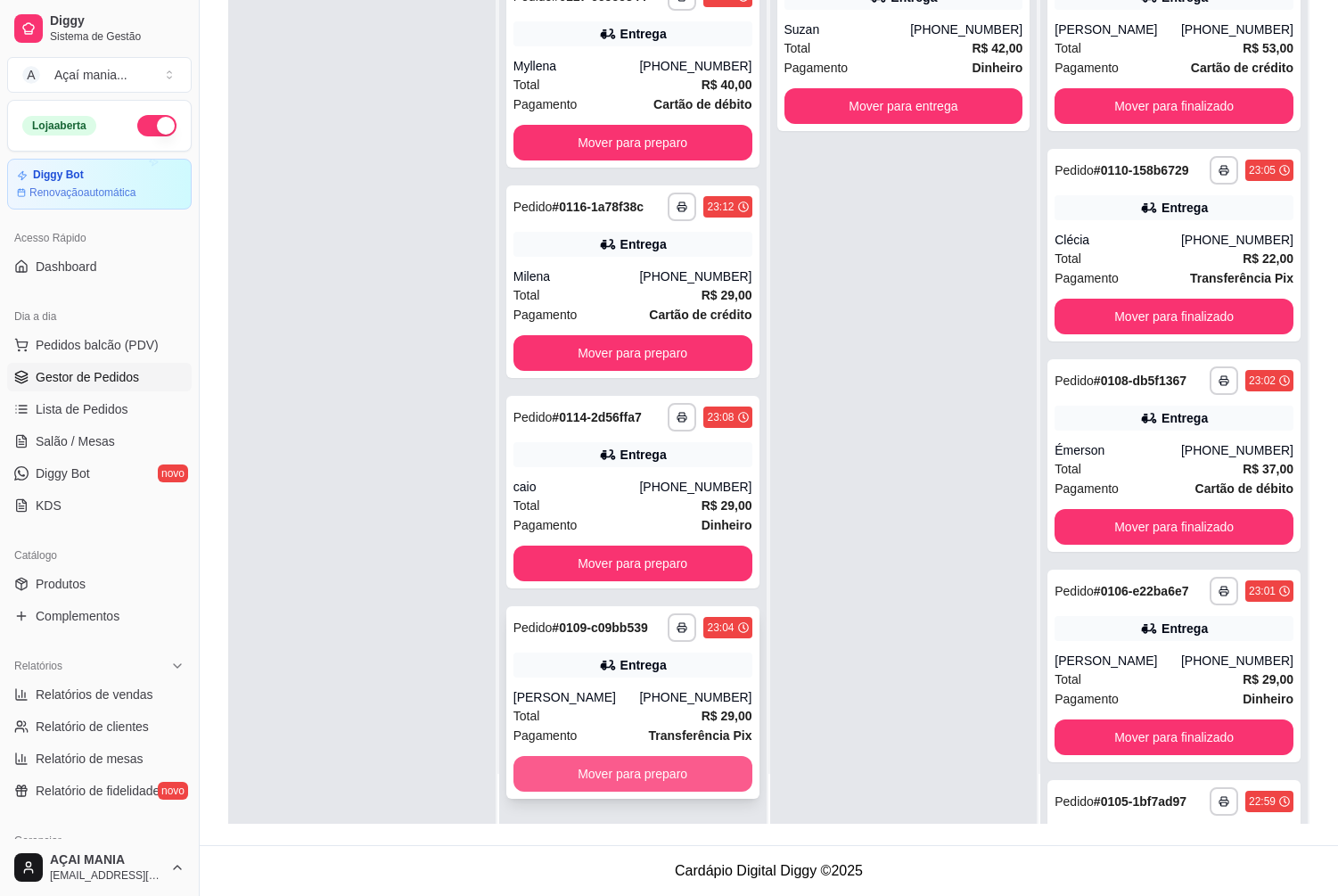
click at [610, 778] on button "Mover para preparo" at bounding box center [632, 774] width 239 height 36
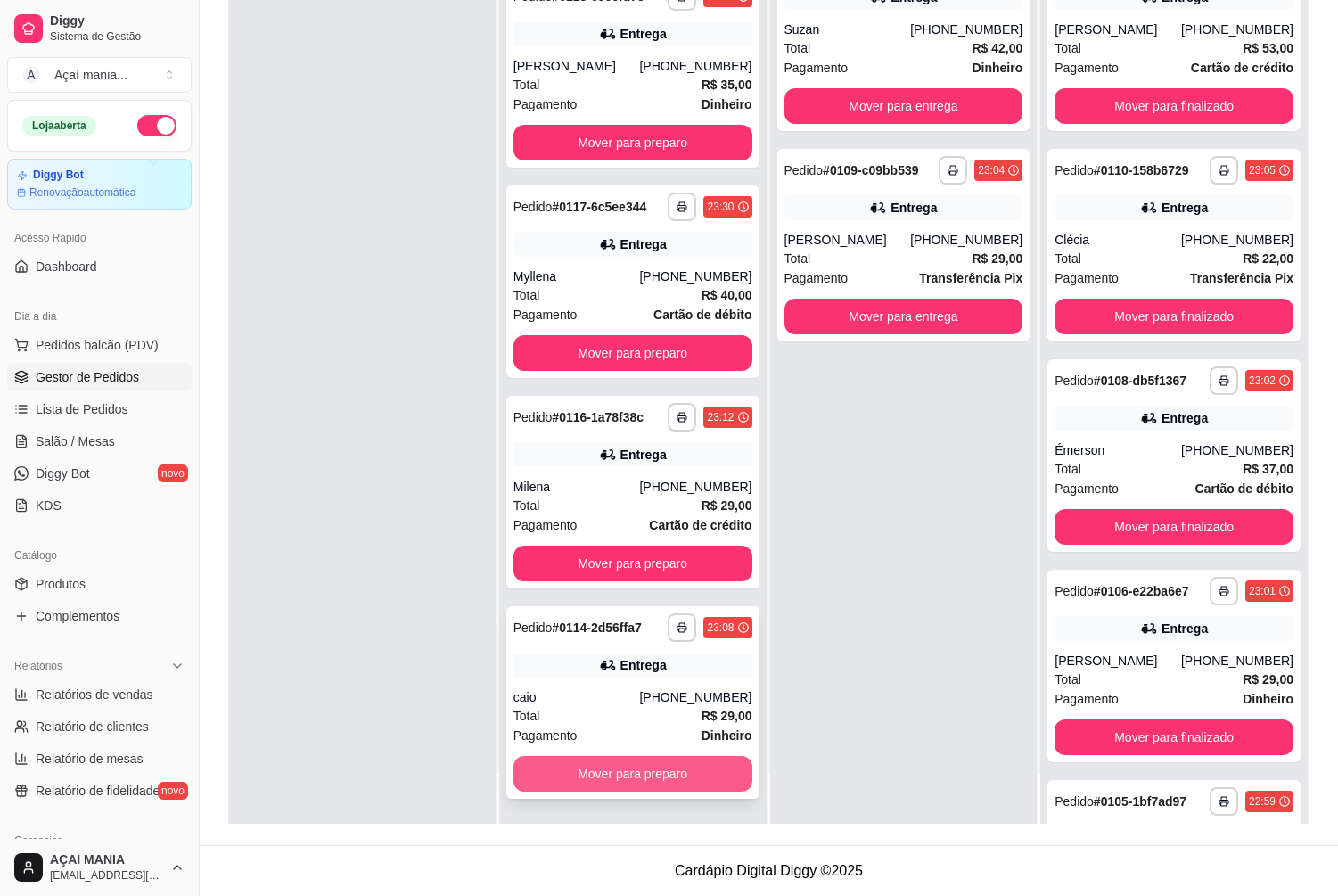
click at [598, 783] on button "Mover para preparo" at bounding box center [632, 774] width 239 height 36
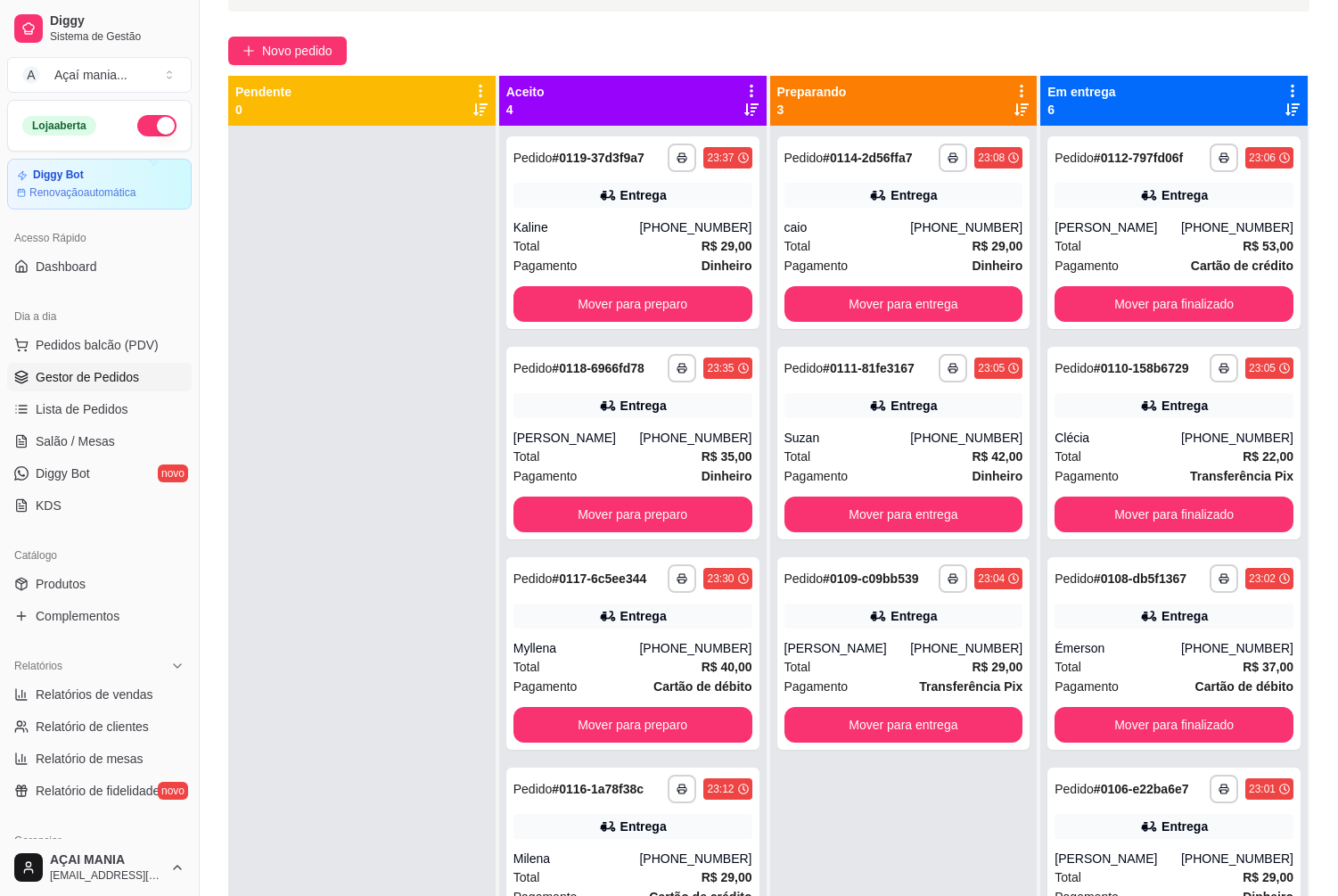
scroll to position [0, 0]
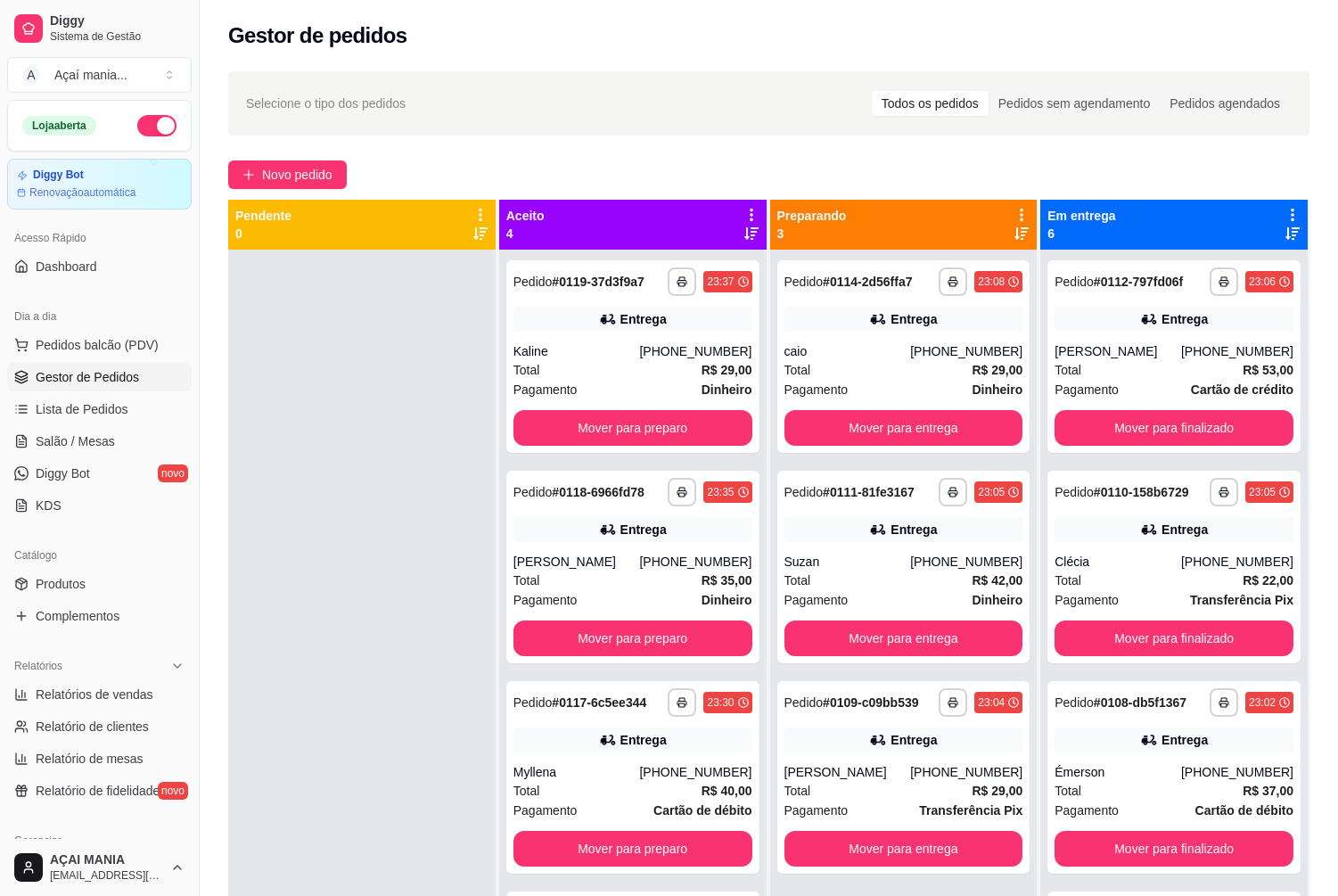
click at [373, 316] on div at bounding box center [361, 697] width 267 height 896
click at [375, 448] on div at bounding box center [361, 697] width 267 height 896
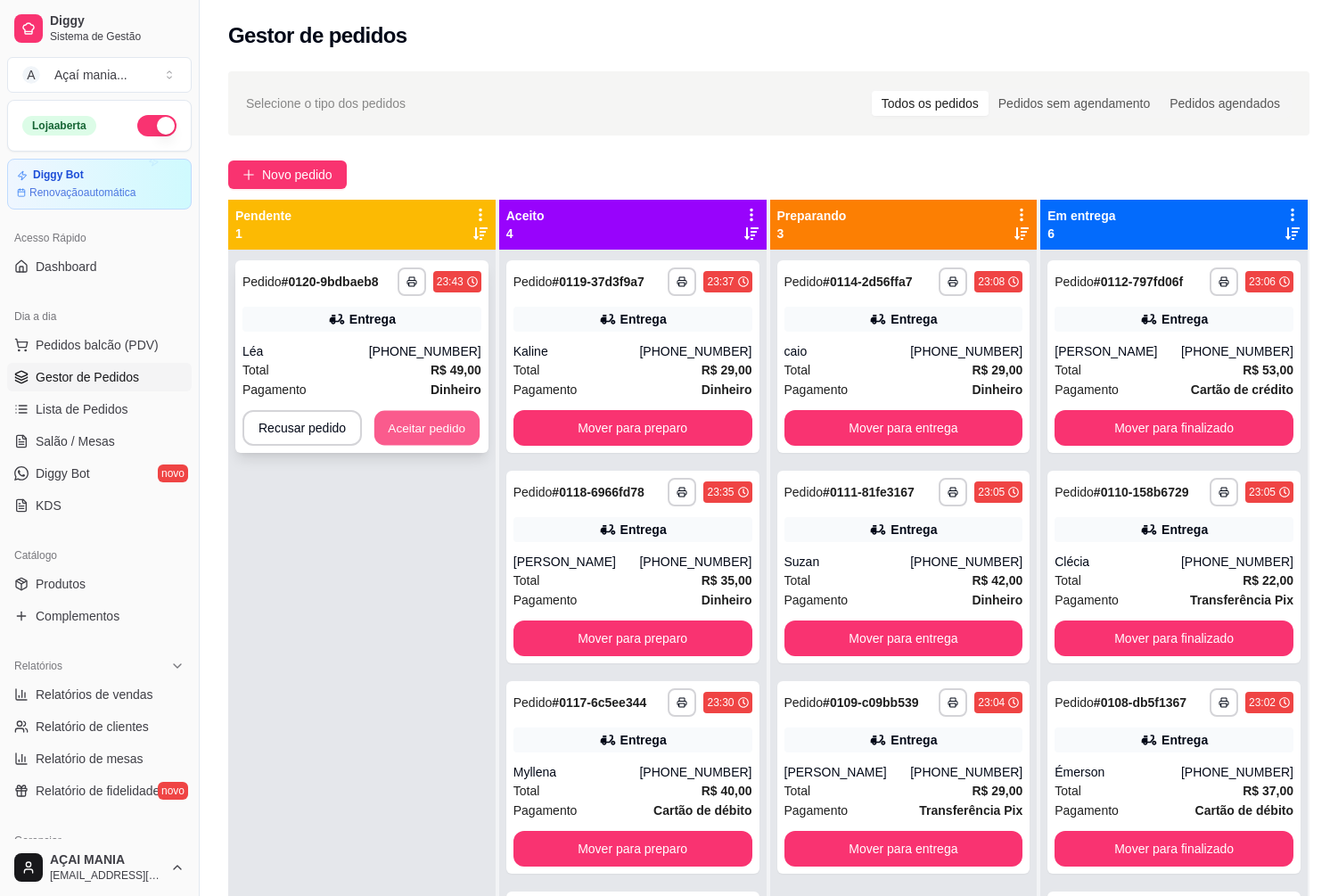
click at [467, 427] on button "Aceitar pedido" at bounding box center [427, 428] width 105 height 35
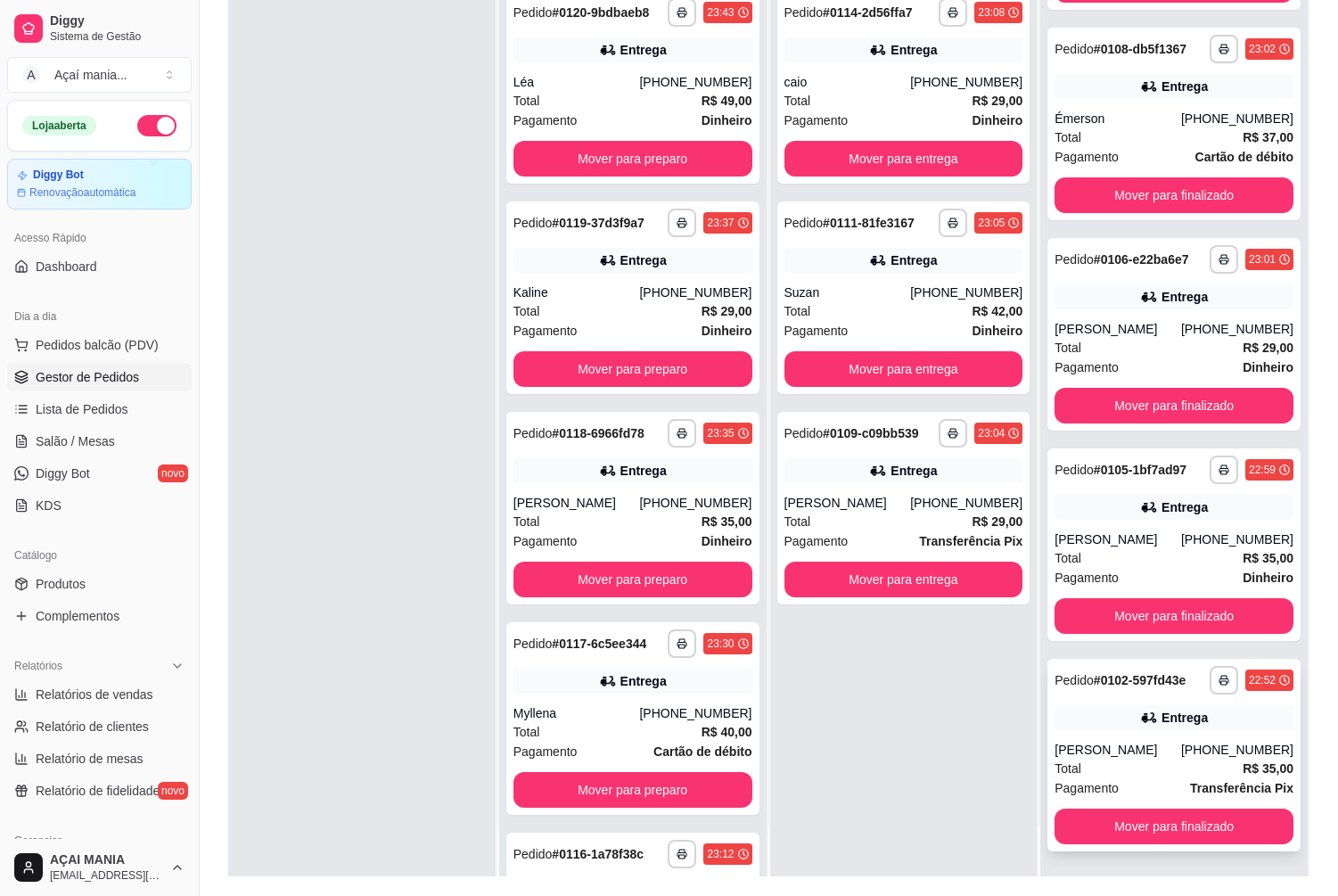
scroll to position [272, 0]
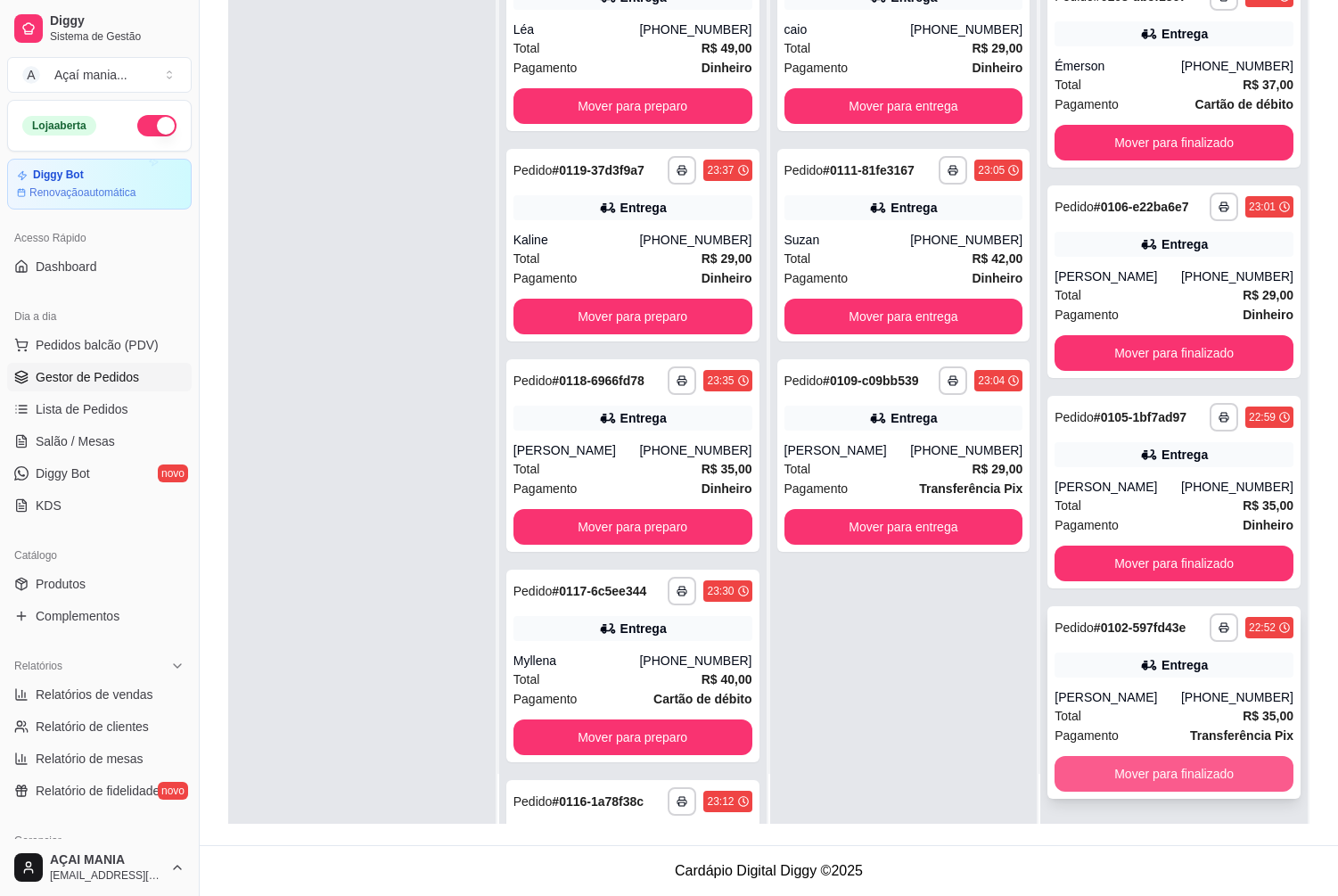
click at [1225, 774] on button "Mover para finalizado" at bounding box center [1173, 774] width 239 height 36
click at [1218, 779] on button "Mover para finalizado" at bounding box center [1173, 774] width 239 height 36
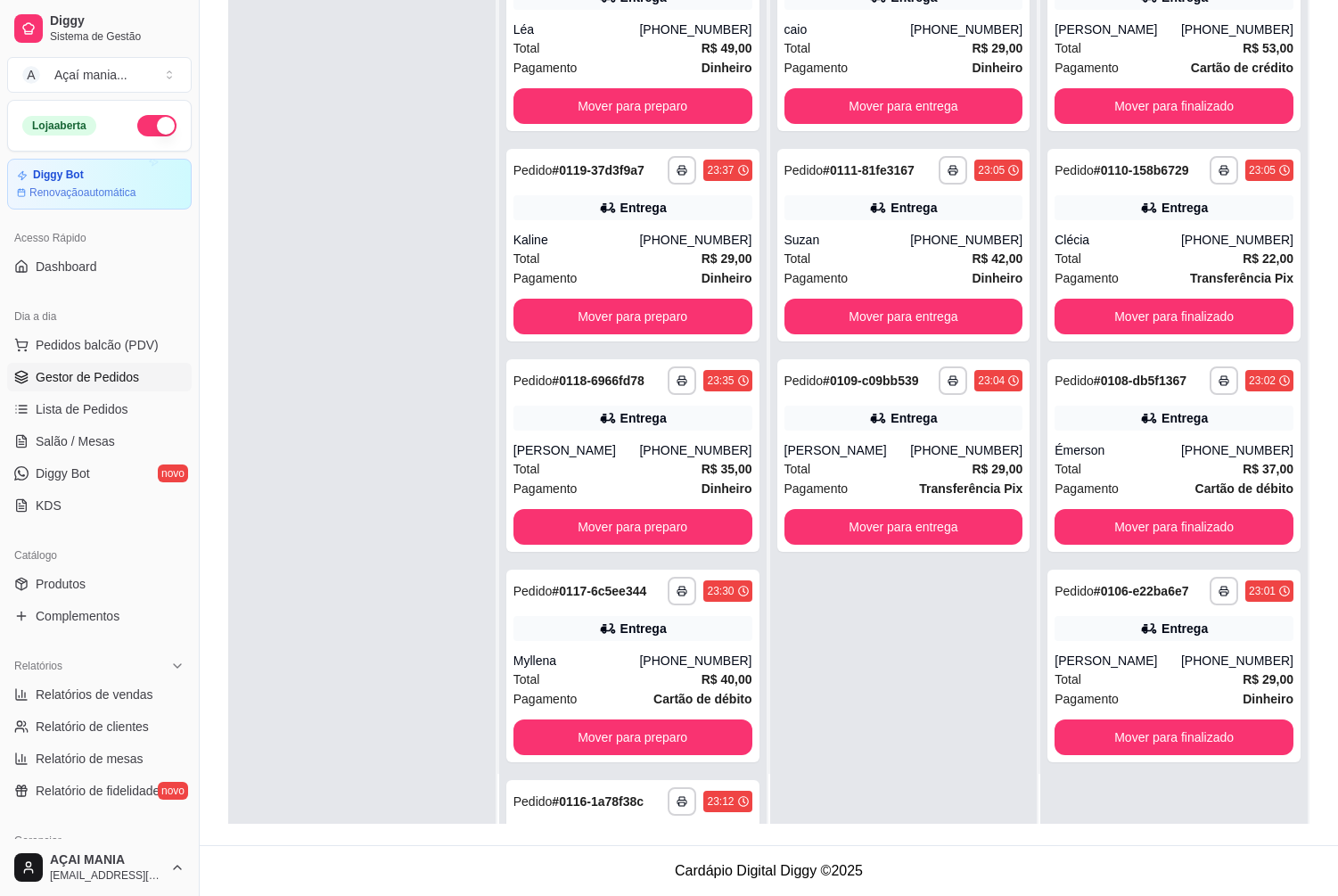
scroll to position [0, 0]
click at [1176, 737] on button "Mover para finalizado" at bounding box center [1173, 738] width 231 height 35
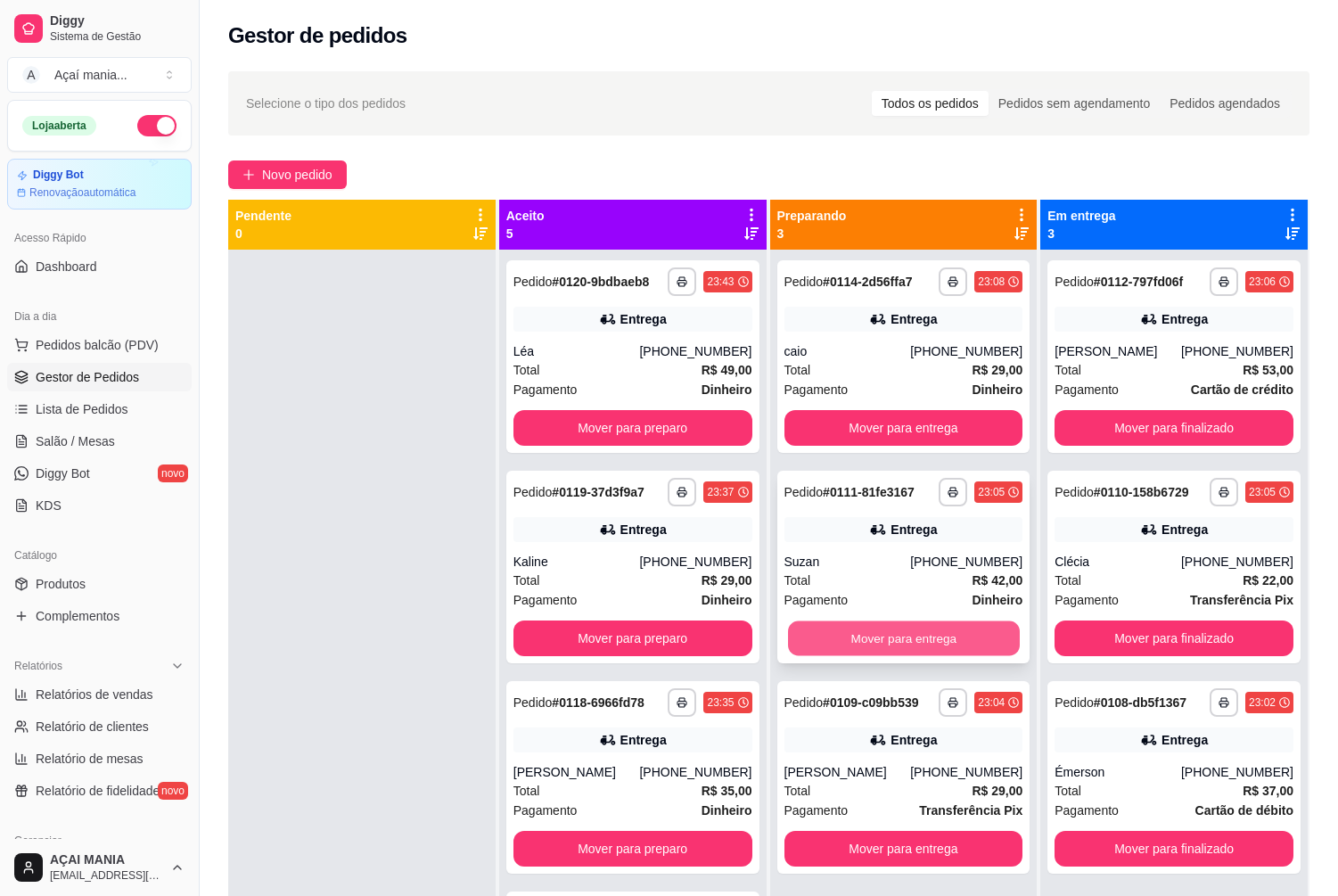
click at [962, 637] on button "Mover para entrega" at bounding box center [903, 638] width 231 height 35
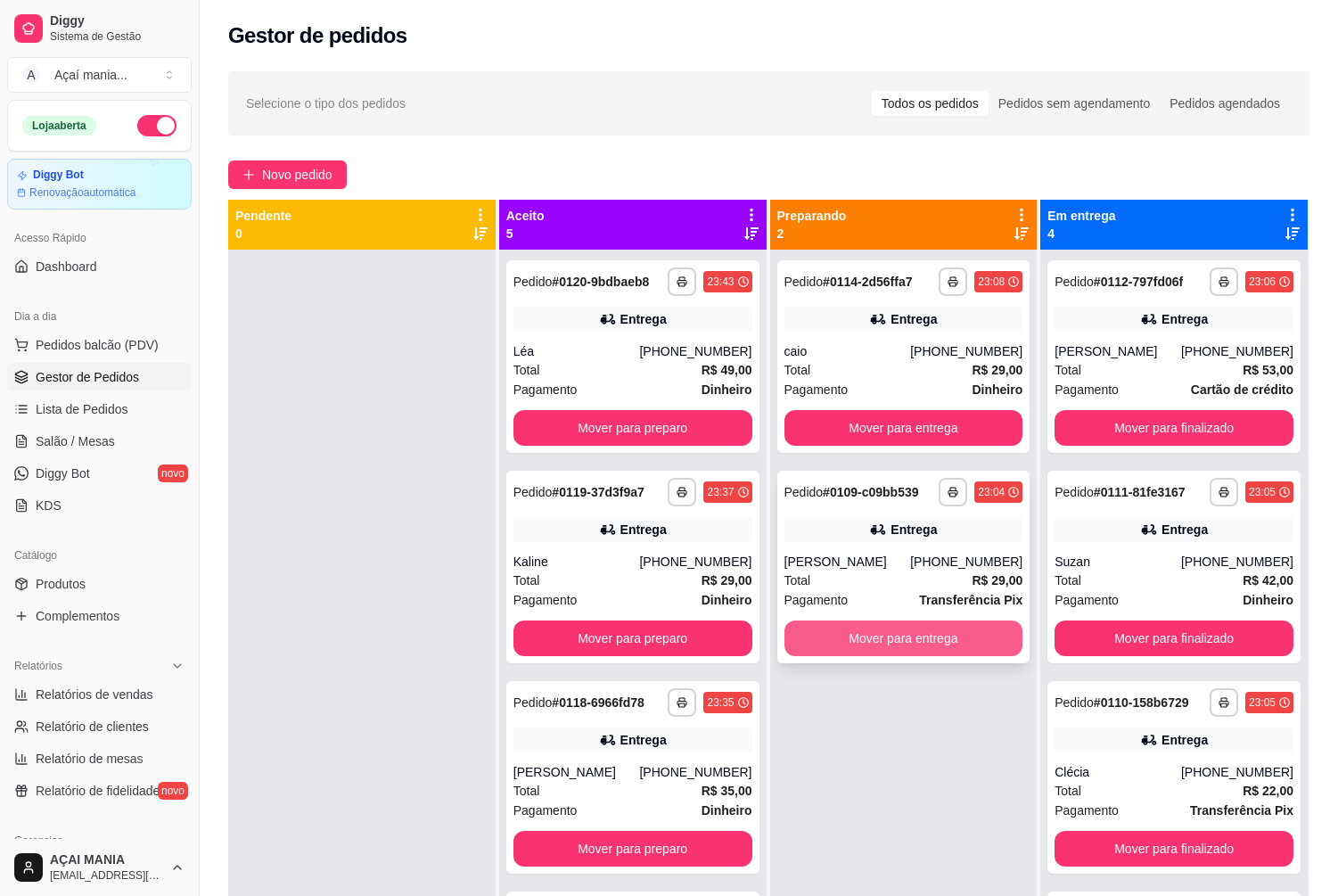
click at [911, 631] on button "Mover para entrega" at bounding box center [903, 638] width 239 height 36
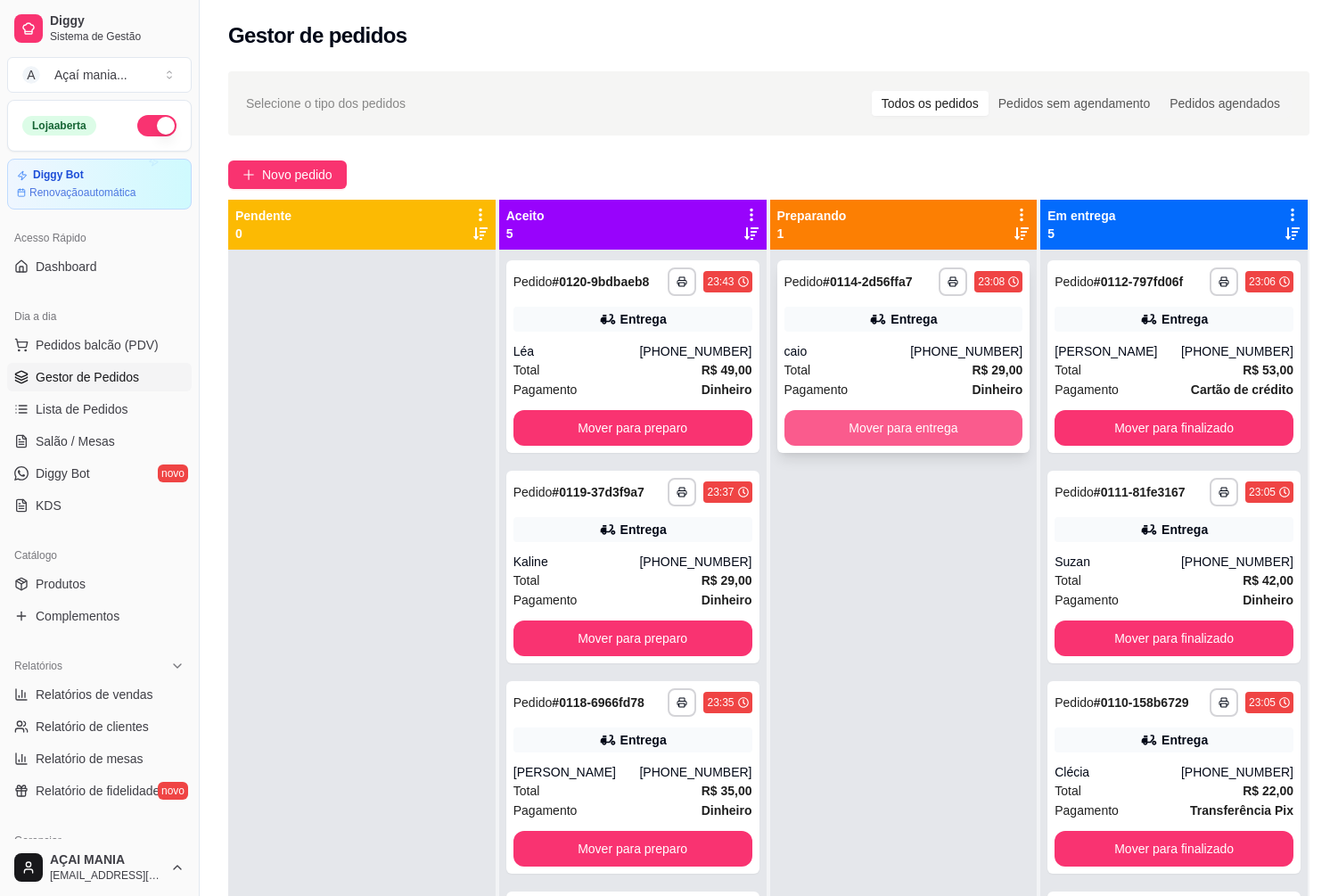
click at [873, 420] on button "Mover para entrega" at bounding box center [903, 428] width 239 height 36
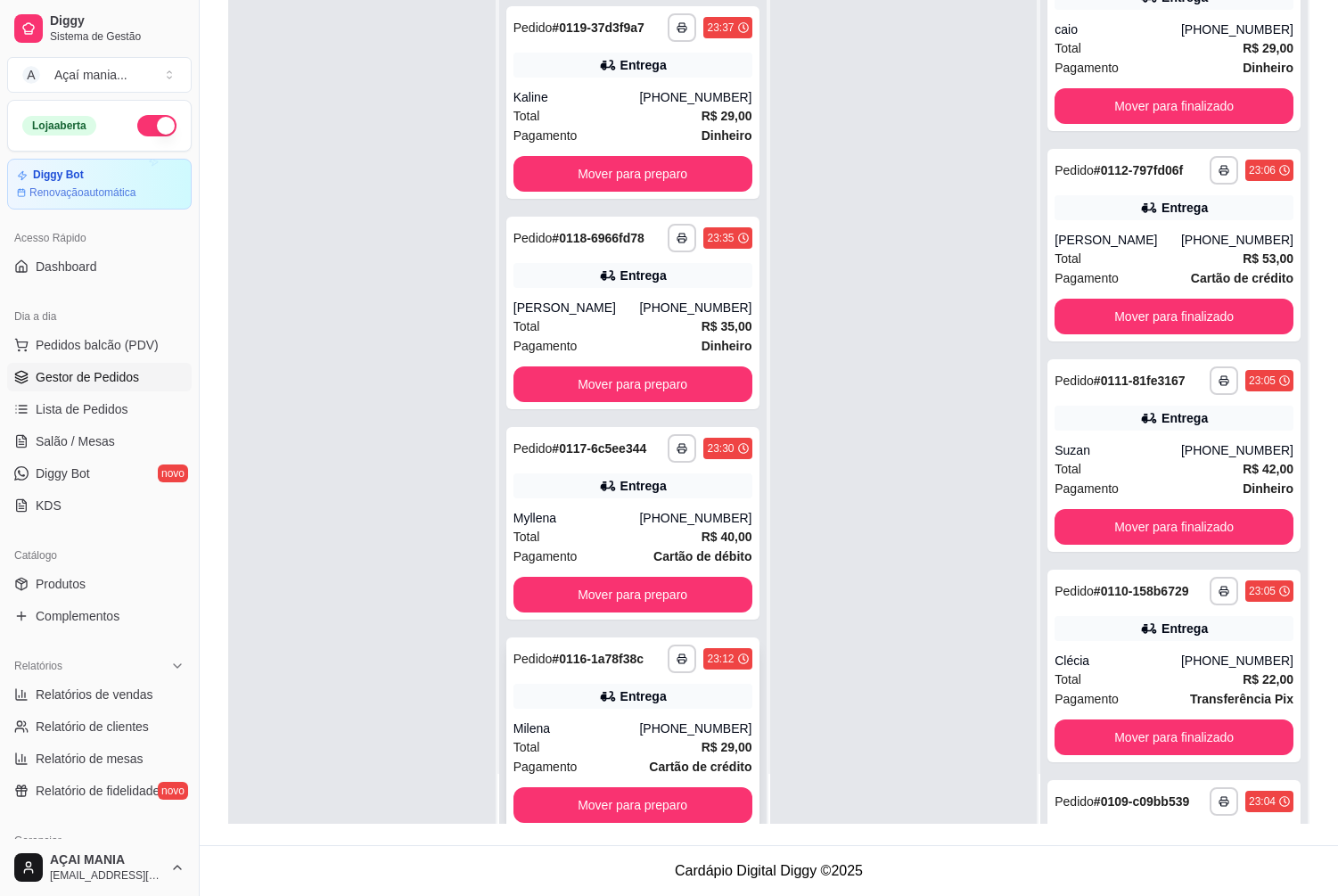
scroll to position [192, 0]
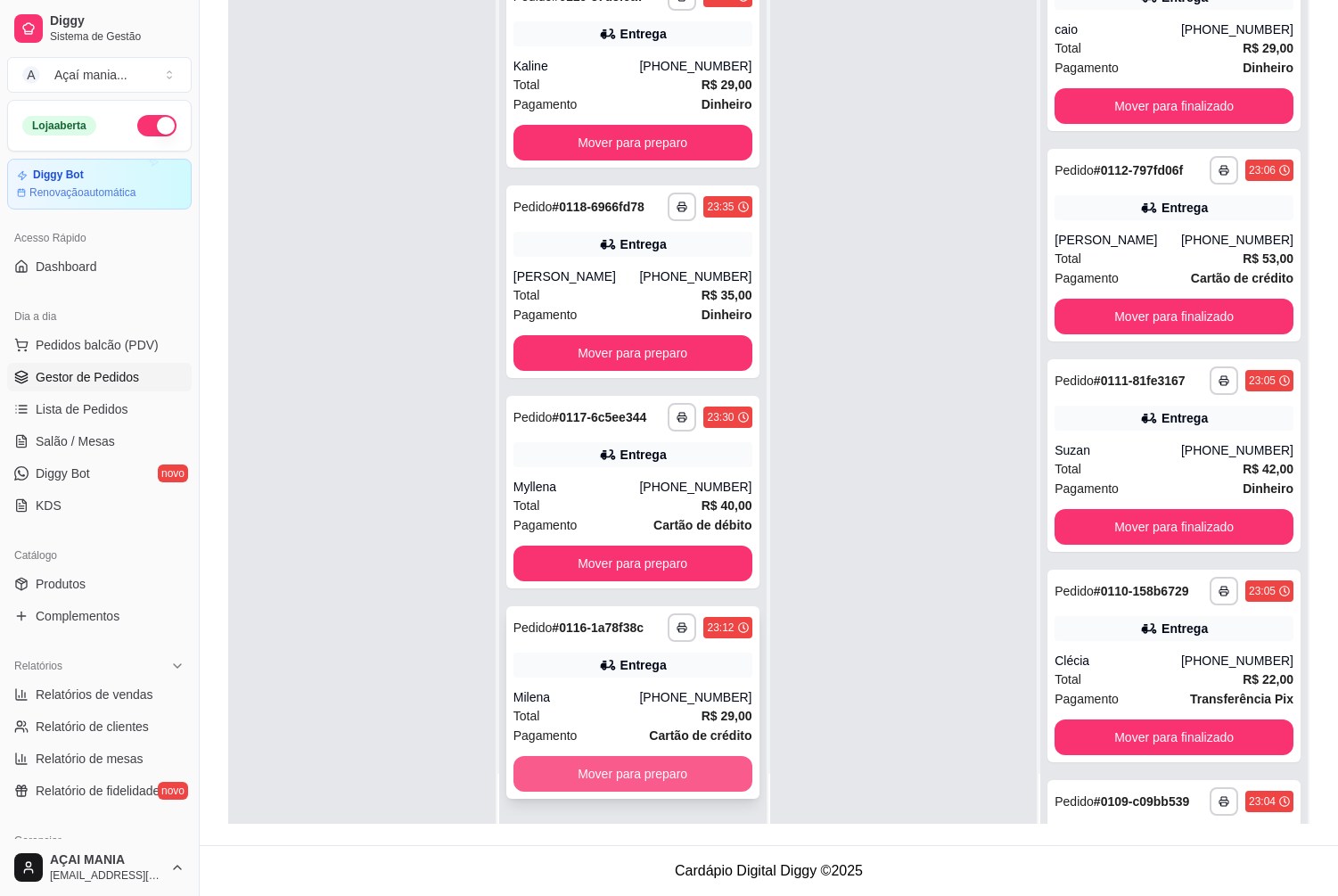
click at [622, 775] on button "Mover para preparo" at bounding box center [632, 774] width 239 height 36
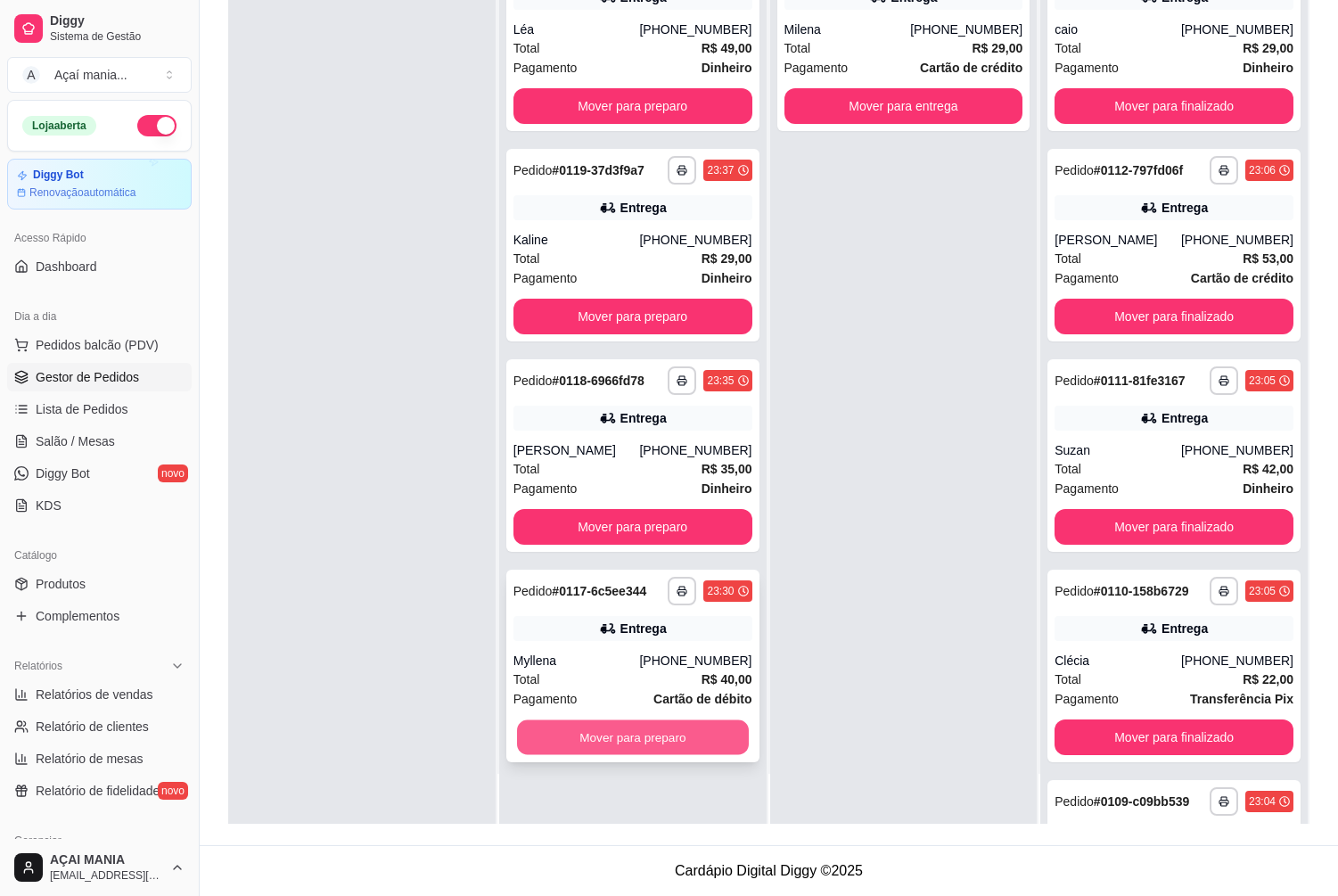
click at [614, 731] on button "Mover para preparo" at bounding box center [632, 738] width 231 height 35
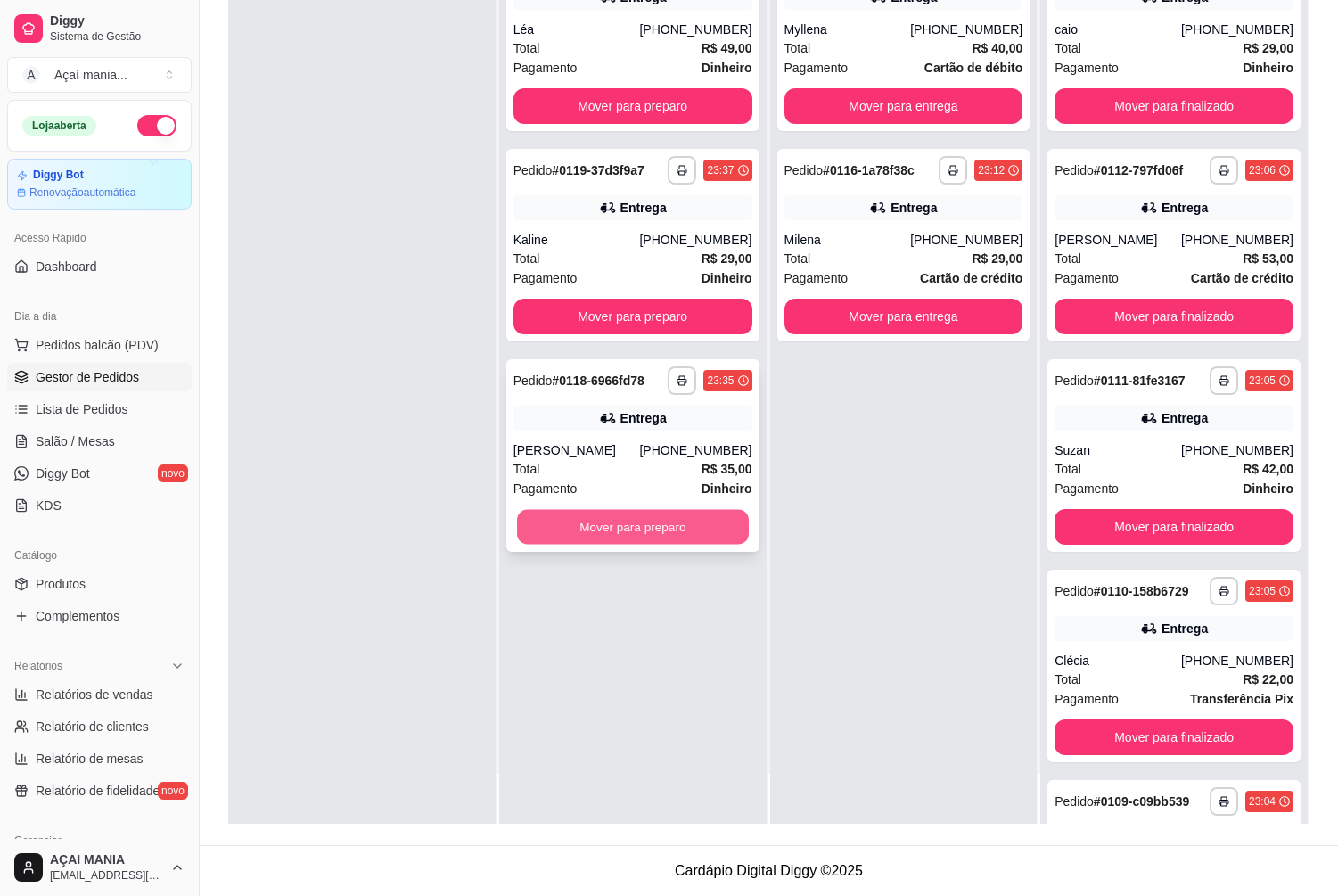
click at [612, 525] on button "Mover para preparo" at bounding box center [632, 527] width 231 height 35
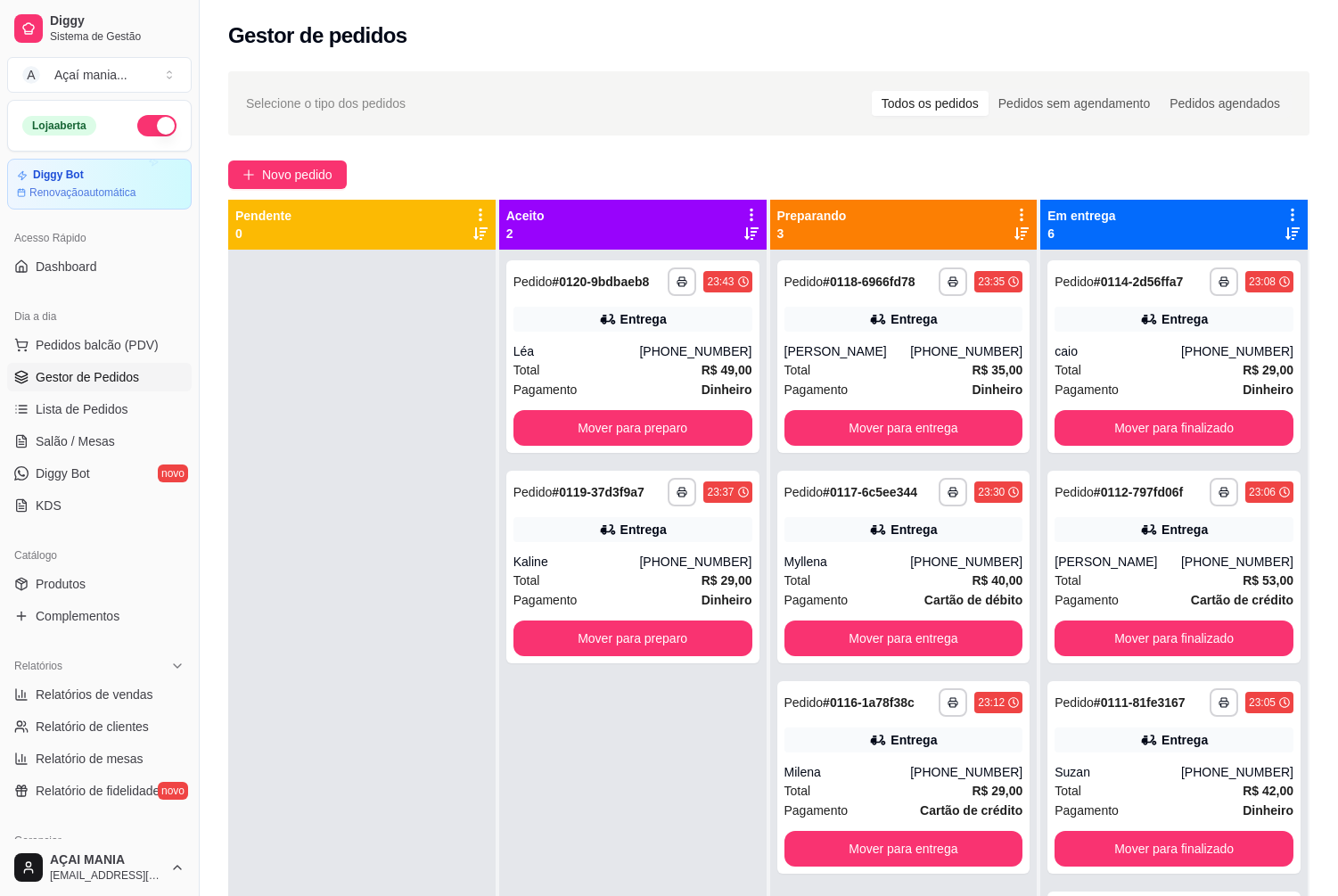
click at [413, 738] on div at bounding box center [361, 697] width 267 height 896
click at [413, 578] on div at bounding box center [361, 697] width 267 height 896
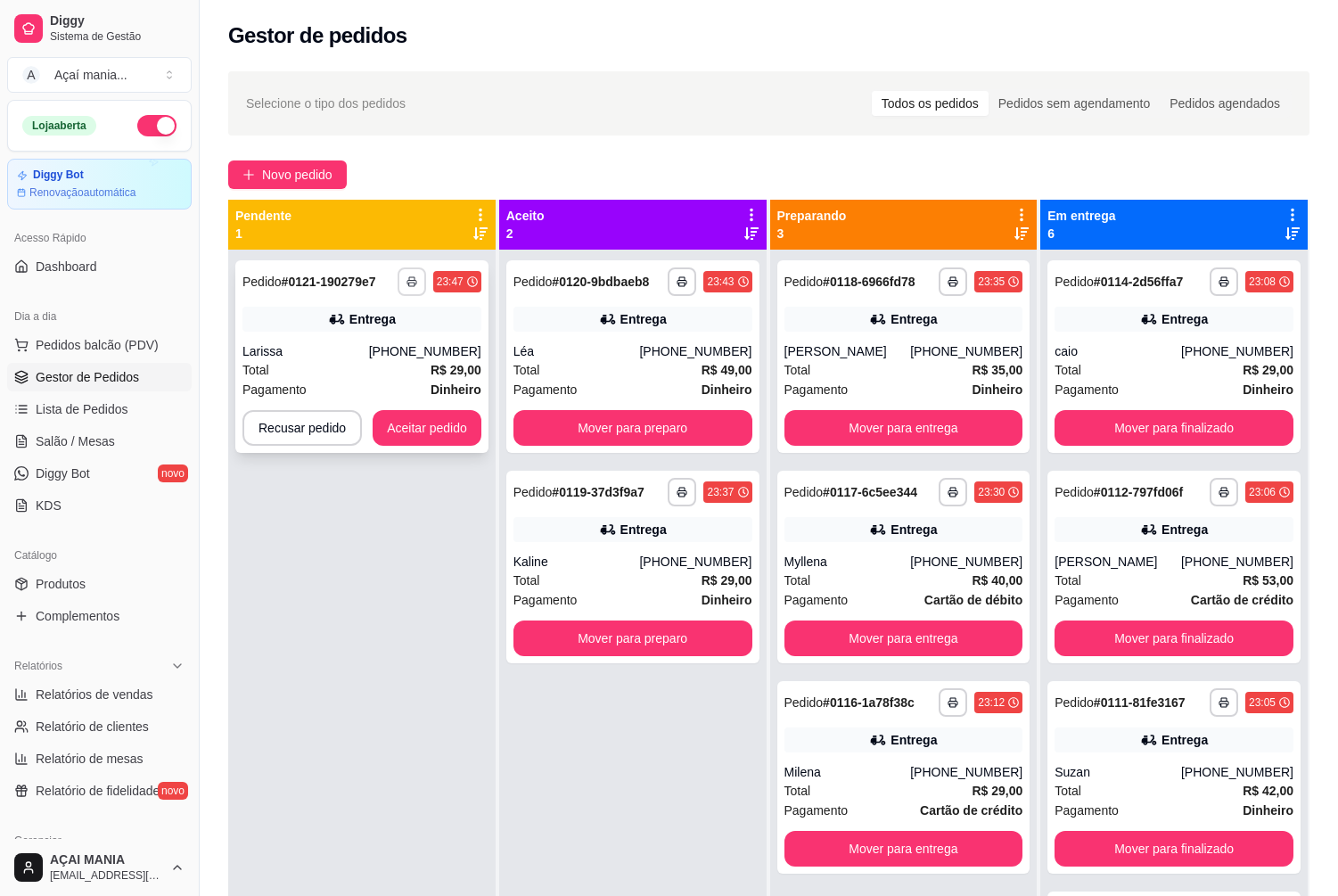
click at [406, 285] on icon "button" at bounding box center [411, 282] width 11 height 11
click at [374, 349] on button "IMPRESSORA" at bounding box center [361, 343] width 125 height 28
click at [403, 424] on button "Aceitar pedido" at bounding box center [427, 428] width 105 height 35
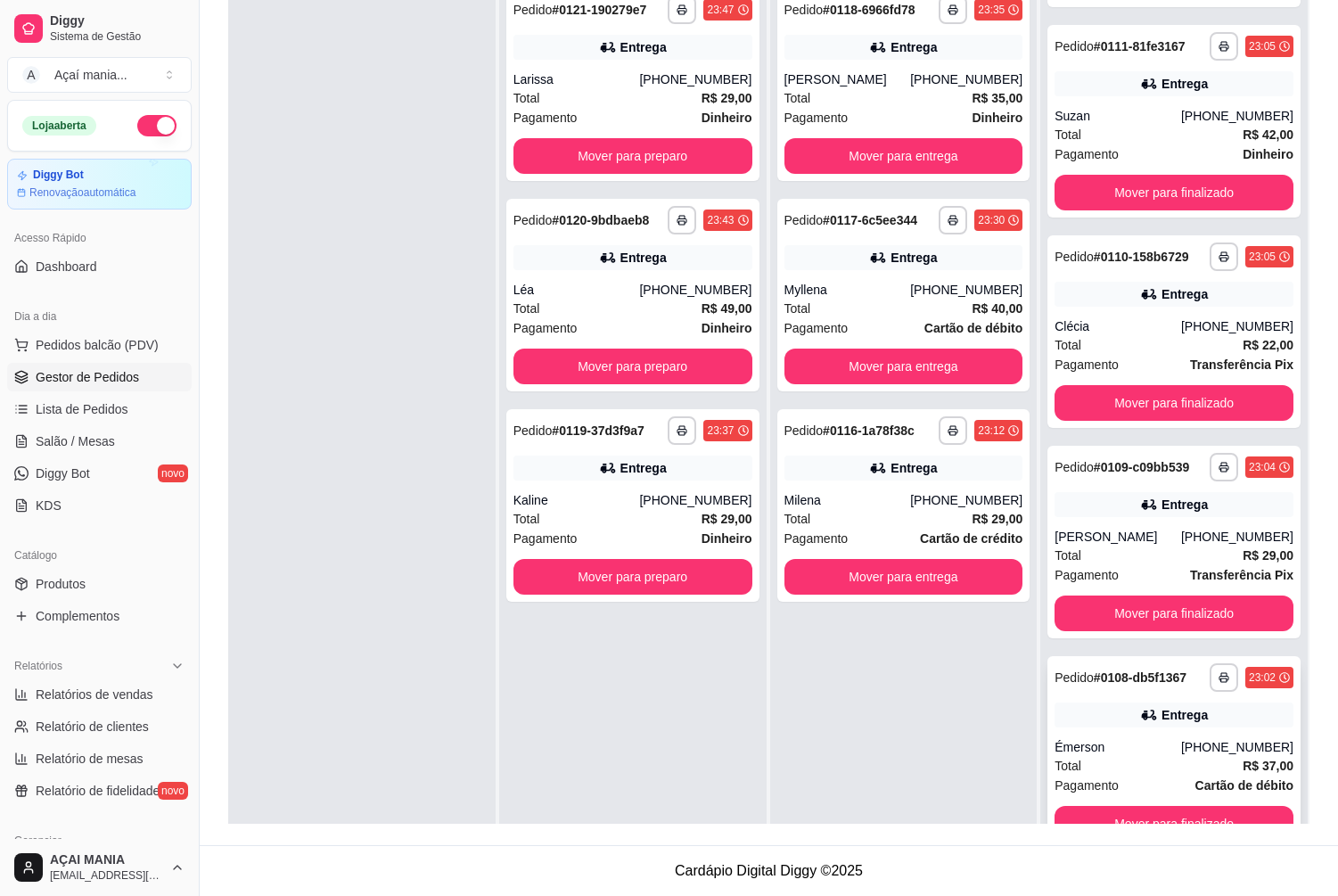
scroll to position [50, 0]
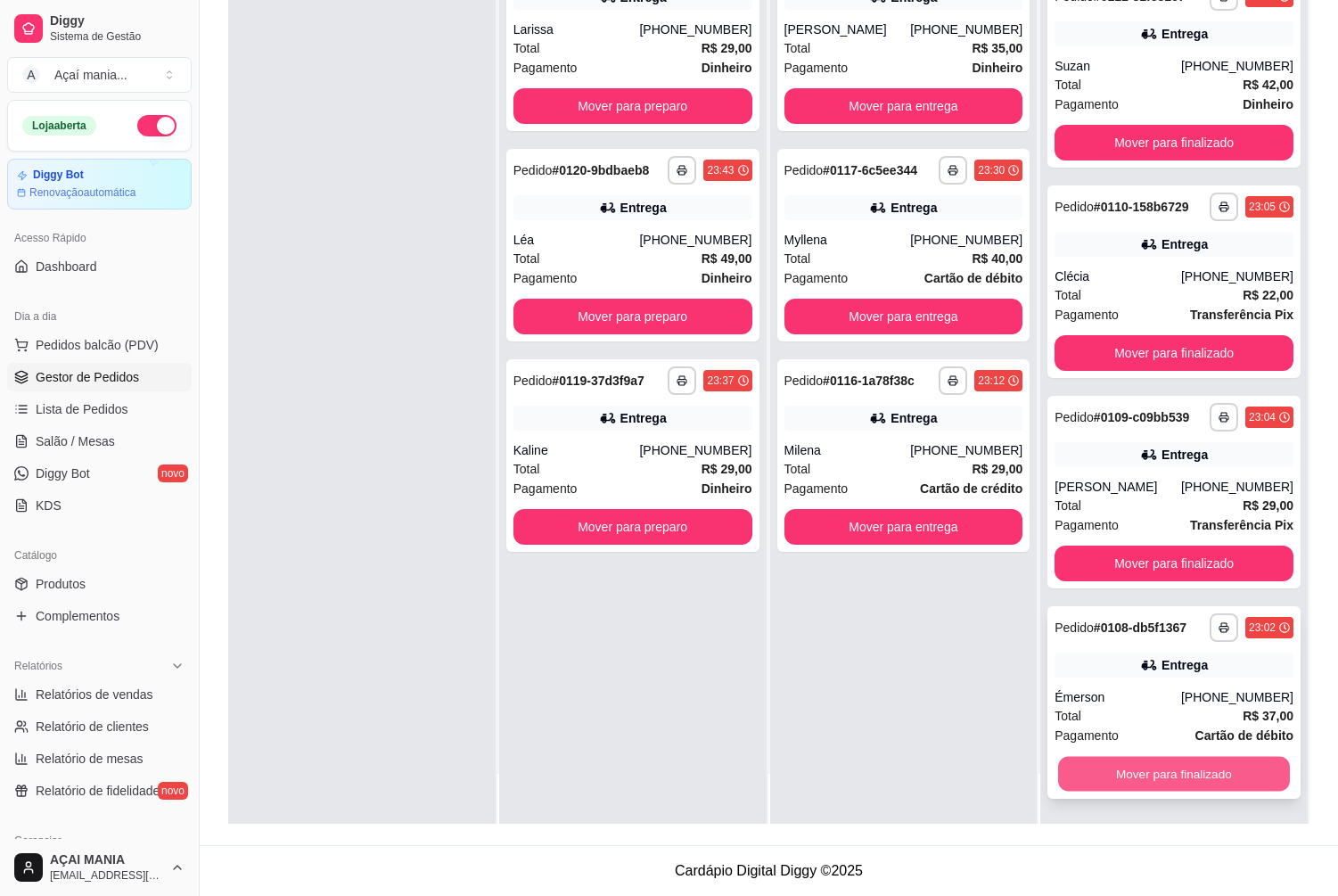
click at [1195, 764] on button "Mover para finalizado" at bounding box center [1173, 774] width 231 height 35
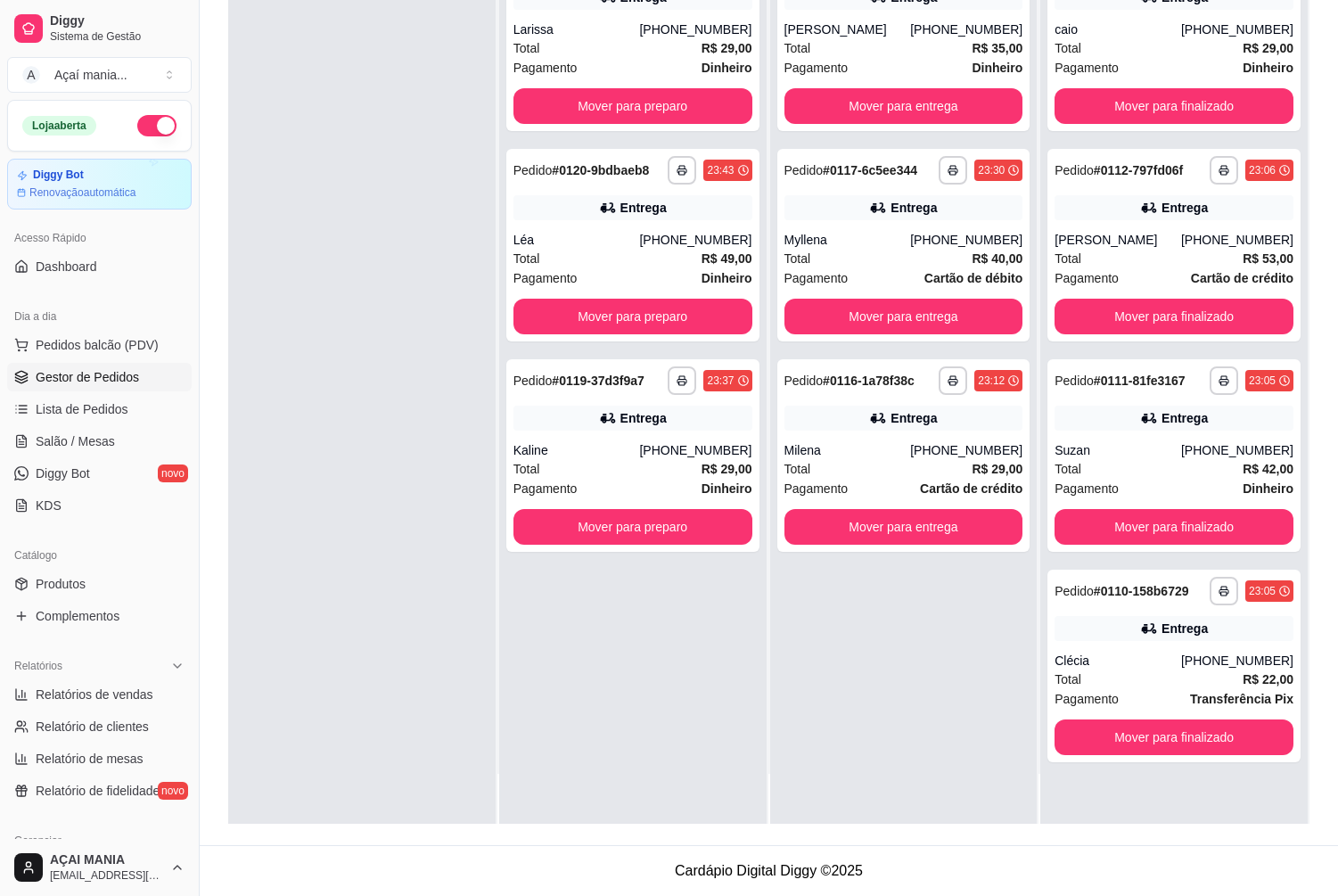
scroll to position [0, 0]
click at [1201, 738] on button "Mover para finalizado" at bounding box center [1173, 738] width 231 height 35
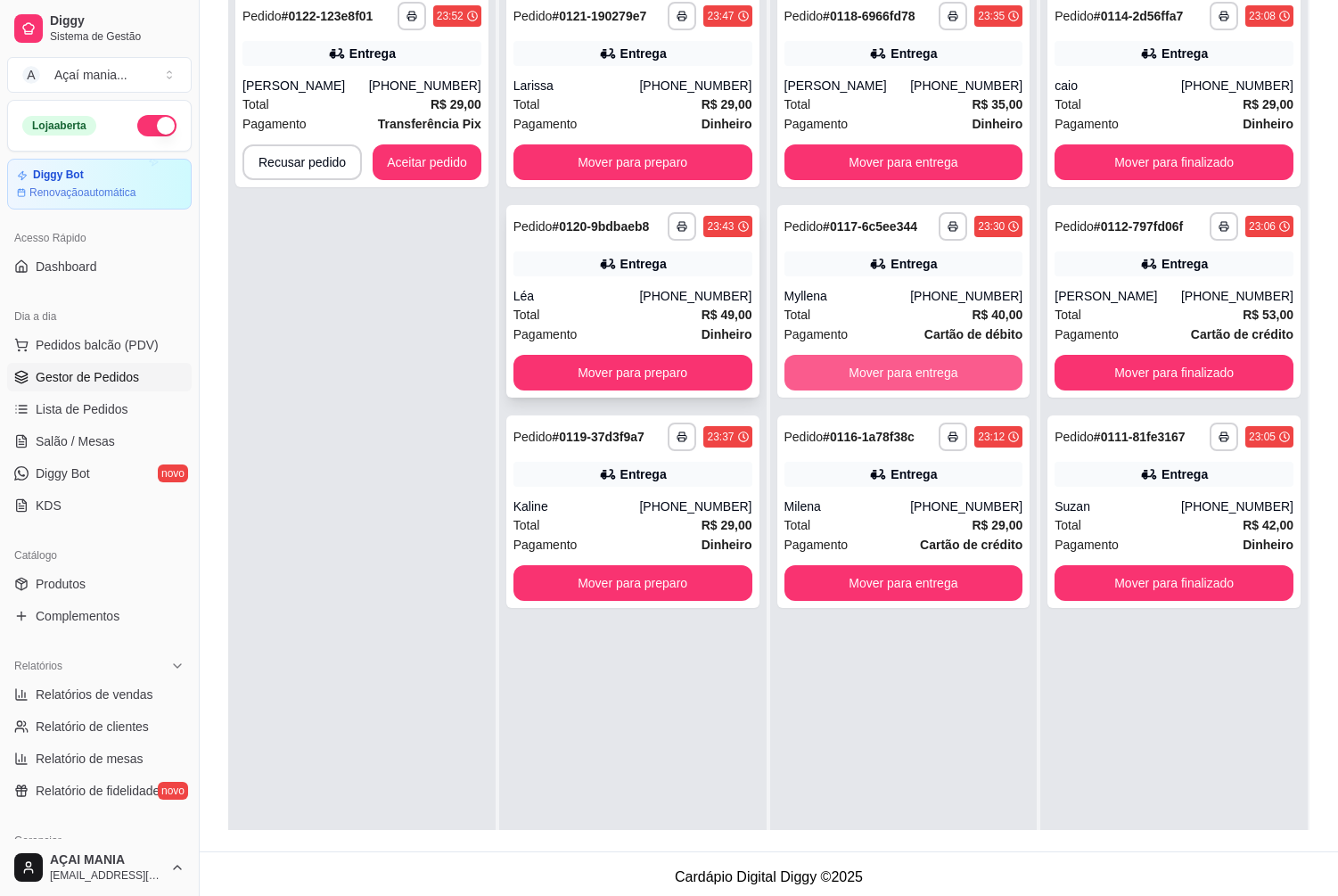
scroll to position [267, 0]
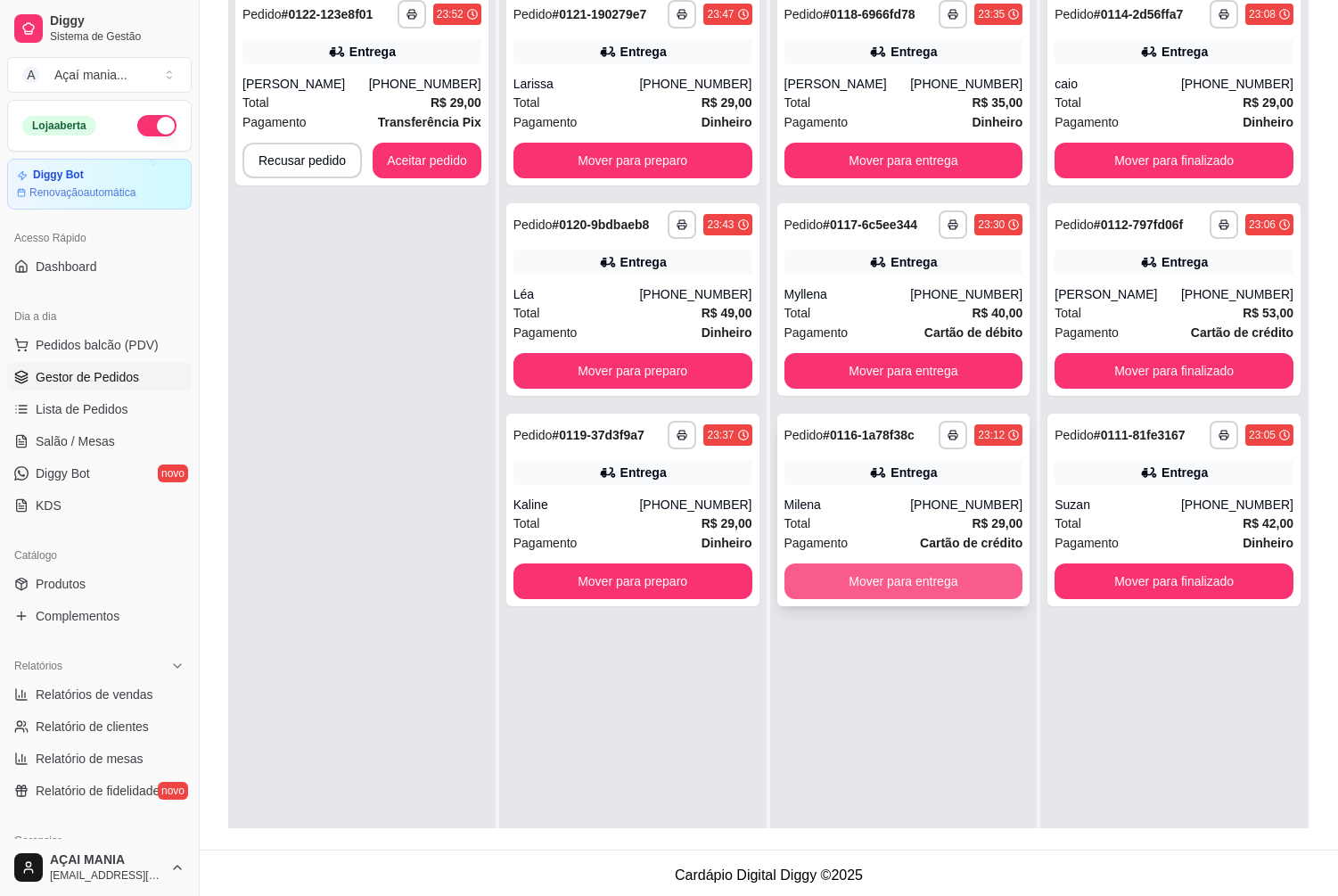
click at [887, 577] on button "Mover para entrega" at bounding box center [903, 582] width 239 height 36
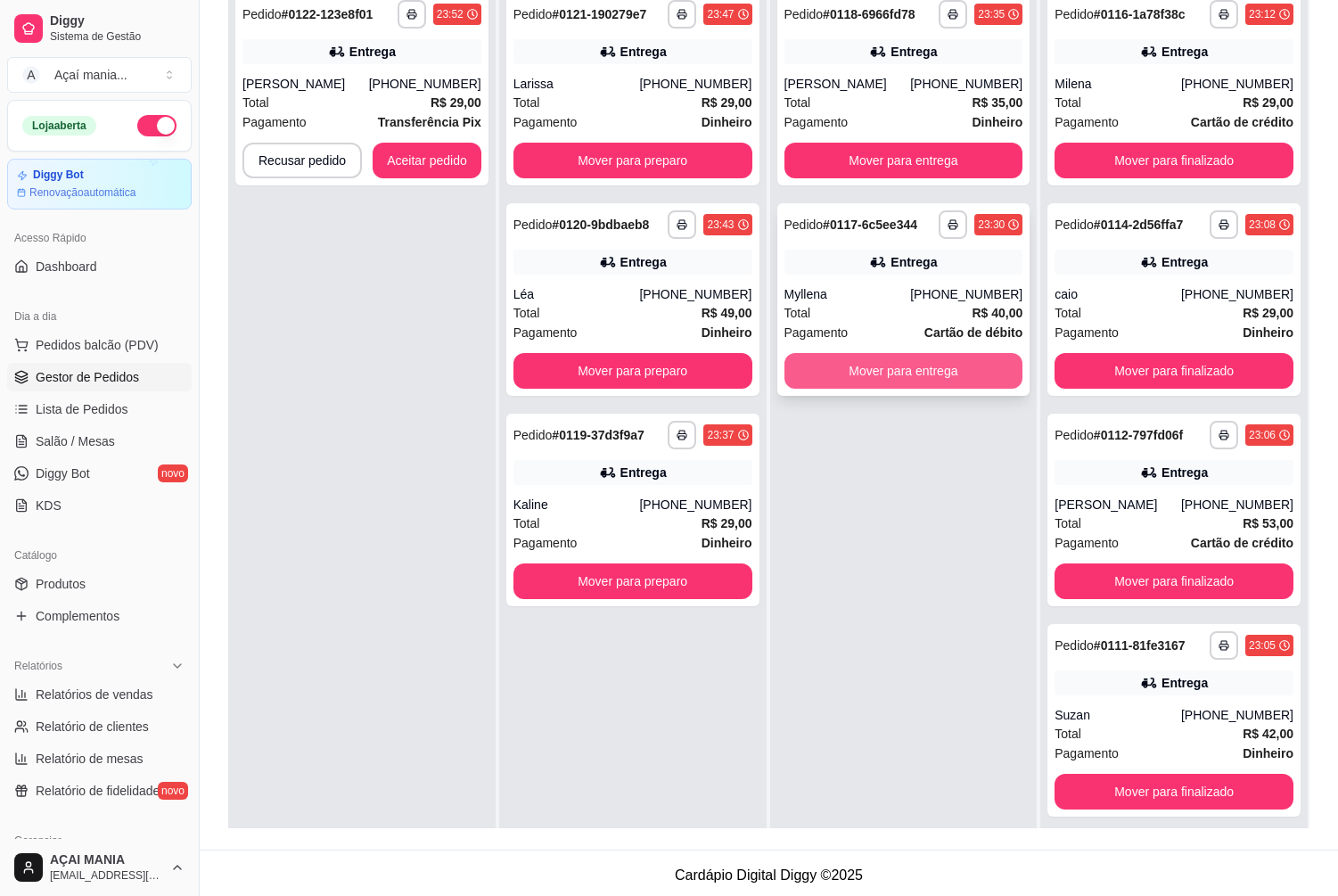
click at [869, 363] on button "Mover para entrega" at bounding box center [903, 371] width 239 height 36
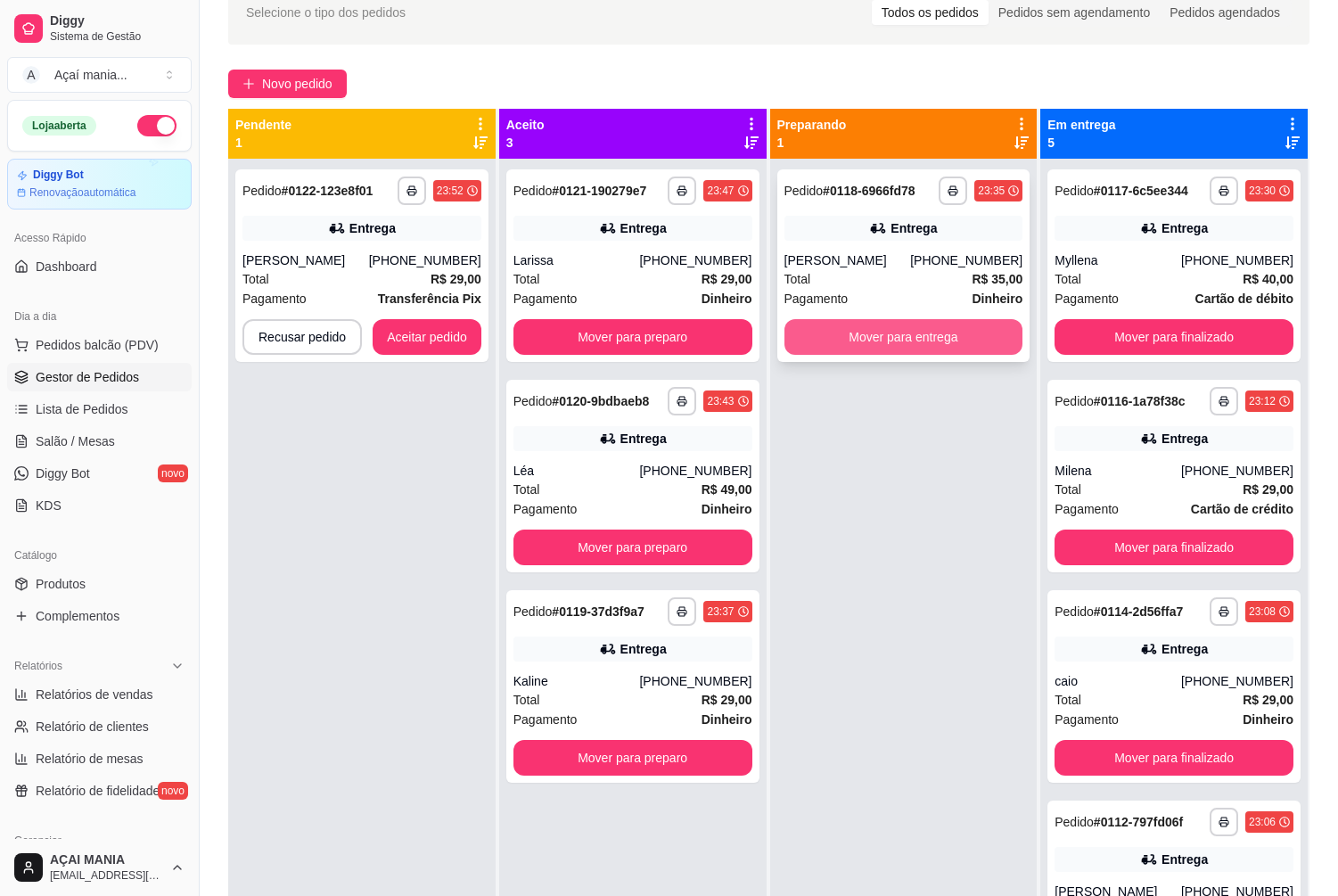
scroll to position [89, 0]
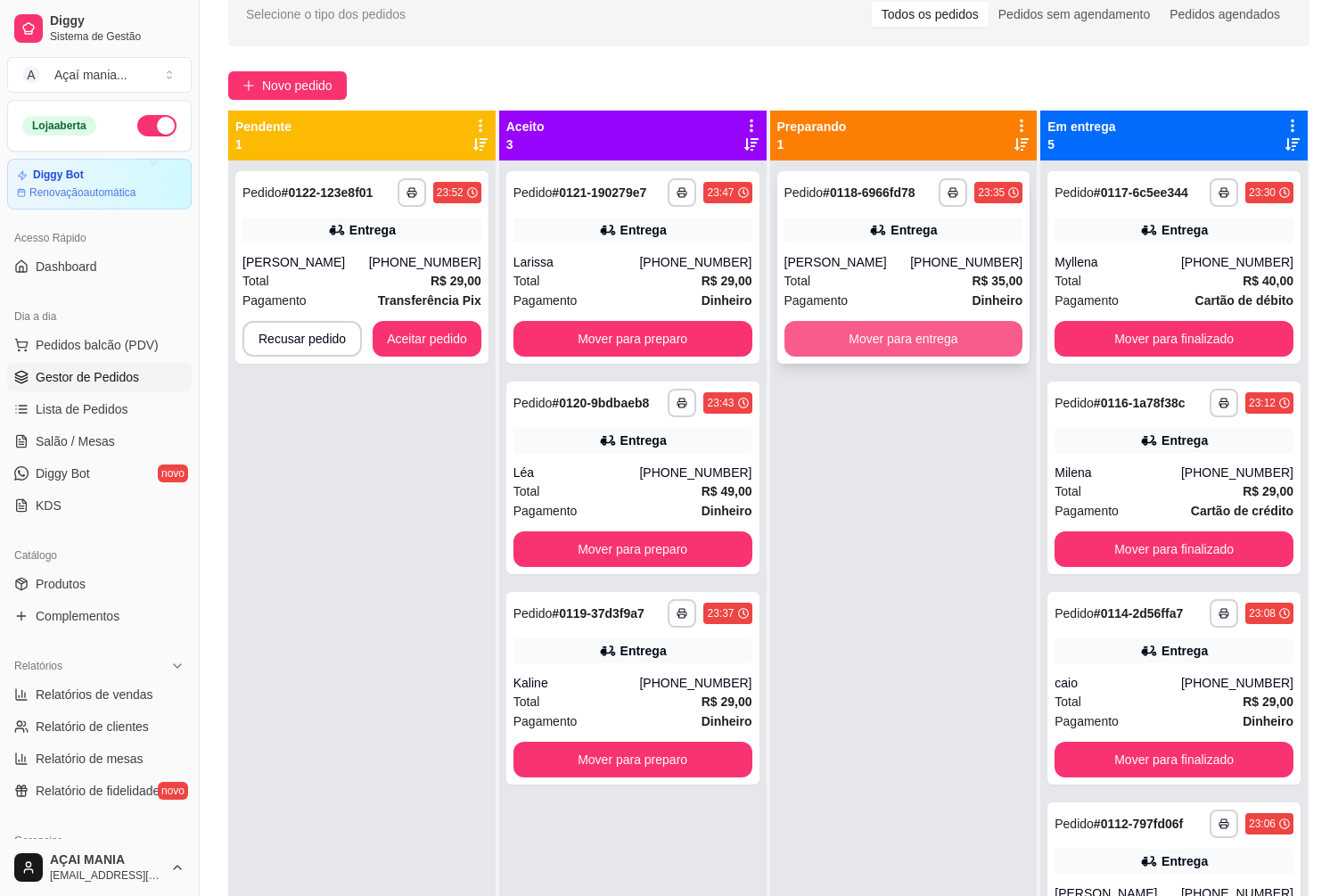
click at [881, 345] on button "Mover para entrega" at bounding box center [903, 339] width 239 height 36
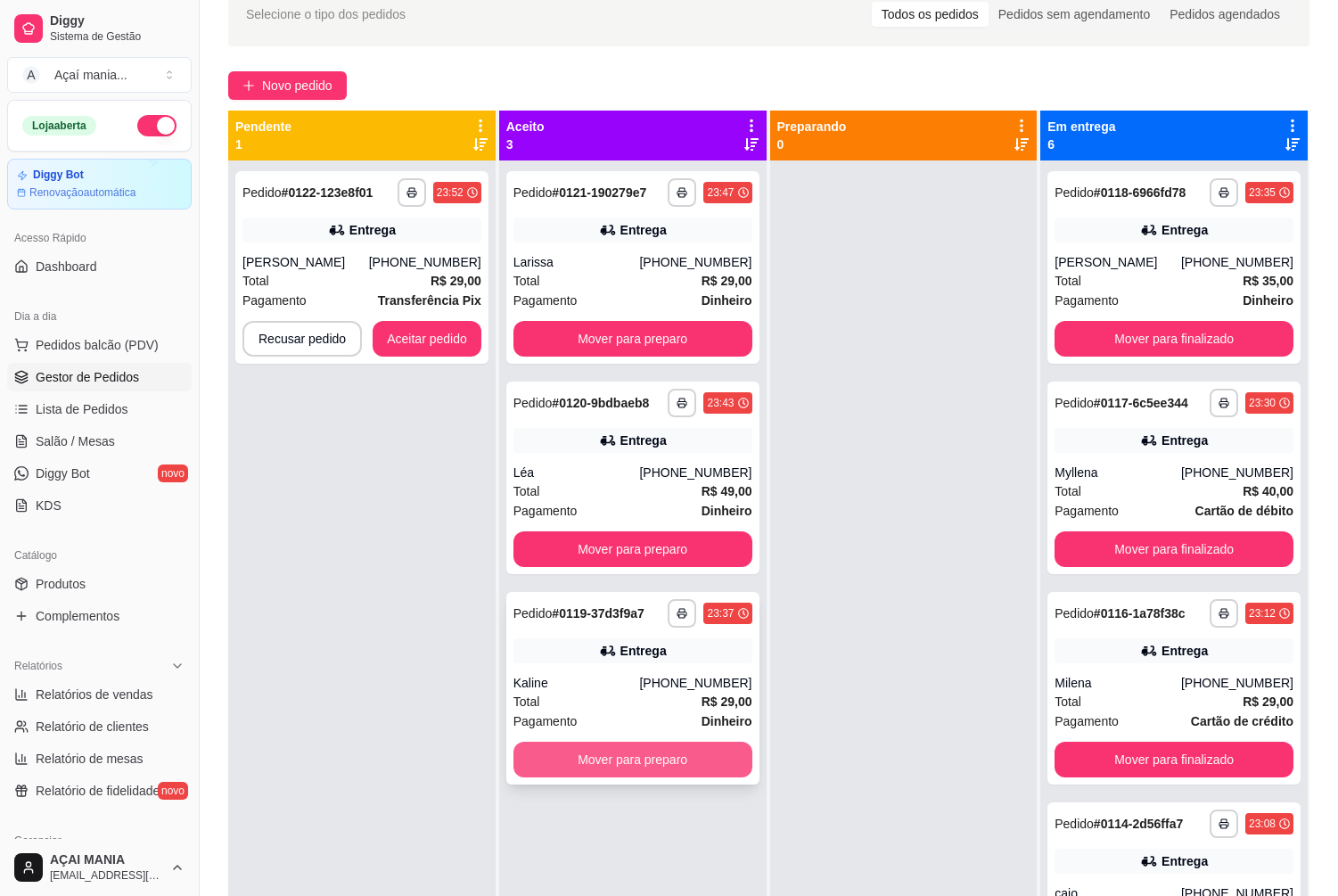
click at [621, 775] on button "Mover para preparo" at bounding box center [632, 759] width 239 height 36
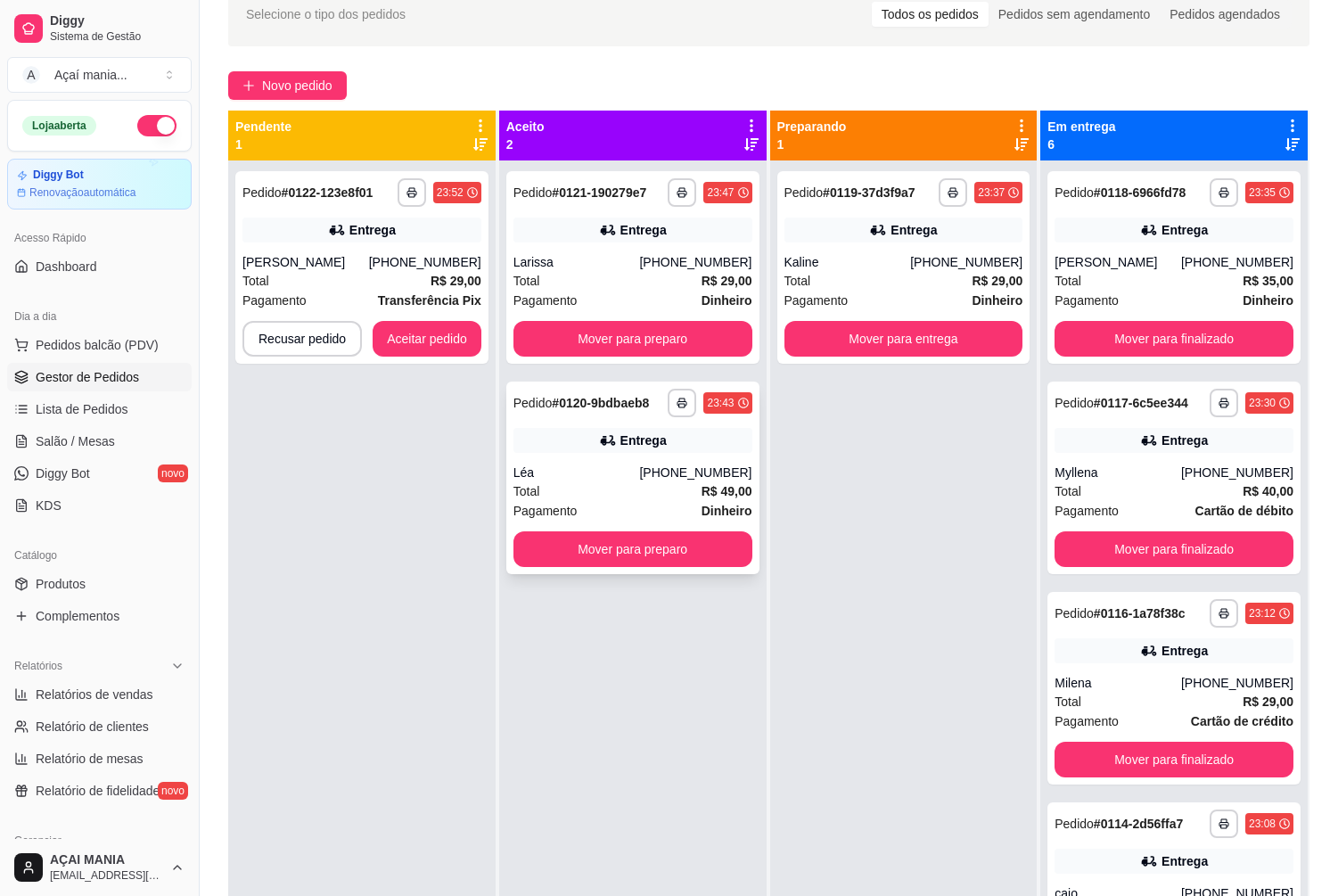
click at [636, 563] on button "Mover para preparo" at bounding box center [632, 549] width 239 height 36
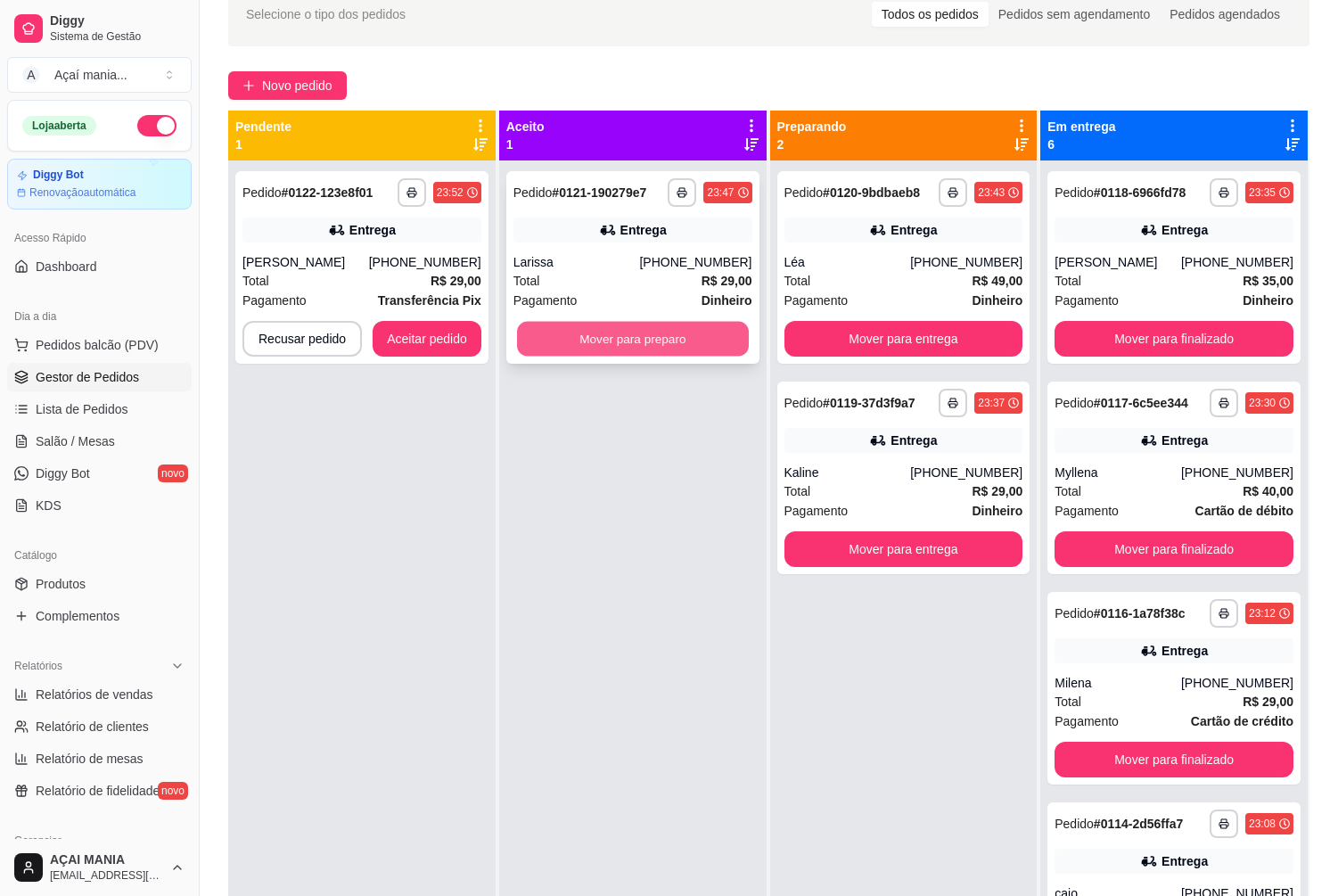
click at [672, 339] on button "Mover para preparo" at bounding box center [632, 339] width 231 height 35
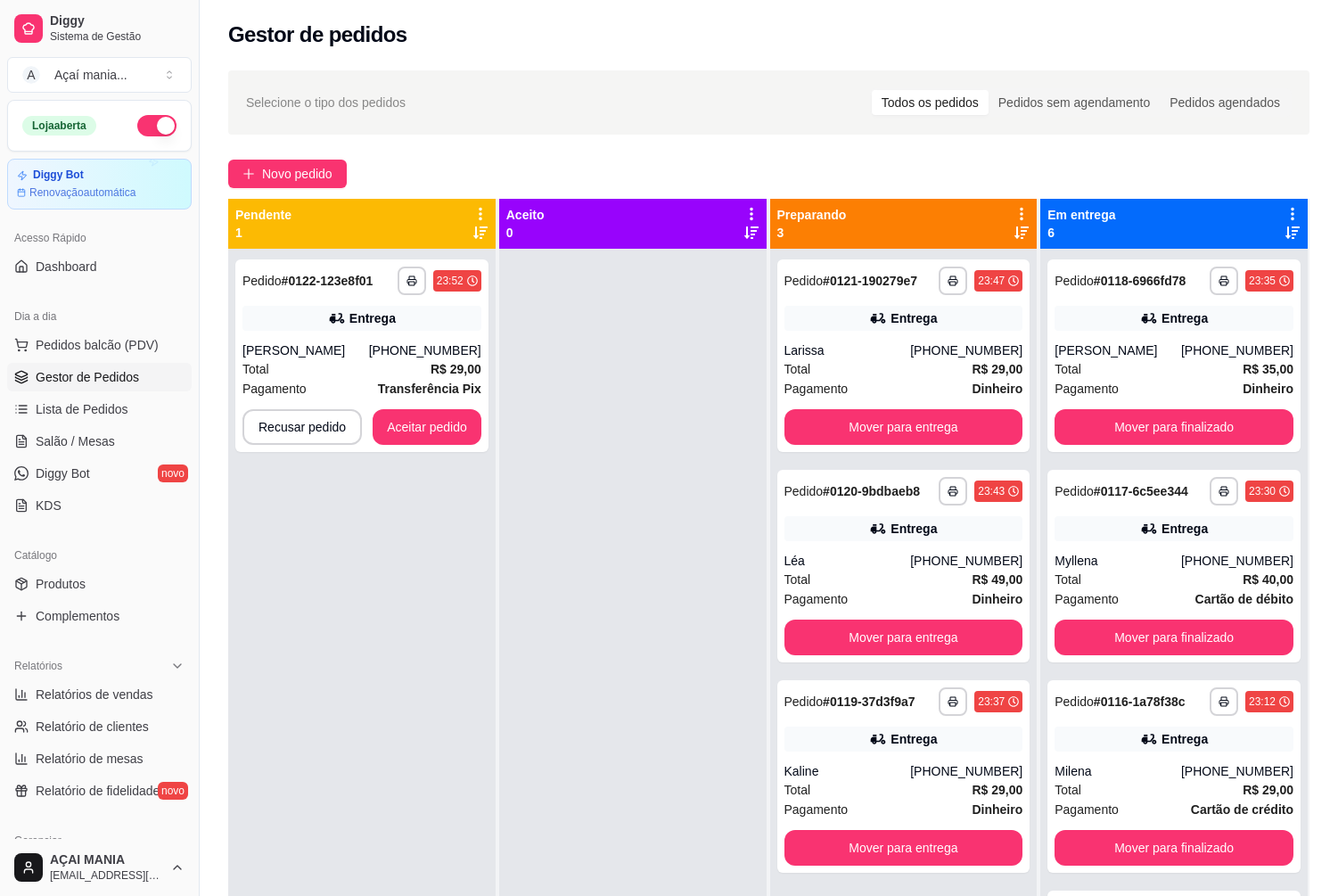
scroll to position [0, 0]
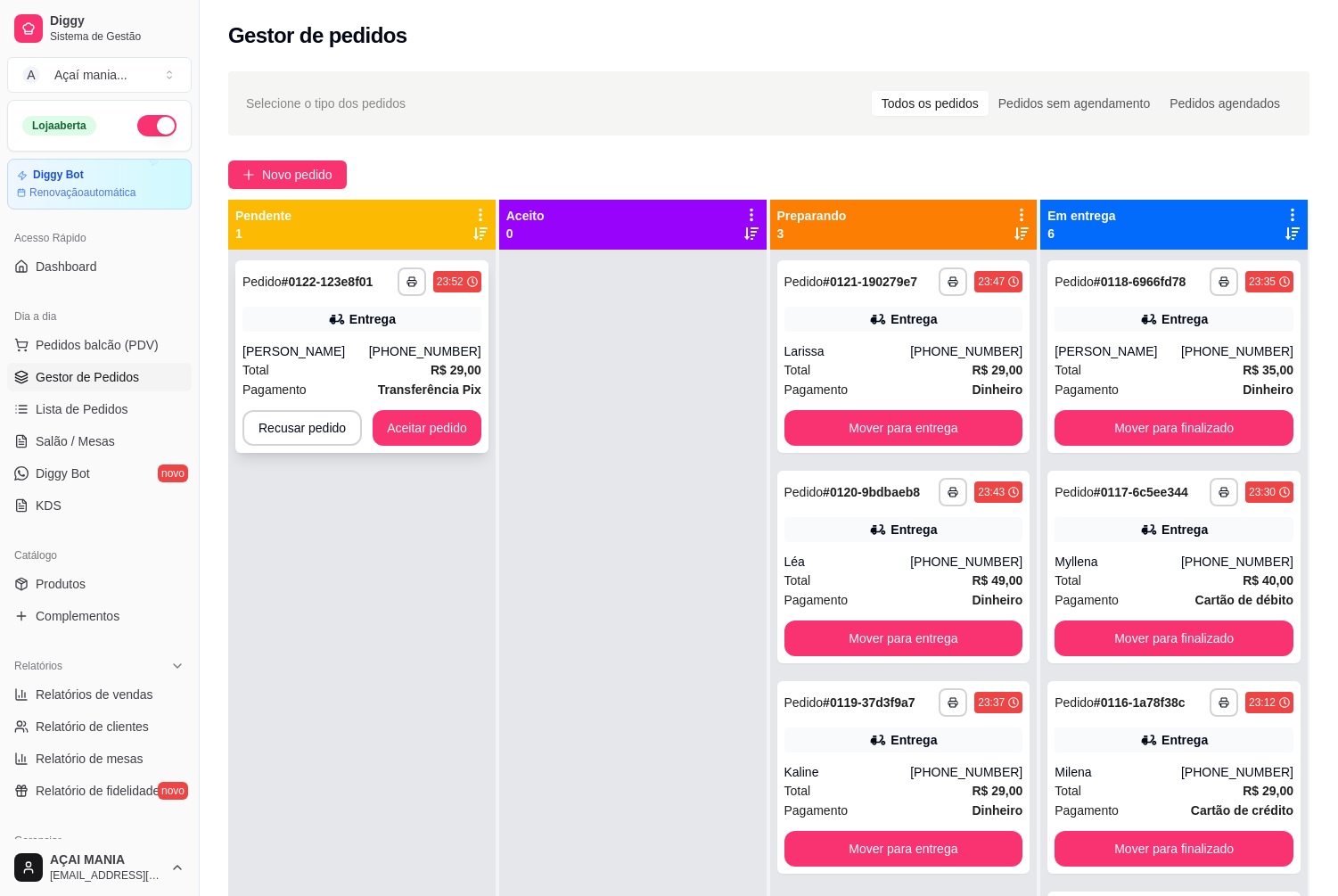
click at [446, 409] on div "**********" at bounding box center [361, 357] width 253 height 193
click at [464, 433] on button "Aceitar pedido" at bounding box center [427, 428] width 109 height 36
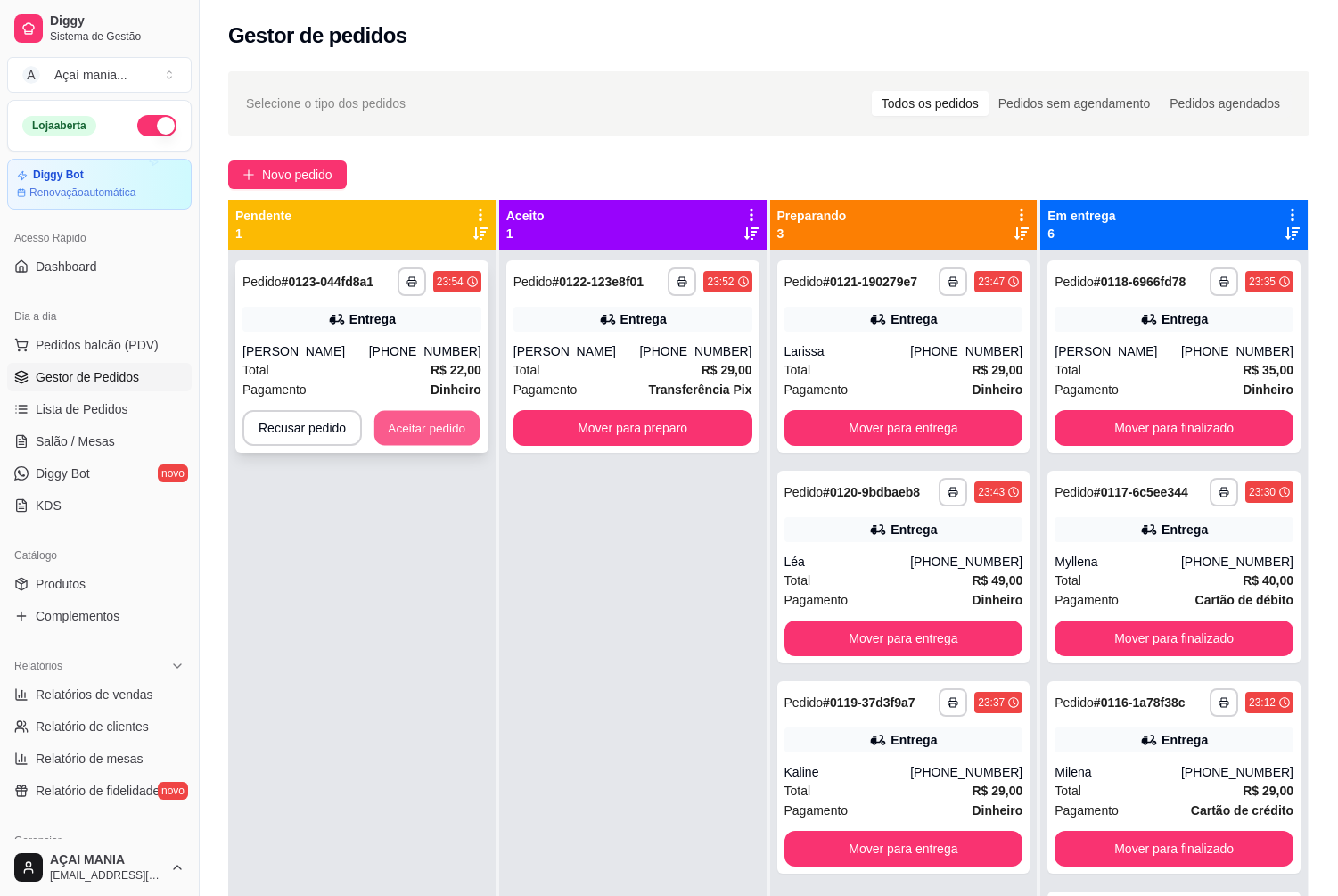
click at [441, 420] on button "Aceitar pedido" at bounding box center [427, 428] width 105 height 35
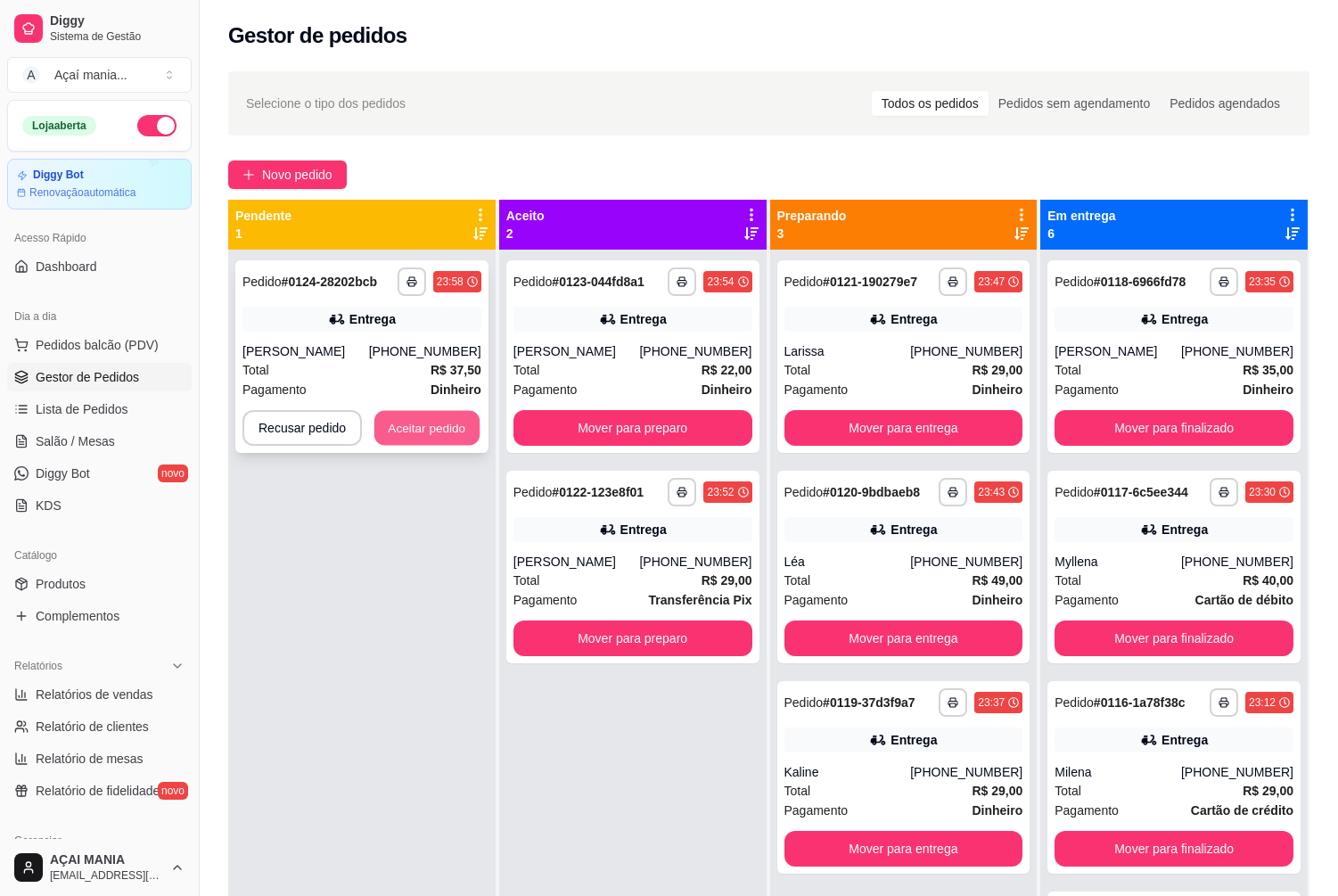
click at [454, 435] on button "Aceitar pedido" at bounding box center [427, 428] width 105 height 35
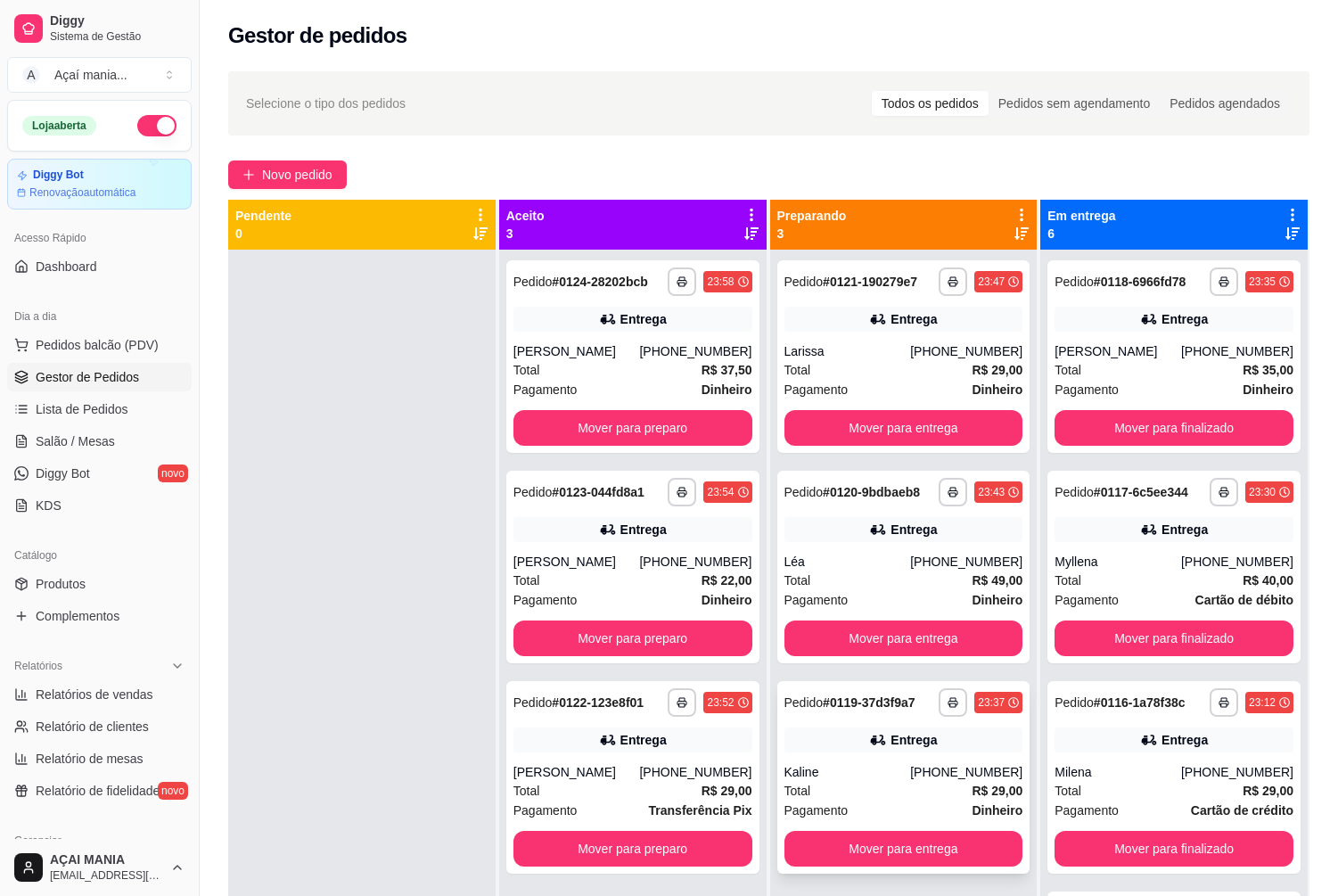
click at [836, 774] on div "Kaline" at bounding box center [847, 772] width 127 height 18
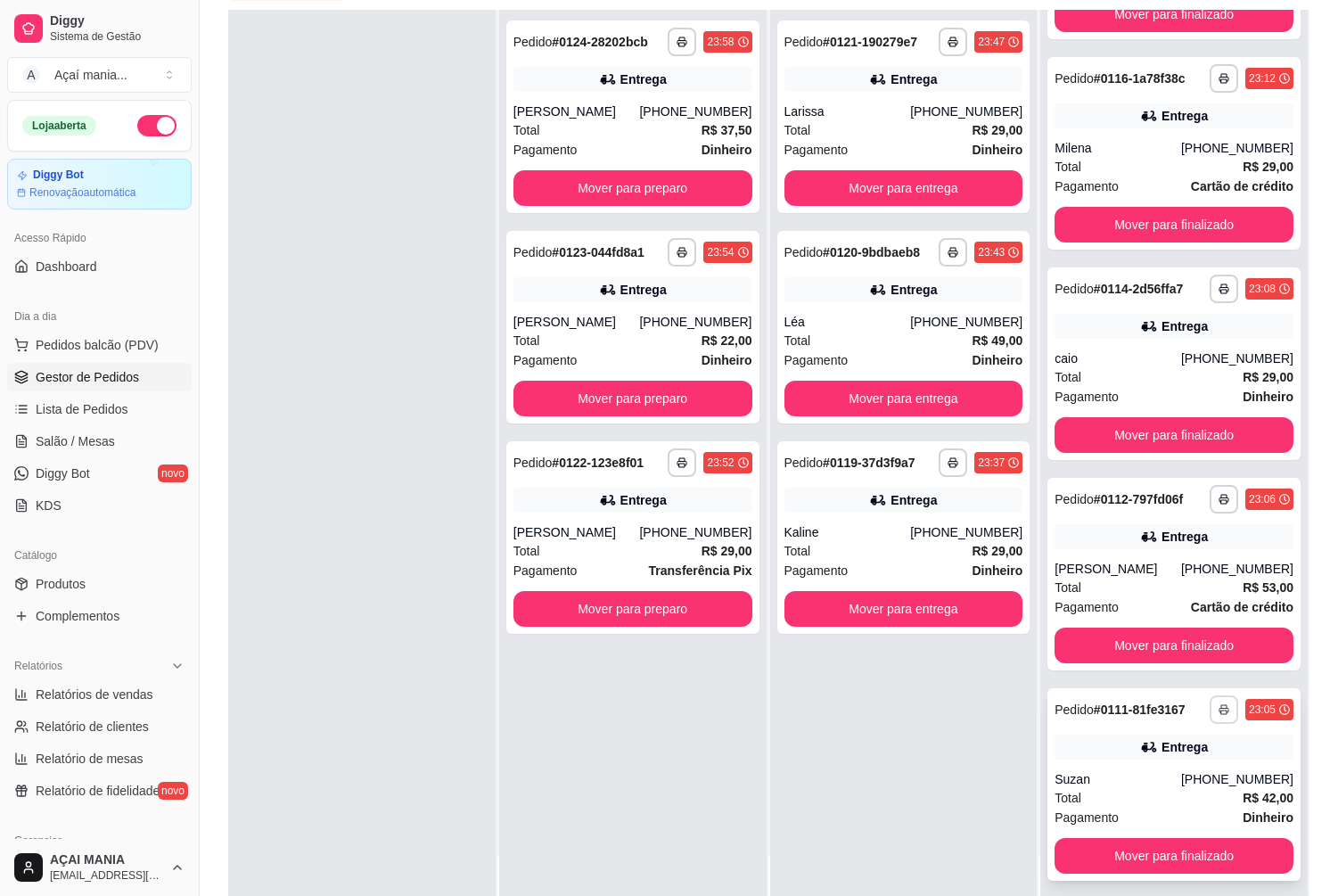
scroll to position [272, 0]
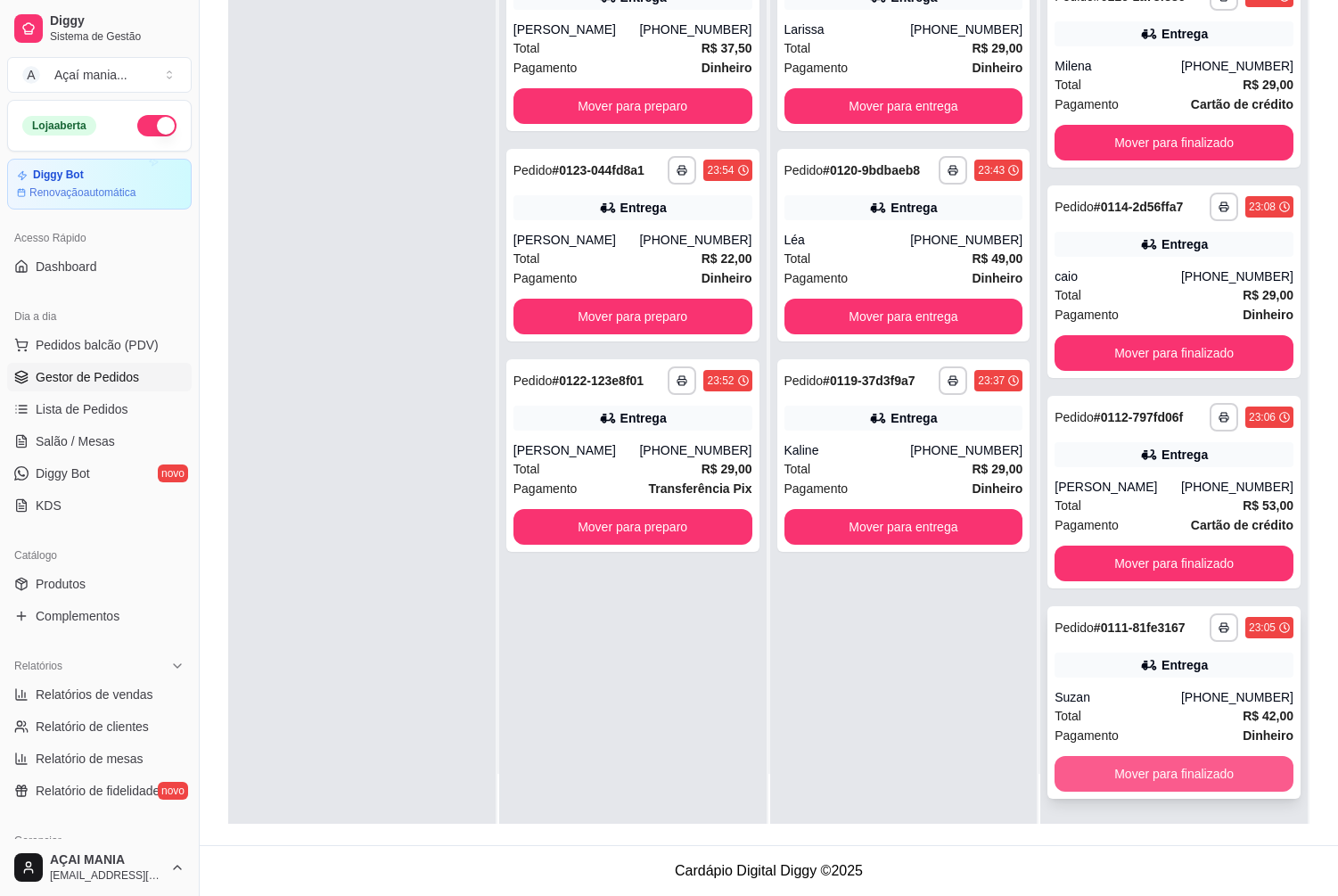
click at [1190, 775] on button "Mover para finalizado" at bounding box center [1173, 774] width 239 height 36
click at [1191, 775] on button "Mover para finalizado" at bounding box center [1173, 774] width 231 height 35
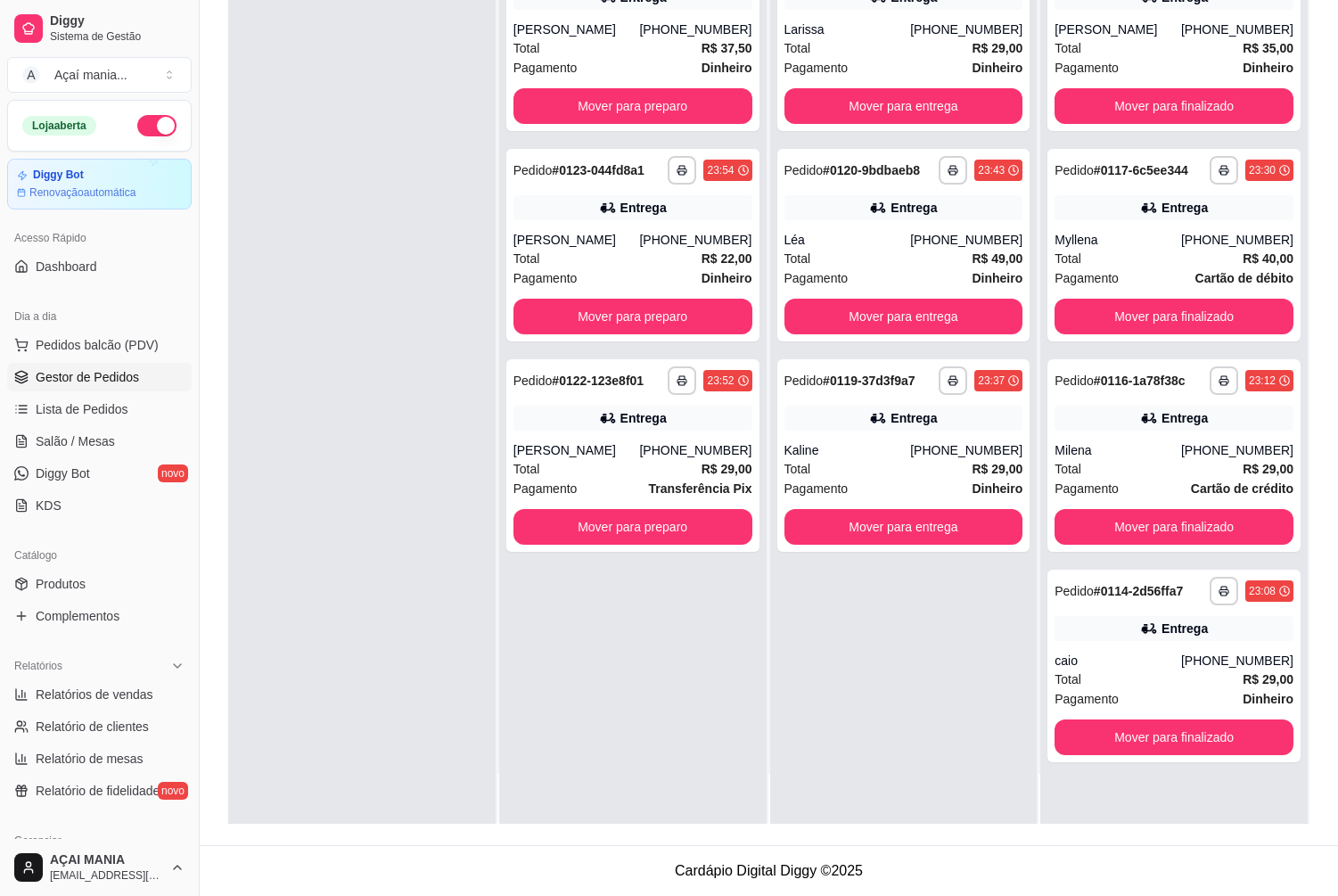
scroll to position [0, 0]
click at [1194, 736] on button "Mover para finalizado" at bounding box center [1173, 738] width 231 height 35
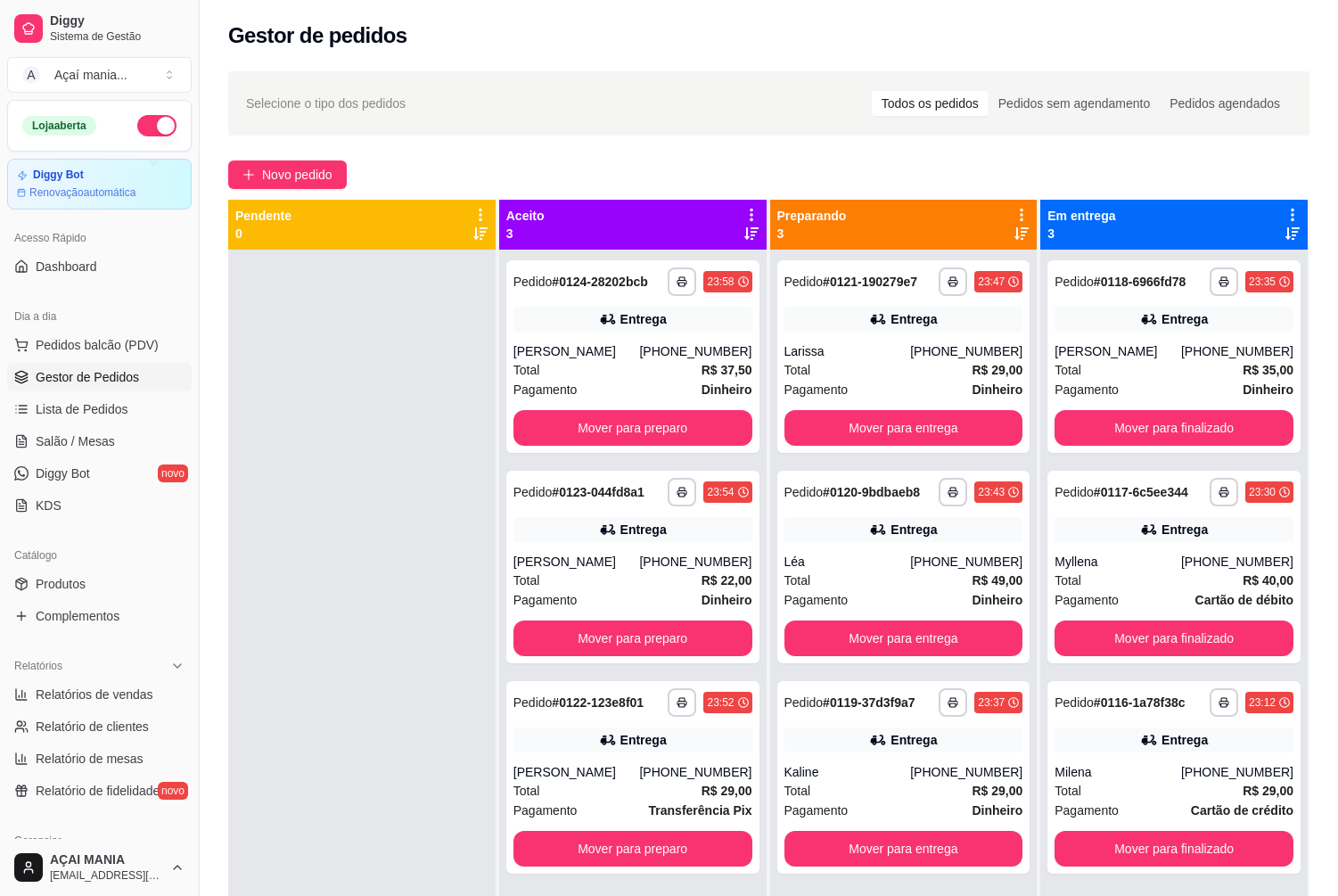
click at [152, 128] on button "button" at bounding box center [157, 126] width 40 height 22
click at [149, 124] on button "button" at bounding box center [157, 126] width 40 height 22
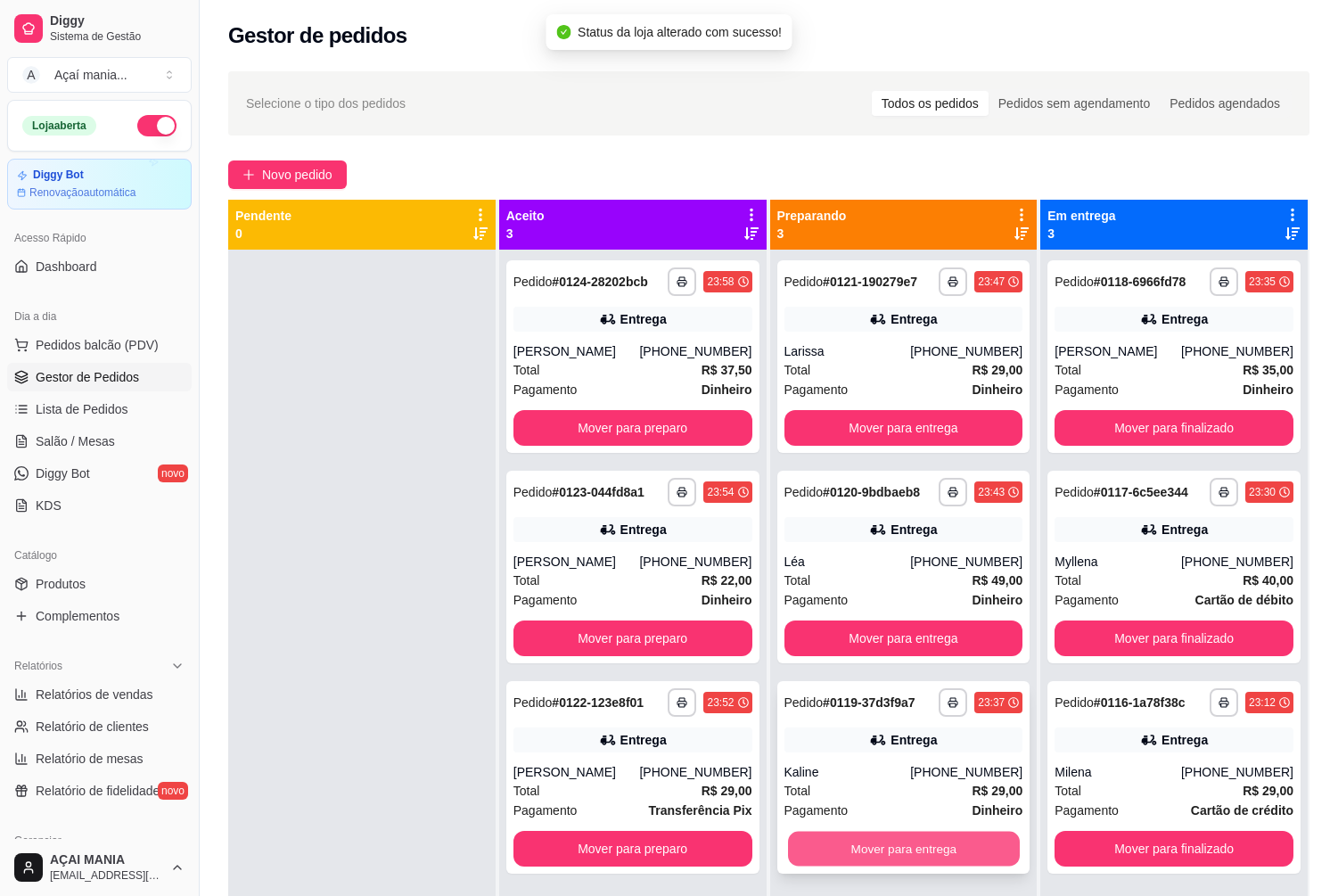
click at [908, 840] on button "Mover para entrega" at bounding box center [903, 848] width 231 height 35
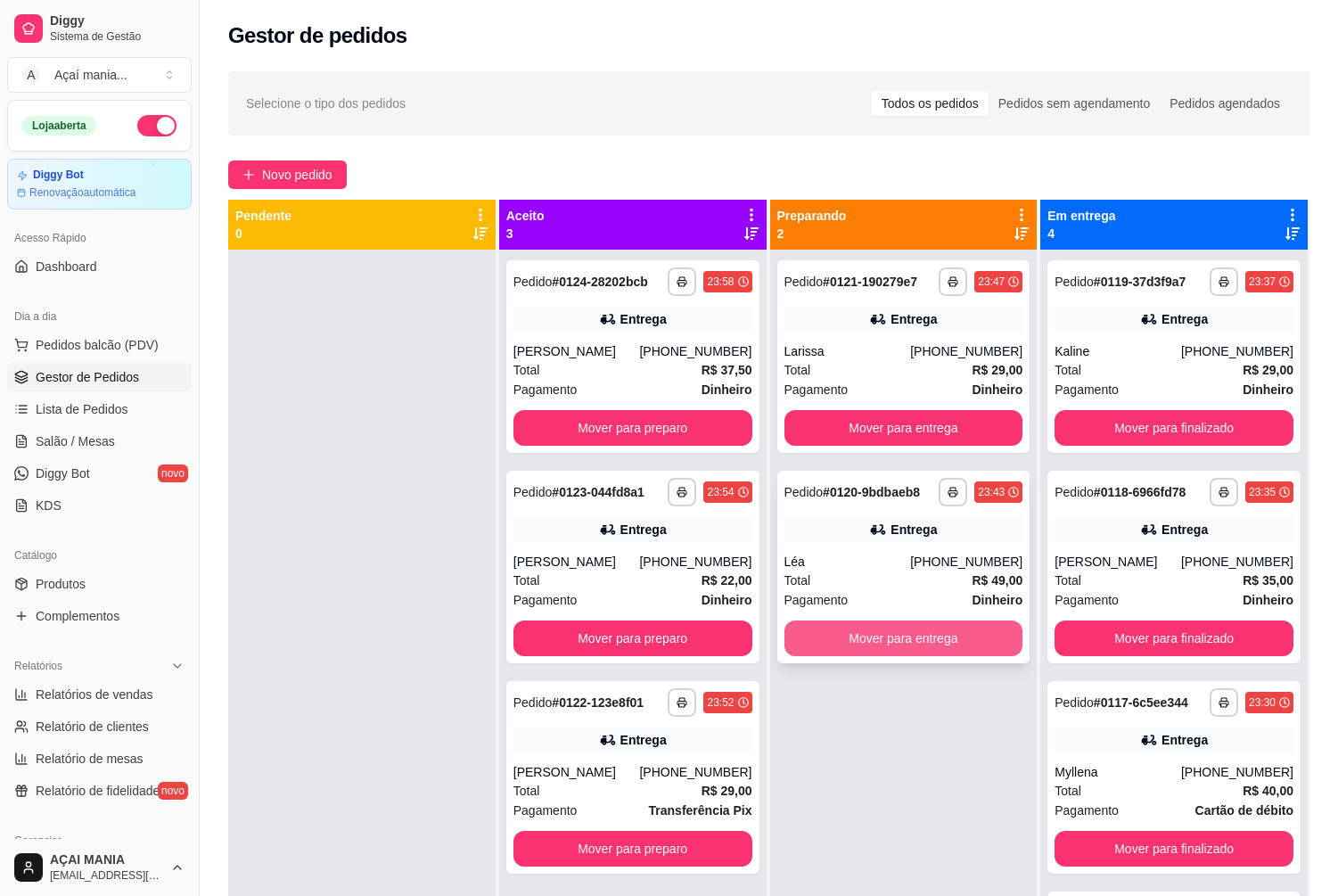
click at [872, 641] on button "Mover para entrega" at bounding box center [903, 638] width 239 height 36
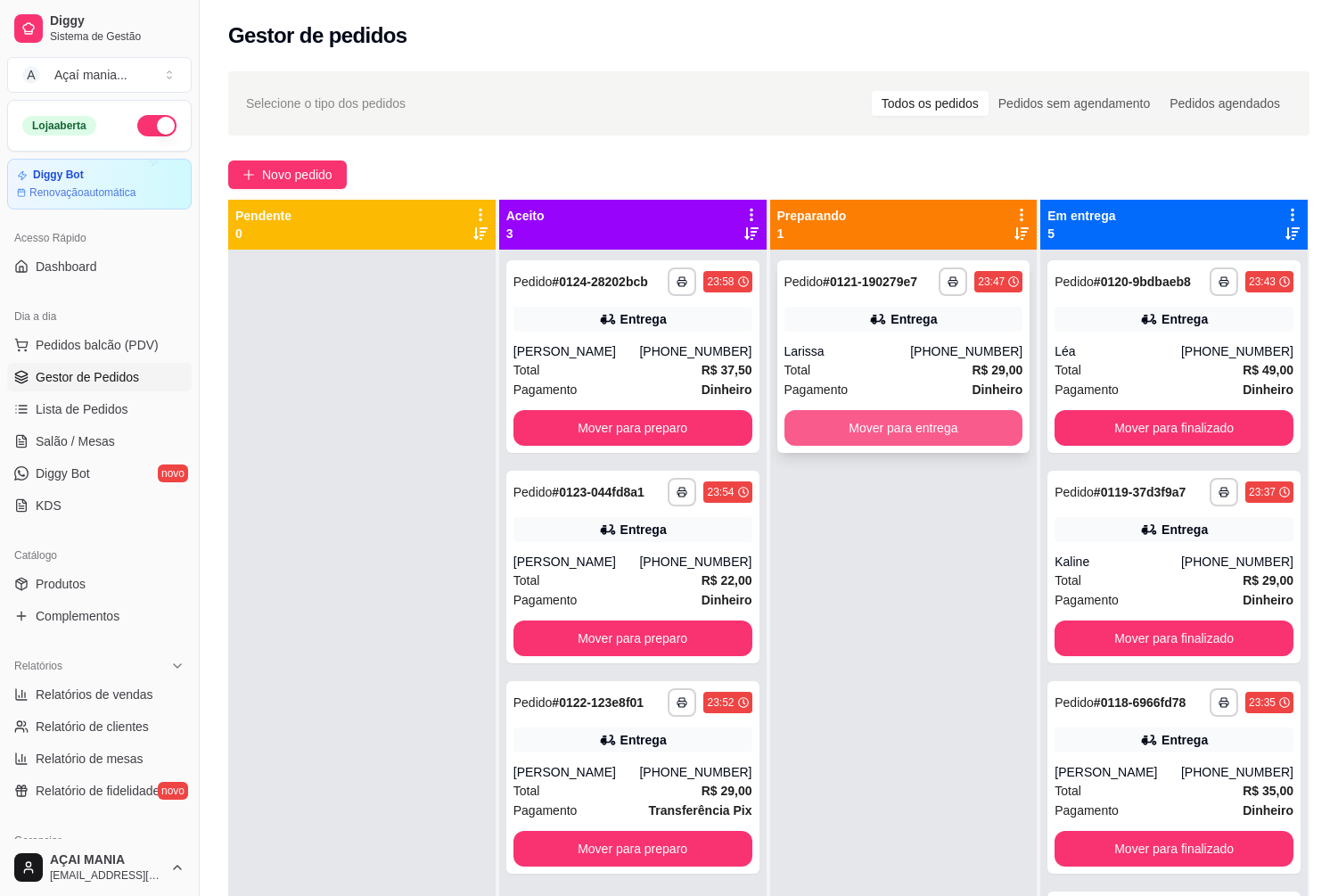
click at [866, 421] on button "Mover para entrega" at bounding box center [903, 428] width 239 height 36
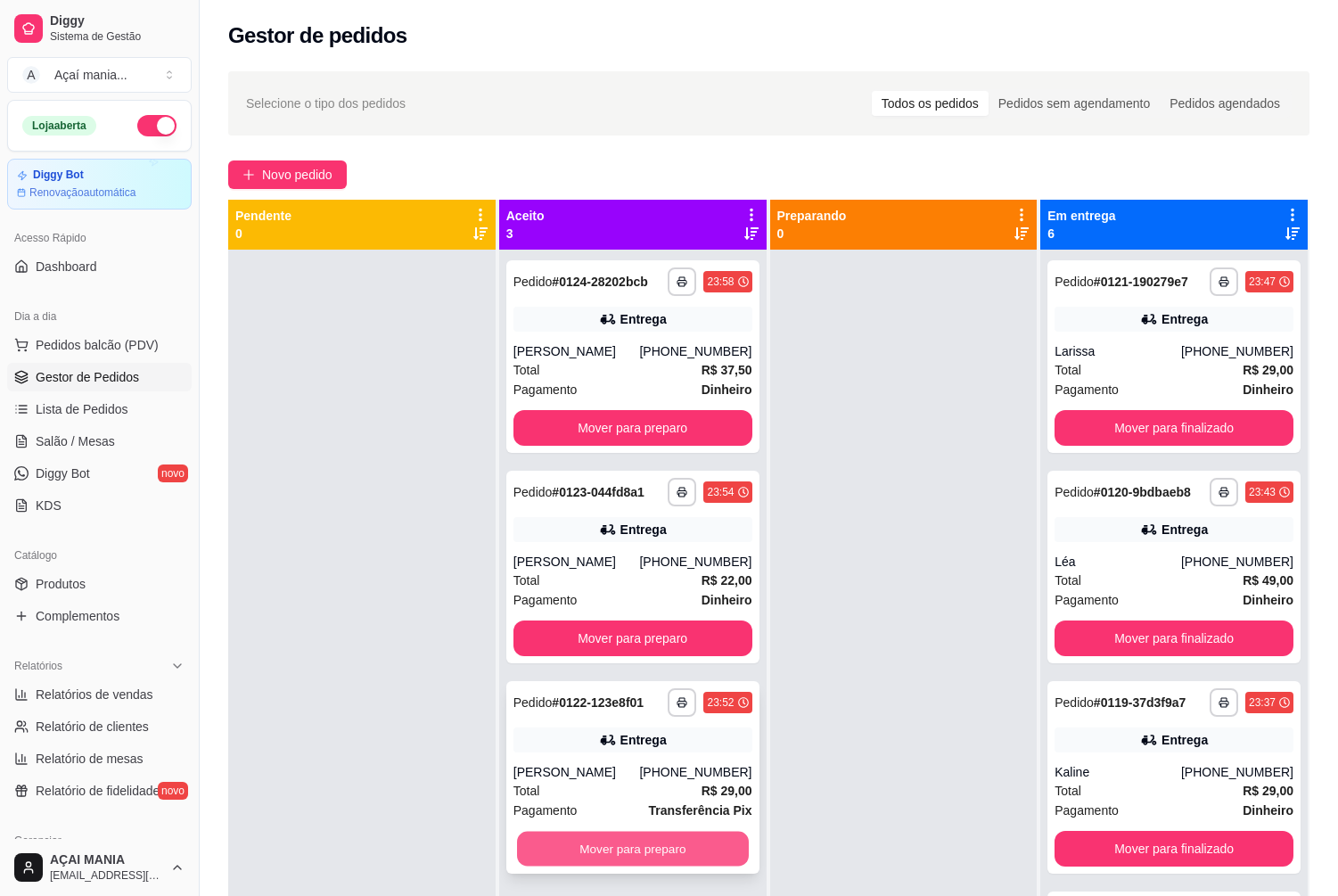
click at [608, 849] on button "Mover para preparo" at bounding box center [632, 848] width 231 height 35
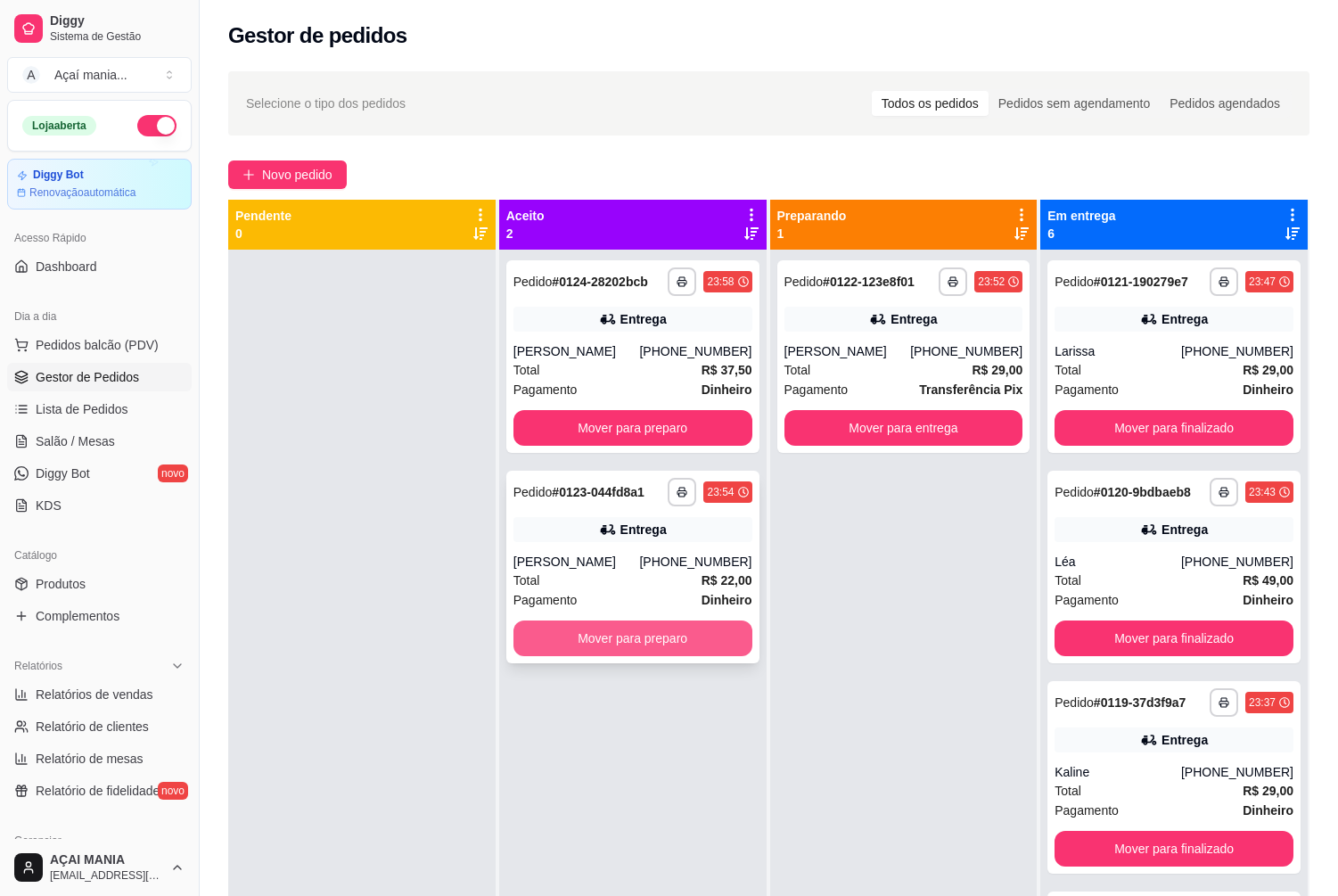
click at [635, 633] on button "Mover para preparo" at bounding box center [632, 638] width 239 height 36
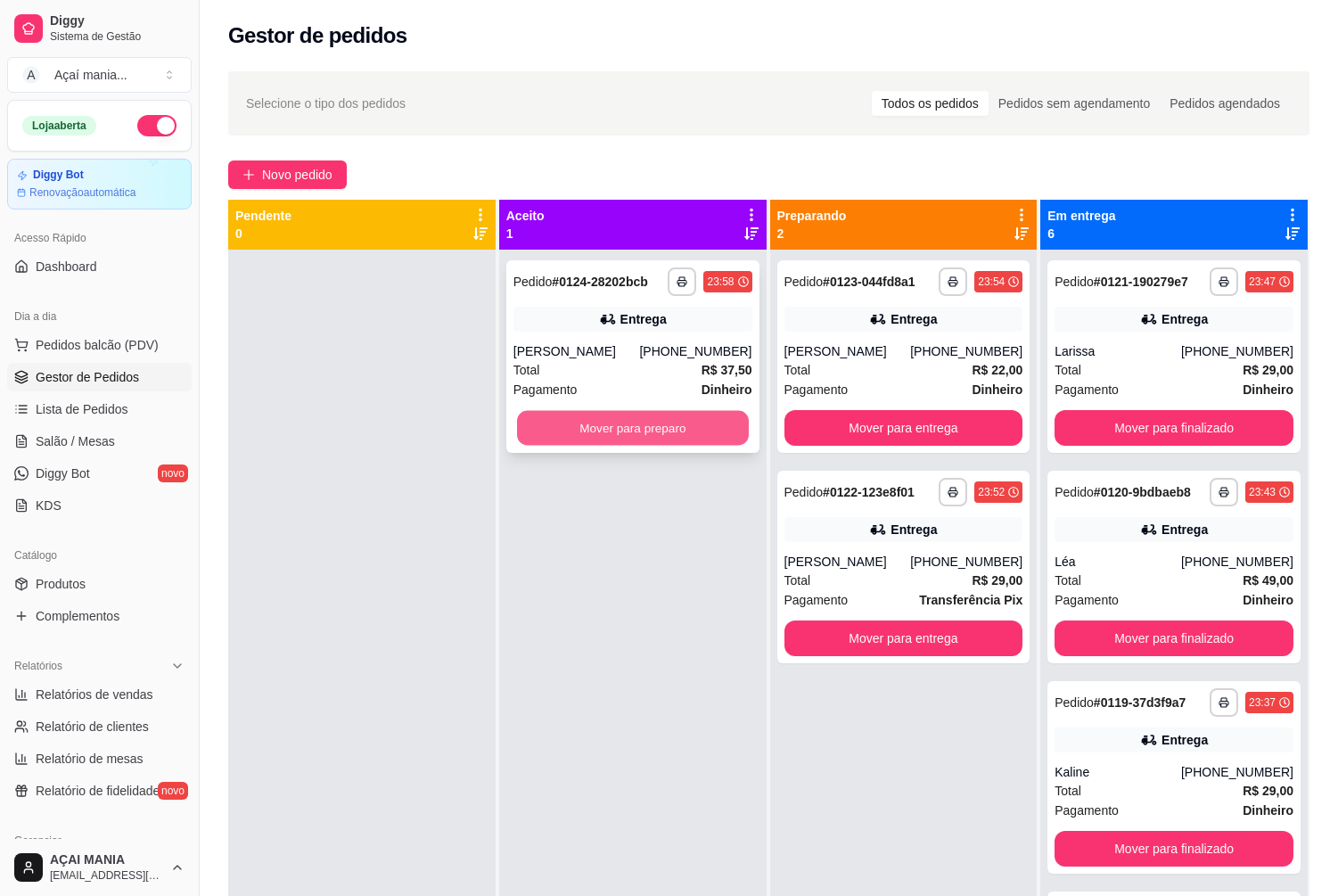
click at [655, 422] on button "Mover para preparo" at bounding box center [632, 428] width 231 height 35
